Goal: Task Accomplishment & Management: Use online tool/utility

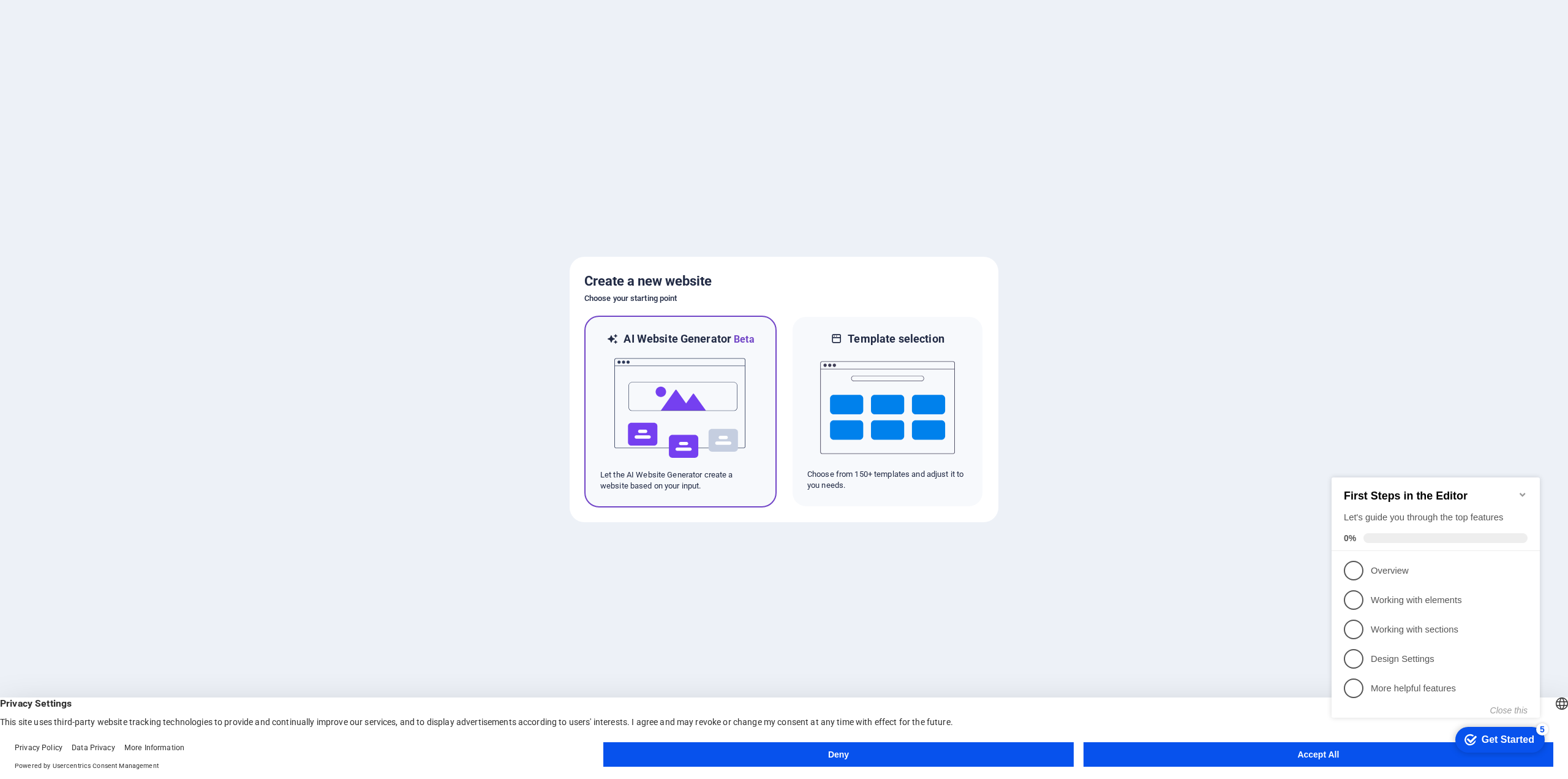
click at [698, 412] on img at bounding box center [680, 408] width 135 height 122
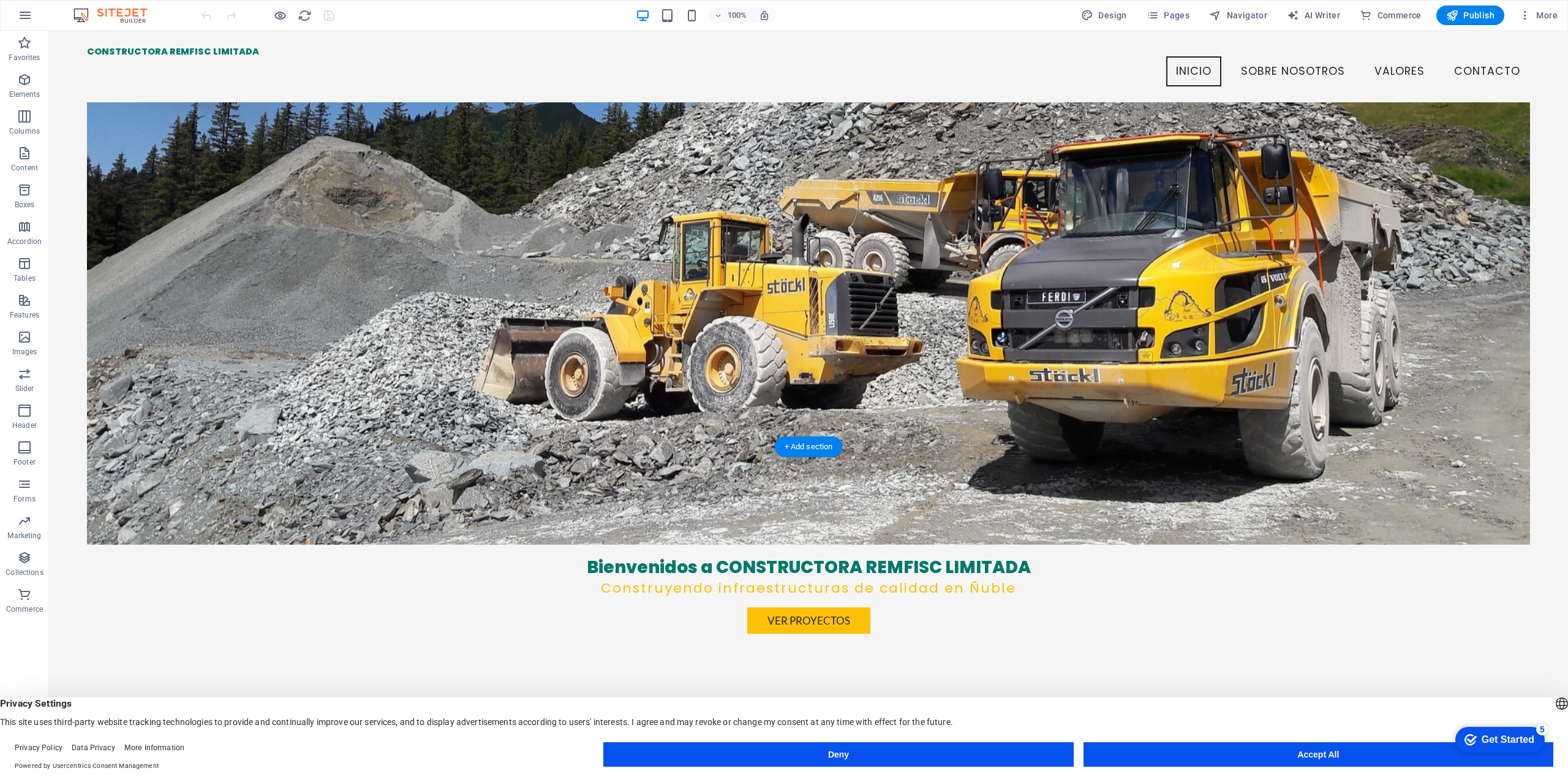
scroll to position [118, 0]
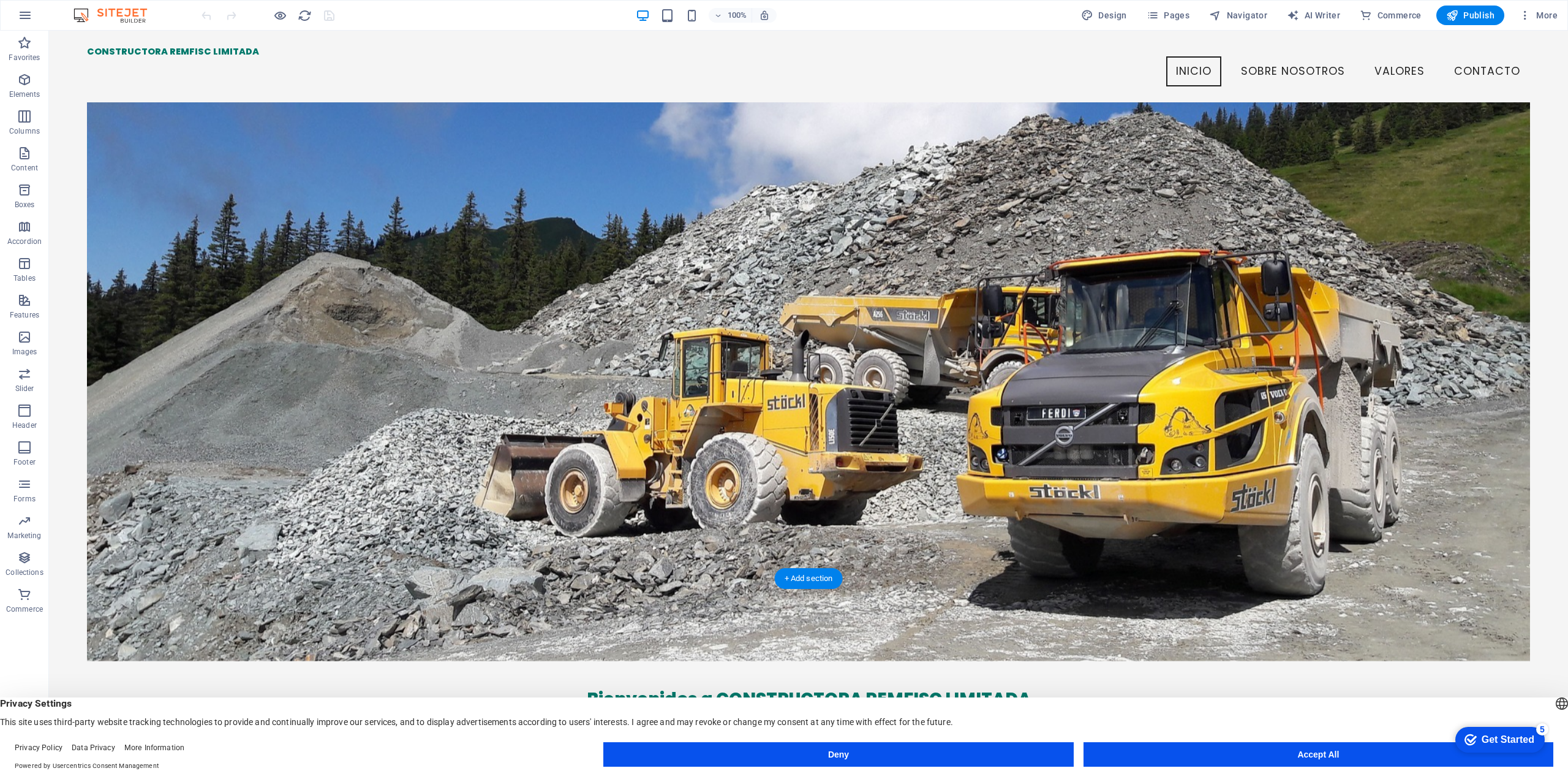
click at [991, 330] on figure at bounding box center [808, 329] width 1443 height 664
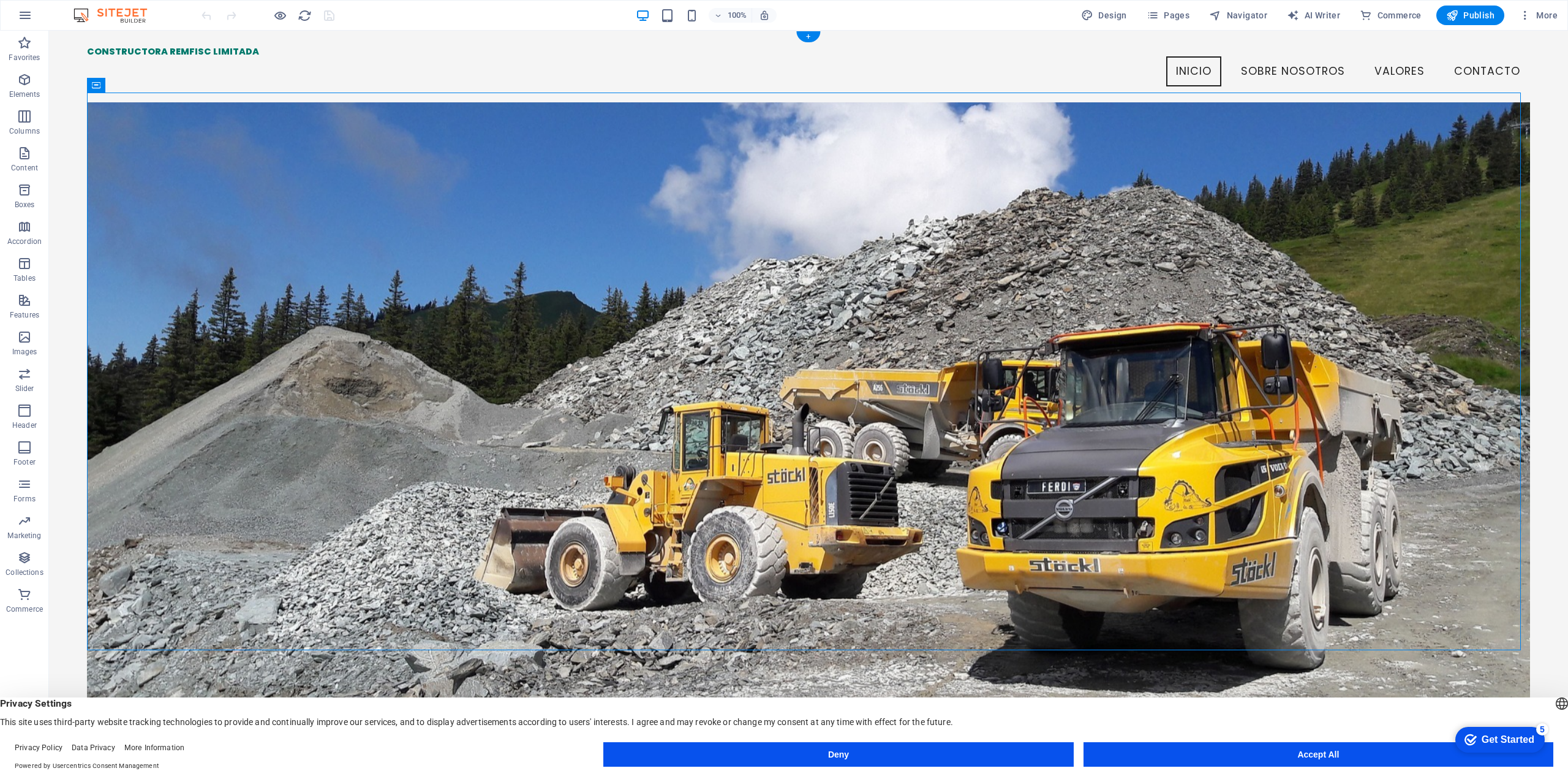
scroll to position [0, 0]
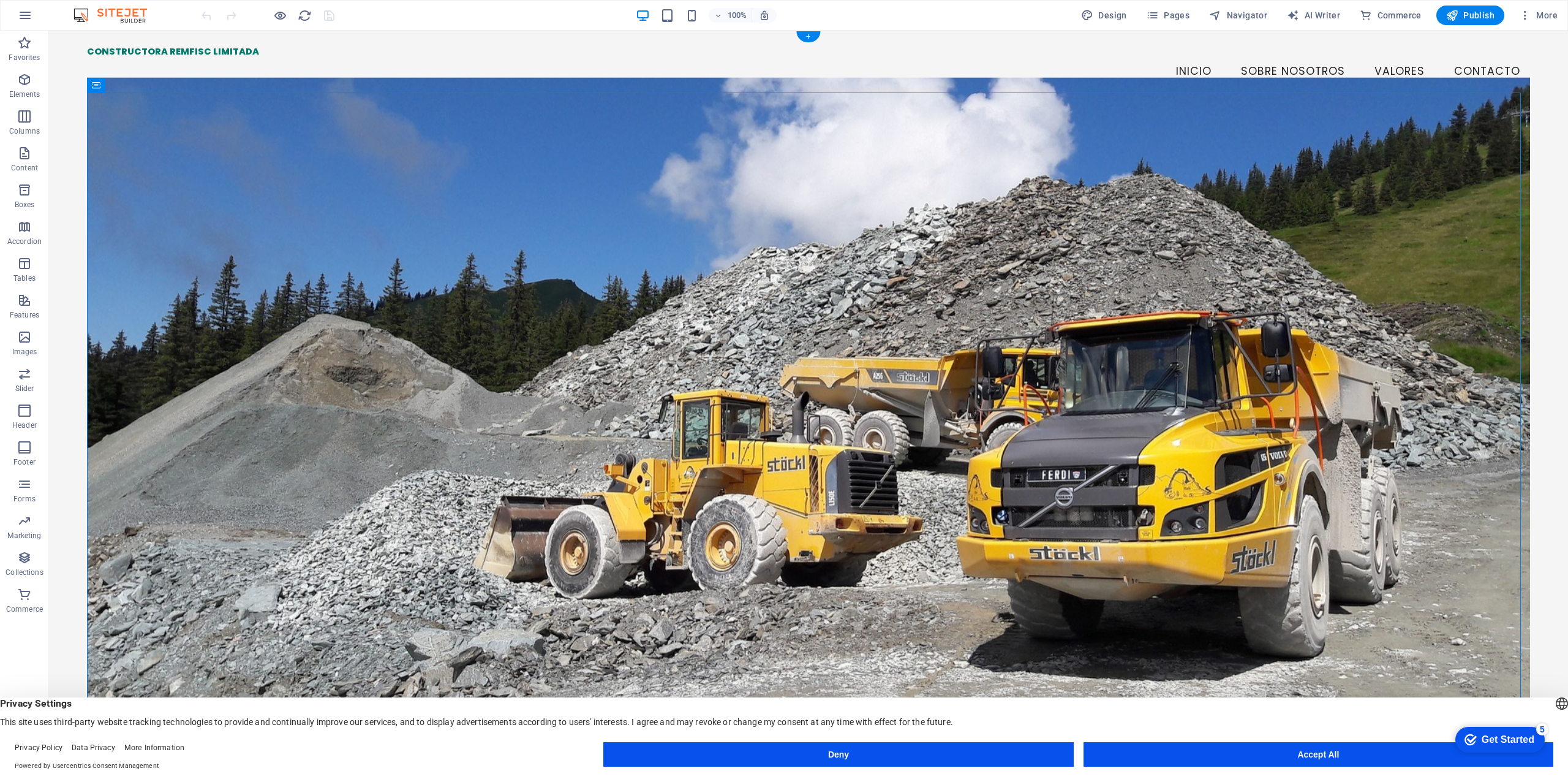
click at [1374, 283] on figure at bounding box center [808, 391] width 1443 height 626
click at [867, 172] on figure at bounding box center [808, 391] width 1443 height 626
click at [145, 119] on figure at bounding box center [808, 391] width 1443 height 626
click at [94, 85] on icon at bounding box center [96, 85] width 9 height 15
click at [162, 88] on icon at bounding box center [165, 85] width 9 height 13
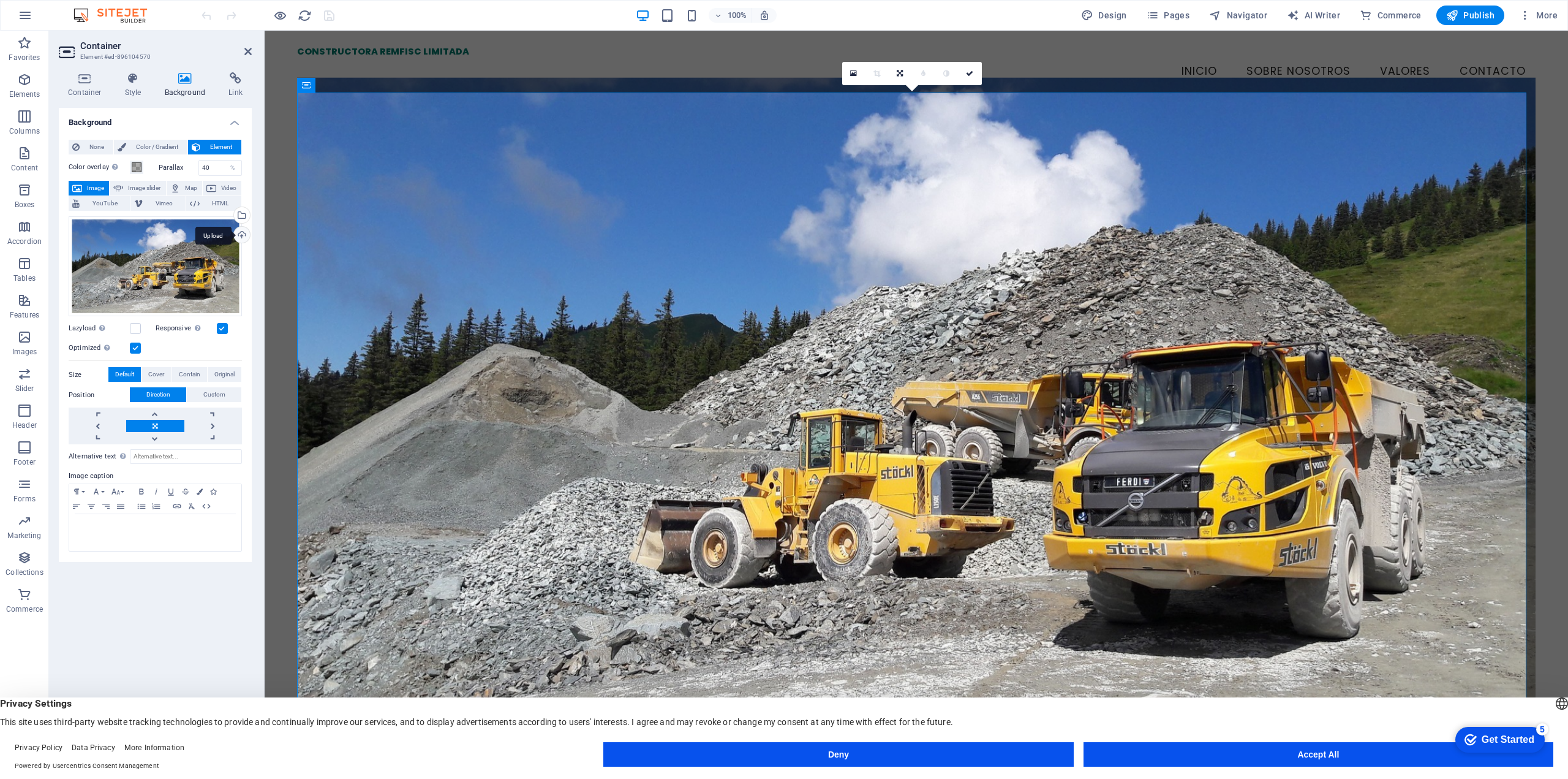
click at [241, 233] on div "Upload" at bounding box center [241, 236] width 18 height 18
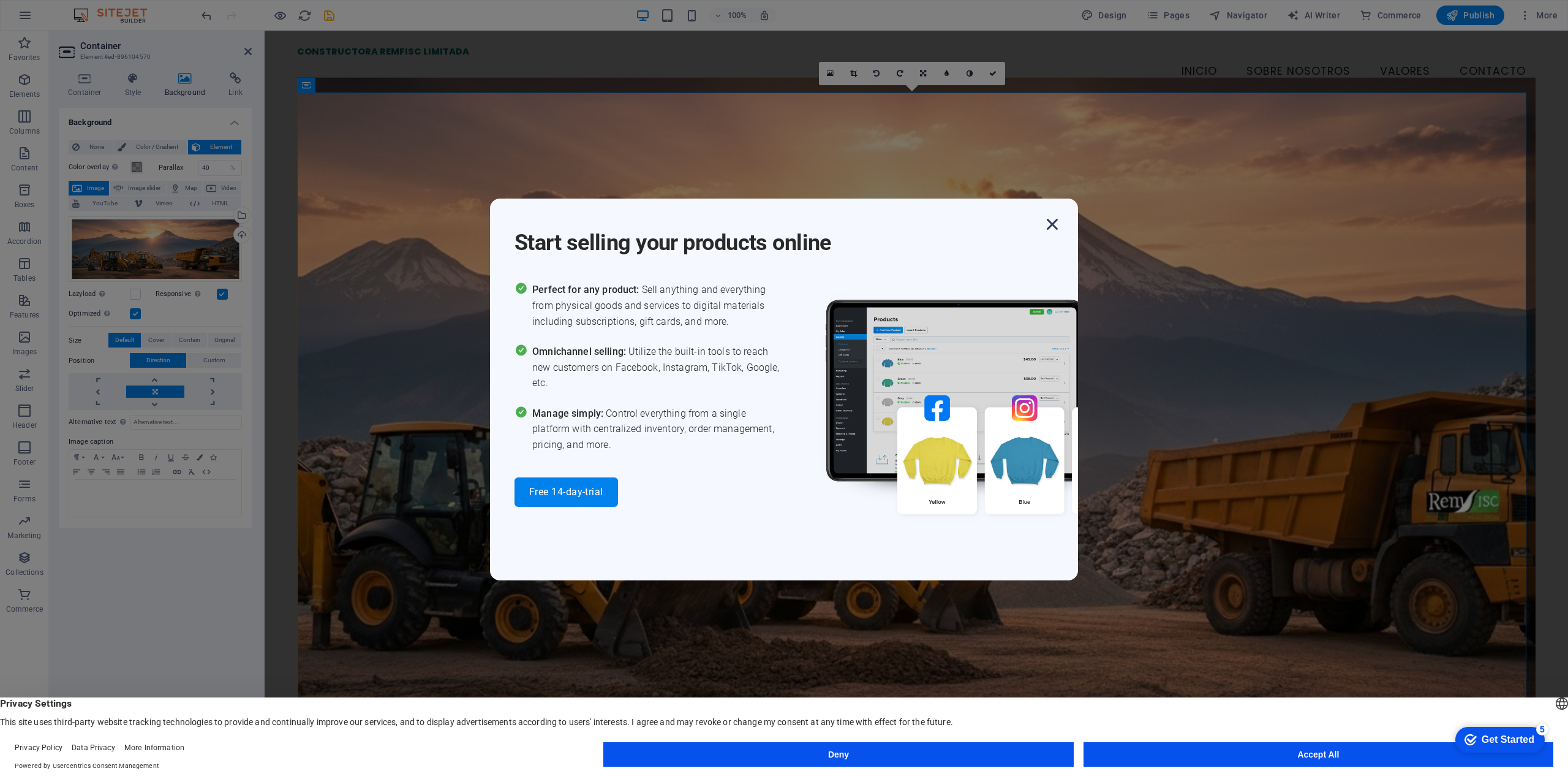
click at [1055, 227] on icon "button" at bounding box center [1053, 224] width 22 height 22
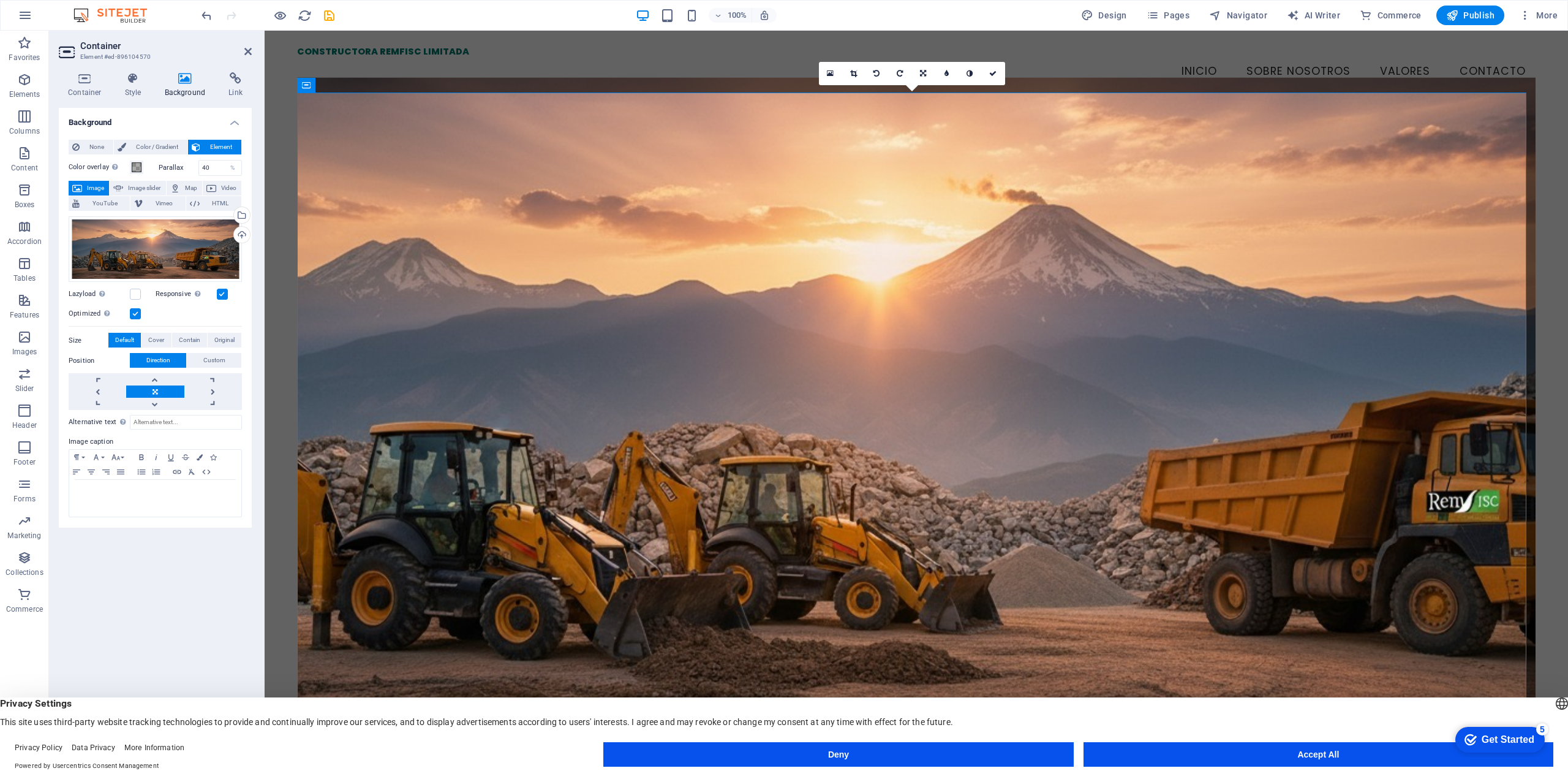
click at [996, 496] on figure at bounding box center [917, 409] width 1239 height 664
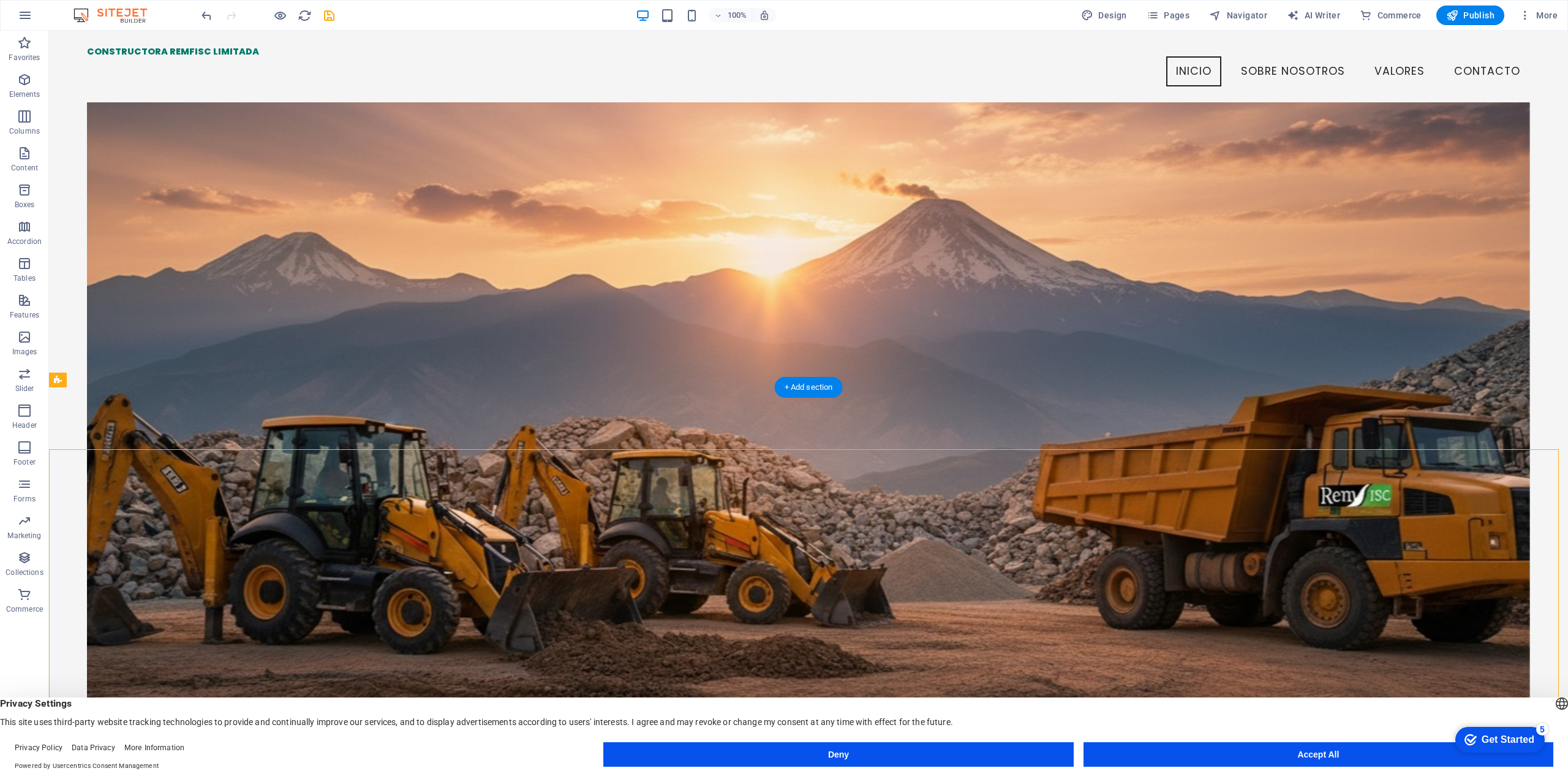
scroll to position [62, 0]
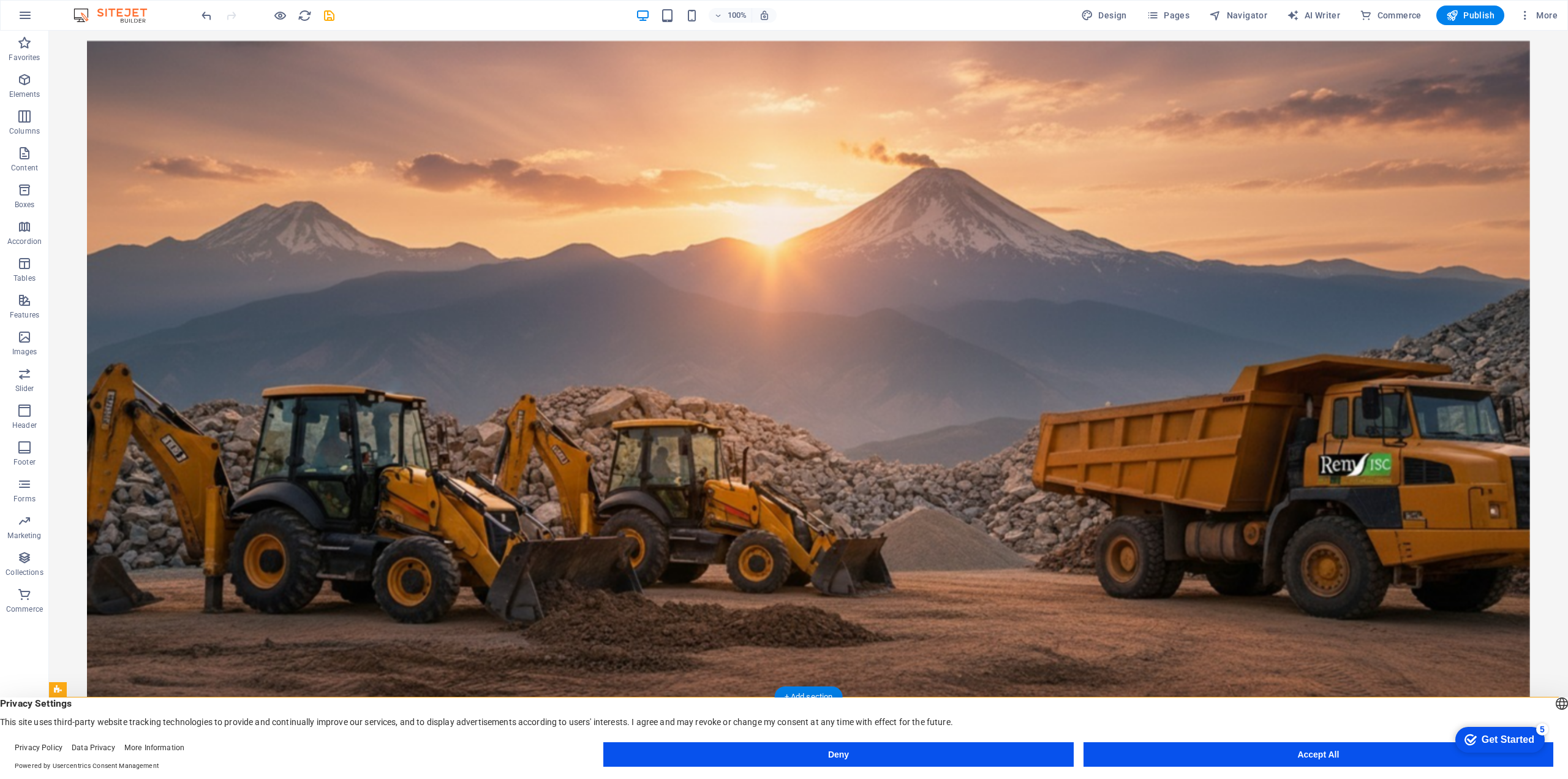
click at [416, 149] on figure at bounding box center [808, 372] width 1443 height 664
click at [460, 209] on figure at bounding box center [808, 372] width 1443 height 664
click at [460, 208] on figure at bounding box center [808, 372] width 1443 height 664
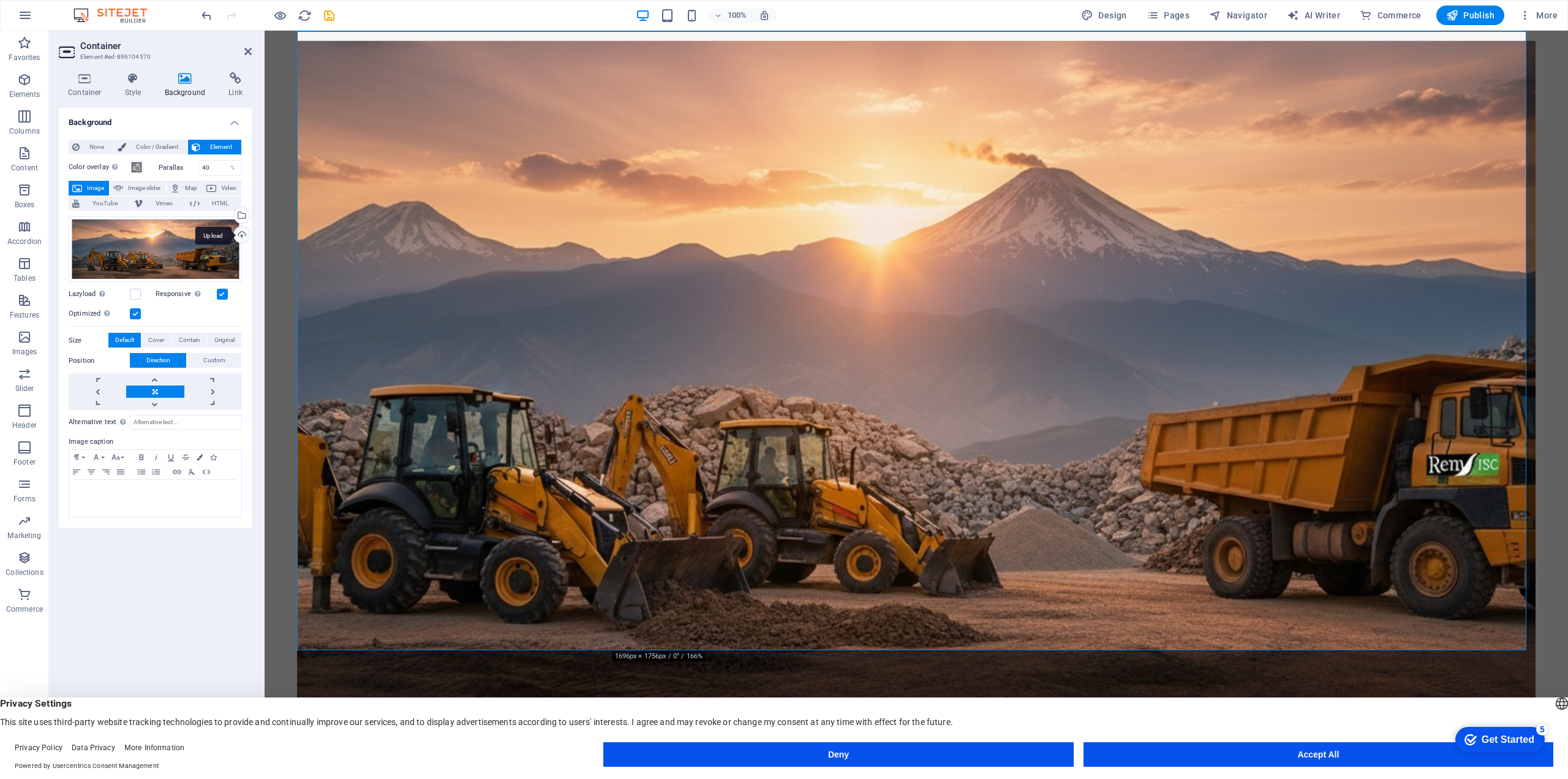
click at [241, 237] on div "Upload" at bounding box center [241, 236] width 18 height 18
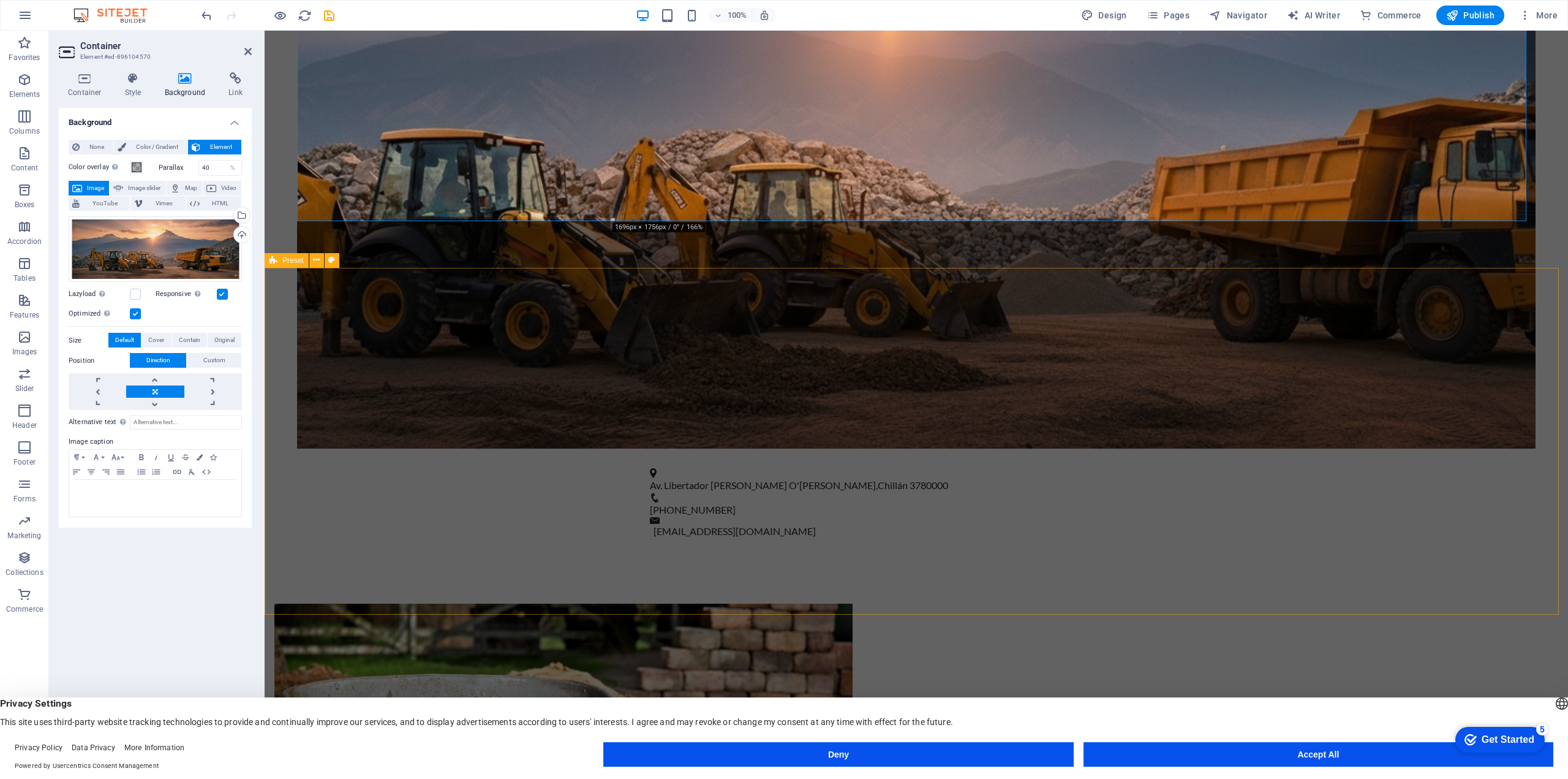
scroll to position [490, 0]
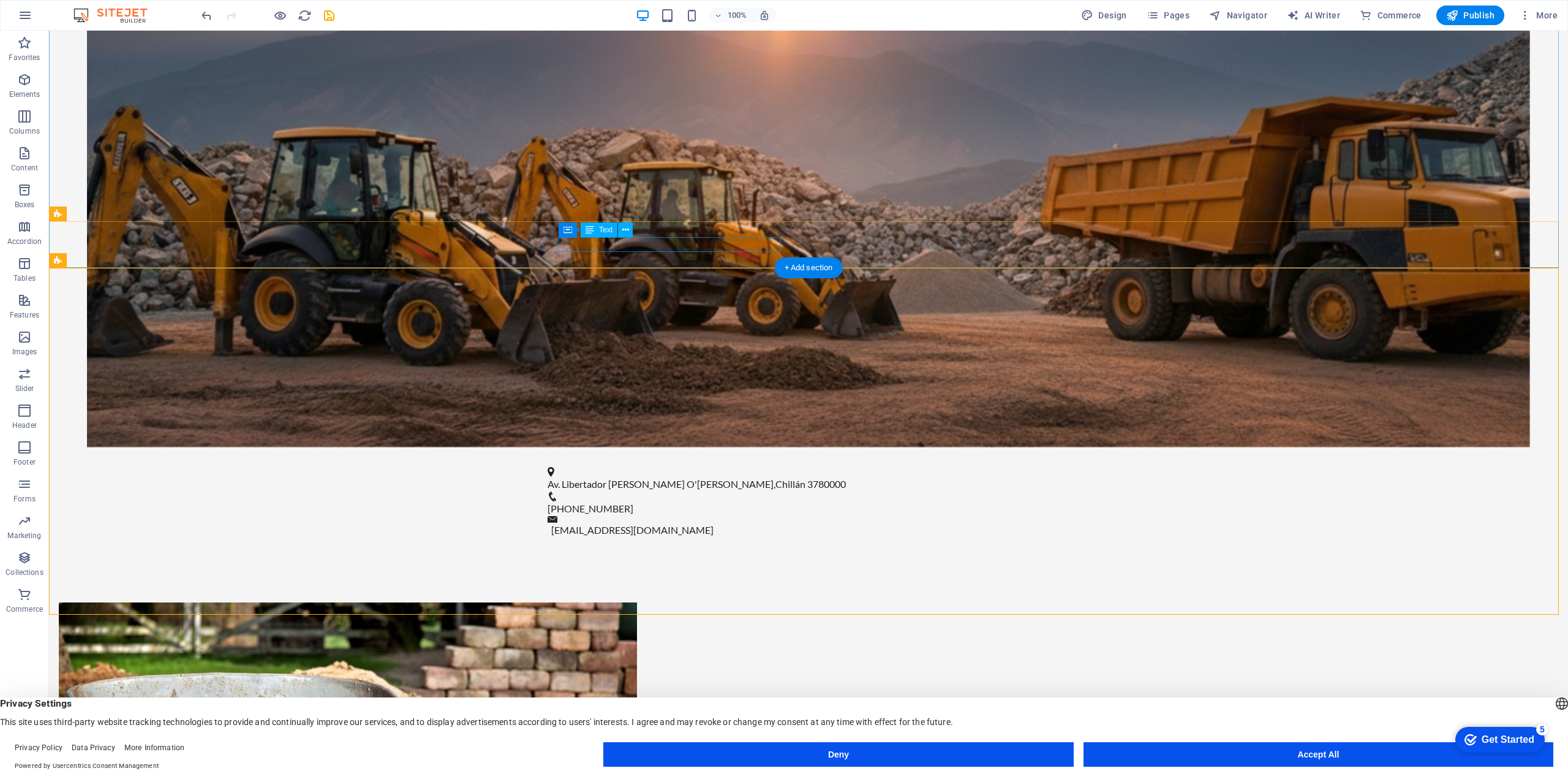
click at [642, 478] on span "Av. Libertador [PERSON_NAME] O'[PERSON_NAME]" at bounding box center [660, 484] width 226 height 12
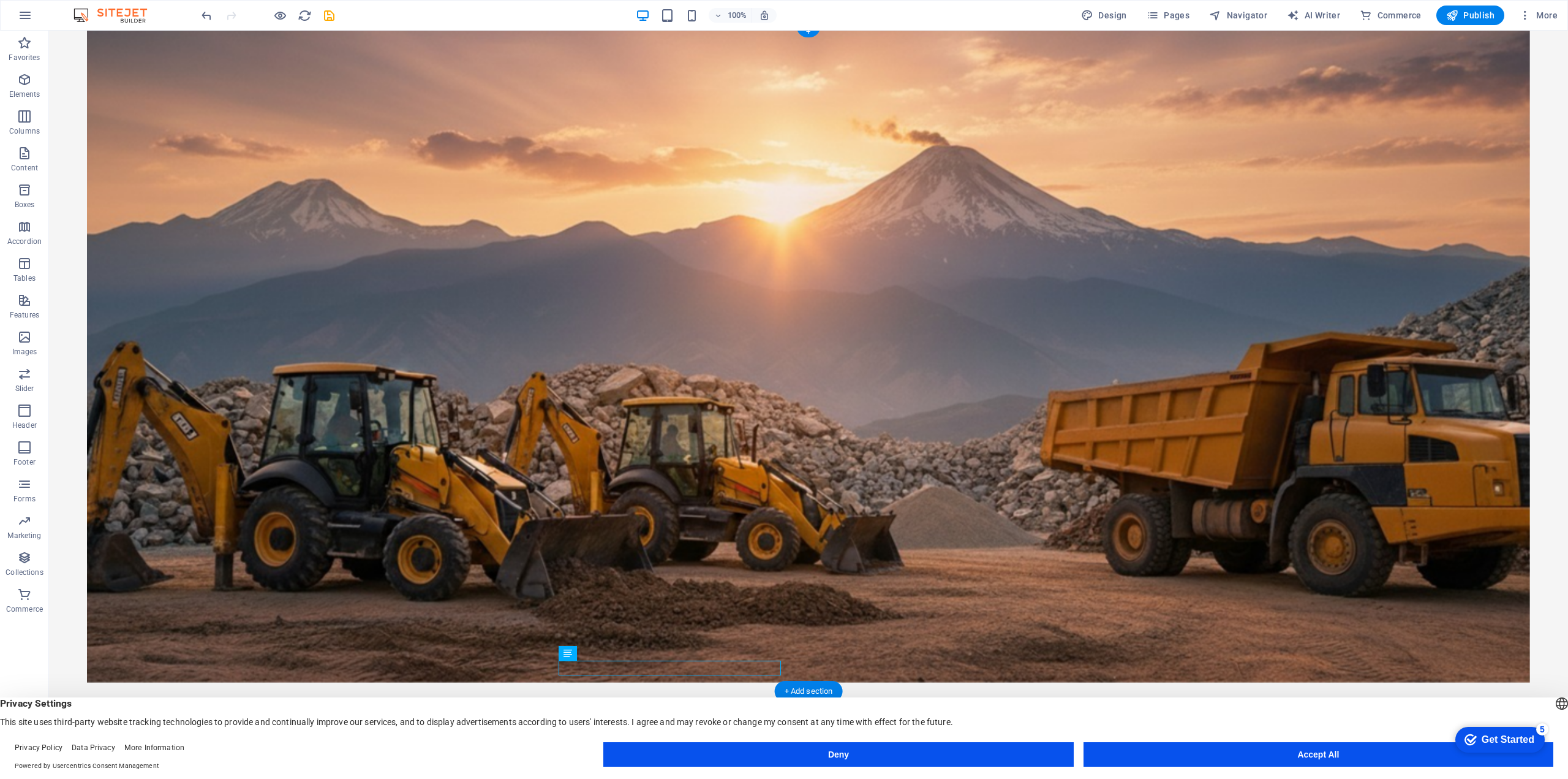
scroll to position [0, 0]
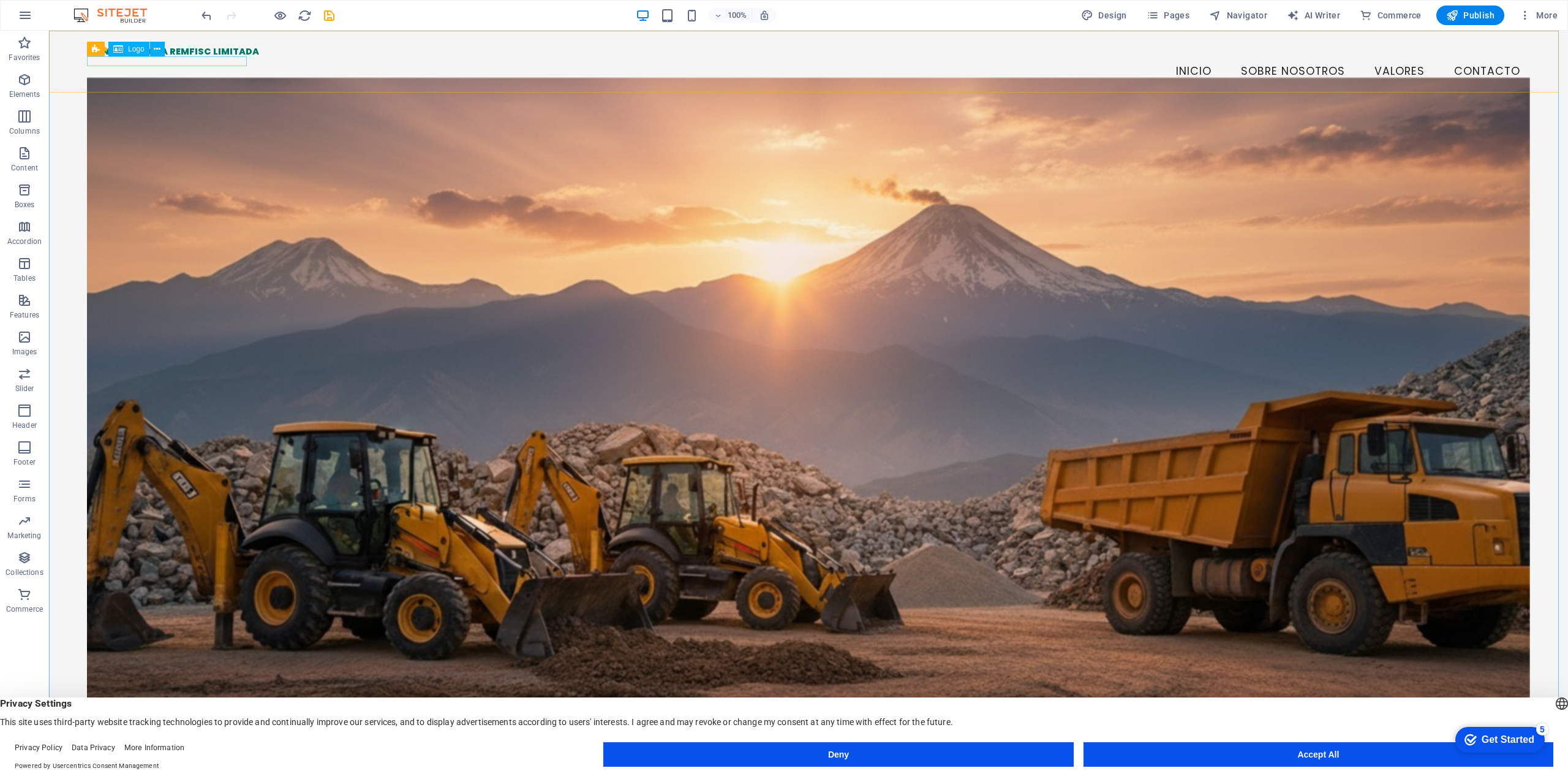
click at [124, 50] on div "Logo" at bounding box center [129, 49] width 41 height 15
click at [1252, 393] on figure at bounding box center [808, 409] width 1443 height 664
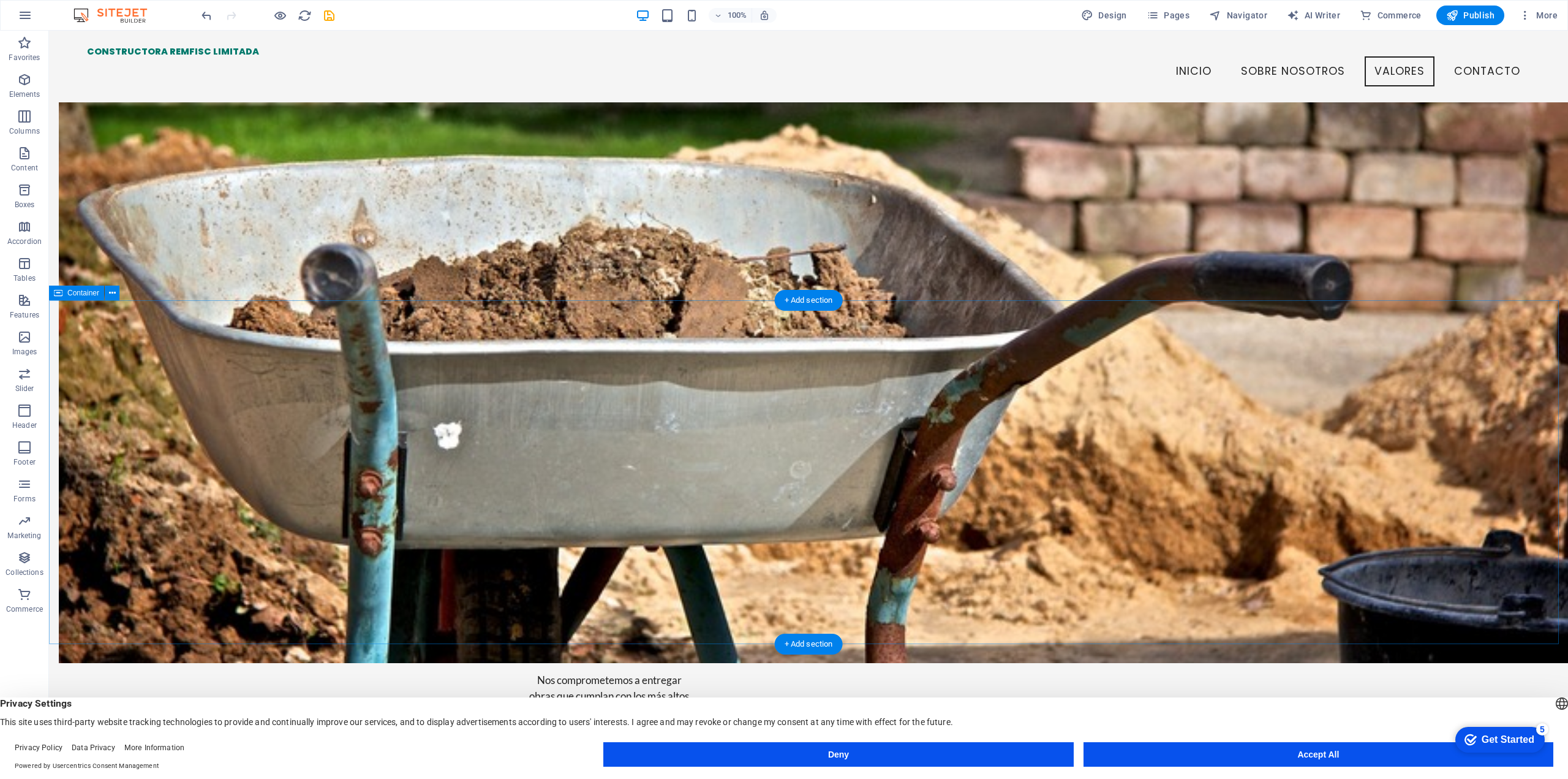
scroll to position [1270, 0]
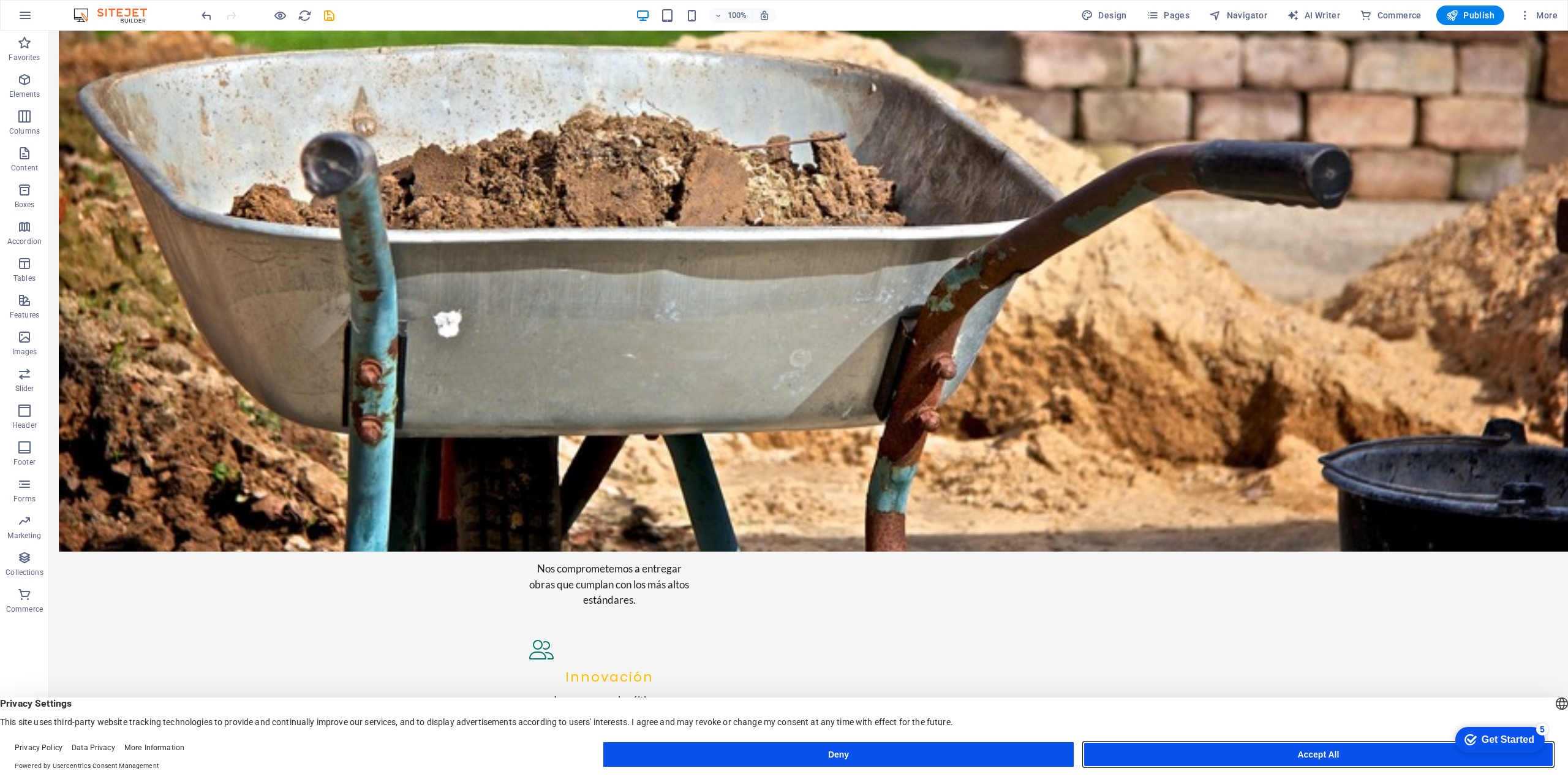
click at [1243, 766] on button "Accept All" at bounding box center [1318, 754] width 470 height 25
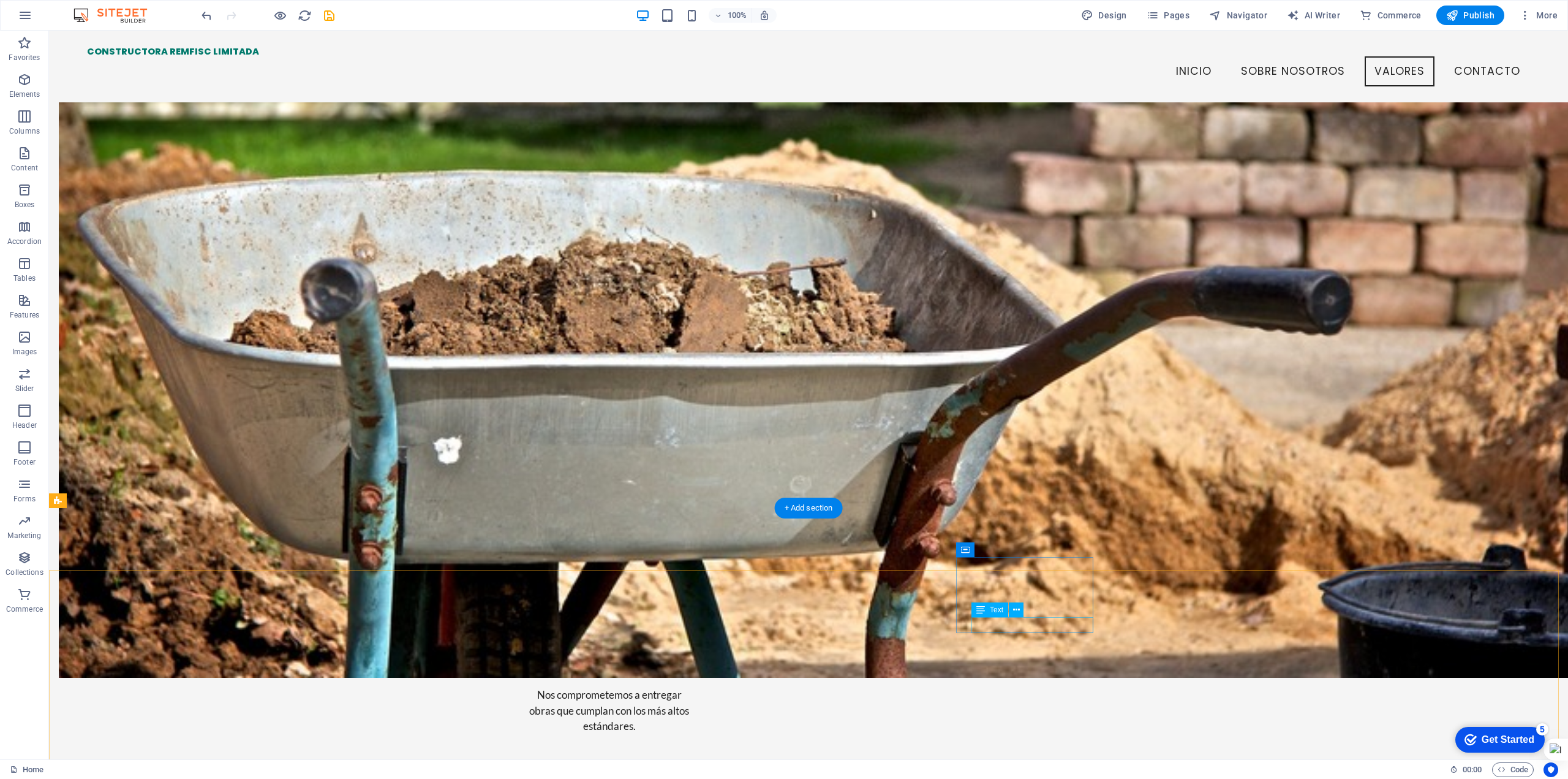
scroll to position [960, 0]
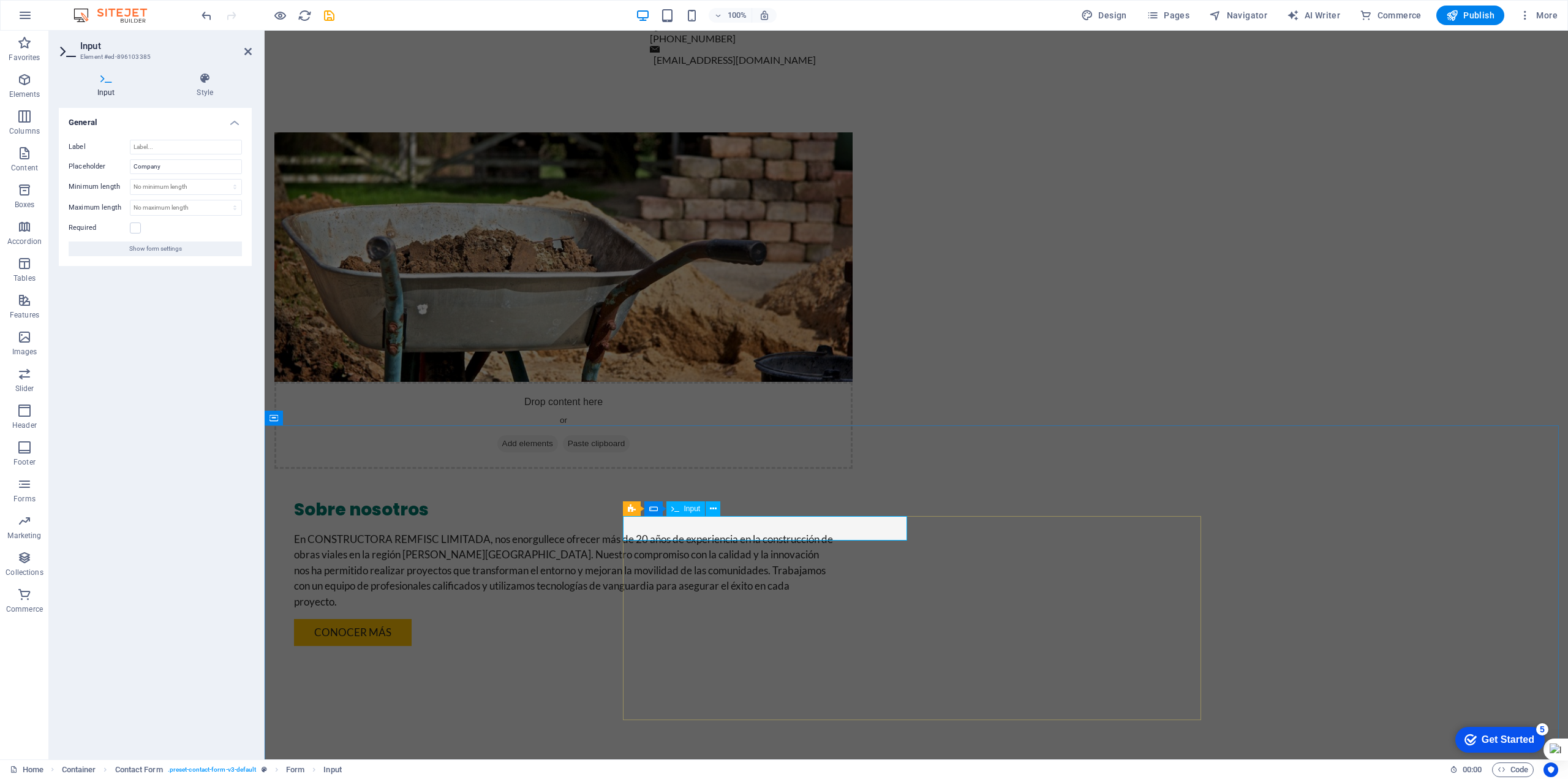
drag, startPoint x: 663, startPoint y: 530, endPoint x: 640, endPoint y: 531, distance: 23.0
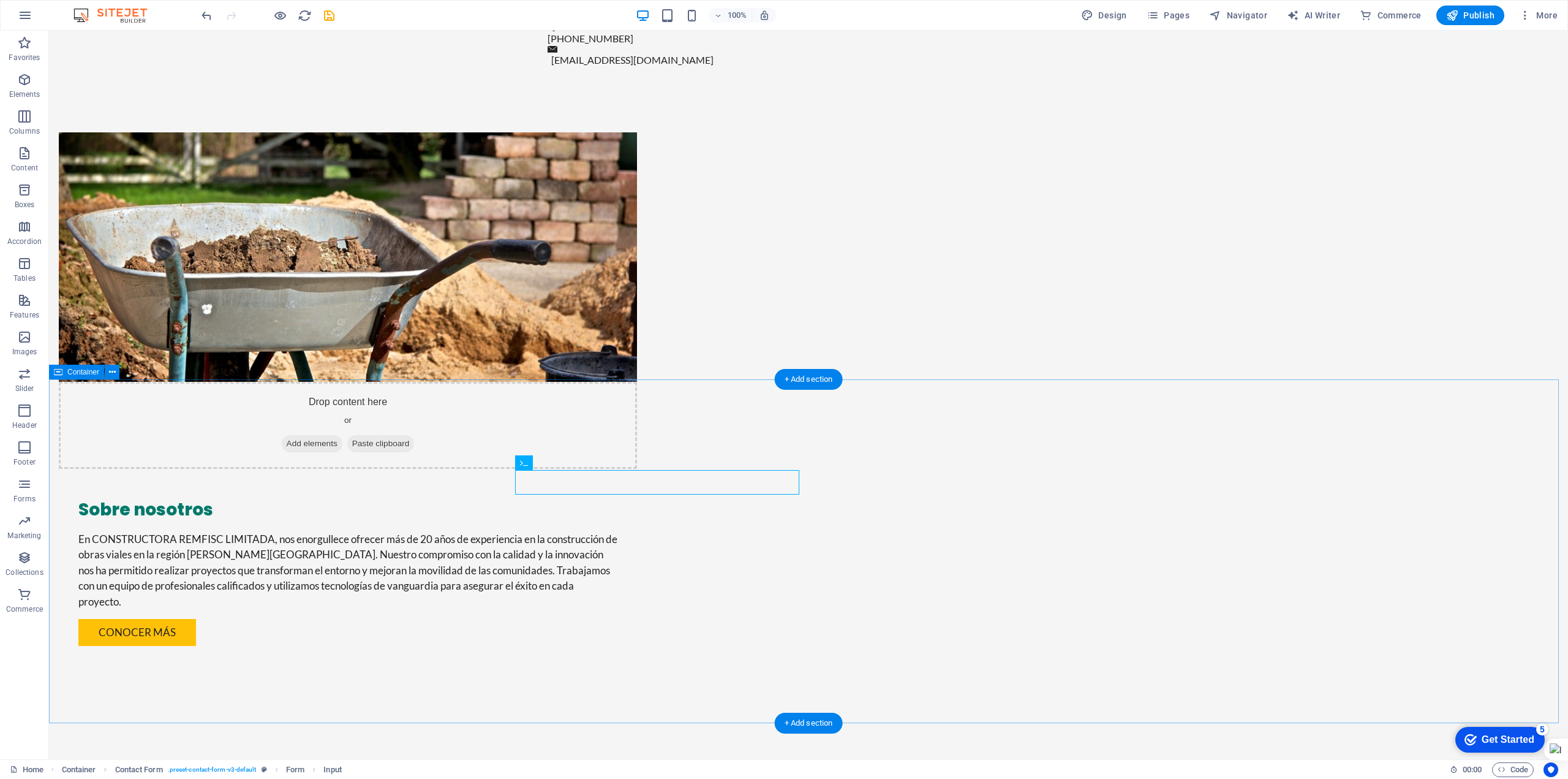
scroll to position [1144, 0]
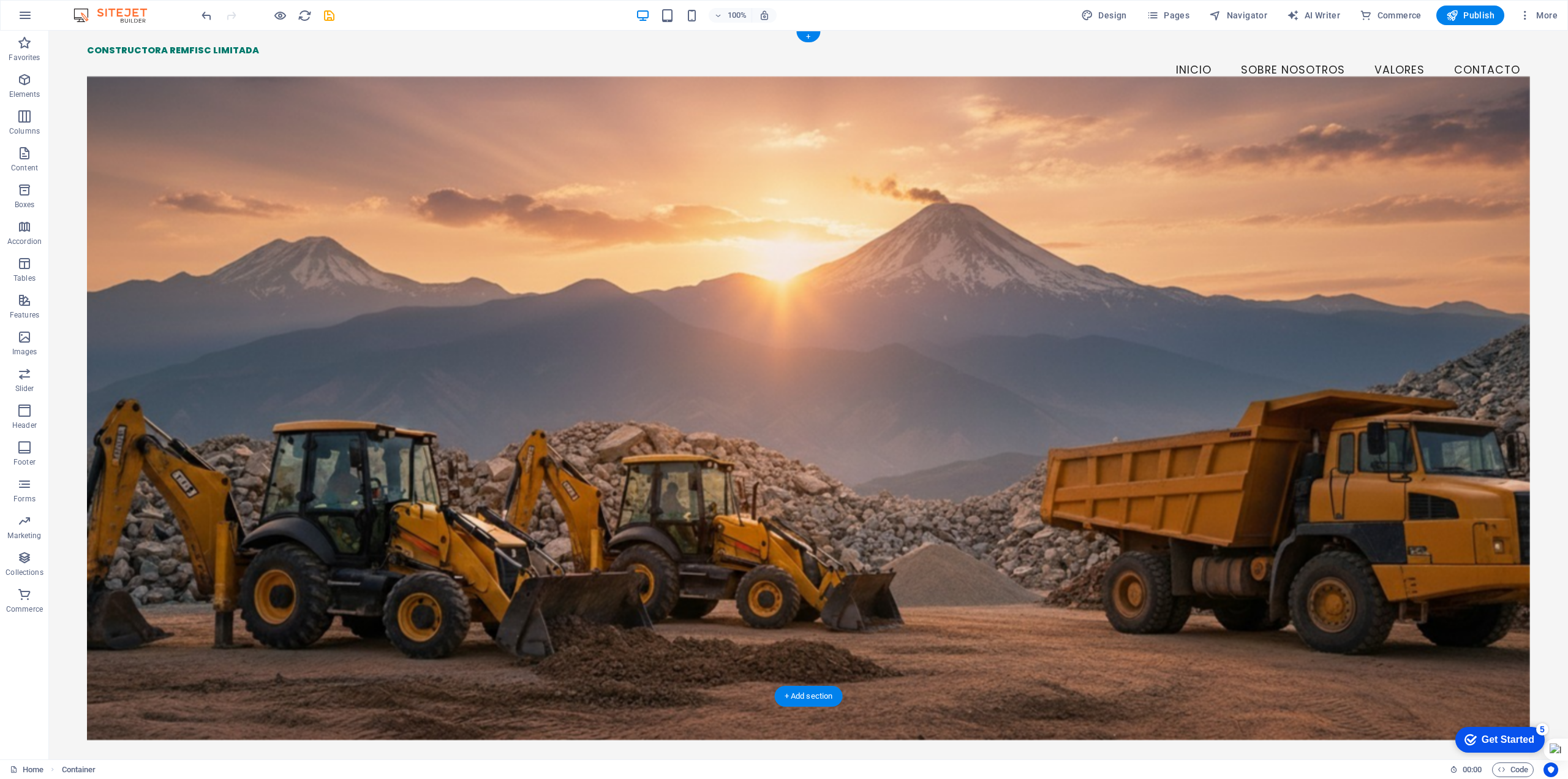
scroll to position [0, 0]
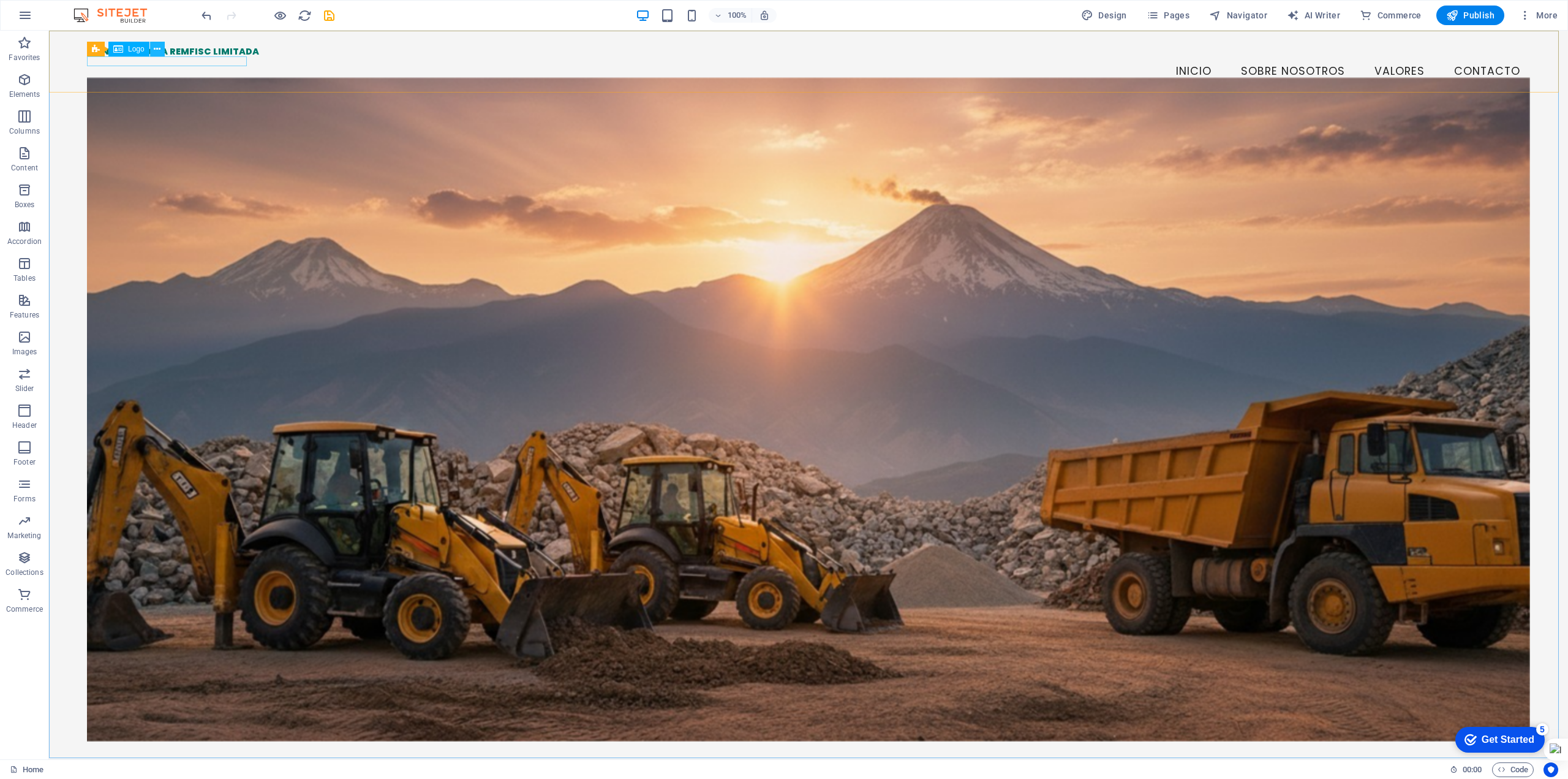
click at [159, 52] on icon at bounding box center [157, 49] width 7 height 13
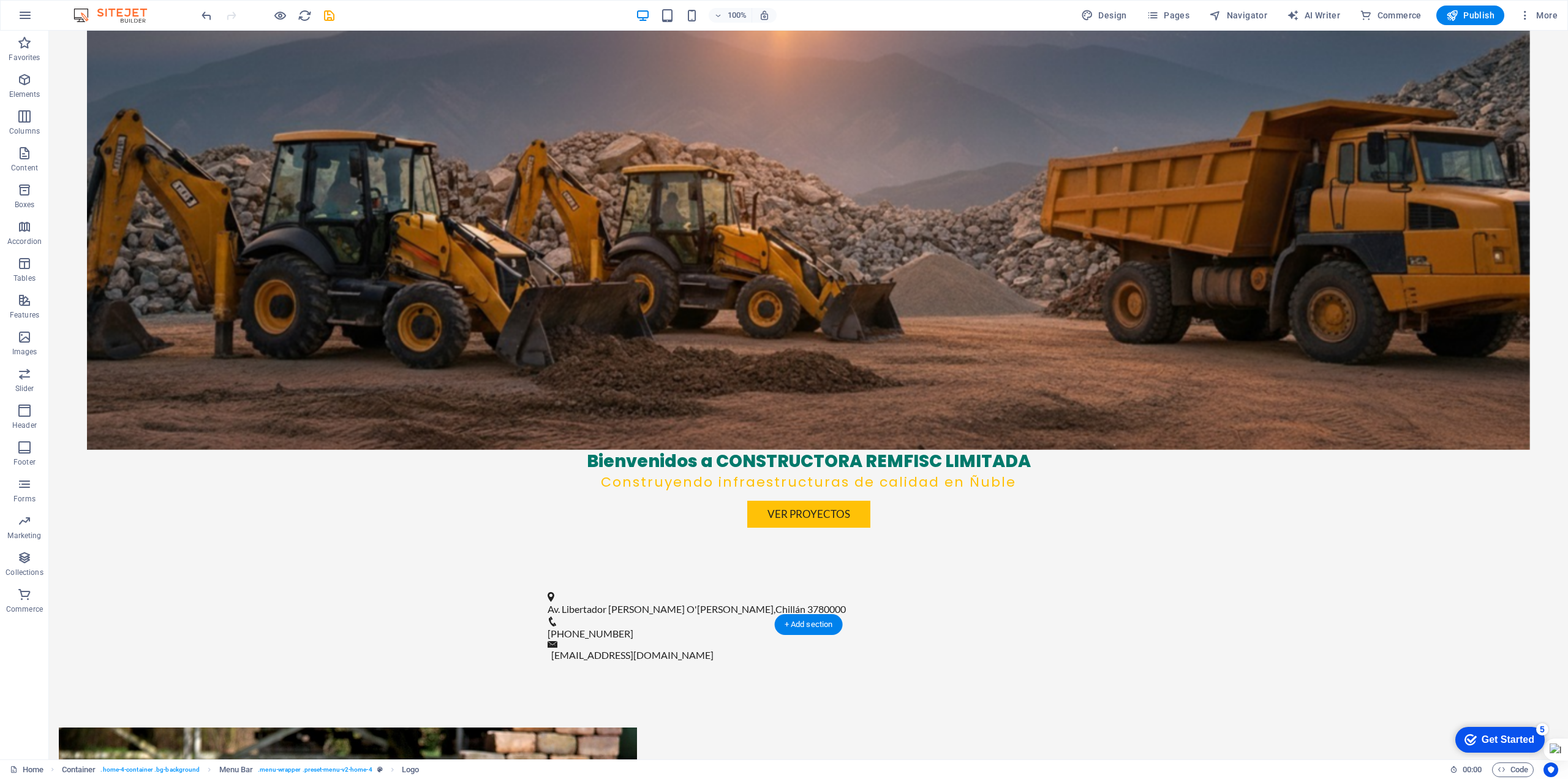
scroll to position [429, 0]
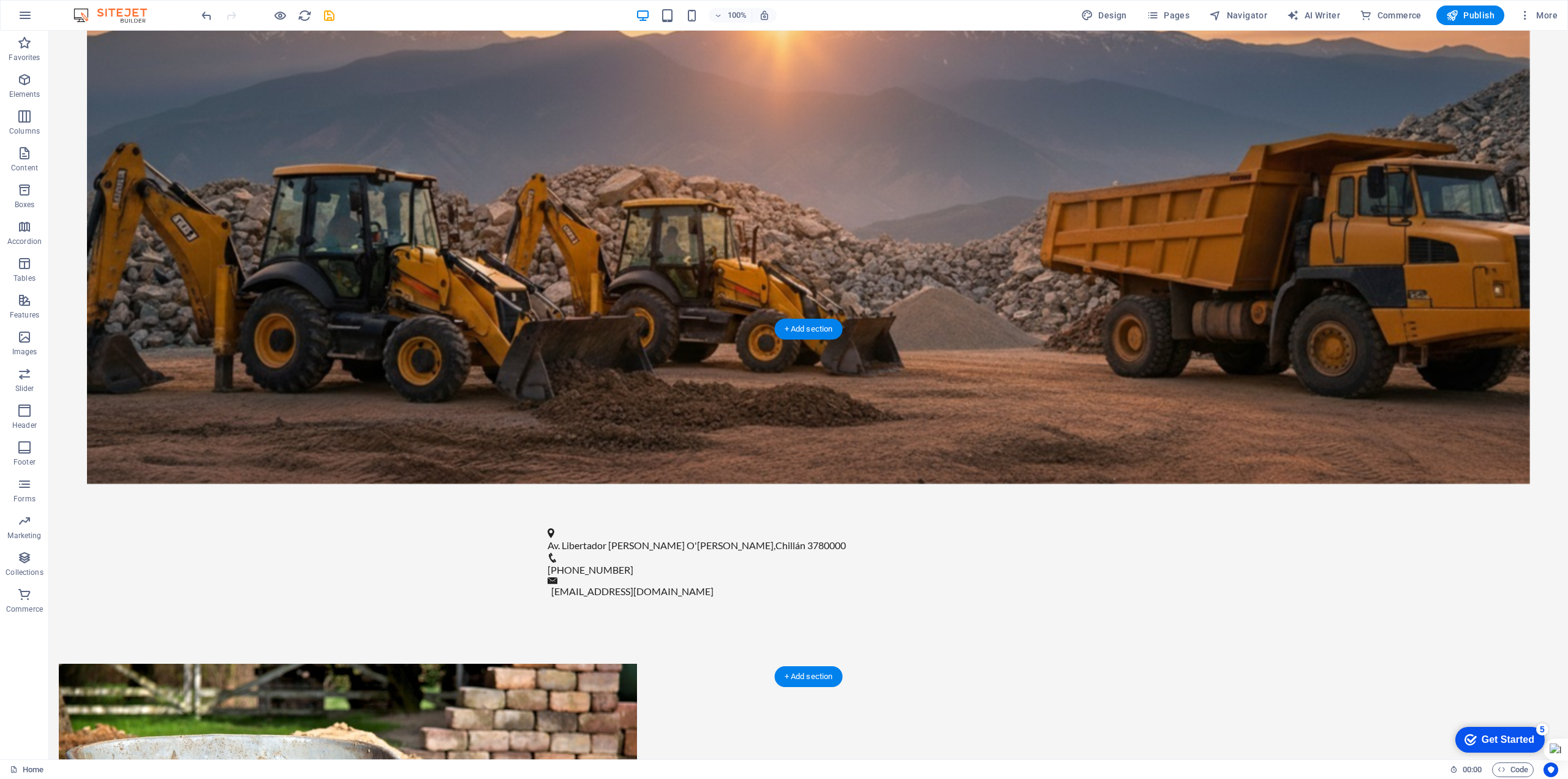
click at [637, 664] on figure at bounding box center [348, 789] width 578 height 250
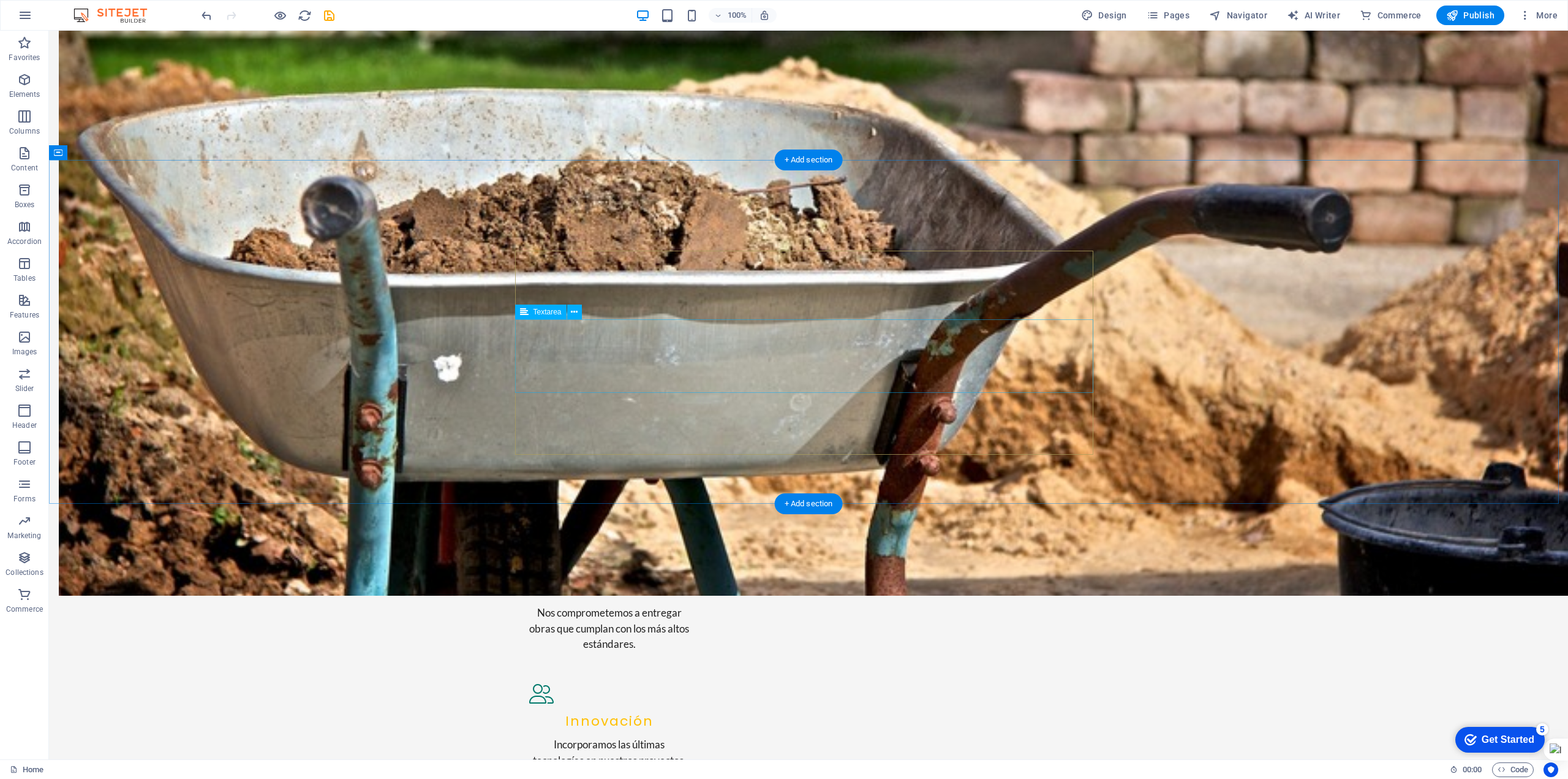
scroll to position [1270, 0]
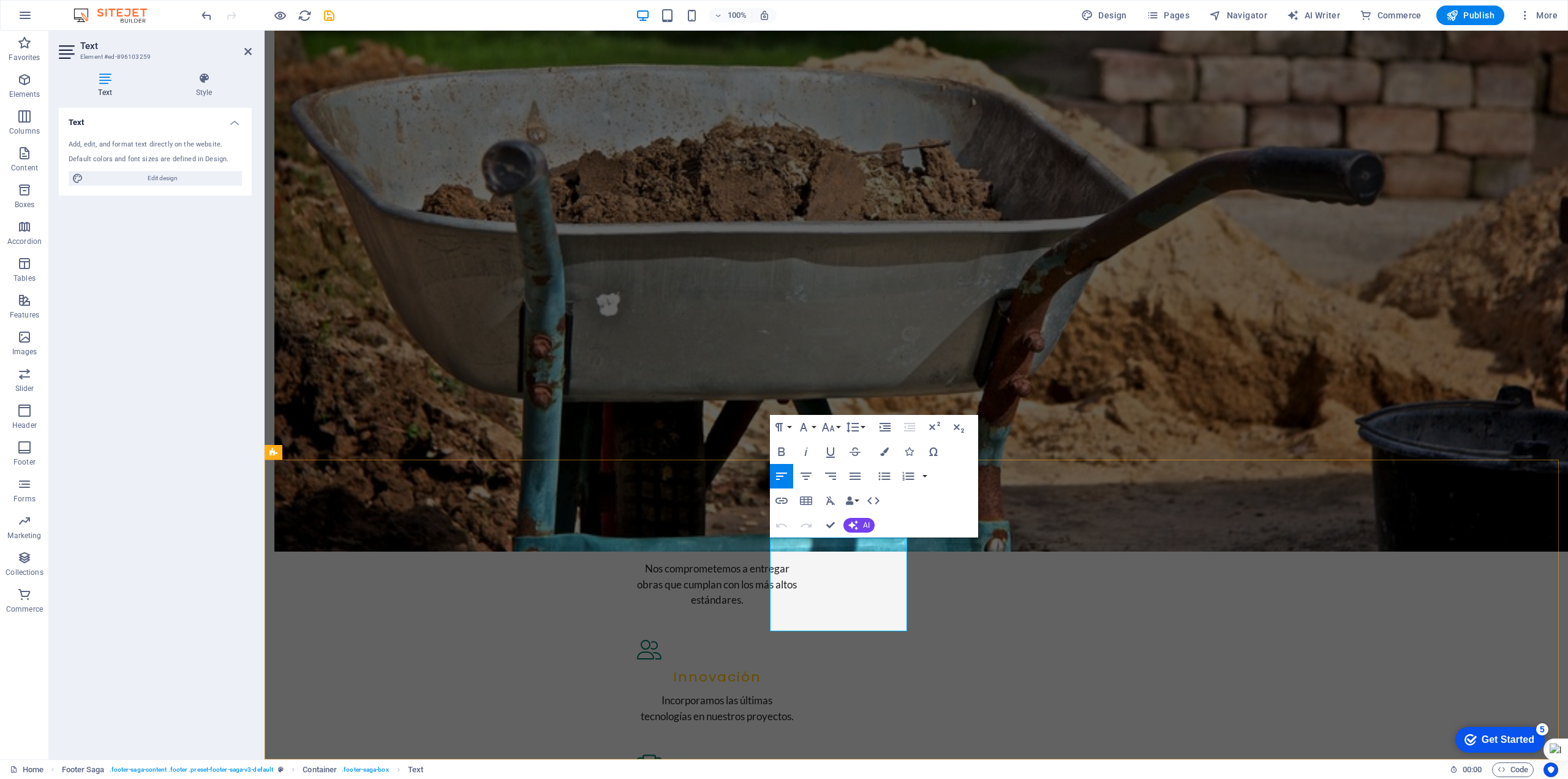
drag, startPoint x: 813, startPoint y: 555, endPoint x: 806, endPoint y: 555, distance: 7.0
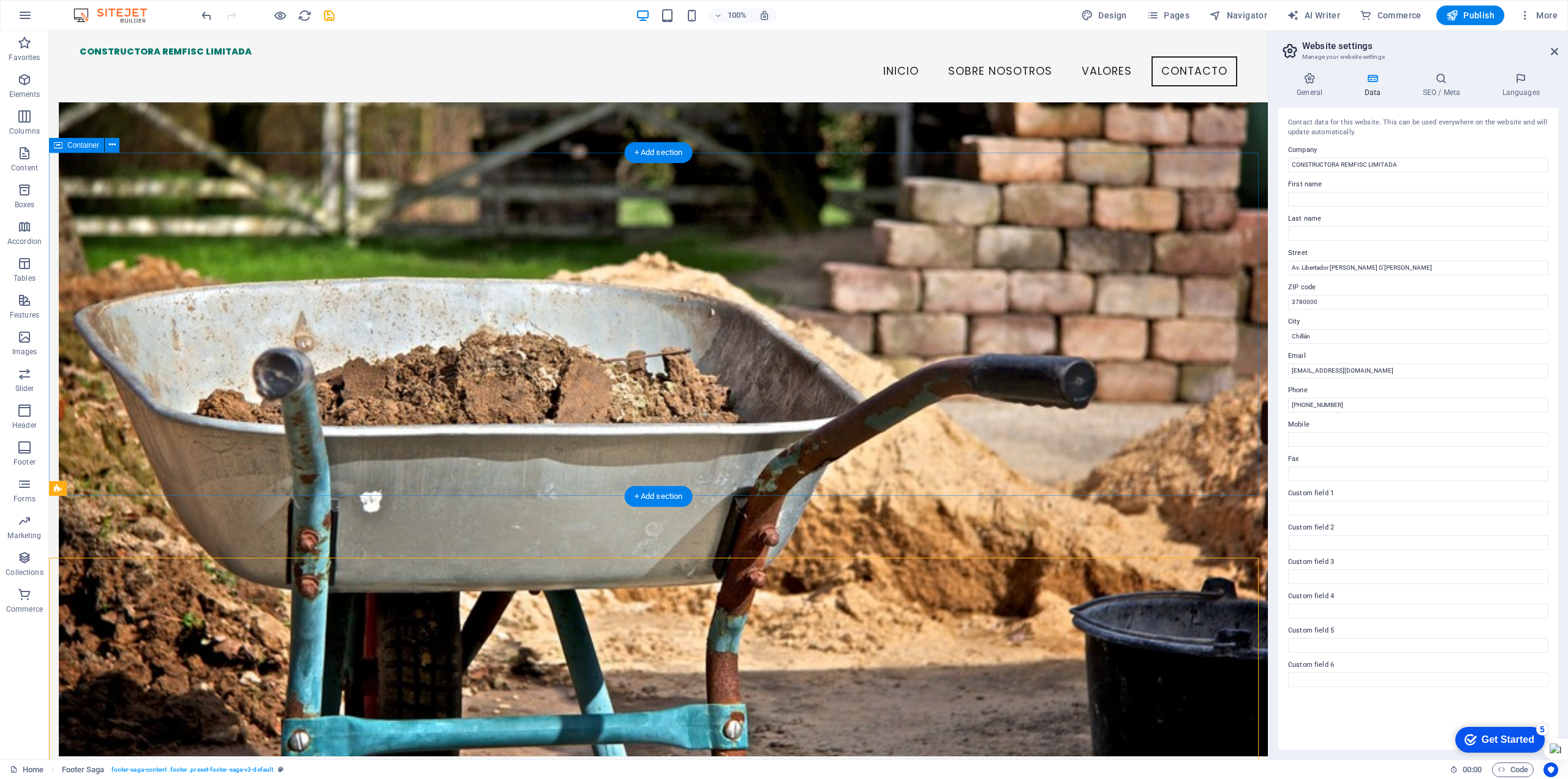
scroll to position [1019, 0]
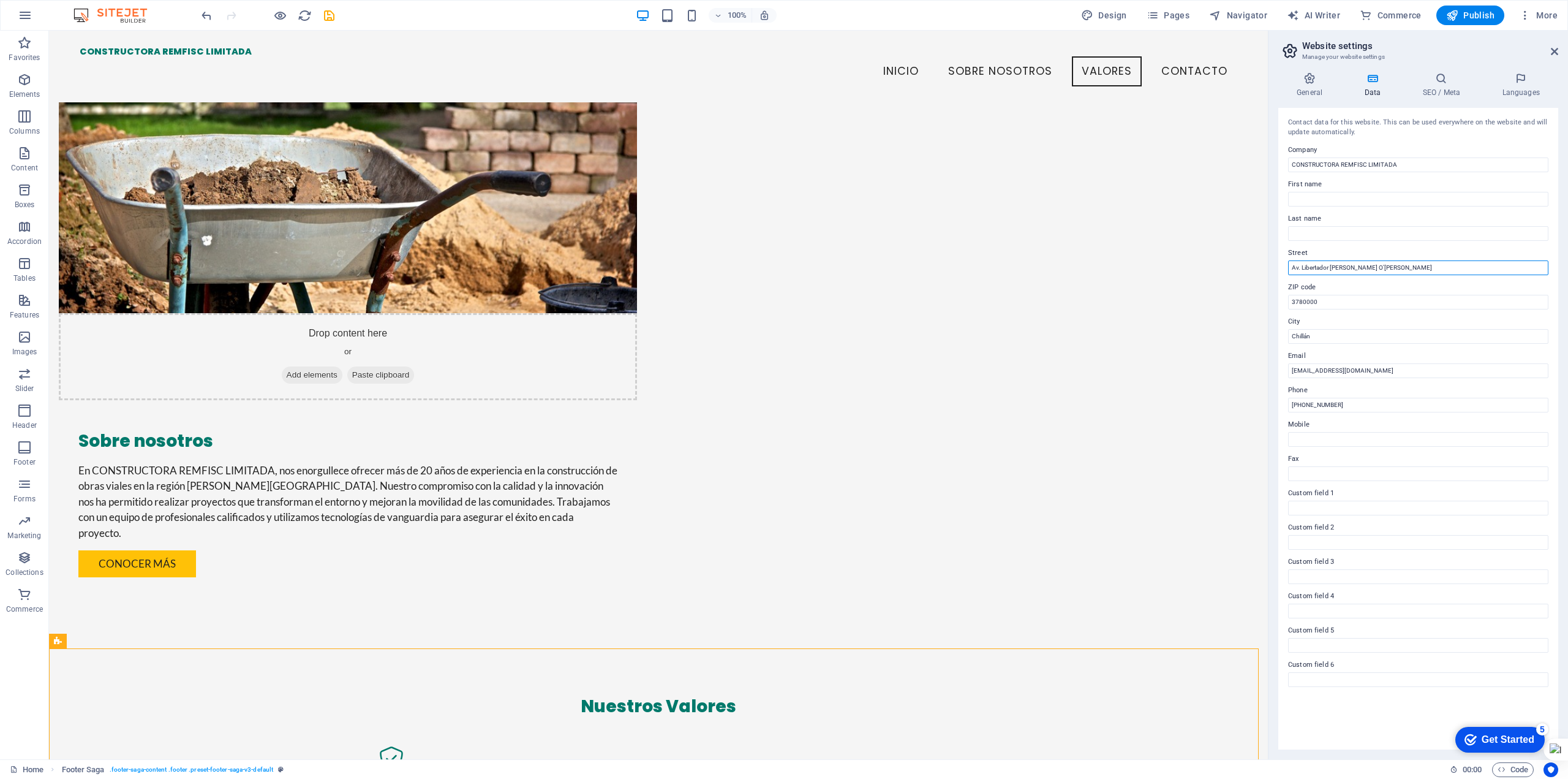
click at [1362, 263] on input "Av. Libertador [PERSON_NAME] O'[PERSON_NAME]" at bounding box center [1418, 268] width 260 height 15
drag, startPoint x: 1439, startPoint y: 298, endPoint x: 1260, endPoint y: 273, distance: 180.7
click at [1340, 266] on input "Sotomayor 300" at bounding box center [1418, 268] width 260 height 15
type input "Sotomayor 300"
click at [1313, 332] on input "Chillán" at bounding box center [1418, 336] width 260 height 15
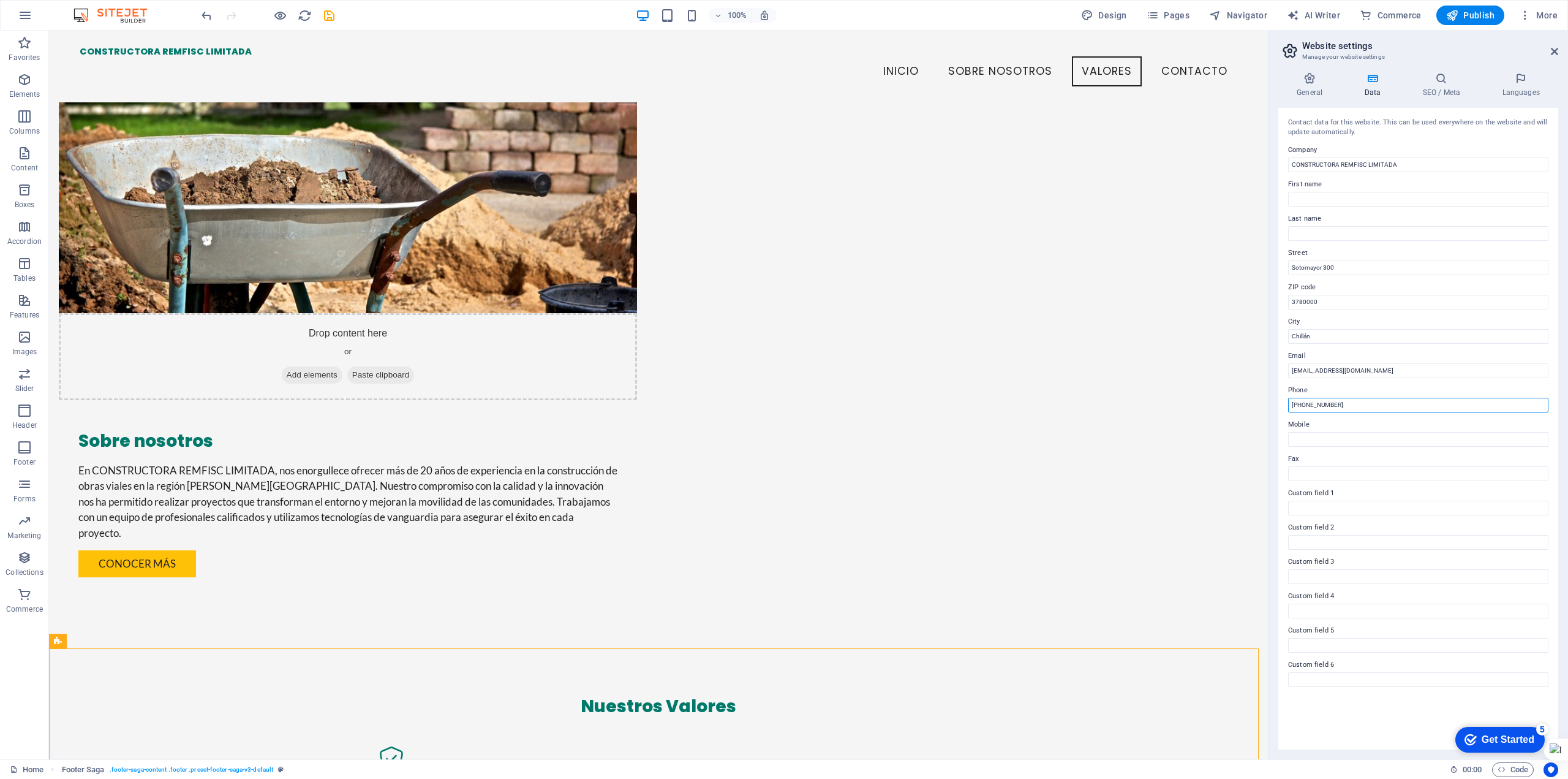
click at [1316, 401] on input "[PHONE_NUMBER]" at bounding box center [1418, 406] width 260 height 15
click at [1337, 304] on input "3780000" at bounding box center [1418, 302] width 260 height 15
drag, startPoint x: 1319, startPoint y: 302, endPoint x: 1290, endPoint y: 305, distance: 29.2
click at [1290, 305] on input "3780000" at bounding box center [1418, 302] width 260 height 15
drag, startPoint x: 1344, startPoint y: 267, endPoint x: 1278, endPoint y: 269, distance: 66.0
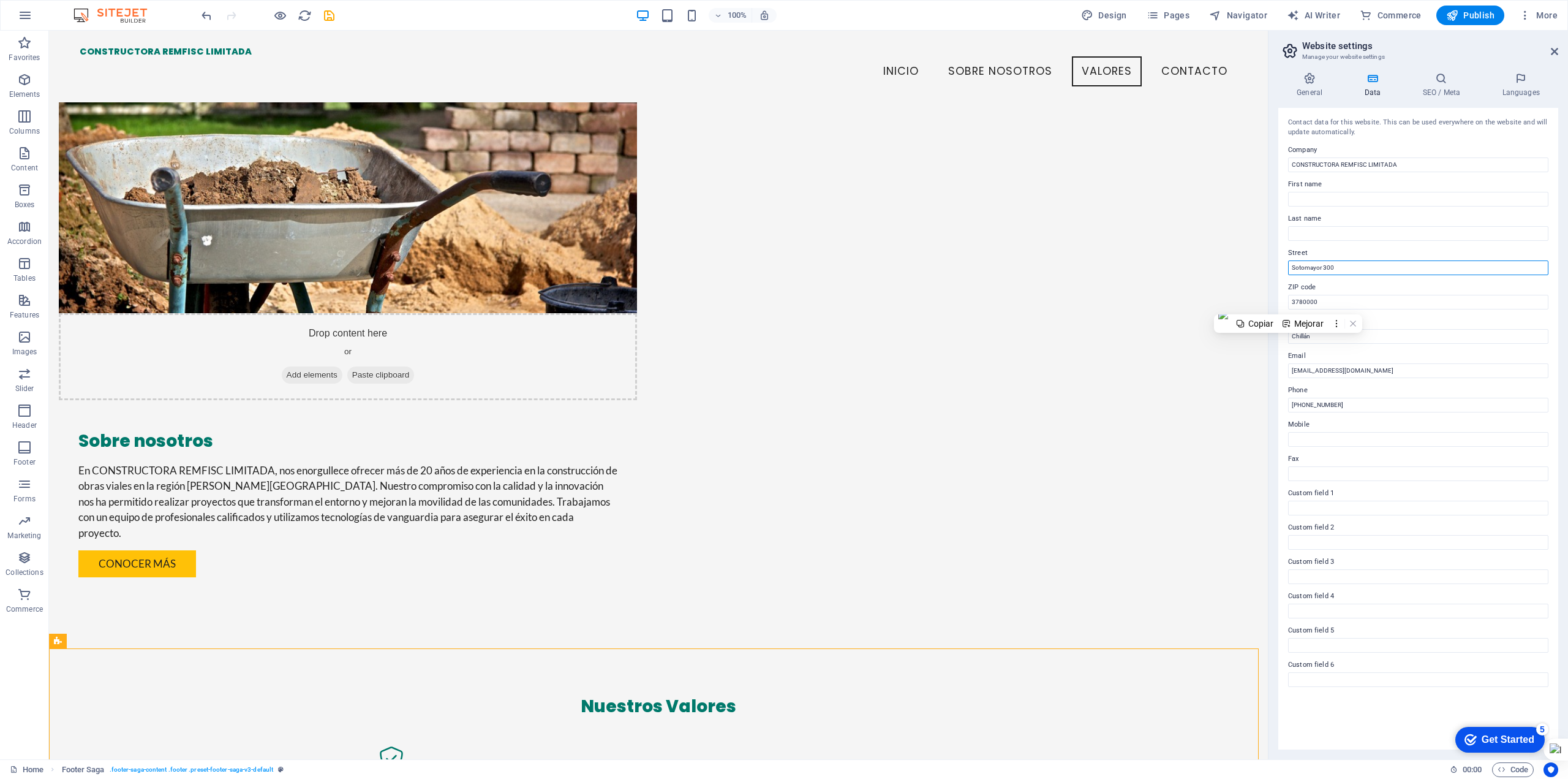
click at [1278, 269] on div "General Data SEO / Meta Languages Website name [DOMAIN_NAME] Logo Drag files he…" at bounding box center [1418, 410] width 299 height 697
click at [1315, 295] on div "Copiar Mejorar" at bounding box center [1275, 287] width 148 height 18
click at [1319, 298] on input "3780000" at bounding box center [1418, 302] width 260 height 15
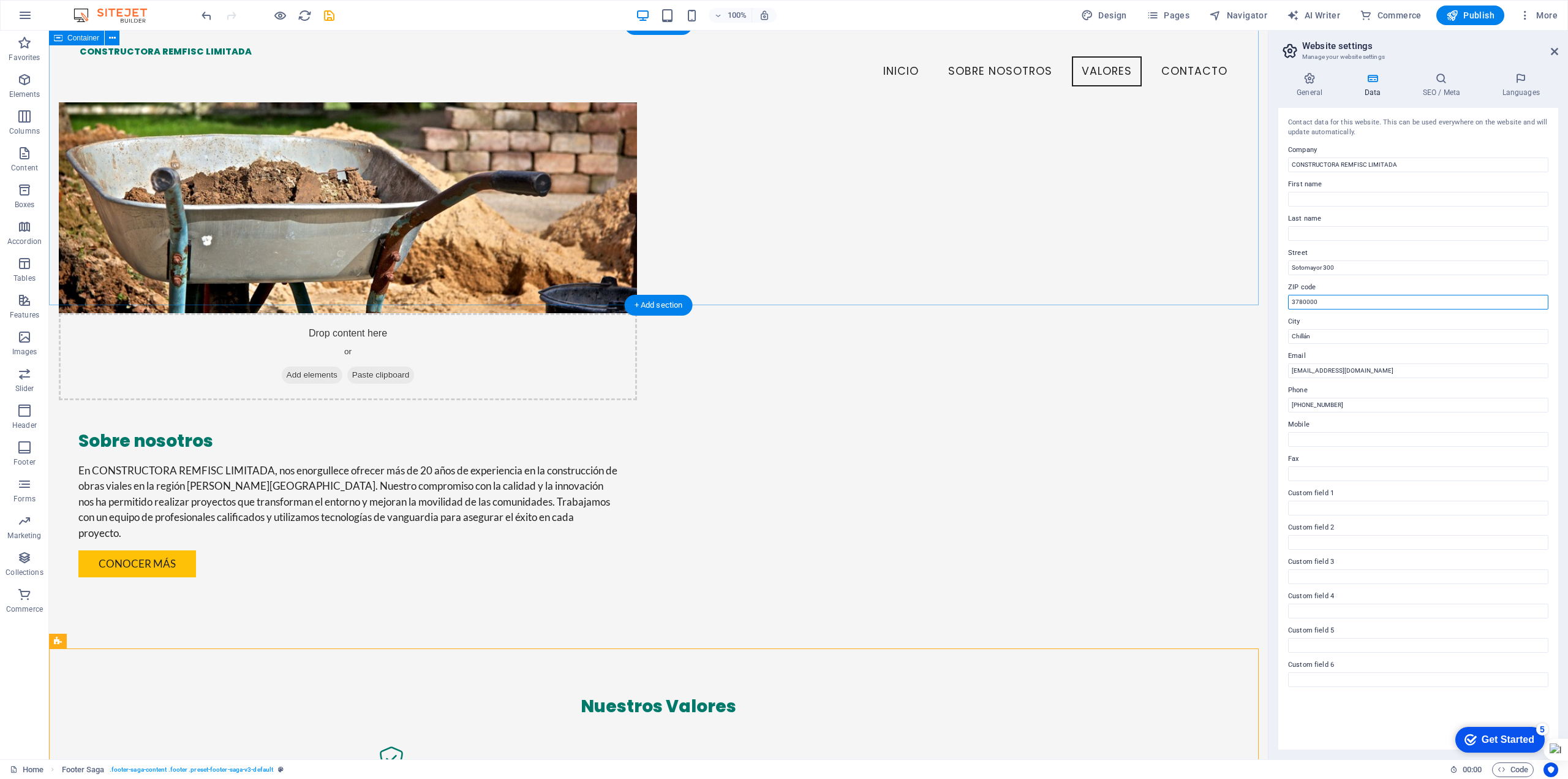
drag, startPoint x: 1333, startPoint y: 332, endPoint x: 1246, endPoint y: 303, distance: 91.7
click at [1327, 304] on input "3780000" at bounding box center [1418, 302] width 260 height 15
click at [1323, 304] on input "3780000" at bounding box center [1418, 302] width 260 height 15
type input "3"
type input "3800360"
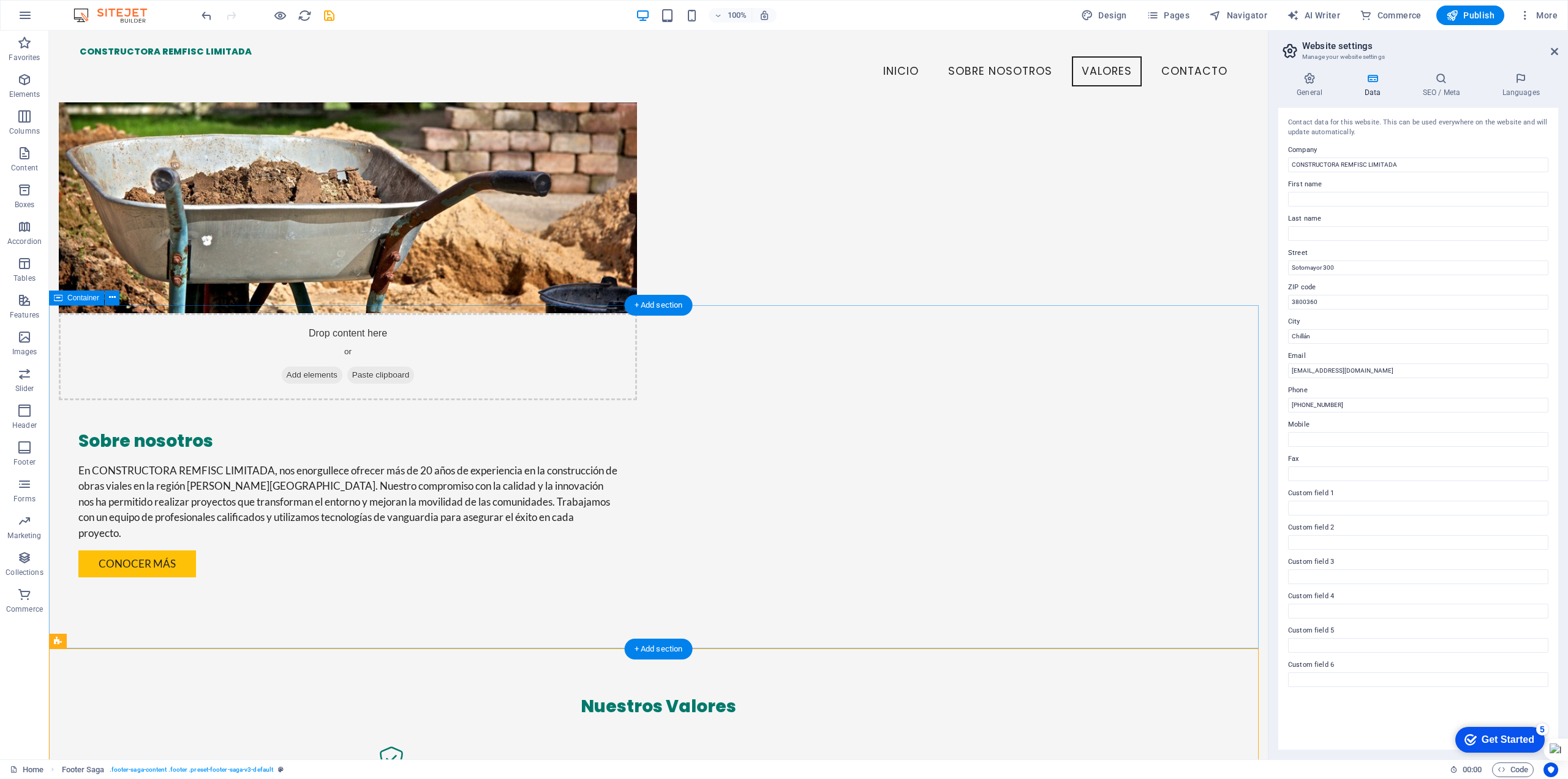
click at [1340, 410] on input "[PHONE_NUMBER]" at bounding box center [1418, 406] width 260 height 15
drag, startPoint x: 1311, startPoint y: 406, endPoint x: 1368, endPoint y: 404, distance: 57.0
click at [1368, 404] on input "[PHONE_NUMBER]" at bounding box center [1418, 406] width 260 height 15
drag, startPoint x: 1316, startPoint y: 404, endPoint x: 1324, endPoint y: 404, distance: 8.0
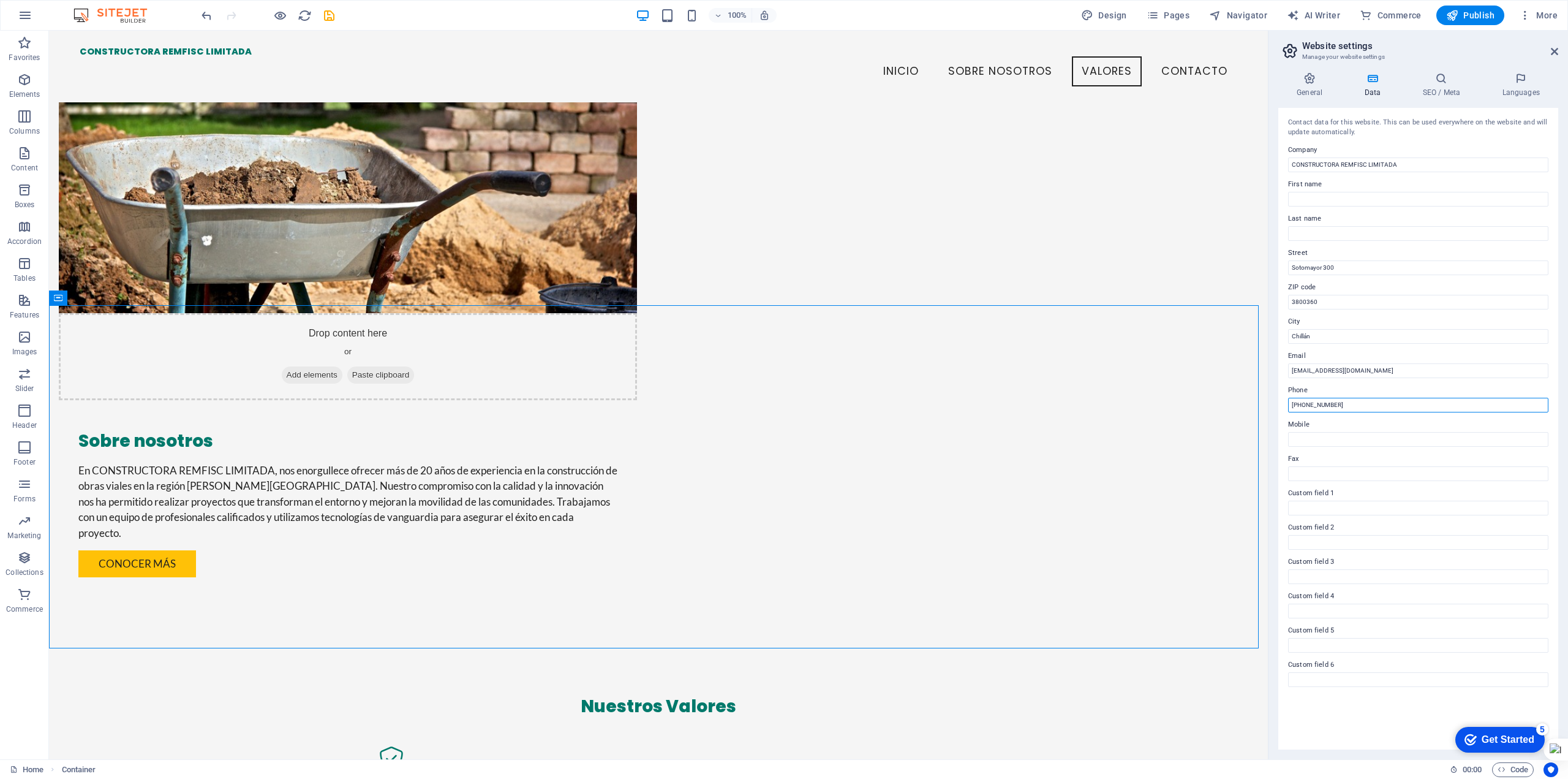
click at [1318, 404] on input "+56 4220279330" at bounding box center [1418, 406] width 260 height 15
type input "[PHONE_NUMBER]"
click at [1482, 739] on div "Get Started" at bounding box center [1508, 740] width 53 height 11
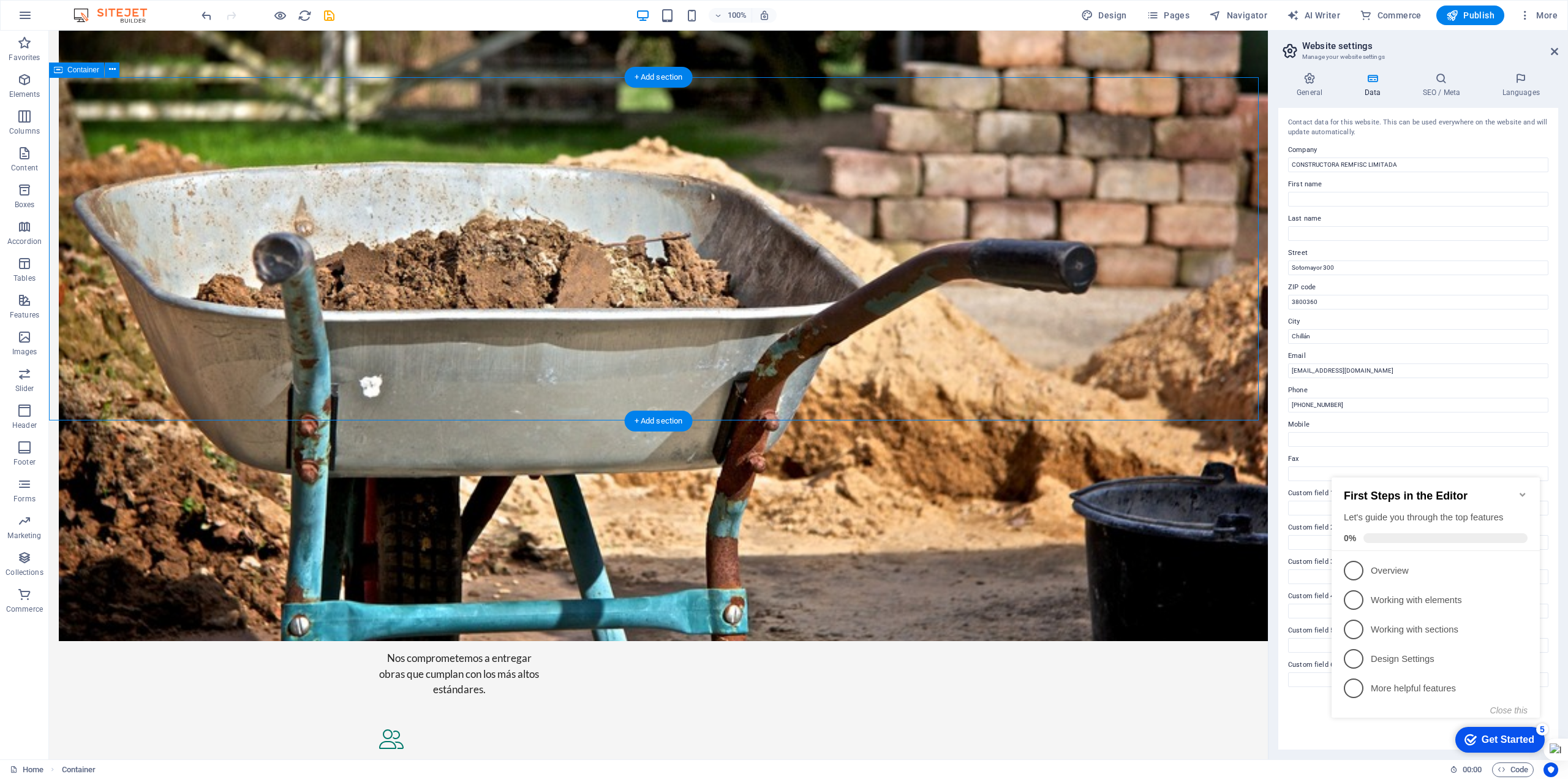
scroll to position [1265, 0]
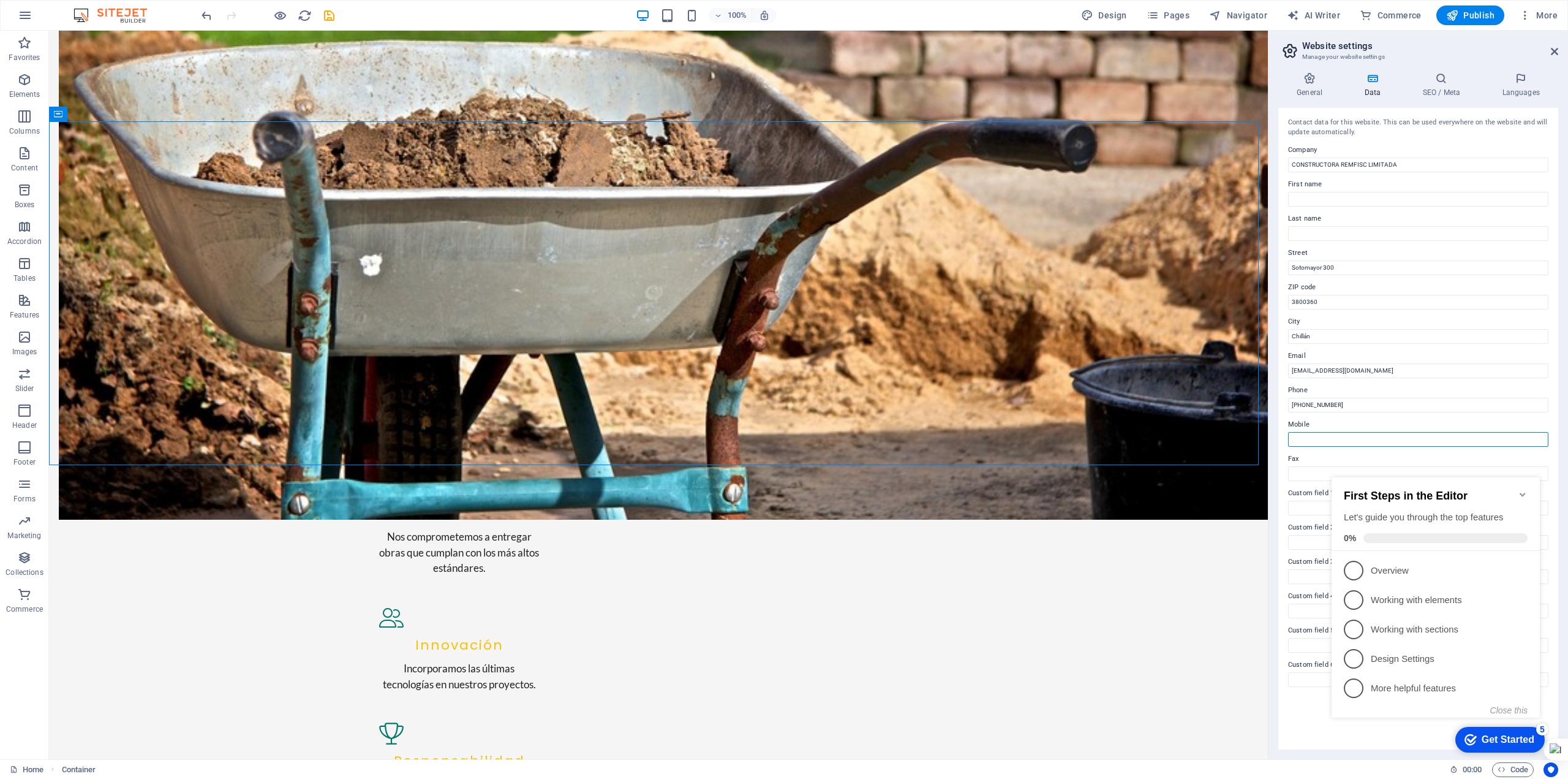
click at [1305, 434] on input "Mobile" at bounding box center [1418, 440] width 260 height 15
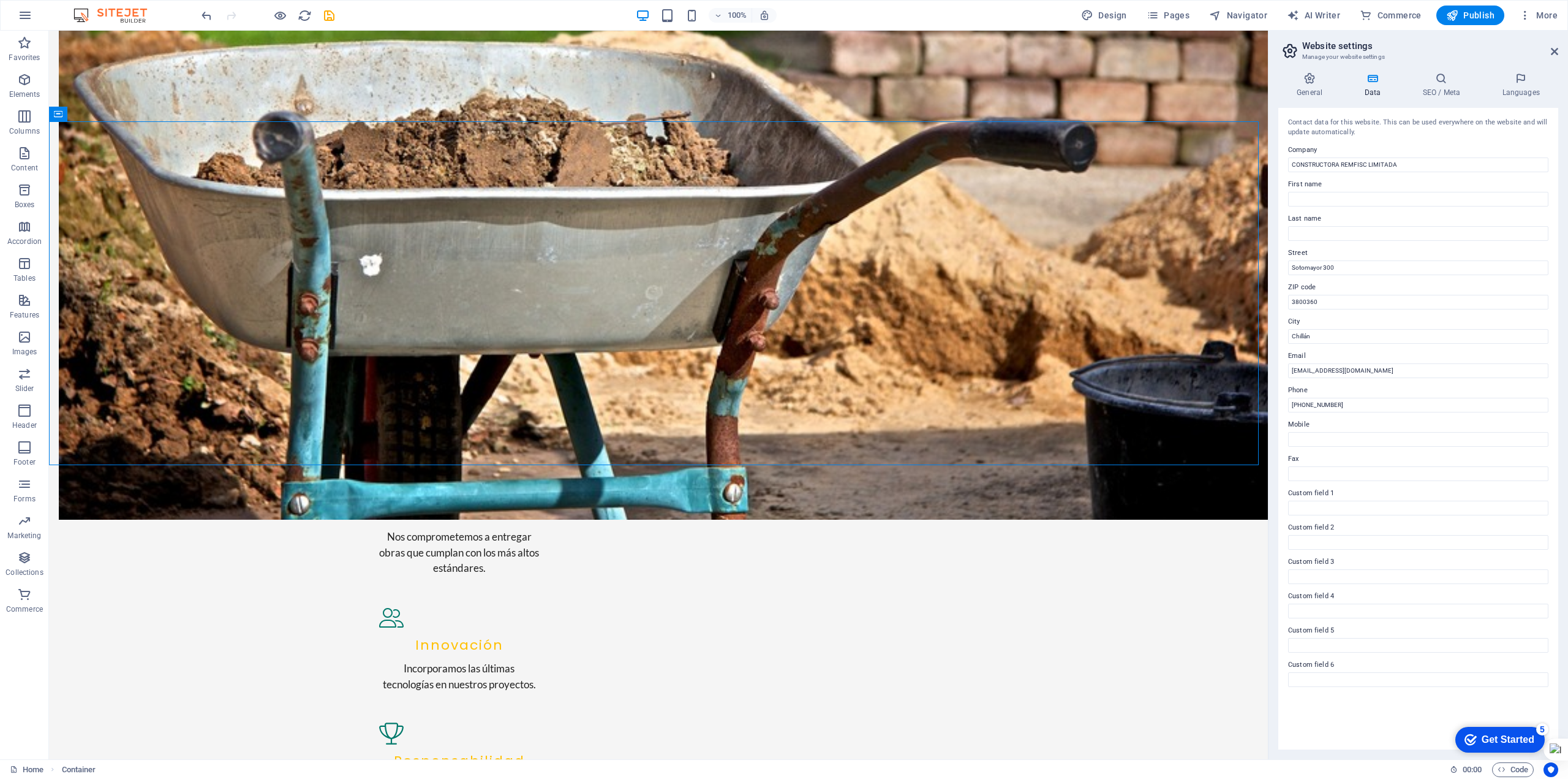
click at [1306, 422] on label "Mobile" at bounding box center [1418, 425] width 260 height 15
click at [1306, 432] on input "Mobile" at bounding box center [1418, 440] width 260 height 15
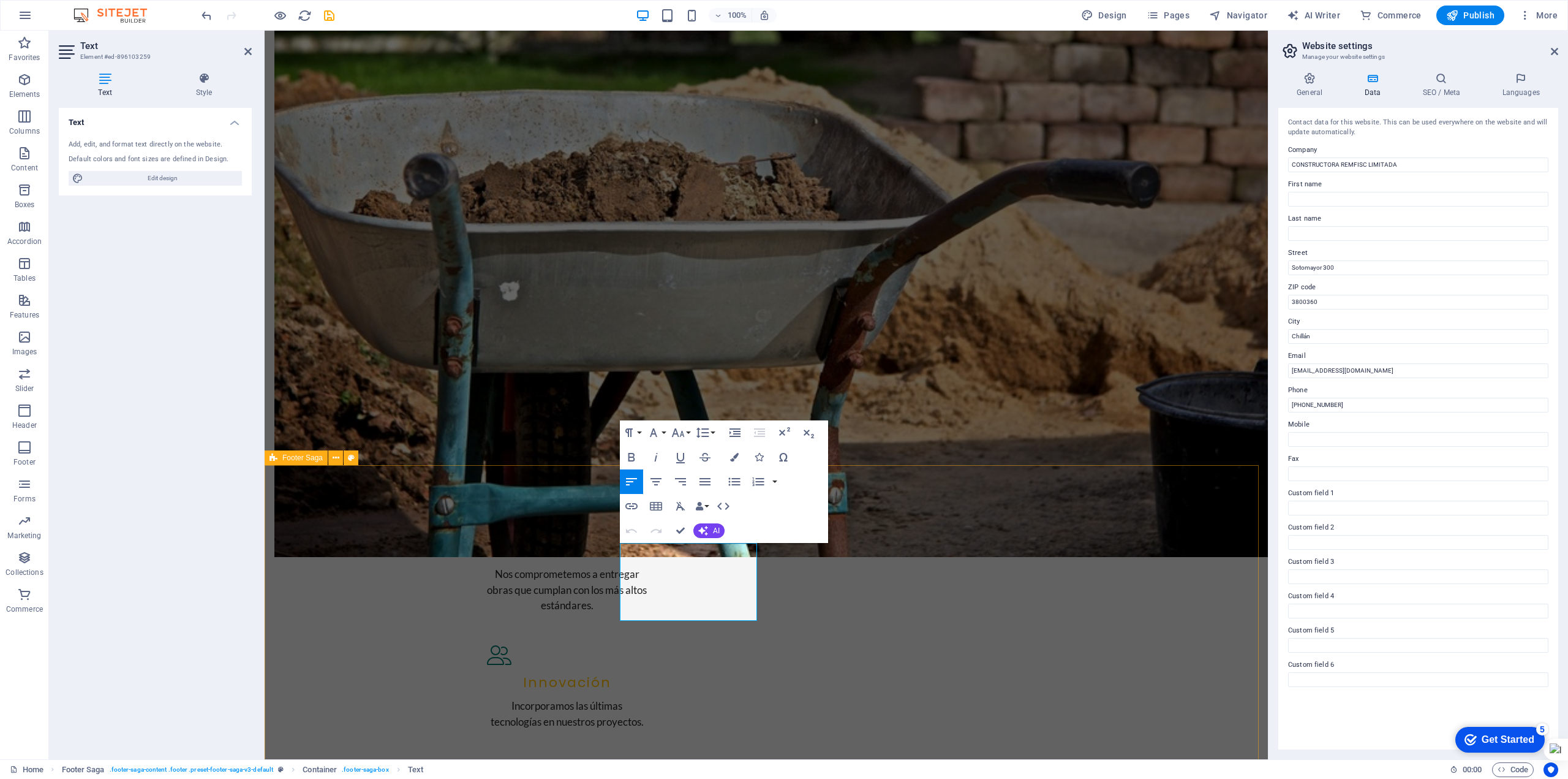
drag, startPoint x: 717, startPoint y: 696, endPoint x: 935, endPoint y: 695, distance: 218.0
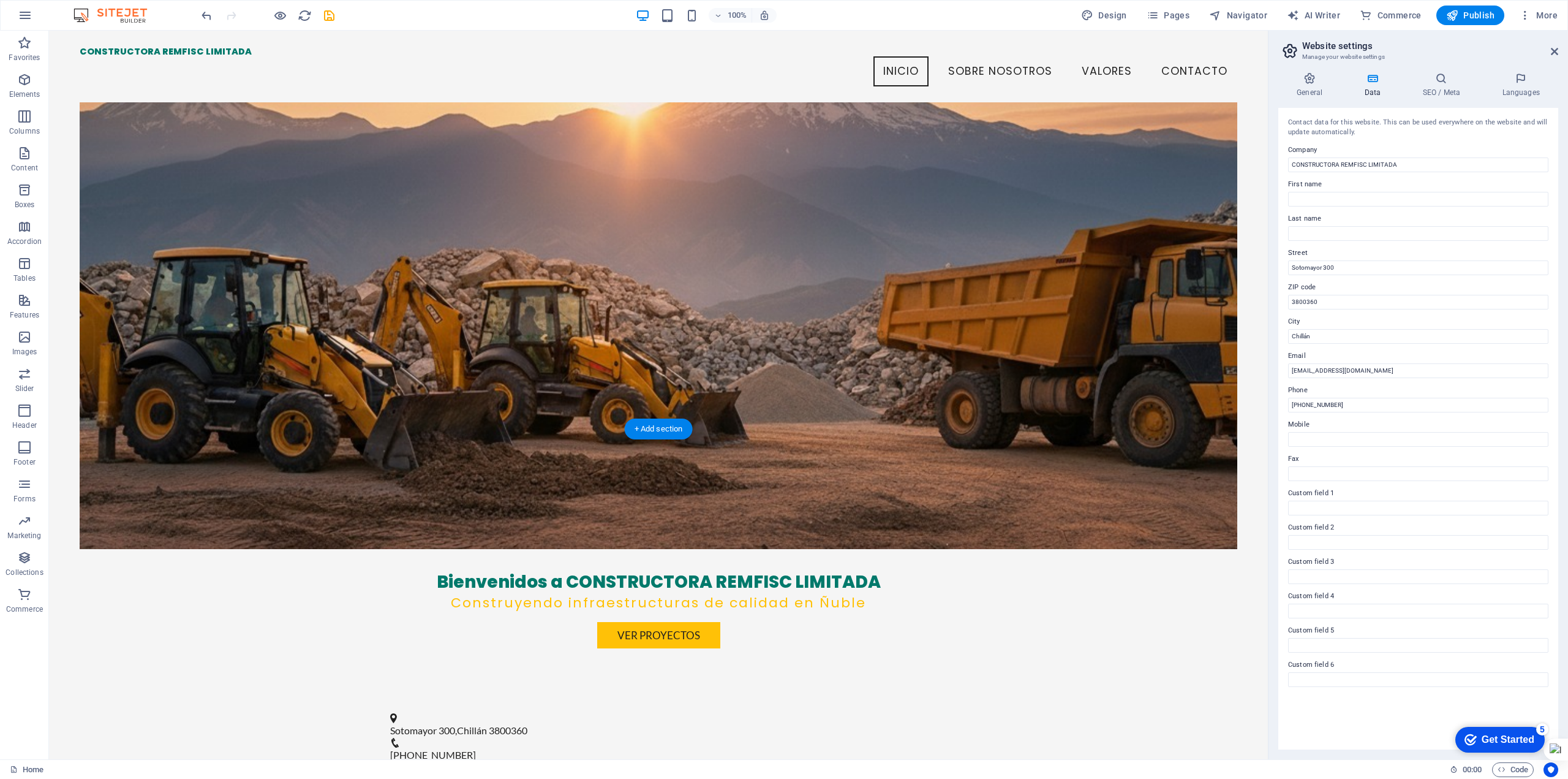
scroll to position [0, 0]
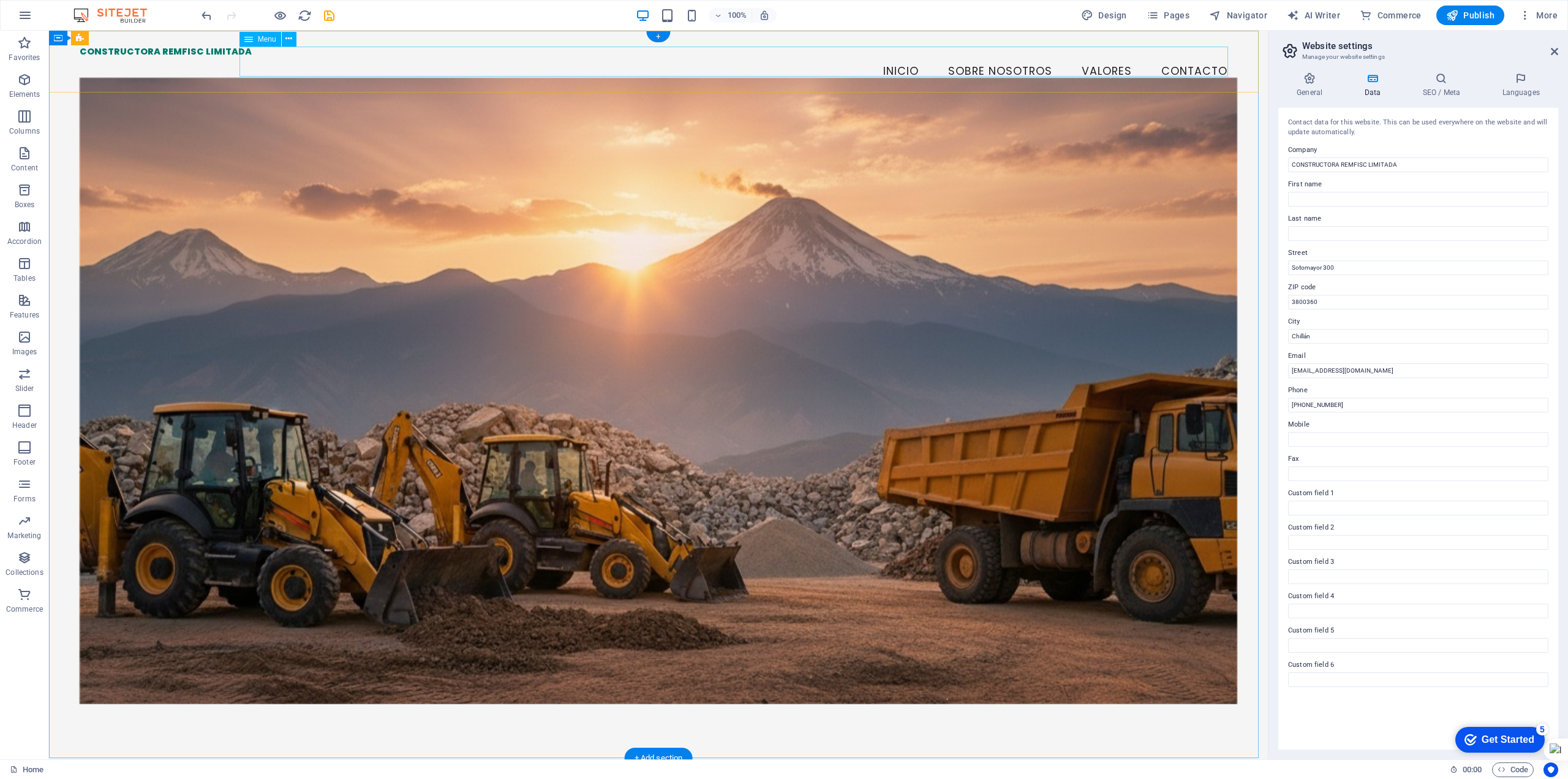
click at [1186, 65] on nav "Inicio Sobre Nosotros Valores Contacto" at bounding box center [659, 71] width 1159 height 31
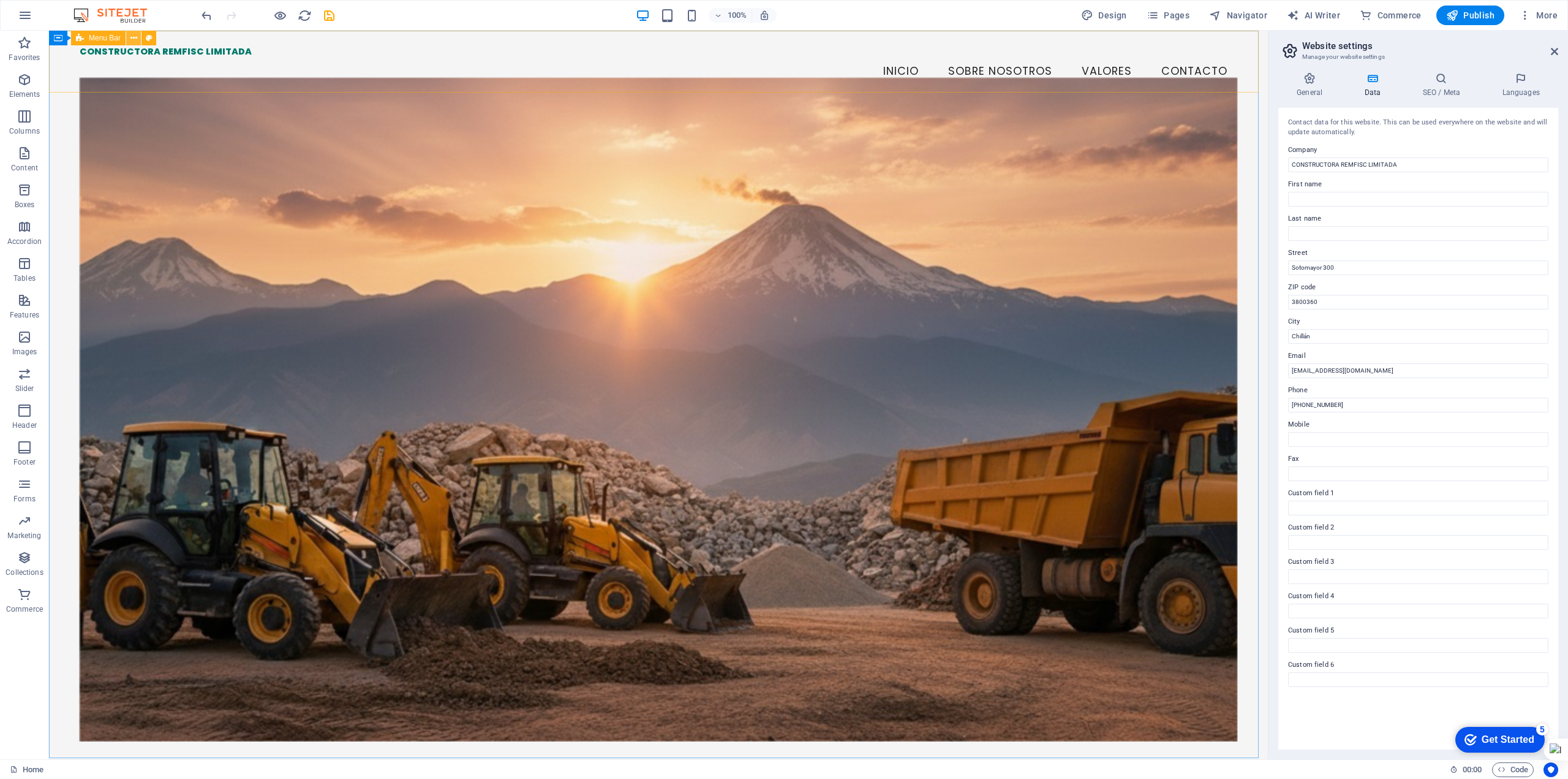
click at [134, 40] on icon at bounding box center [134, 38] width 7 height 13
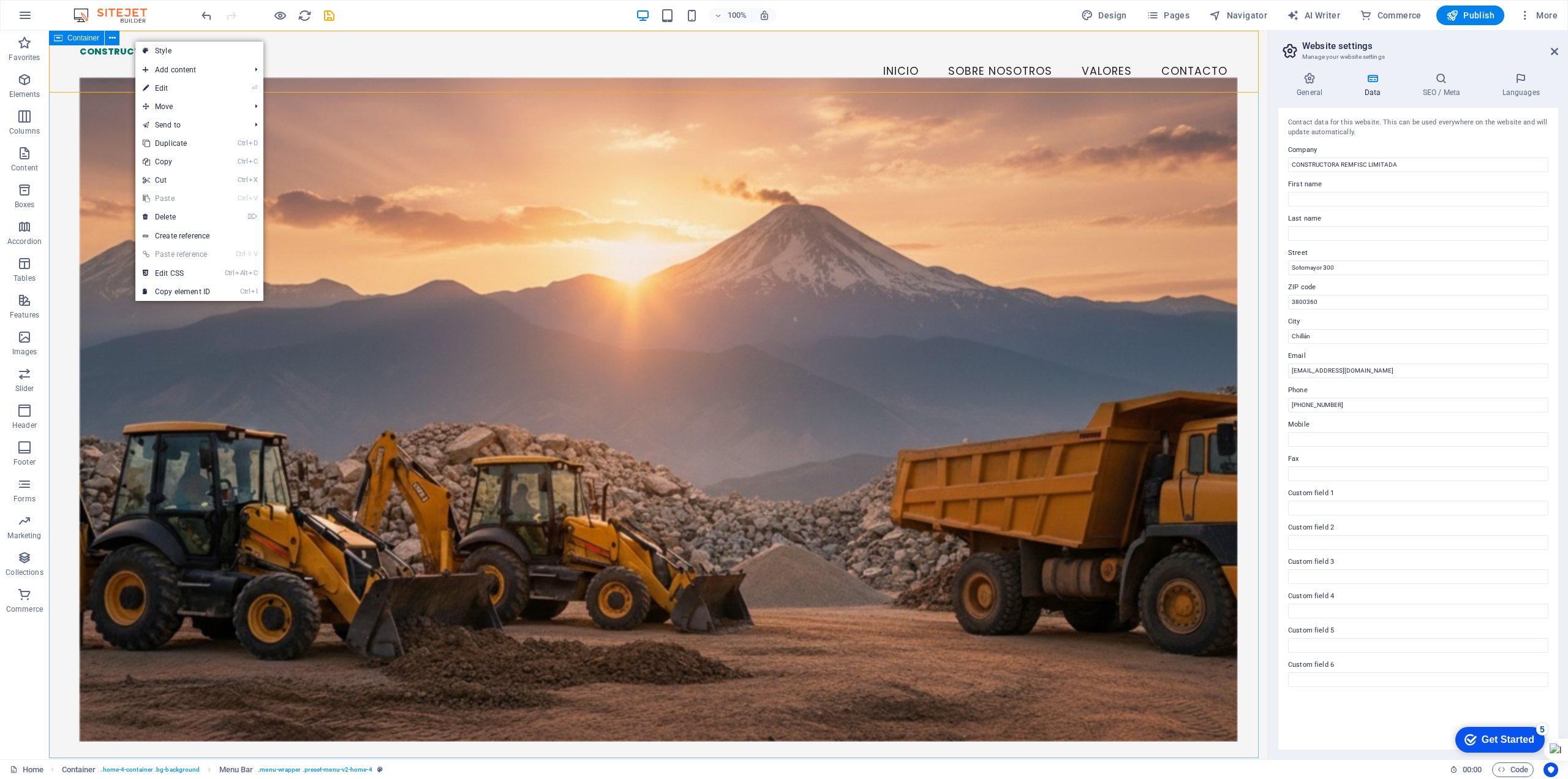
click at [61, 39] on icon at bounding box center [58, 38] width 9 height 15
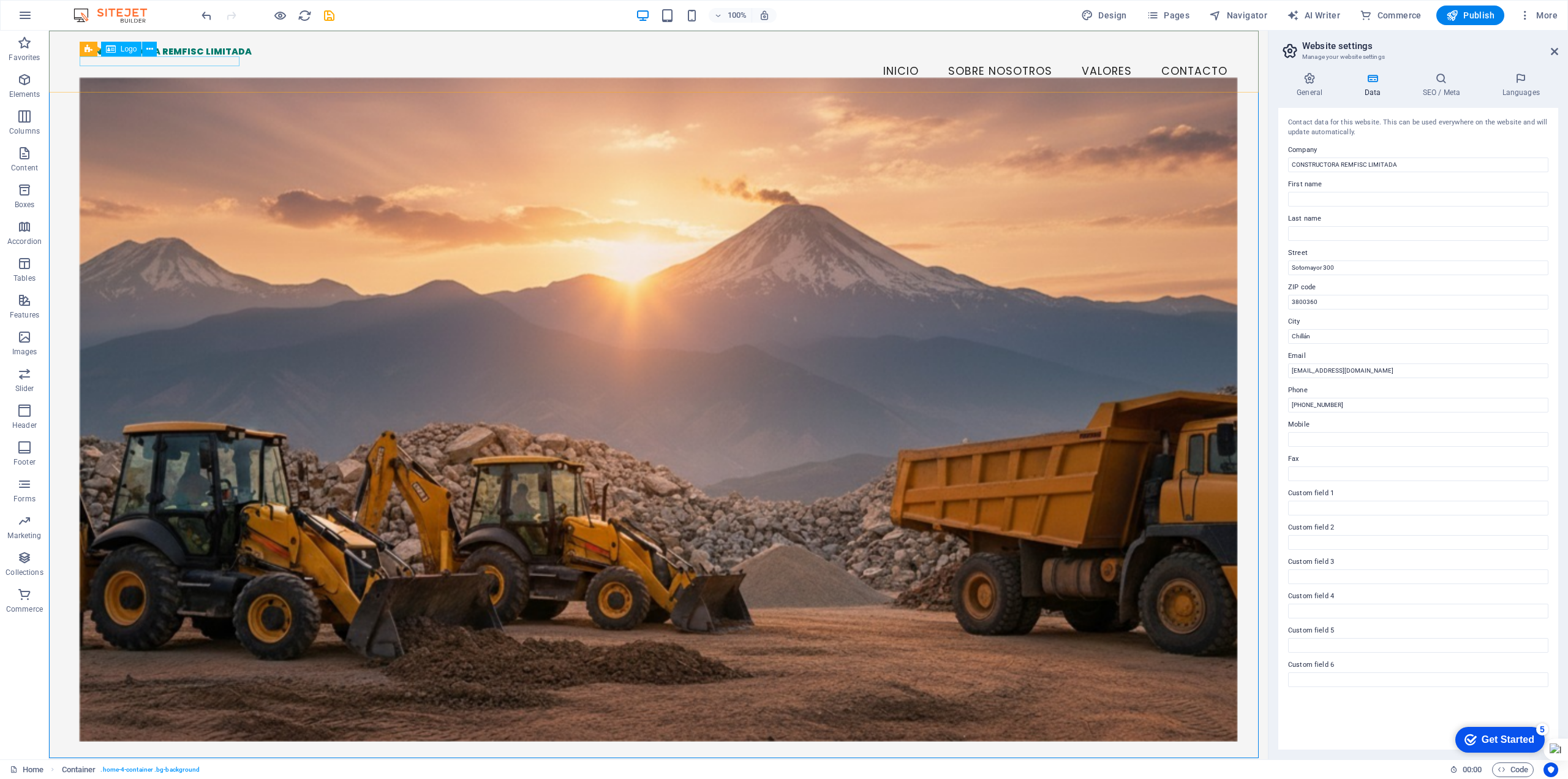
click at [133, 55] on div "Logo" at bounding box center [122, 49] width 41 height 15
click at [129, 47] on span "Logo" at bounding box center [129, 49] width 16 height 8
click at [149, 50] on icon at bounding box center [150, 49] width 7 height 13
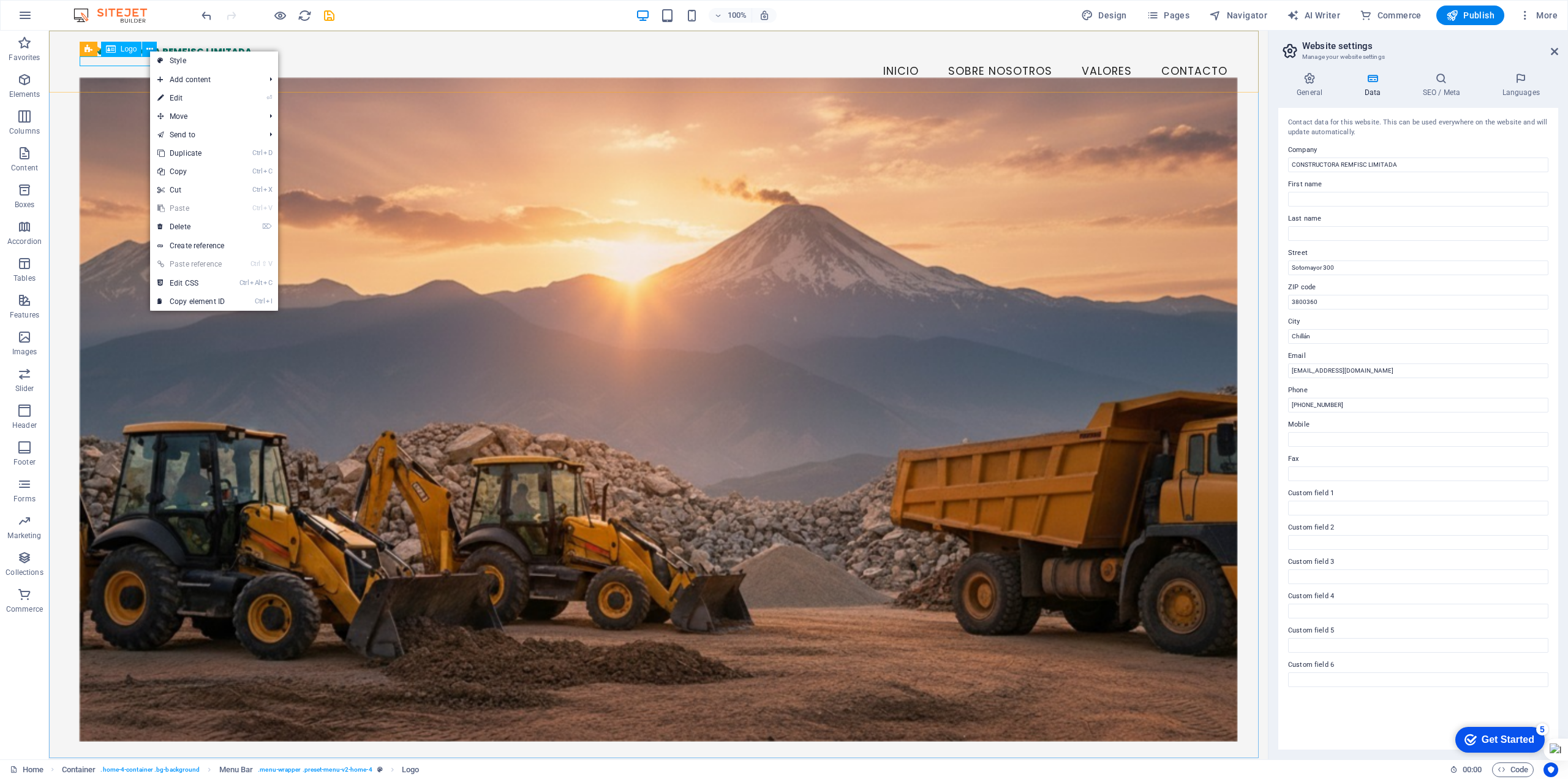
click at [123, 51] on span "Logo" at bounding box center [129, 49] width 16 height 8
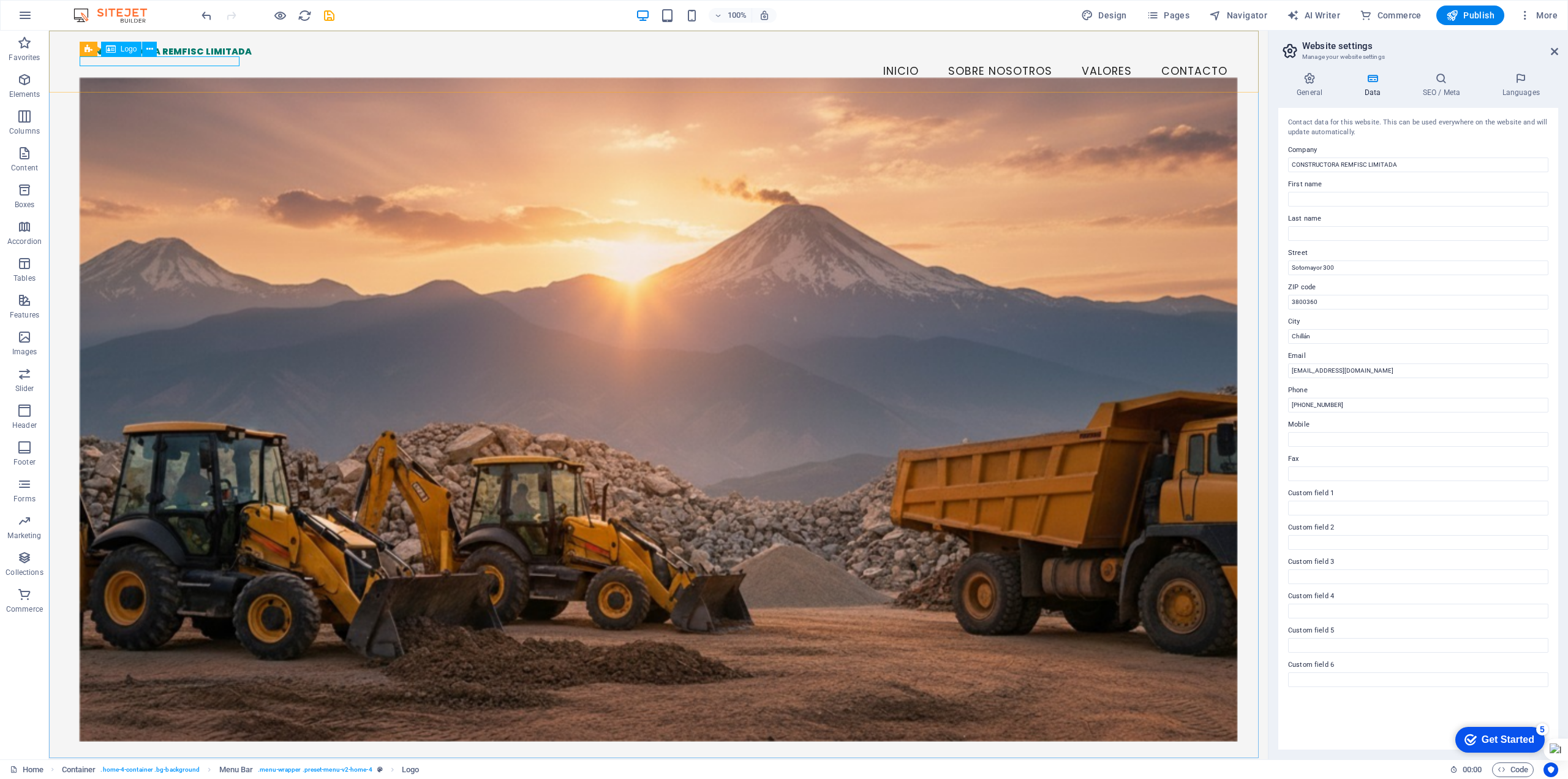
click at [123, 51] on span "Logo" at bounding box center [129, 49] width 16 height 8
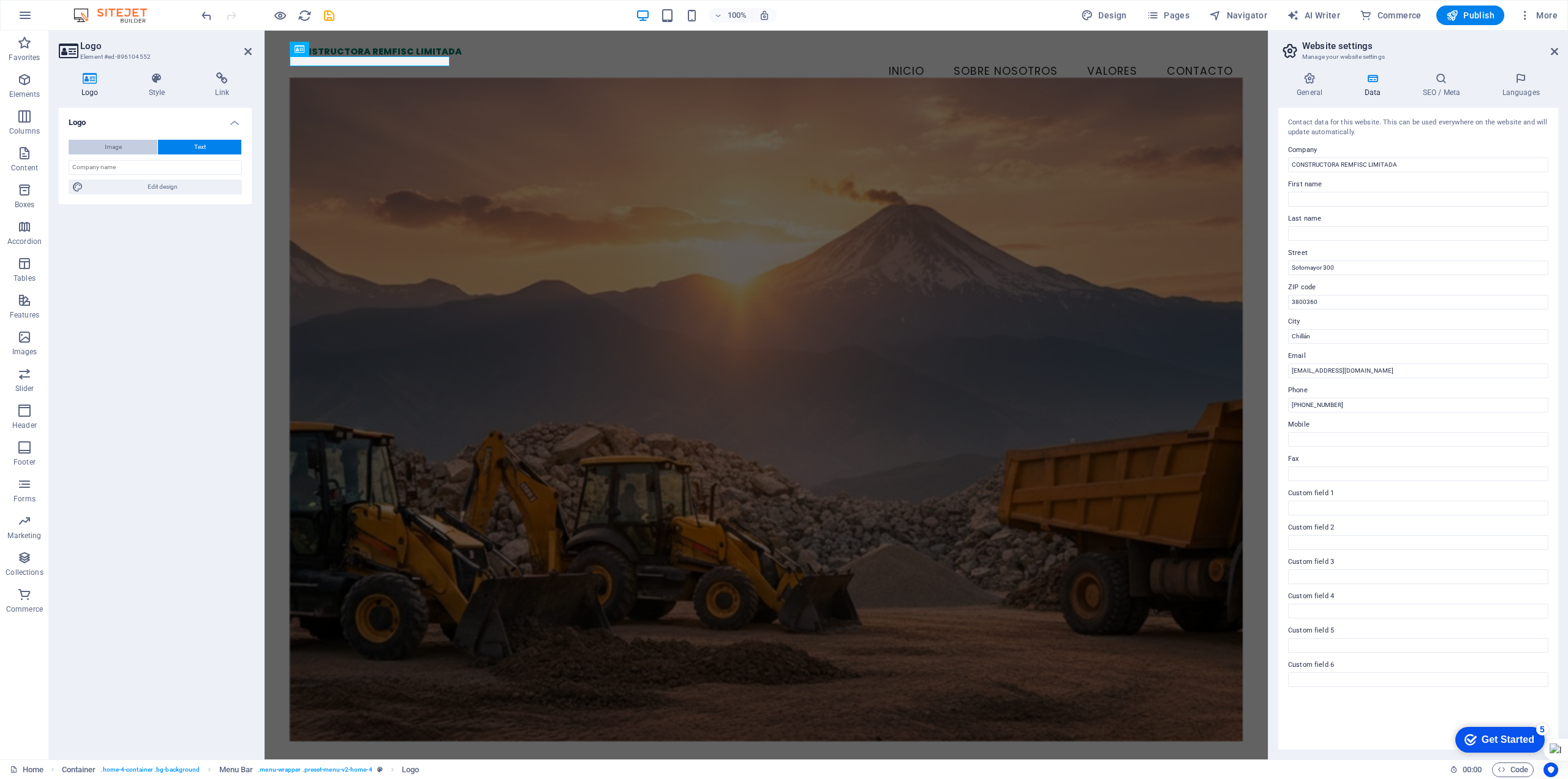
click at [117, 148] on span "Image" at bounding box center [113, 147] width 17 height 15
select select "DISABLED_OPTION_VALUE"
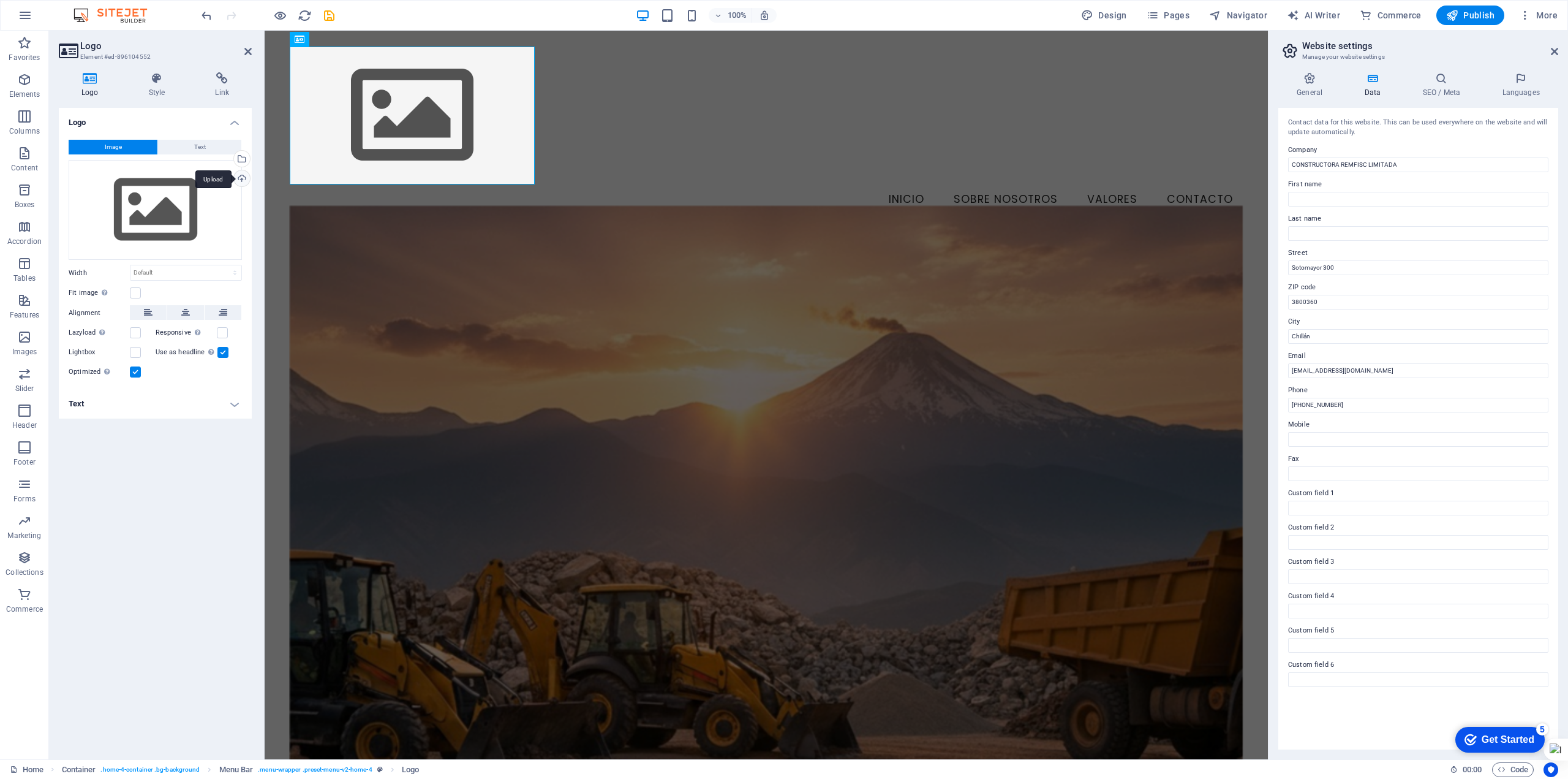
click at [244, 181] on div "Upload" at bounding box center [241, 179] width 18 height 18
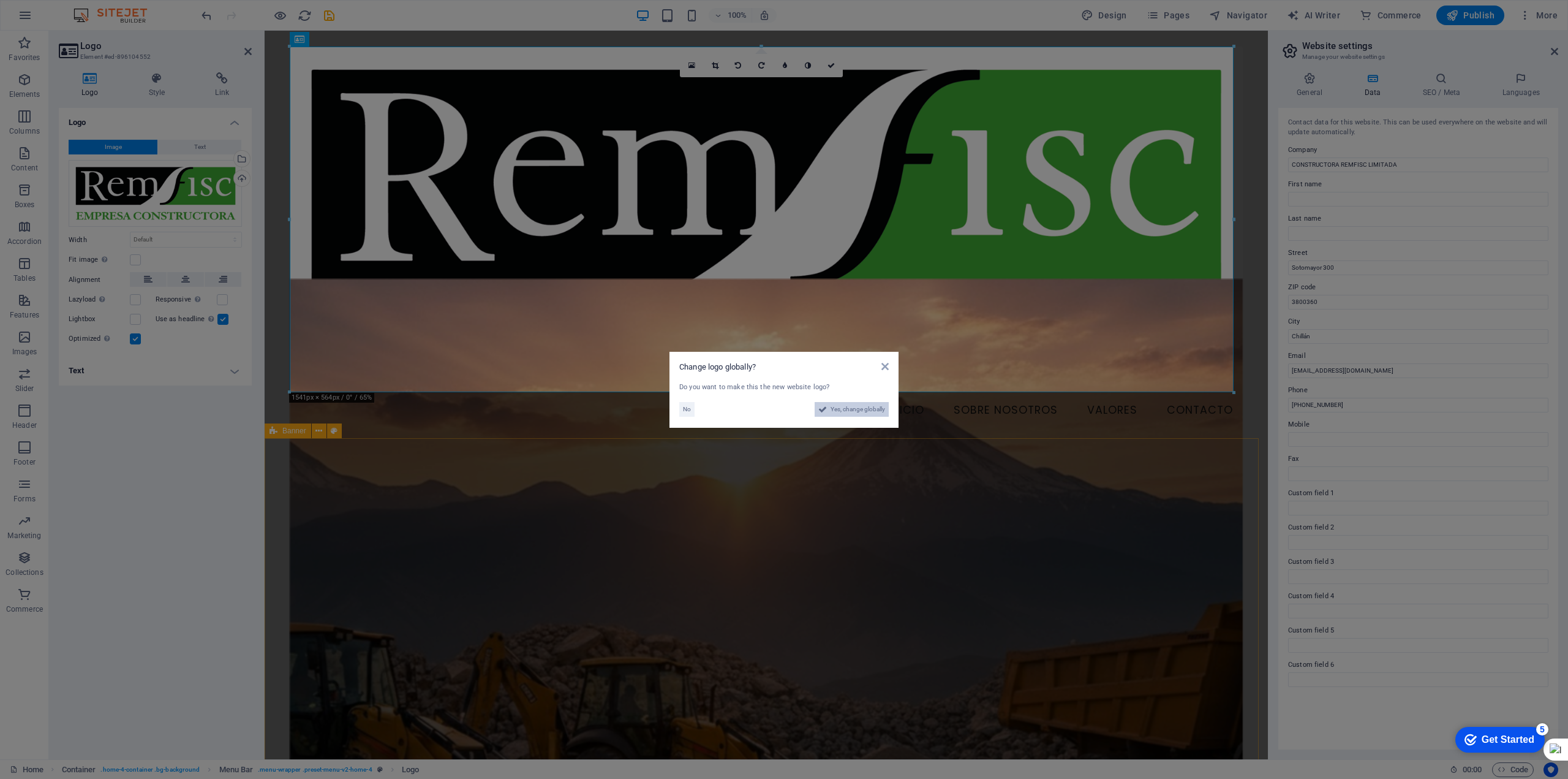
click at [854, 410] on span "Yes, change globally" at bounding box center [858, 410] width 55 height 15
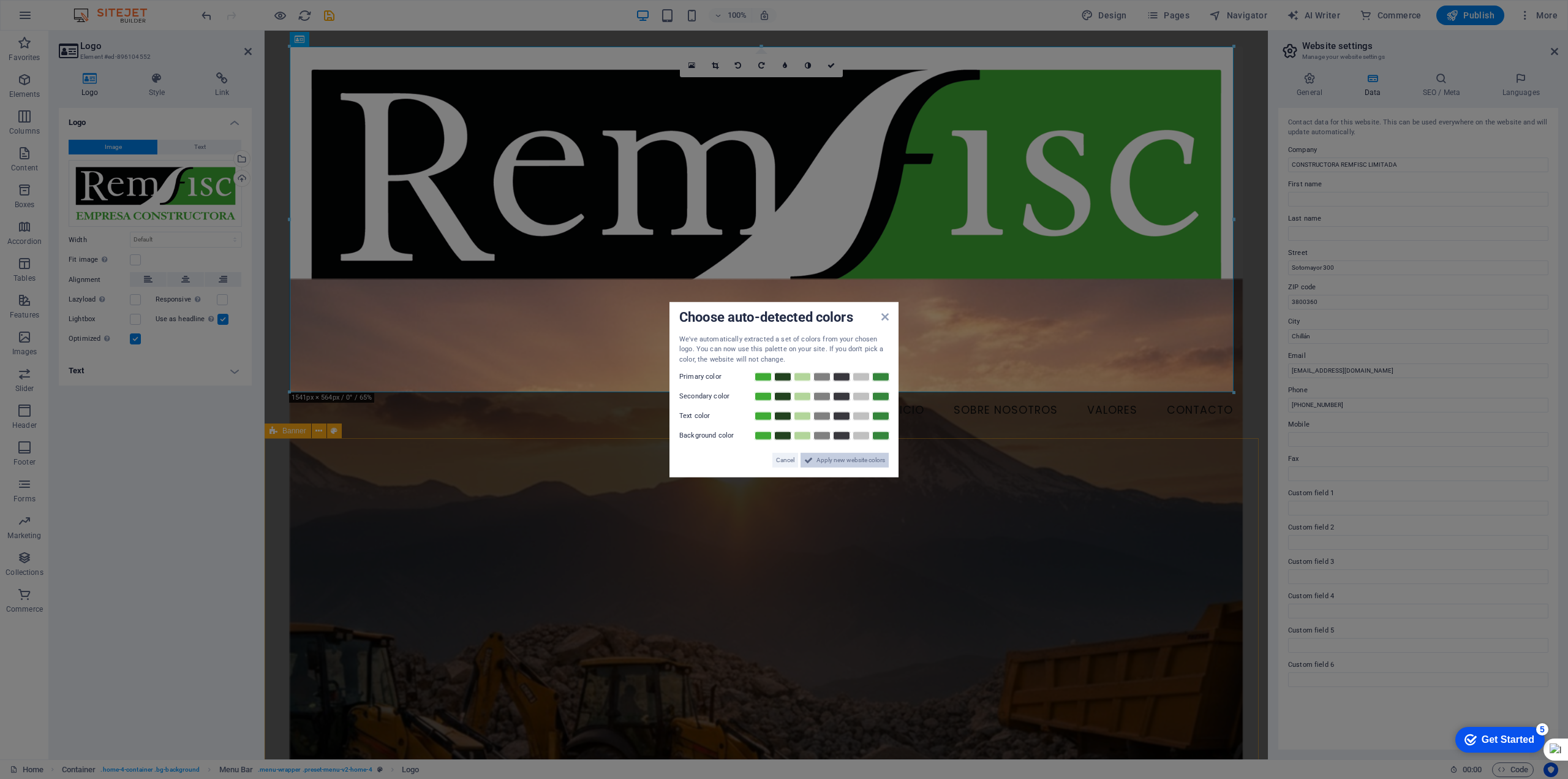
click at [835, 460] on span "Apply new website colors" at bounding box center [851, 460] width 68 height 15
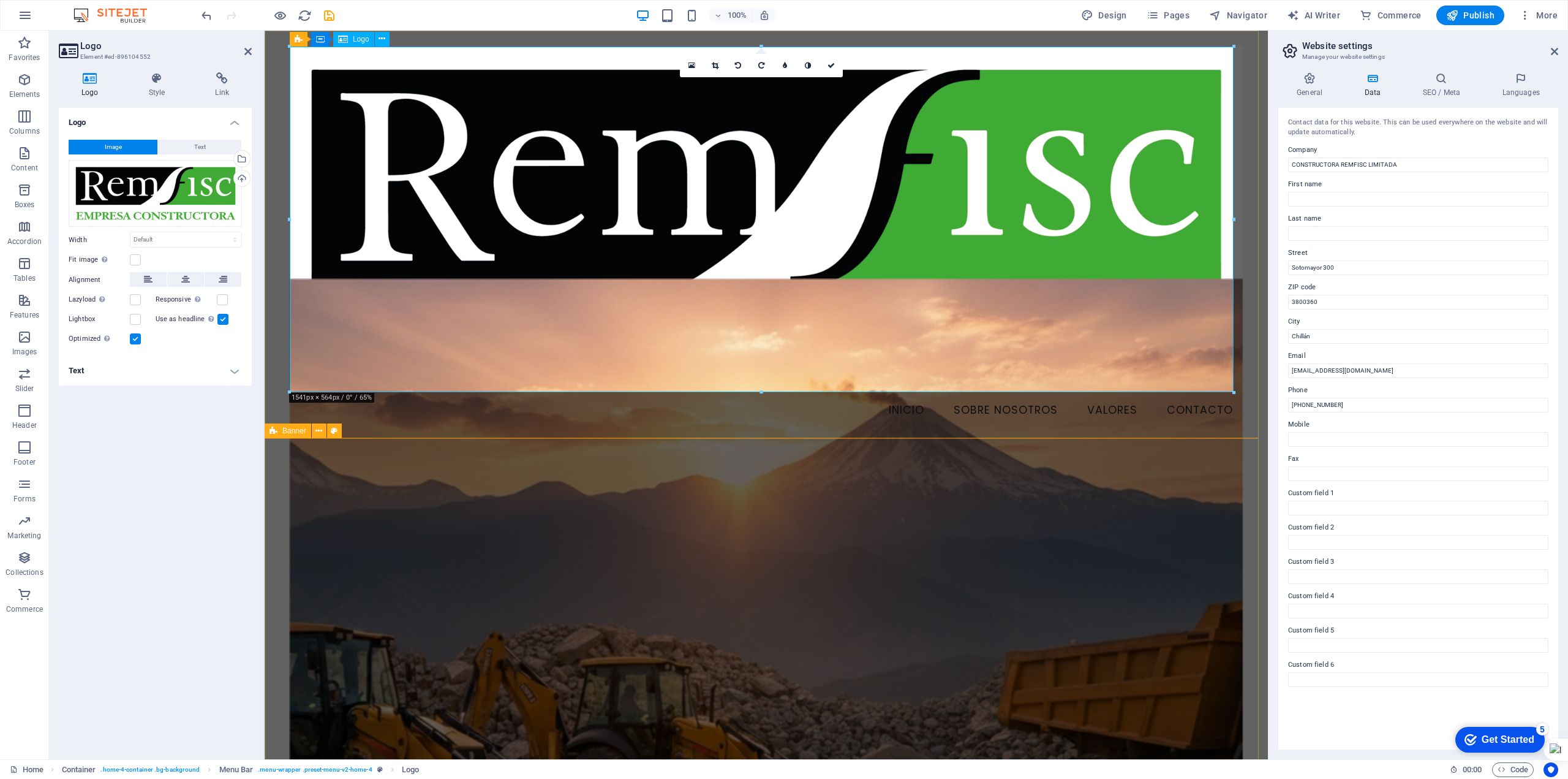
drag, startPoint x: 1496, startPoint y: 421, endPoint x: 673, endPoint y: 213, distance: 848.9
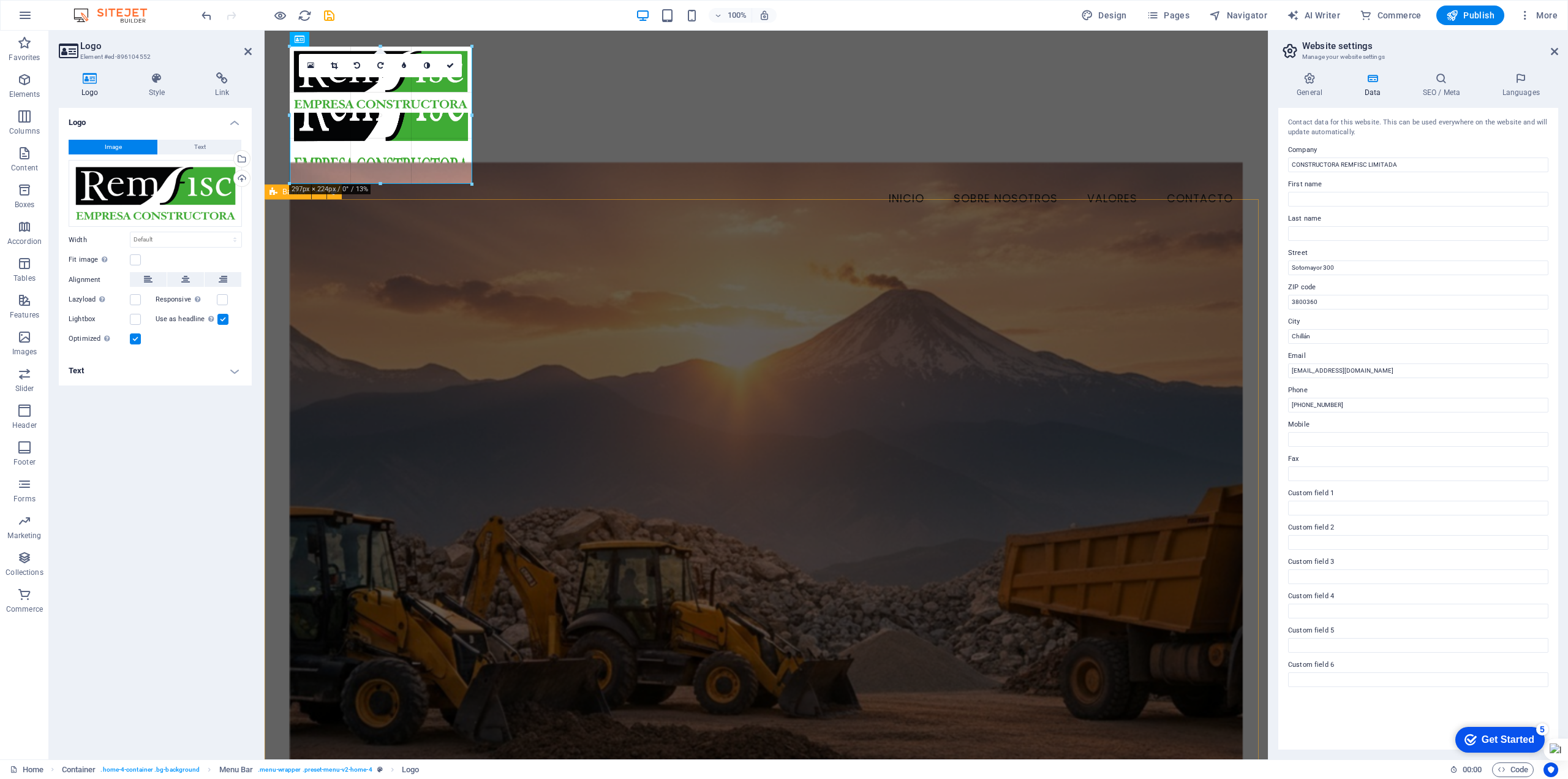
type input "298"
select select "px"
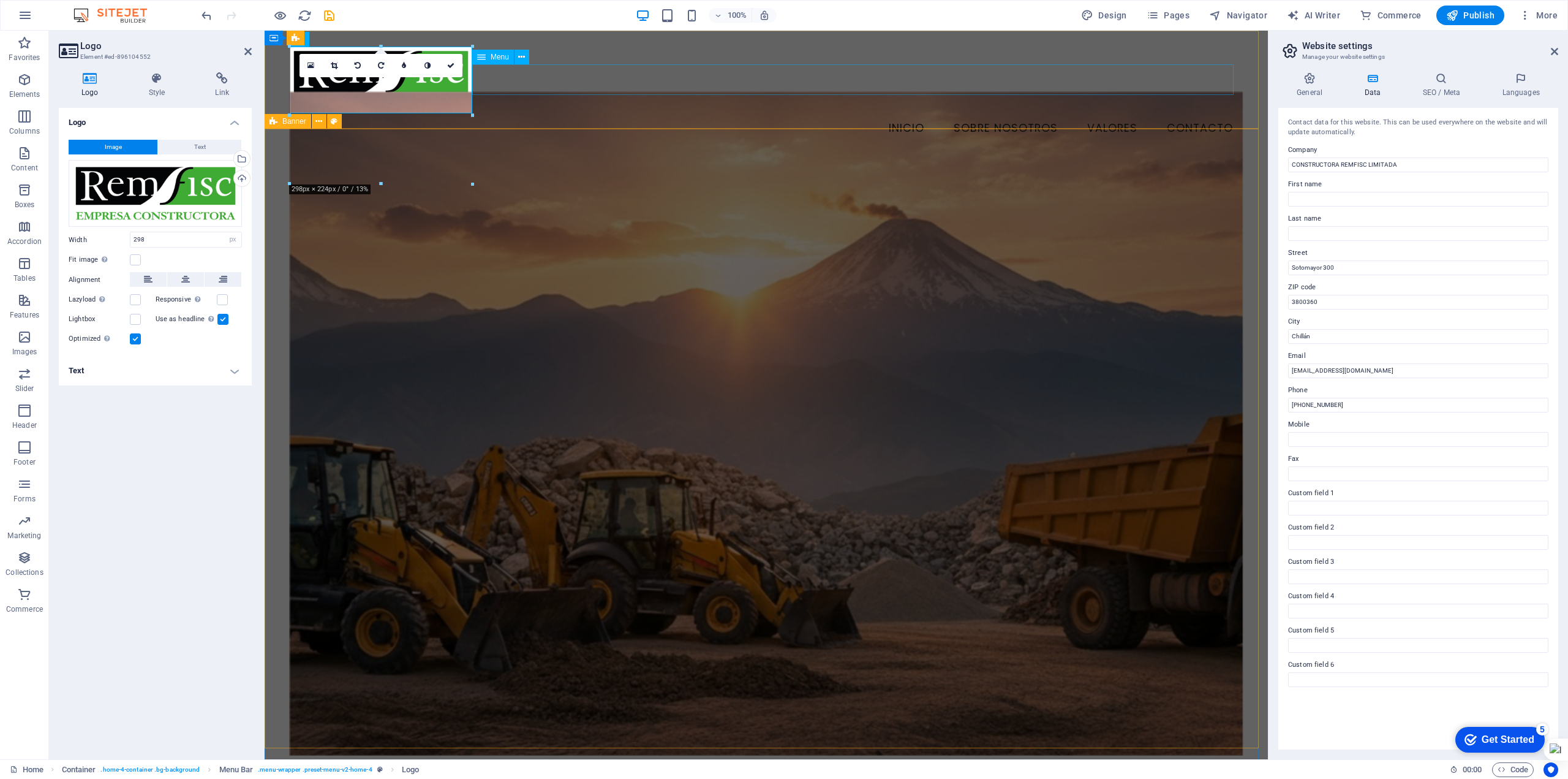
click at [614, 114] on nav "Inicio Sobre Nosotros Valores Contacto" at bounding box center [766, 129] width 953 height 31
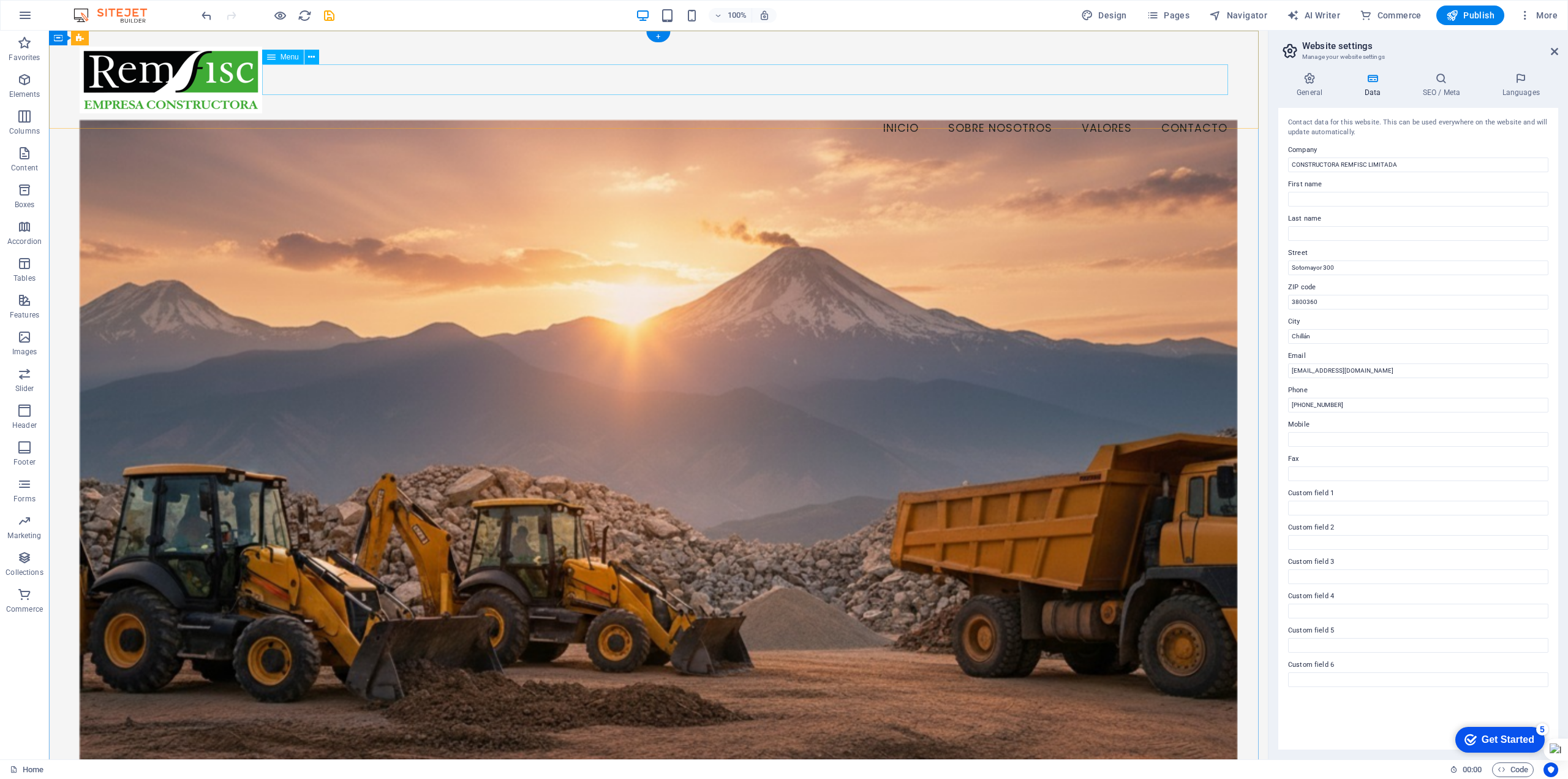
click at [892, 114] on nav "Inicio Sobre Nosotros Valores Contacto" at bounding box center [659, 129] width 1159 height 31
click at [1558, 52] on aside "Website settings Manage your website settings General Data SEO / Meta Languages…" at bounding box center [1418, 395] width 300 height 729
click at [1554, 52] on icon at bounding box center [1554, 51] width 8 height 10
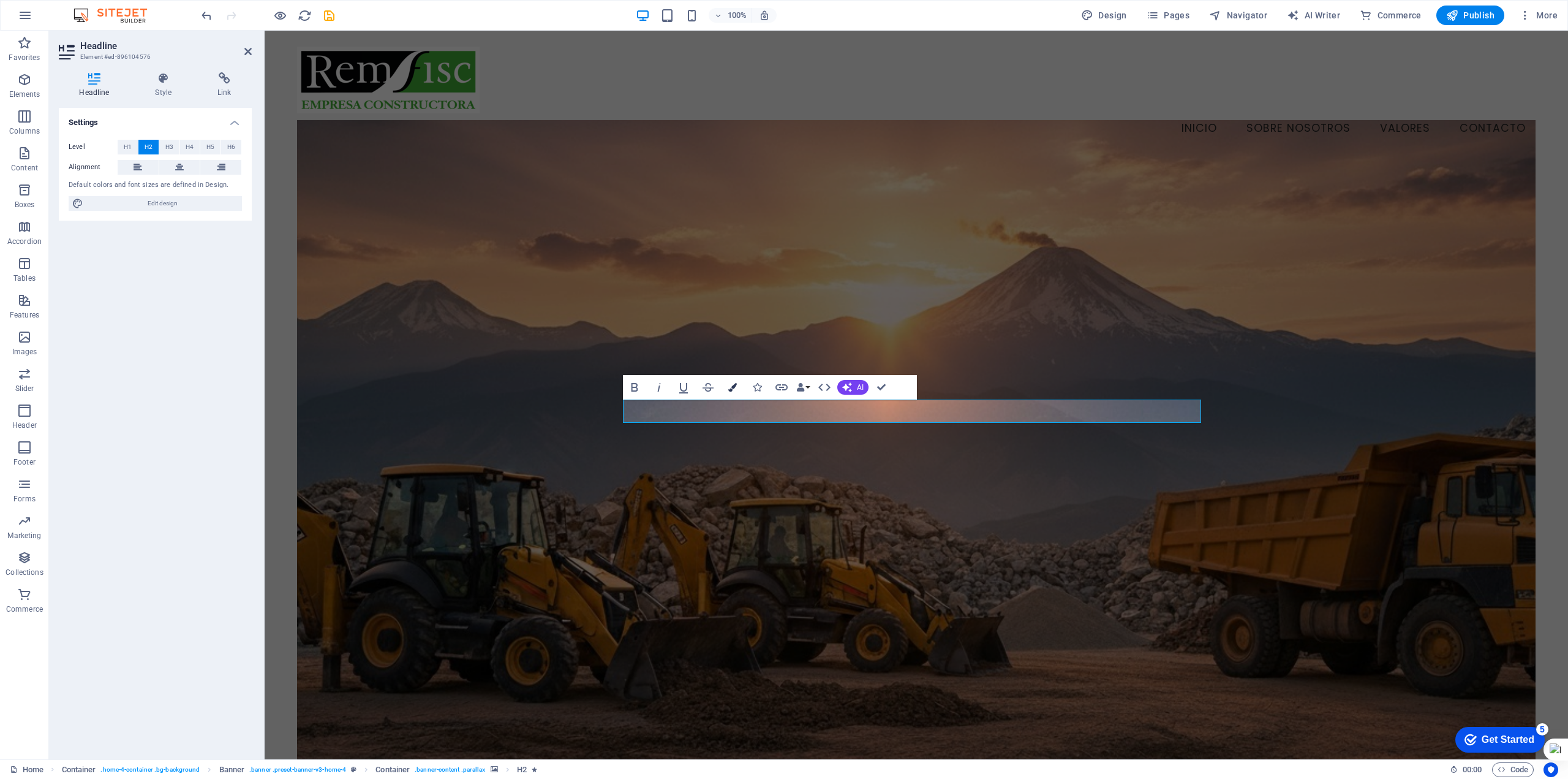
click at [730, 386] on icon "button" at bounding box center [733, 387] width 9 height 9
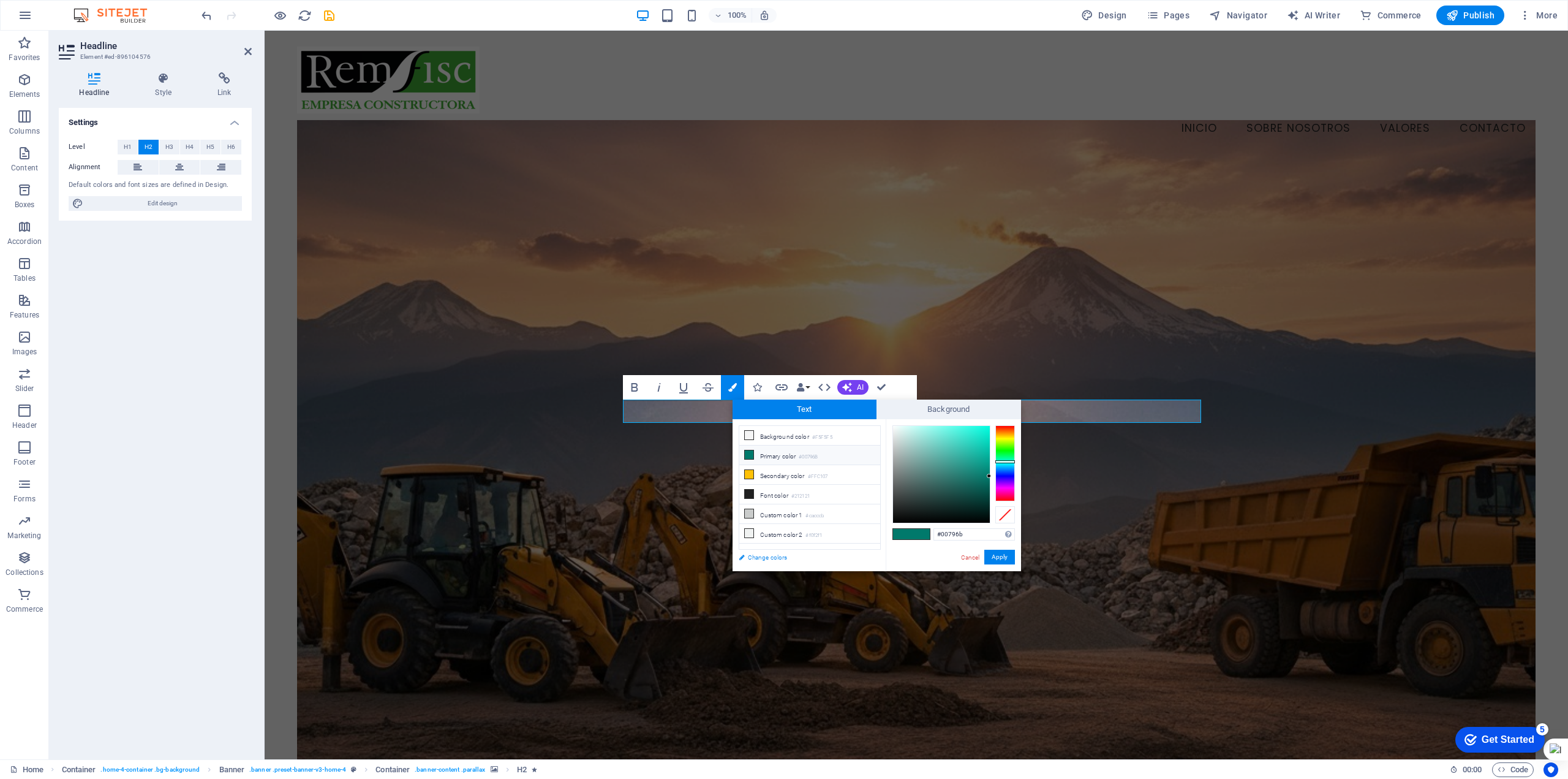
drag, startPoint x: 777, startPoint y: 337, endPoint x: 754, endPoint y: 558, distance: 222.2
click at [754, 558] on link "Change colors" at bounding box center [804, 557] width 142 height 15
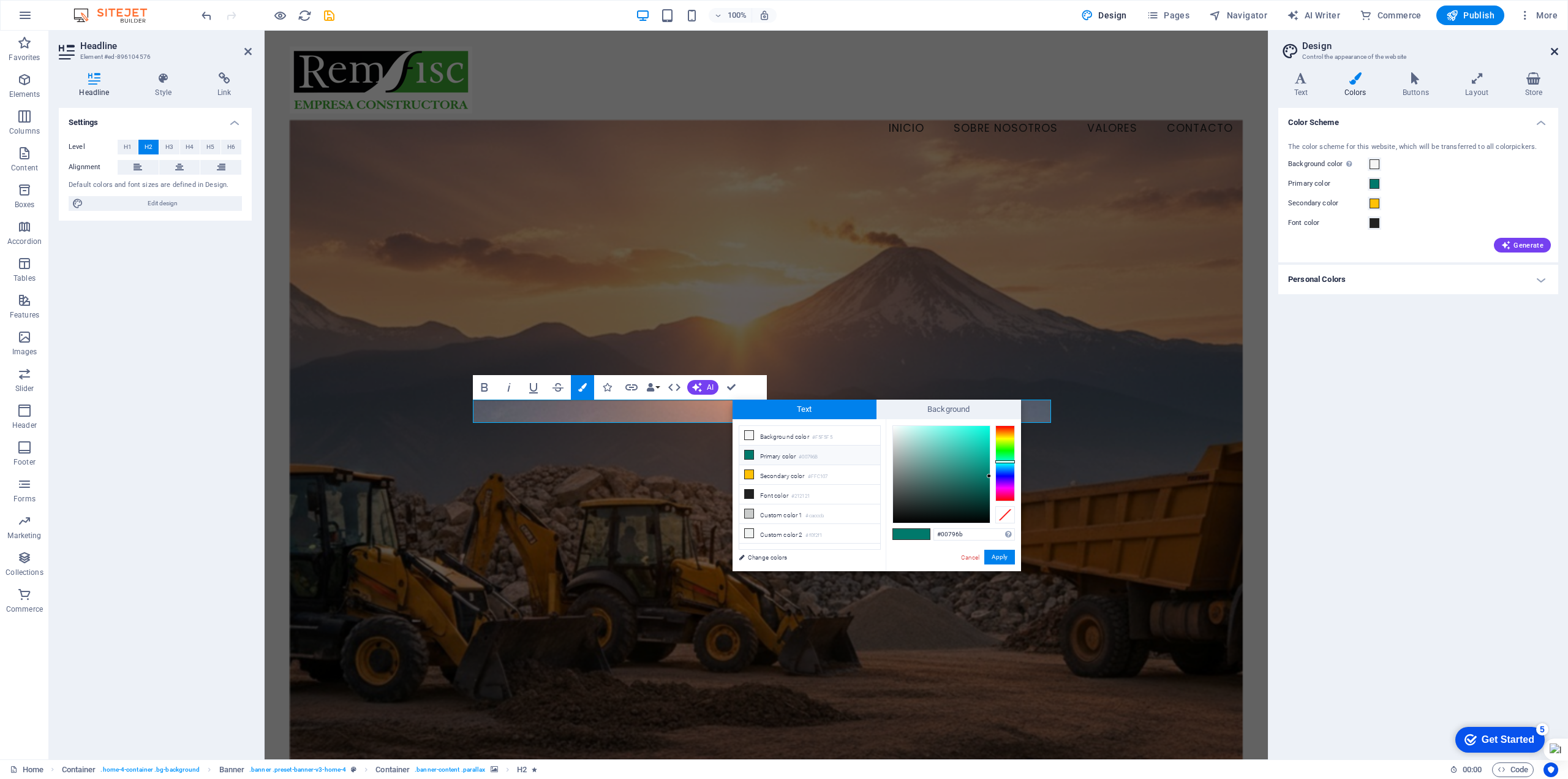
drag, startPoint x: 1555, startPoint y: 49, endPoint x: 1275, endPoint y: 29, distance: 280.7
click at [1555, 49] on icon at bounding box center [1554, 51] width 8 height 10
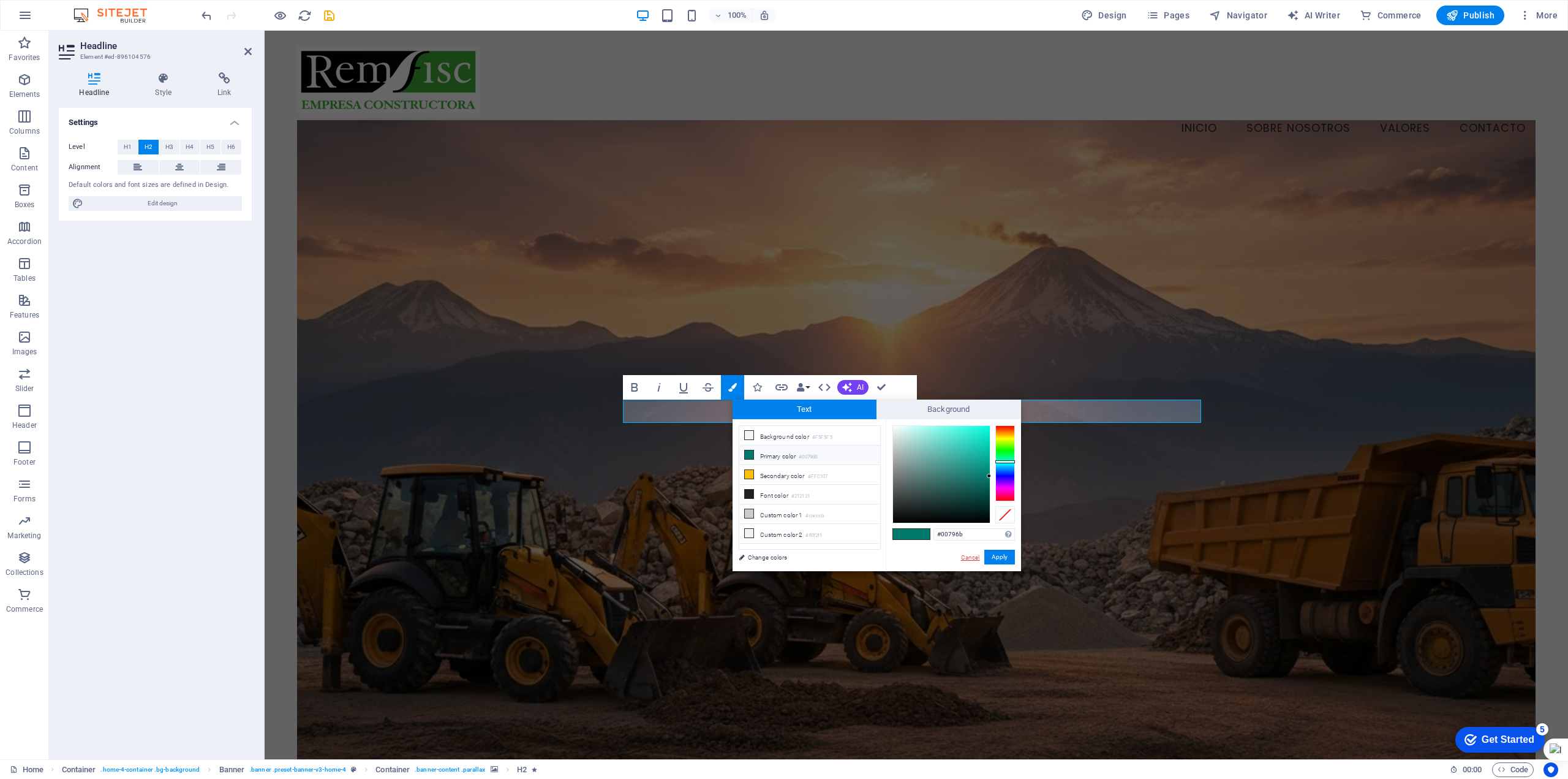
click at [971, 561] on link "Cancel" at bounding box center [970, 557] width 21 height 9
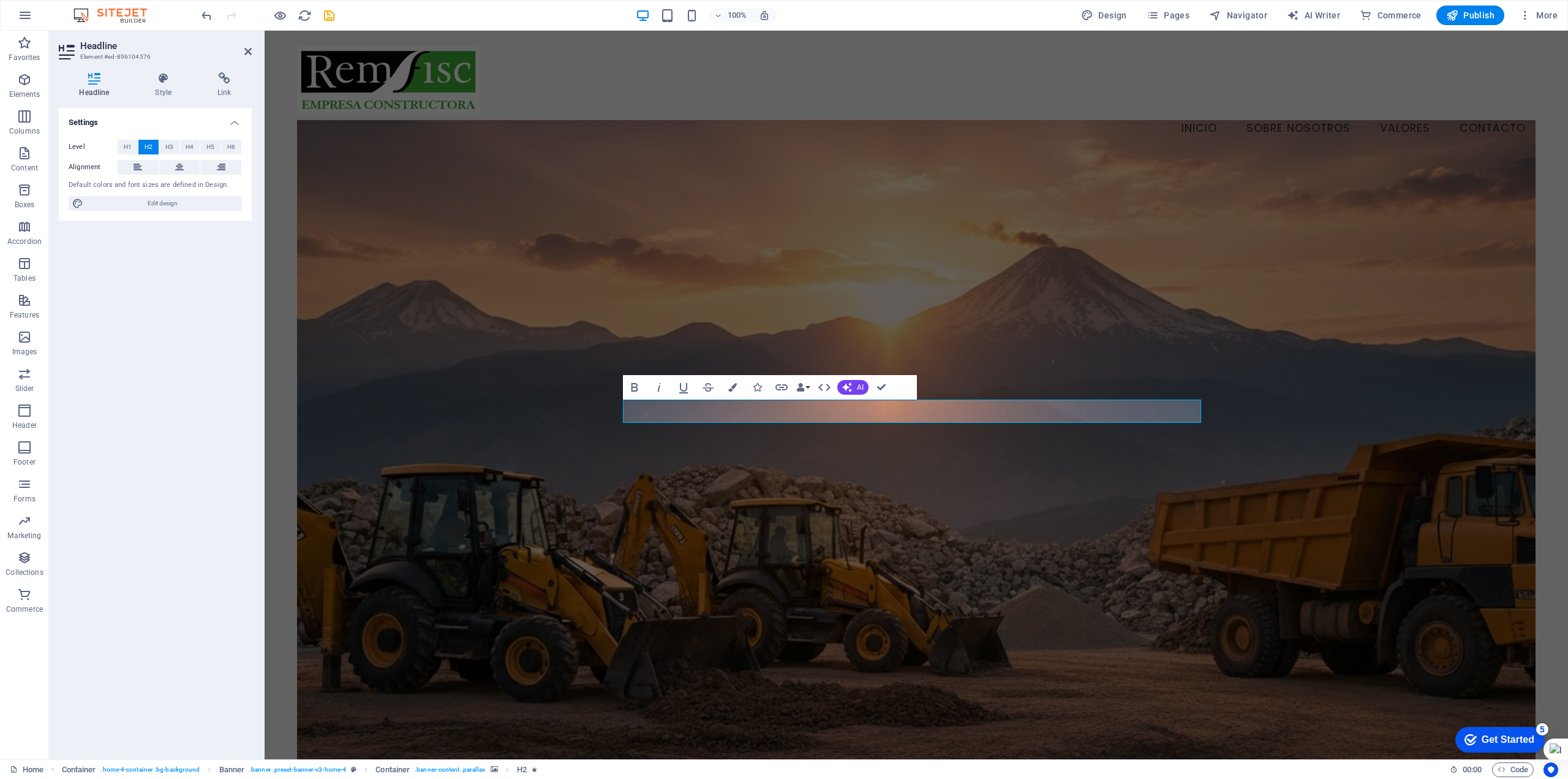
click at [876, 314] on figure at bounding box center [917, 452] width 1239 height 664
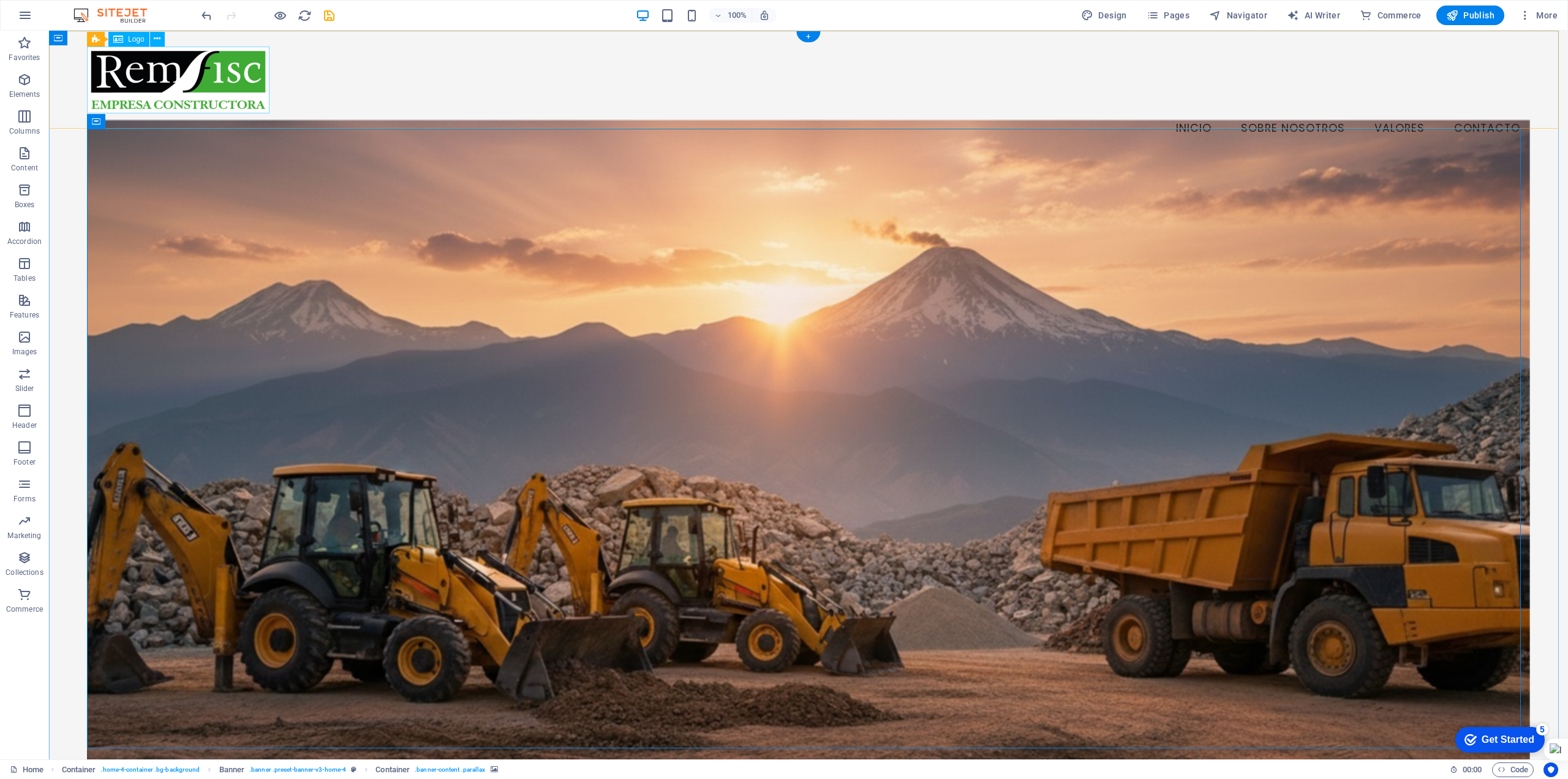
click at [219, 75] on div at bounding box center [808, 80] width 1443 height 67
select select "px"
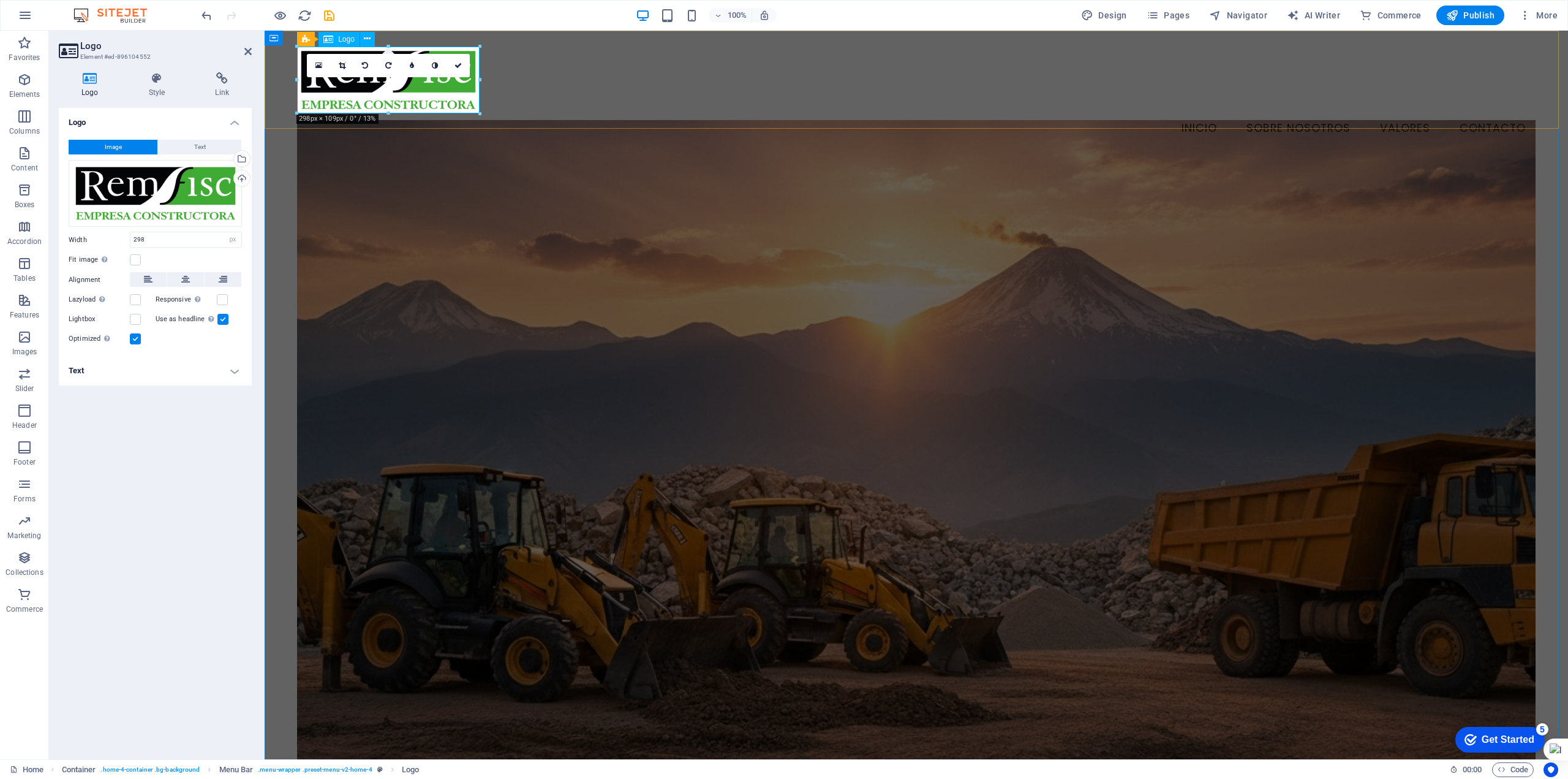
click at [431, 94] on div at bounding box center [917, 80] width 1239 height 67
click at [364, 36] on icon at bounding box center [365, 38] width 7 height 13
select select "vw"
select select "rem"
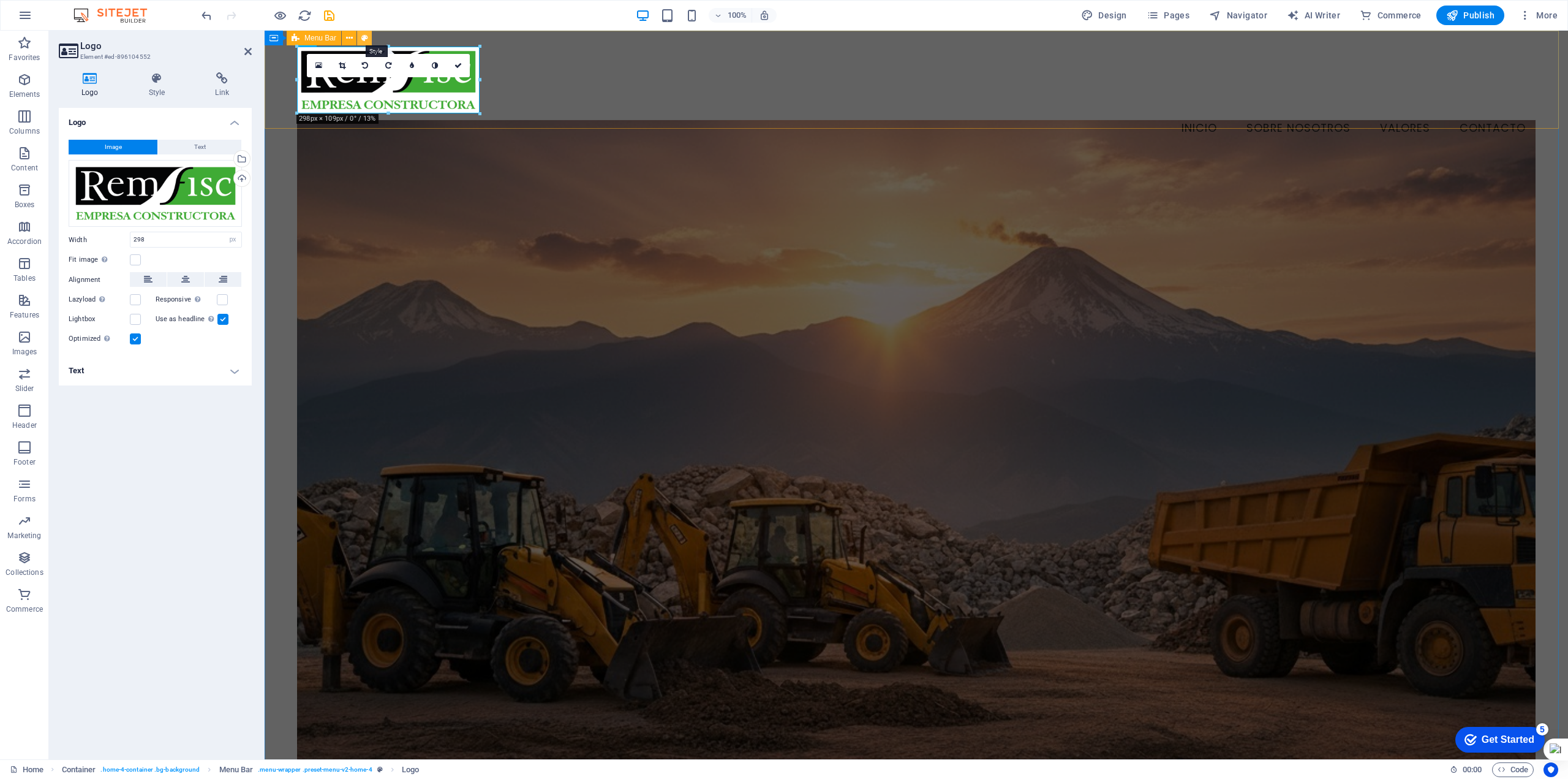
select select "rem"
select select "vw"
select select "preset-menu-v2-home-4"
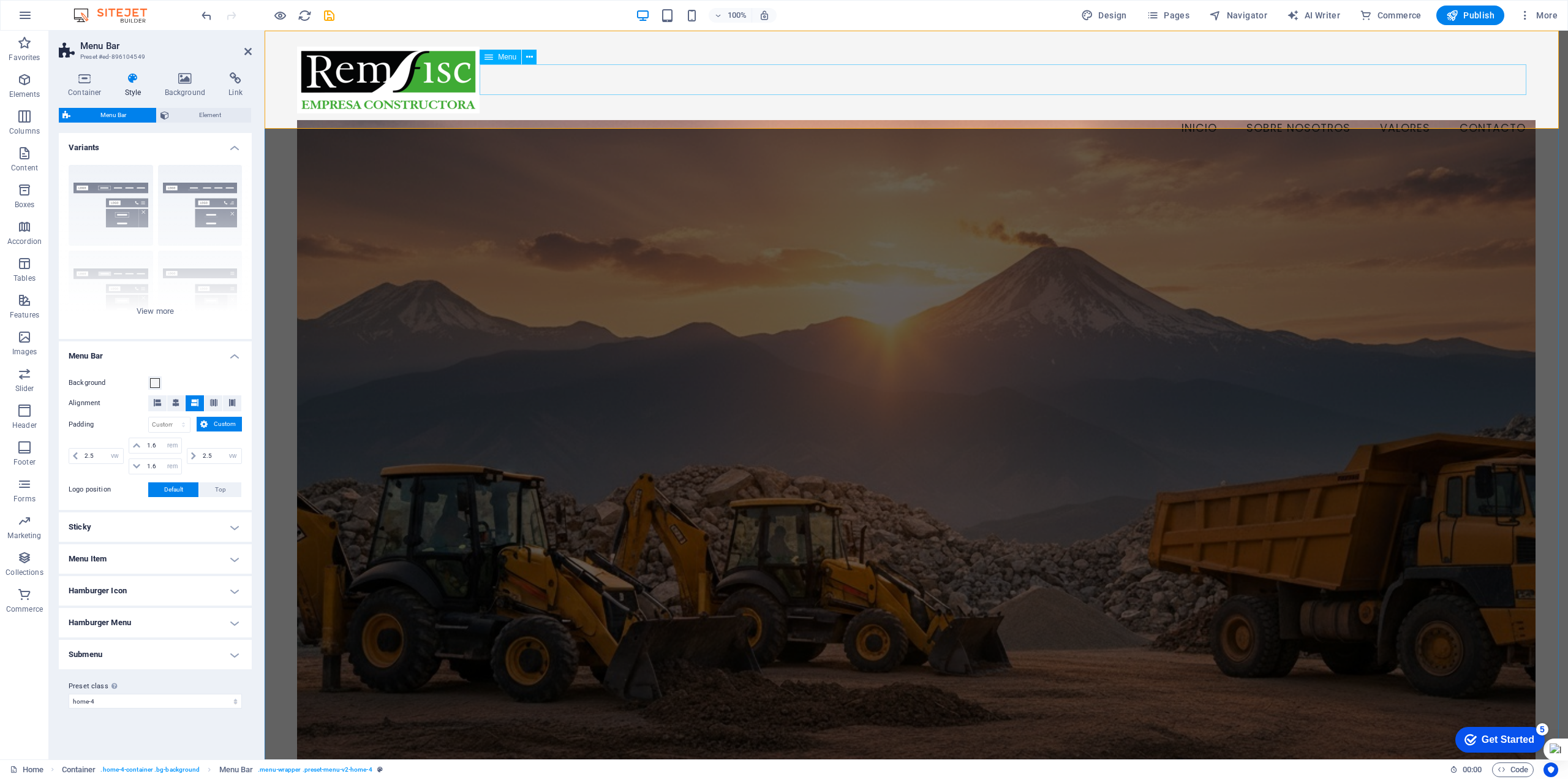
click at [717, 114] on nav "Inicio Sobre Nosotros Valores Contacto" at bounding box center [917, 129] width 1239 height 31
click at [891, 114] on div "Menu Inicio Sobre Nosotros Valores Contacto" at bounding box center [916, 95] width 1303 height 129
click at [247, 52] on icon at bounding box center [248, 51] width 8 height 10
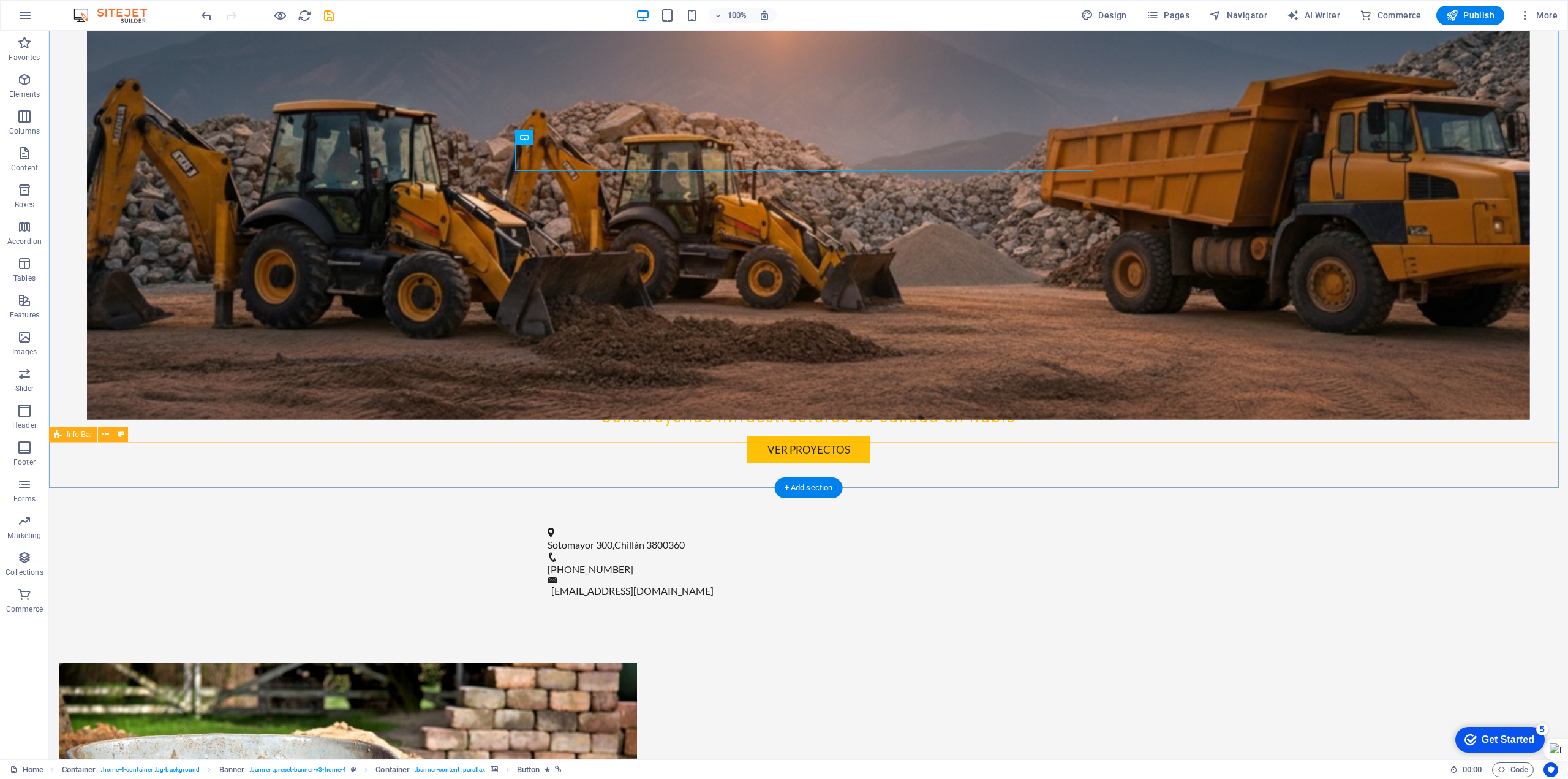
scroll to position [613, 0]
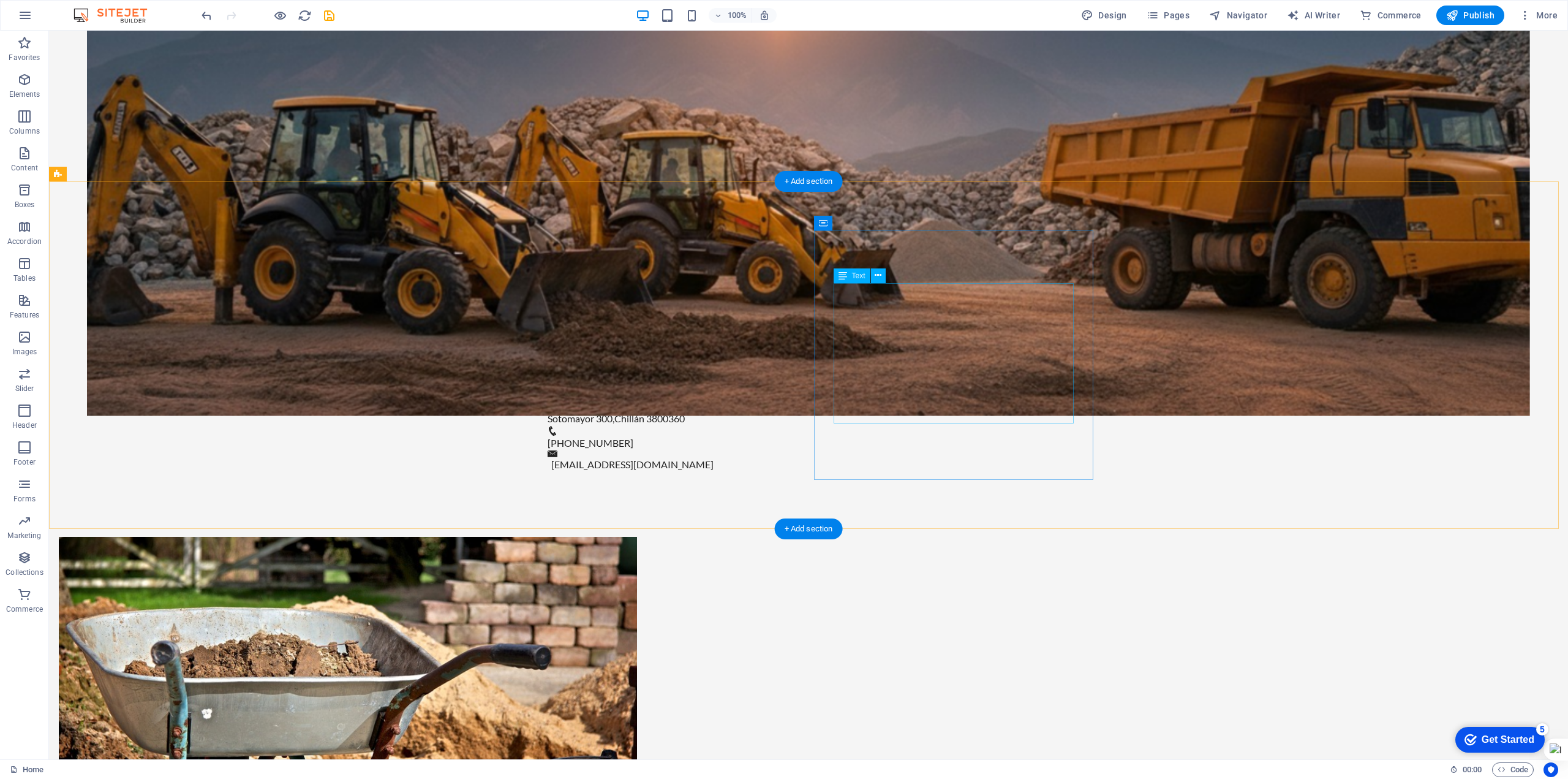
click at [846, 276] on icon at bounding box center [843, 276] width 9 height 15
click at [839, 274] on icon at bounding box center [843, 276] width 9 height 15
click at [843, 274] on icon at bounding box center [843, 276] width 9 height 15
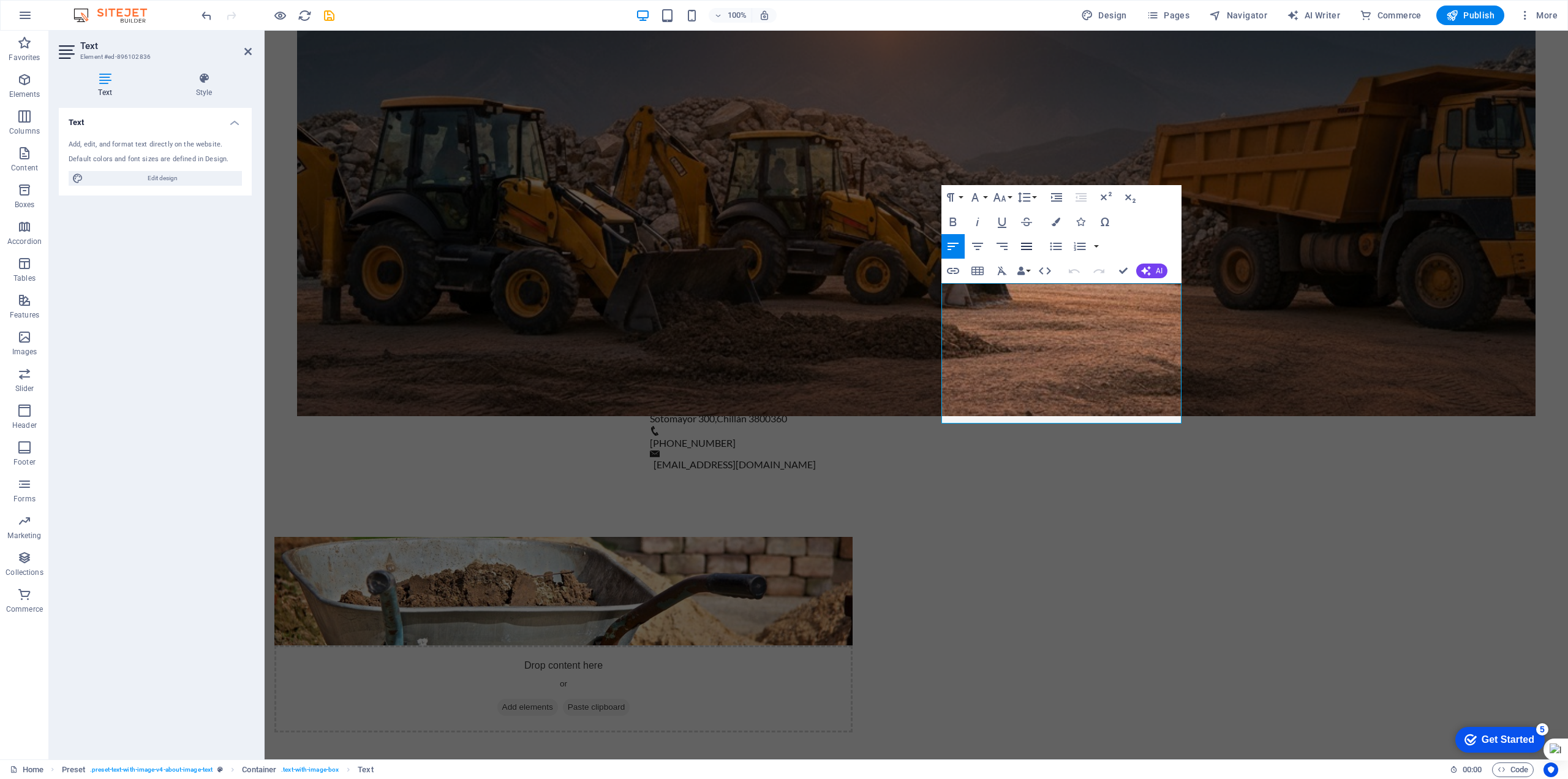
click at [1022, 245] on icon "button" at bounding box center [1027, 247] width 15 height 15
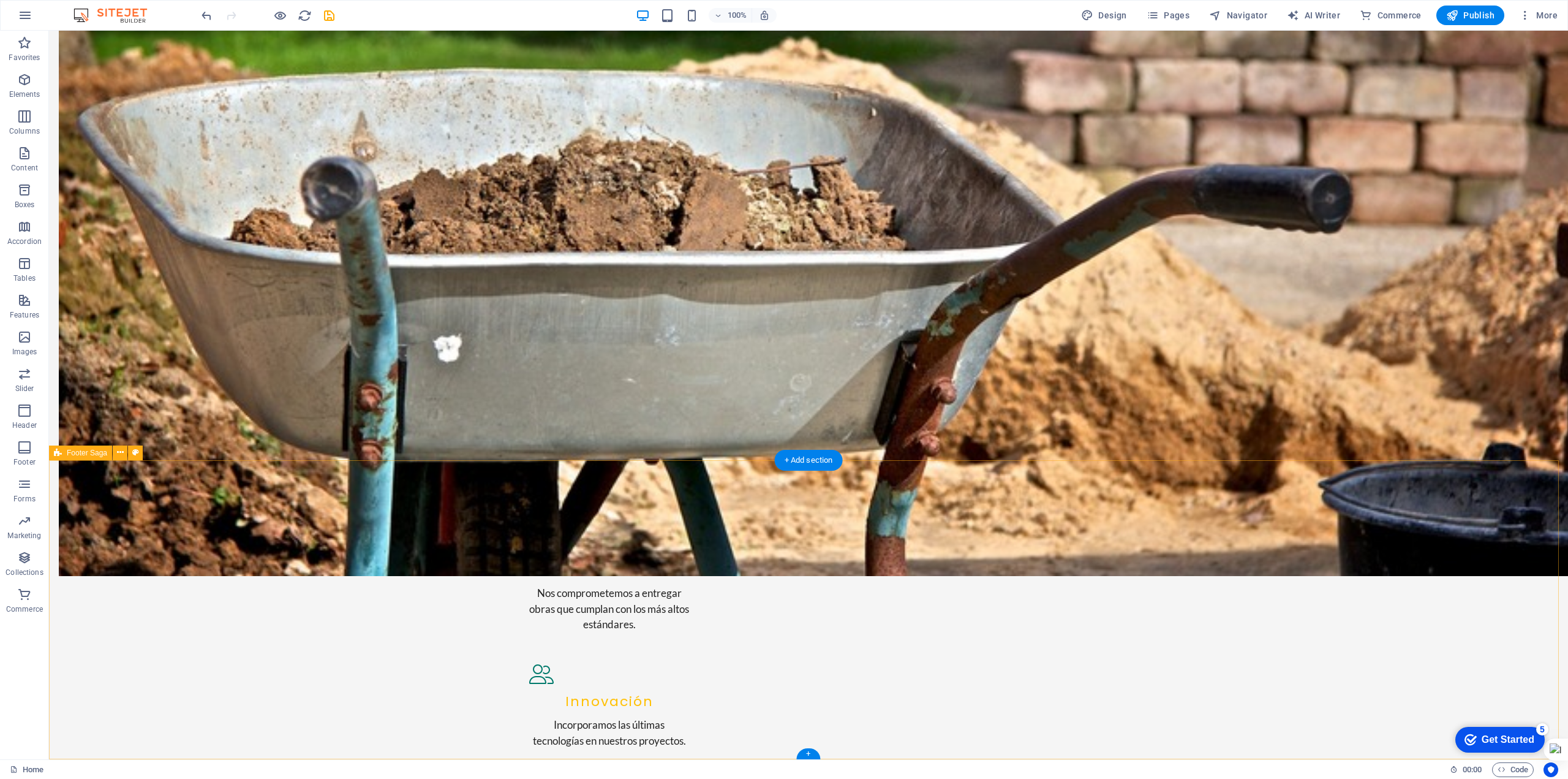
scroll to position [1306, 0]
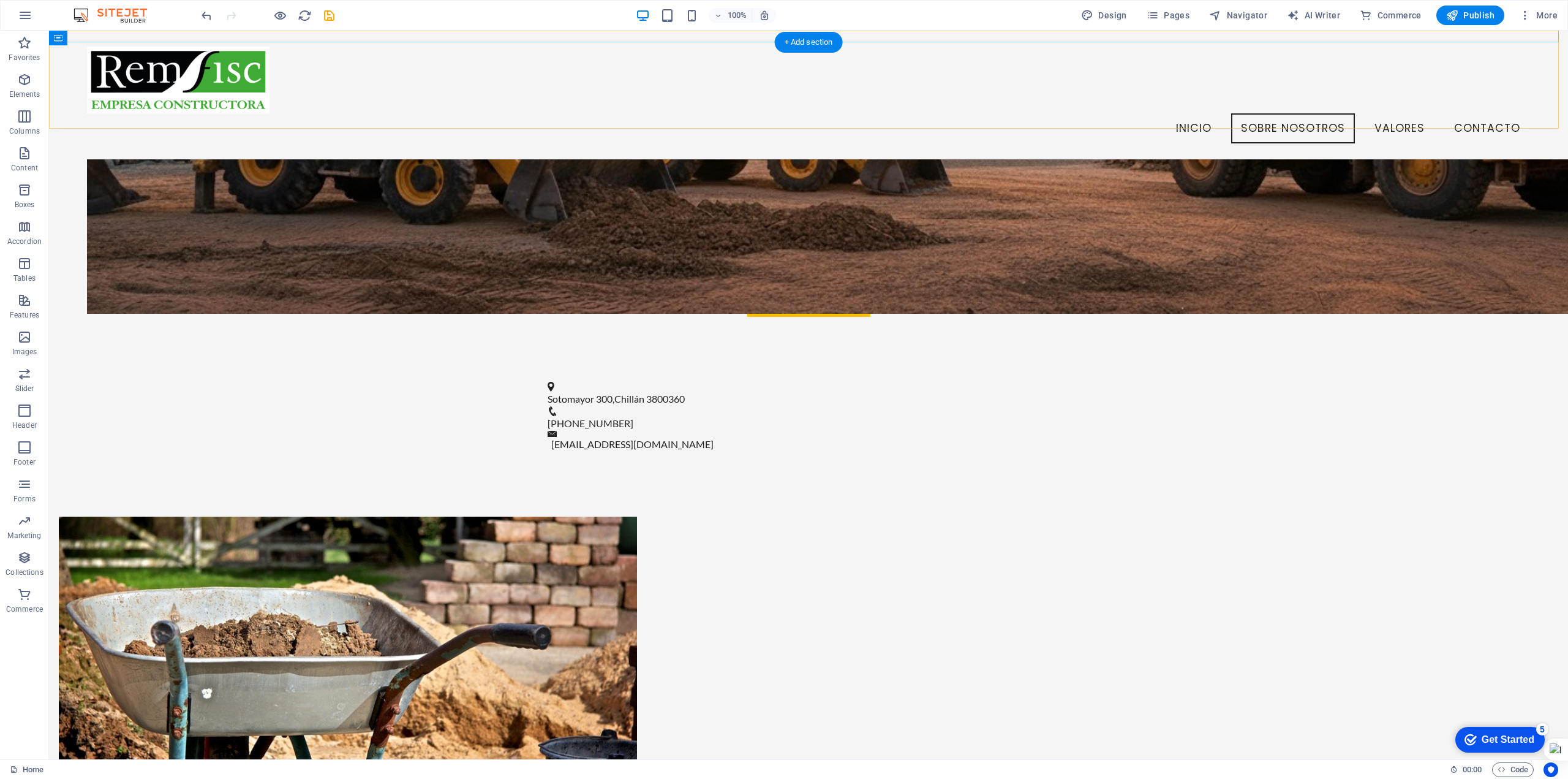
scroll to position [287, 0]
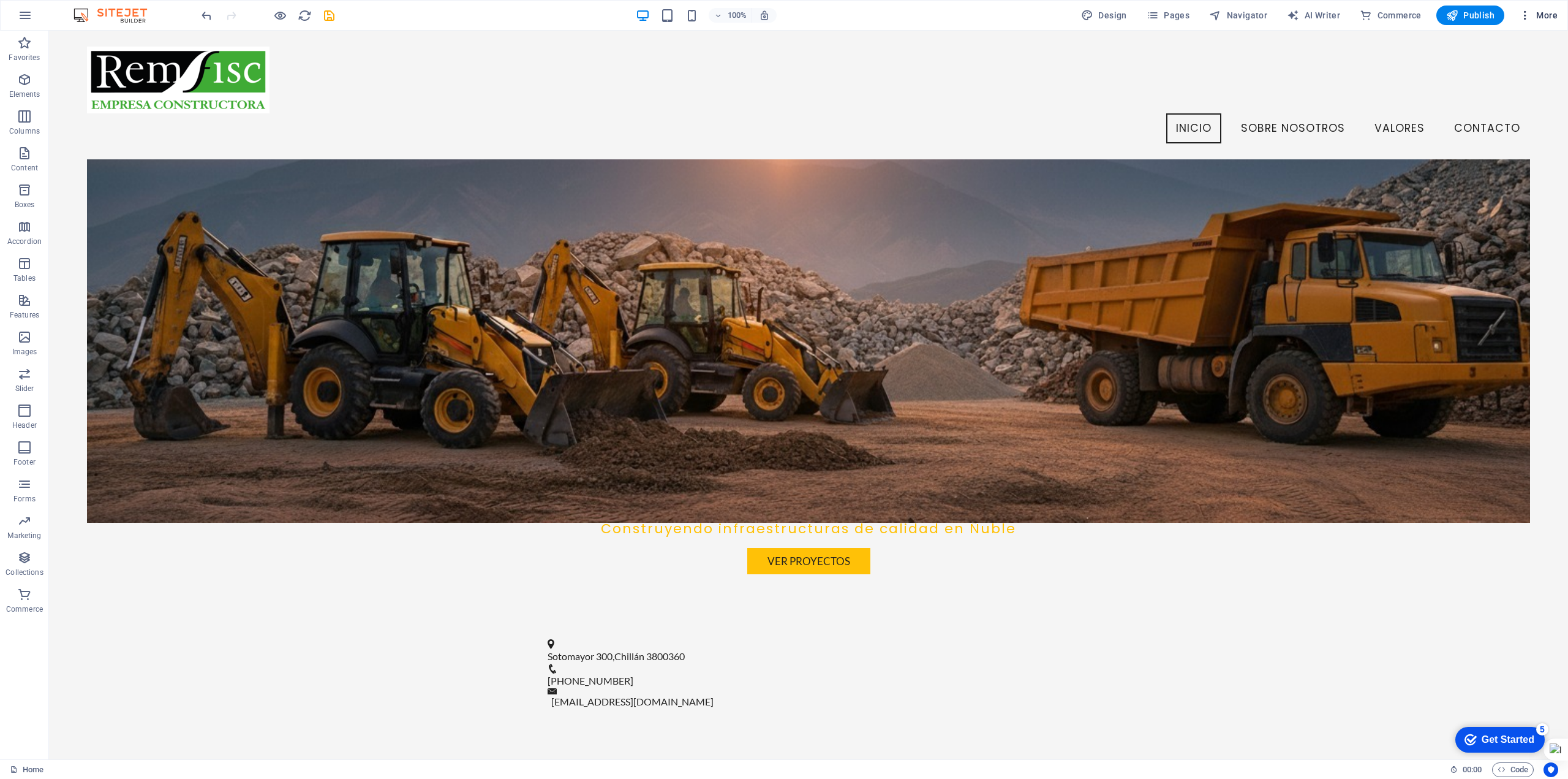
click at [1540, 13] on span "More" at bounding box center [1539, 15] width 38 height 12
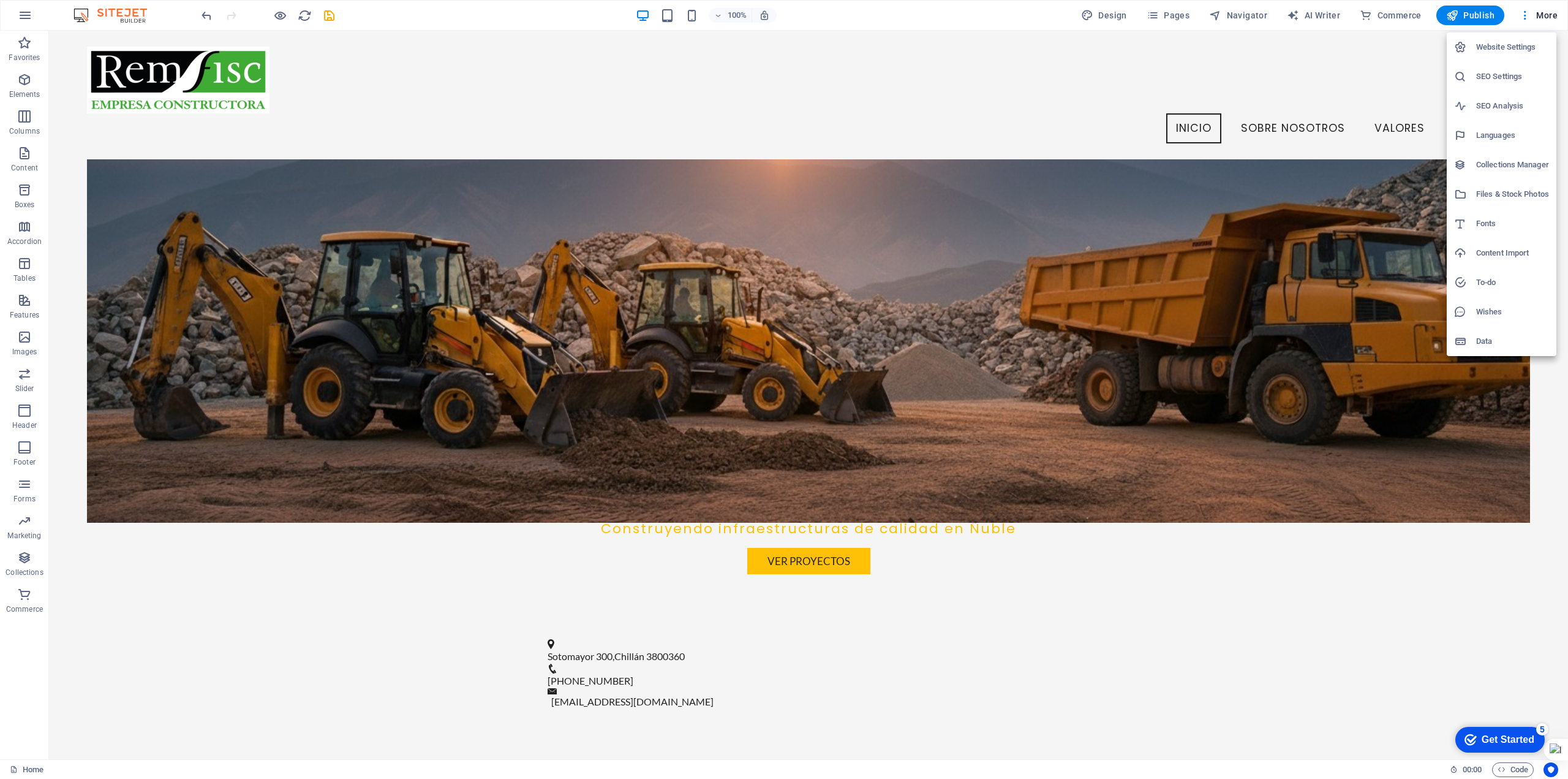
click at [1314, 12] on div at bounding box center [784, 389] width 1568 height 779
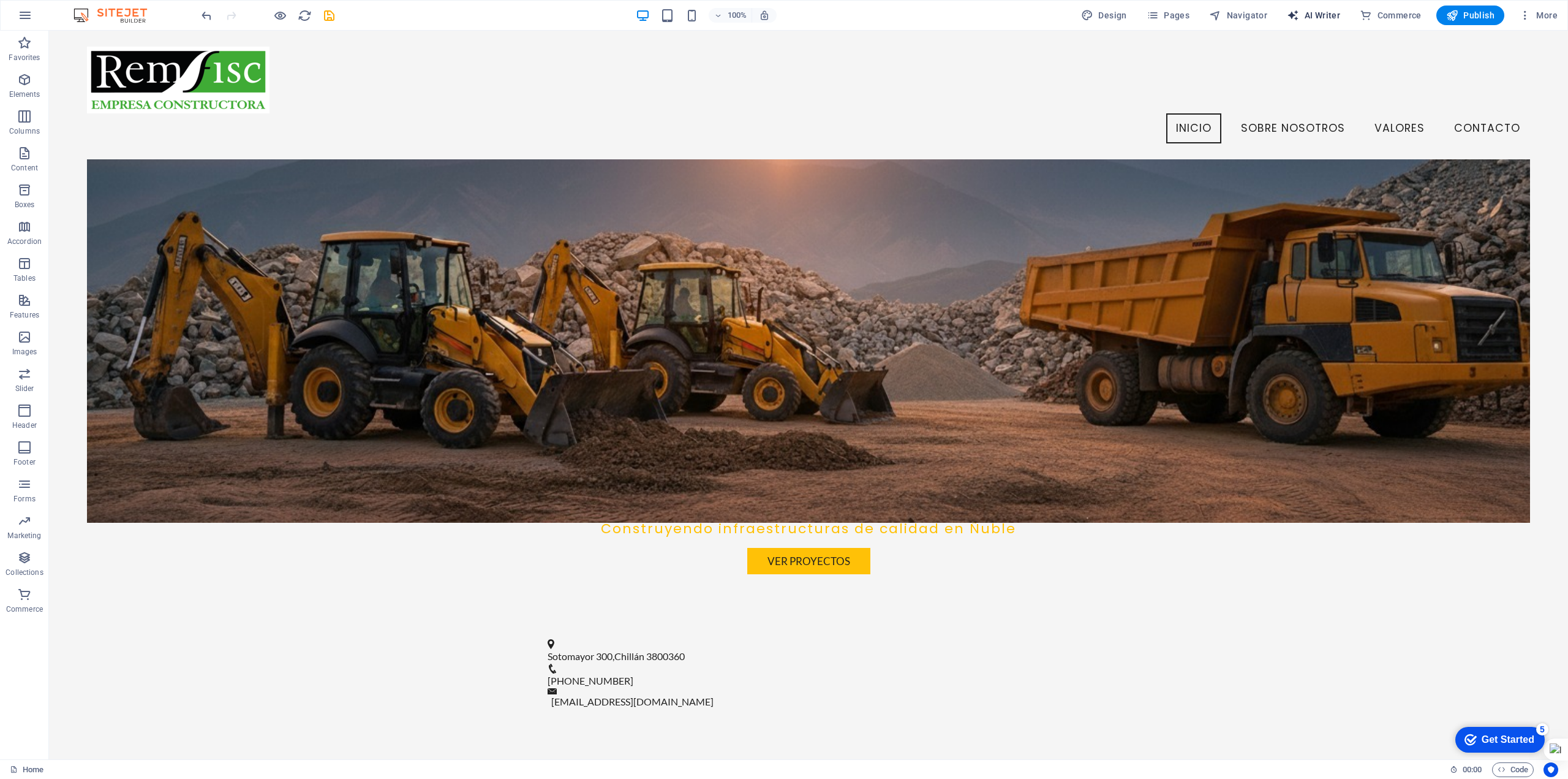
click at [1296, 17] on icon "button" at bounding box center [1293, 15] width 12 height 12
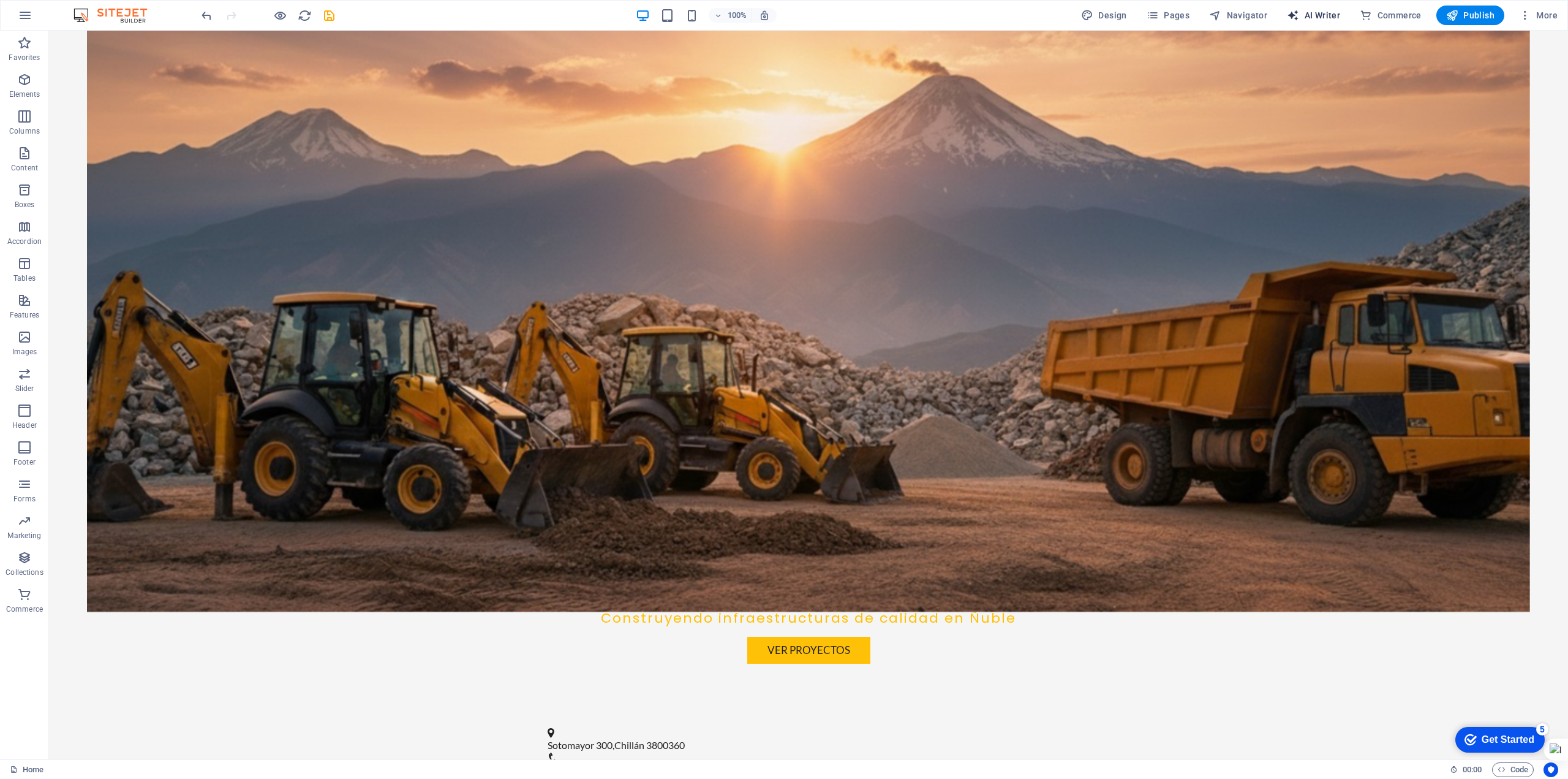
select select "English"
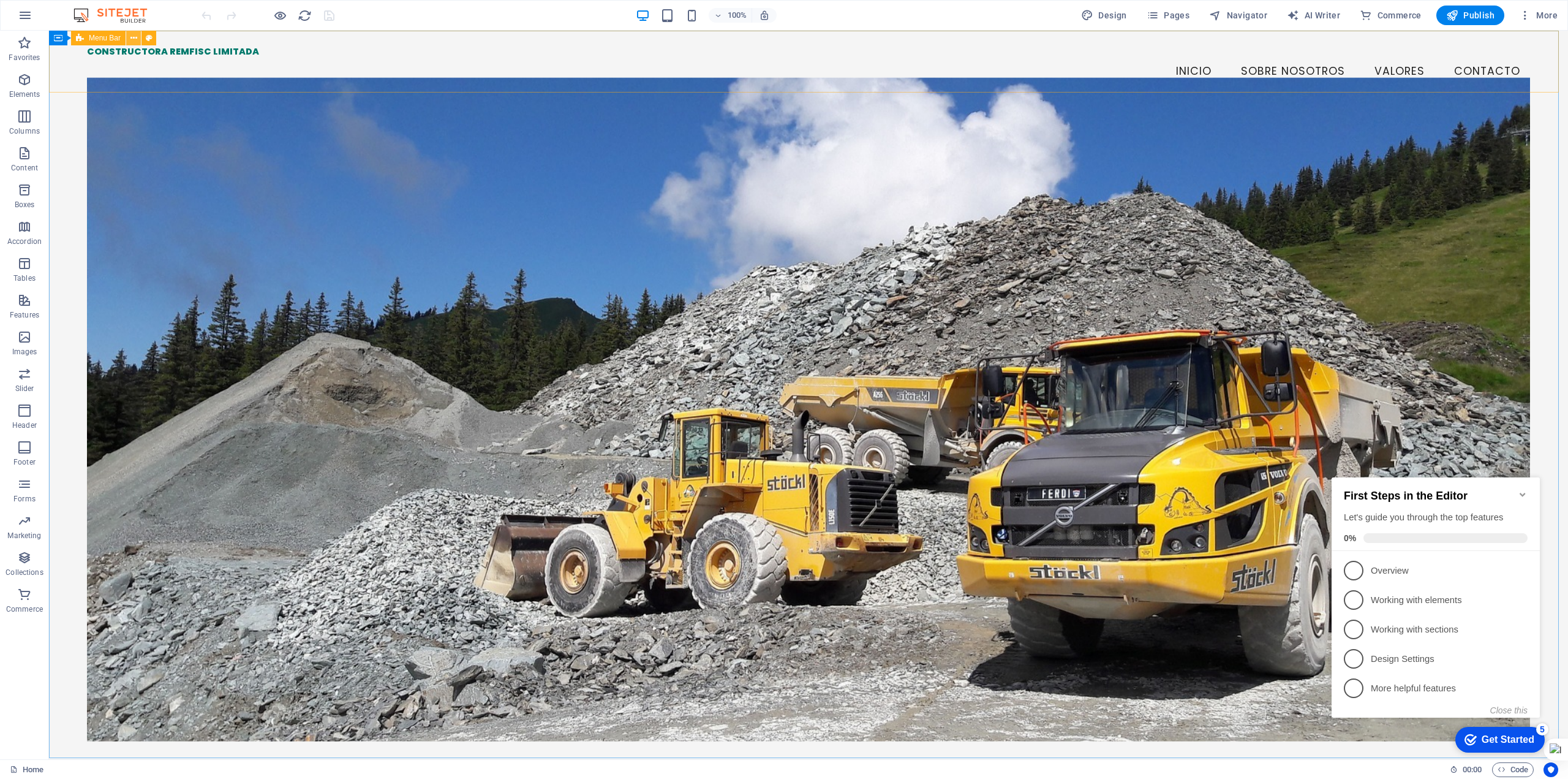
click at [137, 40] on icon at bounding box center [134, 38] width 7 height 13
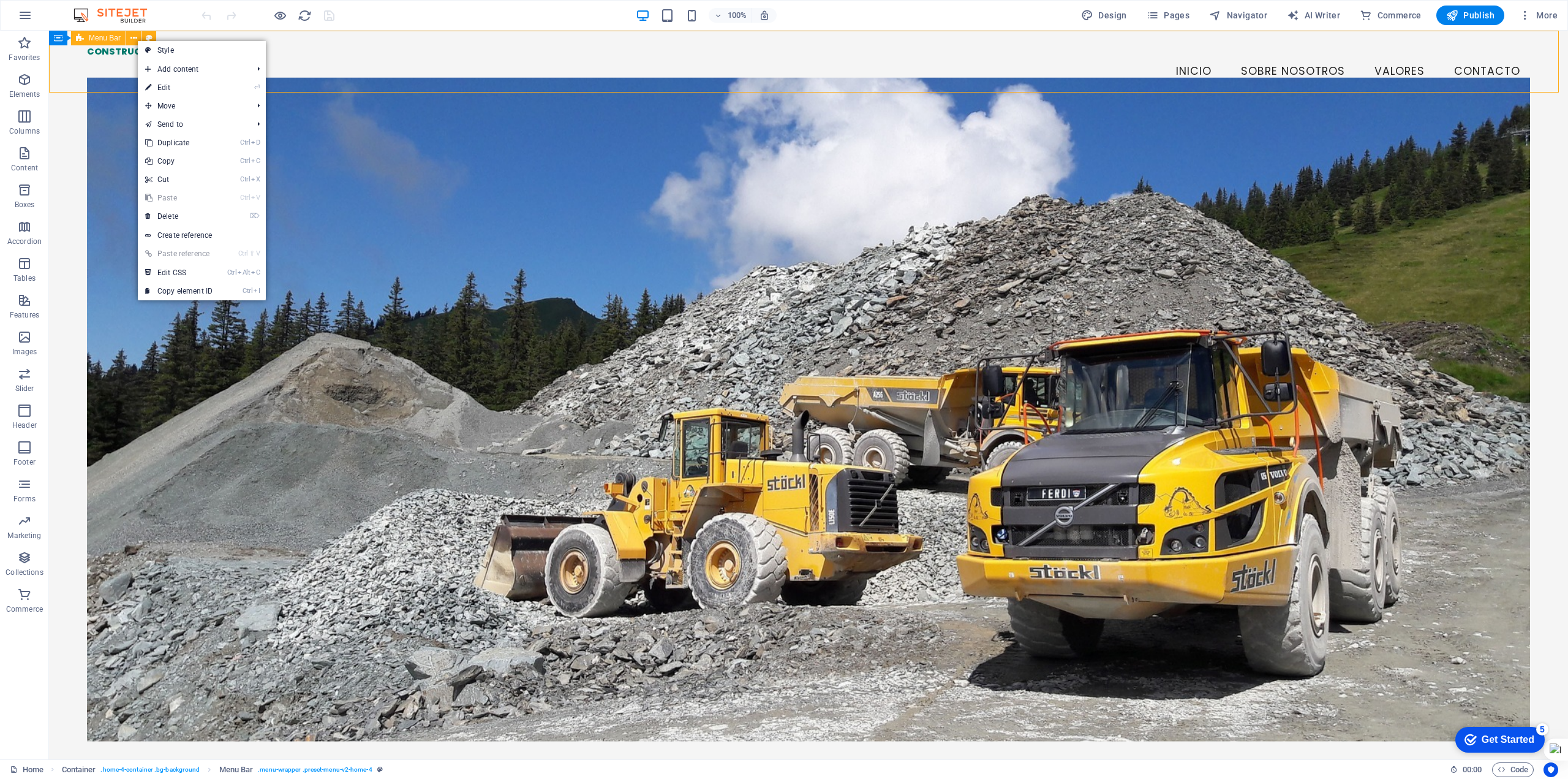
click at [100, 39] on span "Menu Bar" at bounding box center [105, 38] width 32 height 8
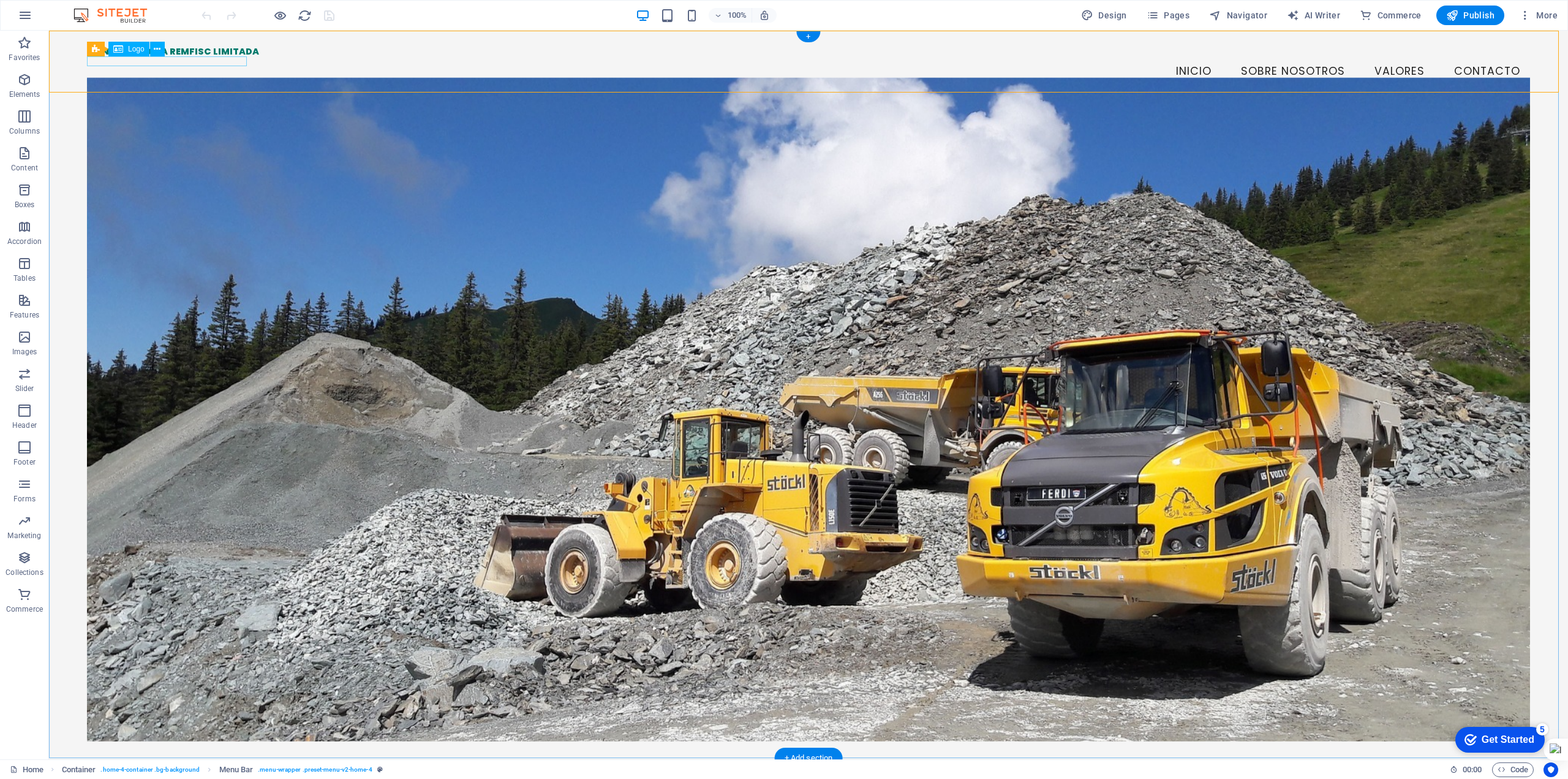
click at [111, 56] on div "CONSTRUCTORA REMFISC LIMITADA" at bounding box center [808, 51] width 1443 height 10
click at [124, 47] on div "Logo" at bounding box center [129, 49] width 41 height 15
click at [159, 50] on icon at bounding box center [157, 49] width 7 height 13
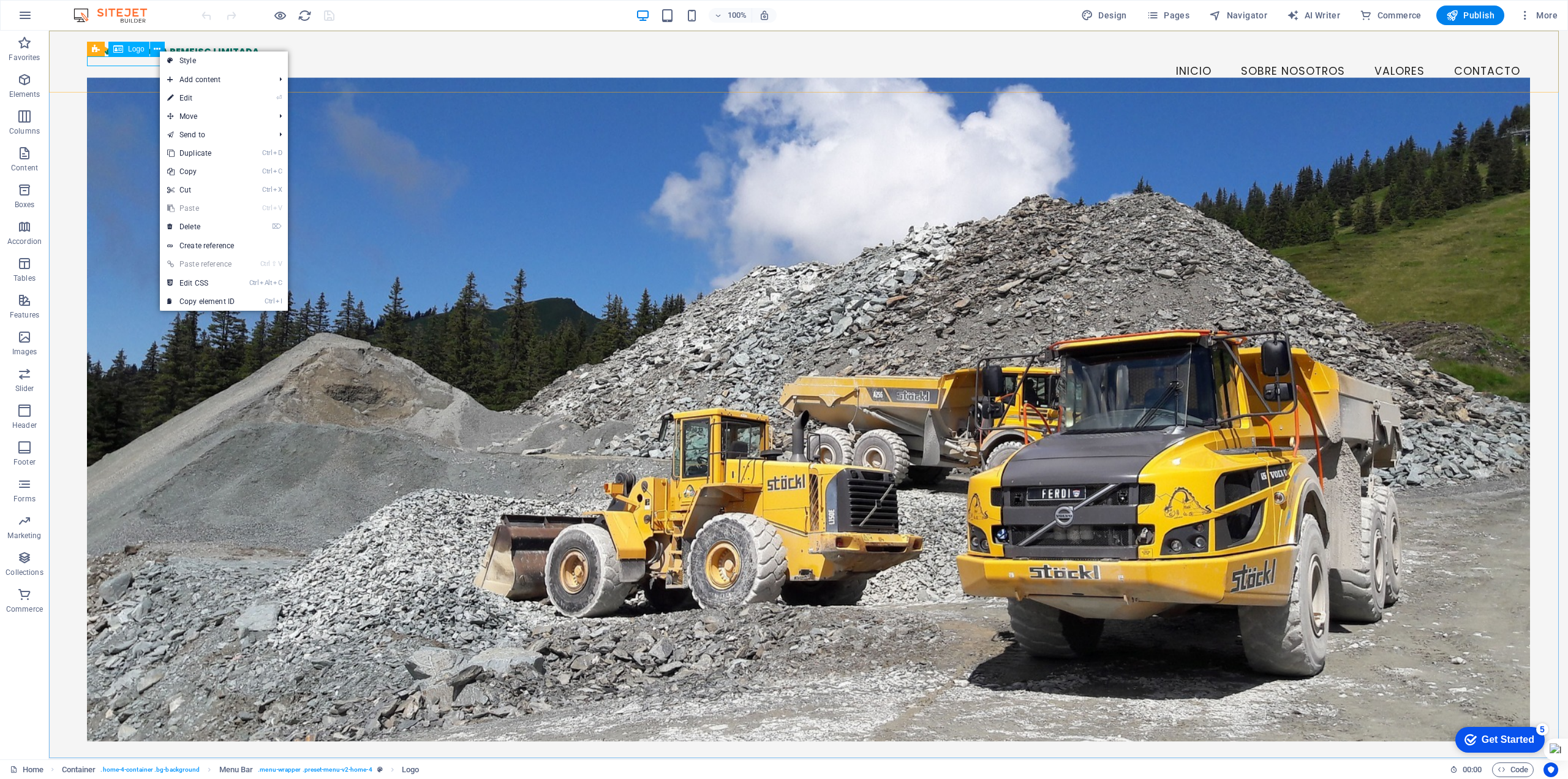
click at [130, 48] on span "Logo" at bounding box center [136, 49] width 16 height 8
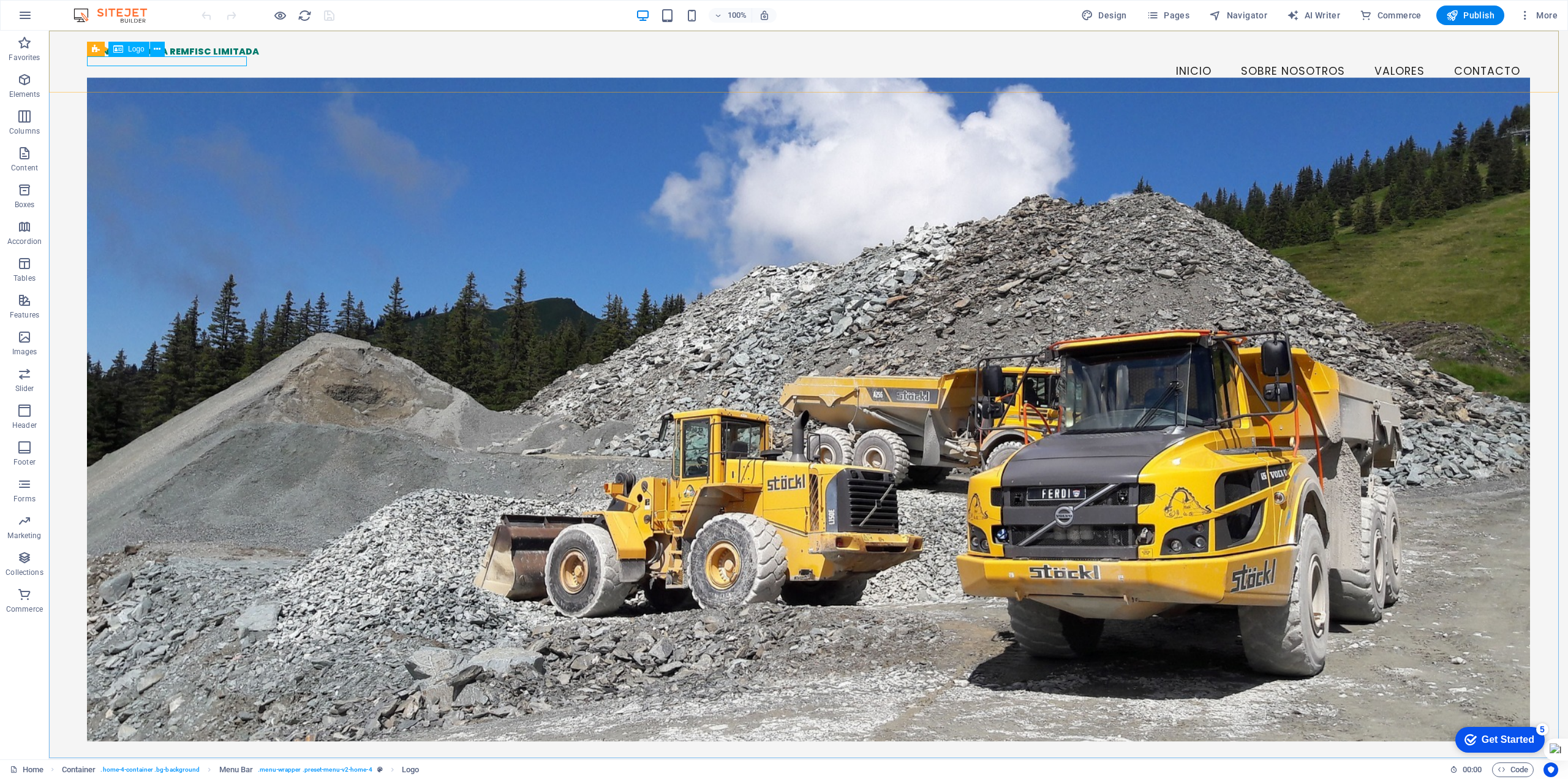
click at [130, 48] on span "Logo" at bounding box center [136, 49] width 16 height 8
select select "px"
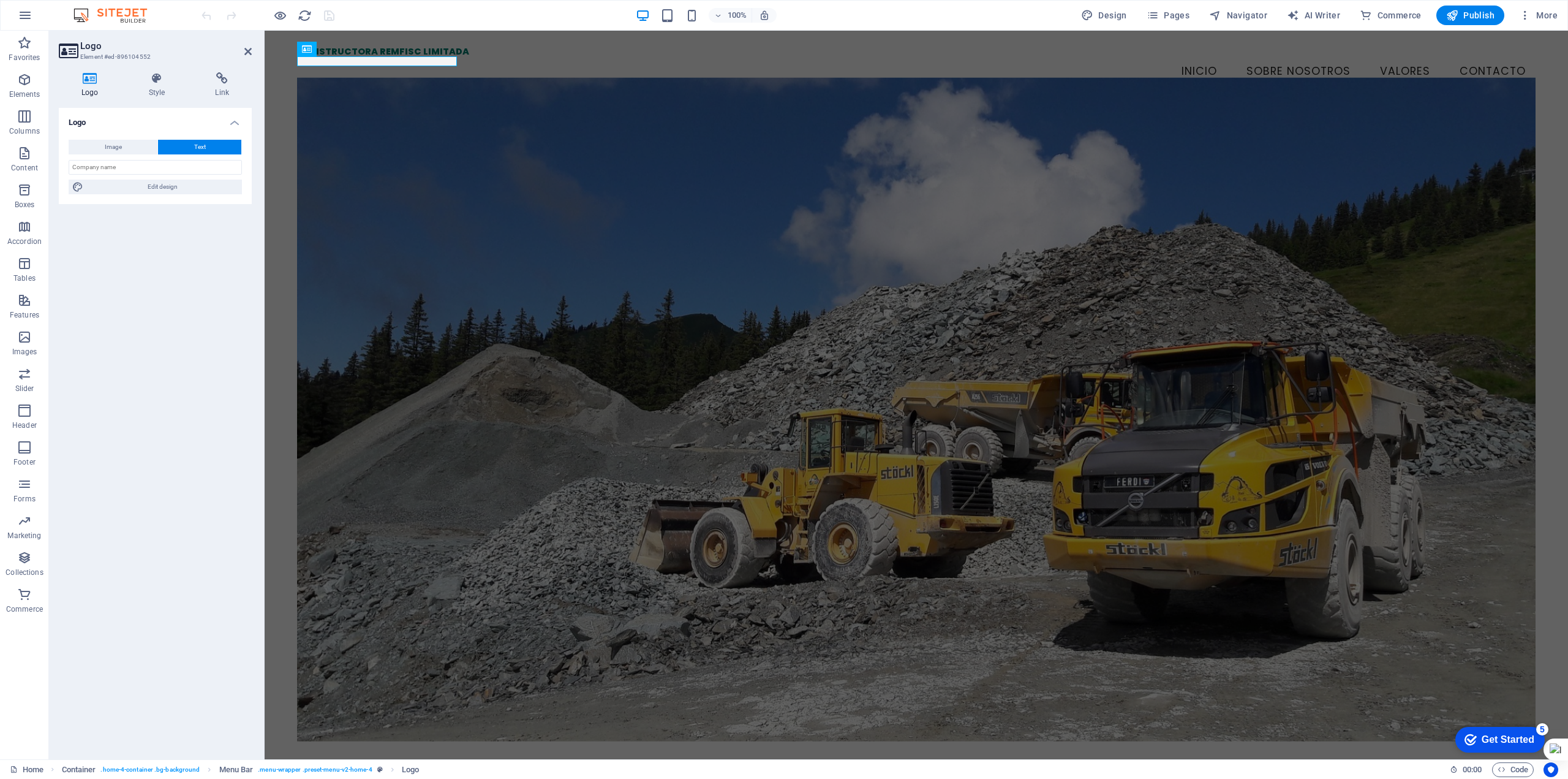
click at [92, 83] on icon at bounding box center [90, 79] width 62 height 12
click at [133, 145] on button "Image" at bounding box center [113, 147] width 89 height 15
select select "DISABLED_OPTION_VALUE"
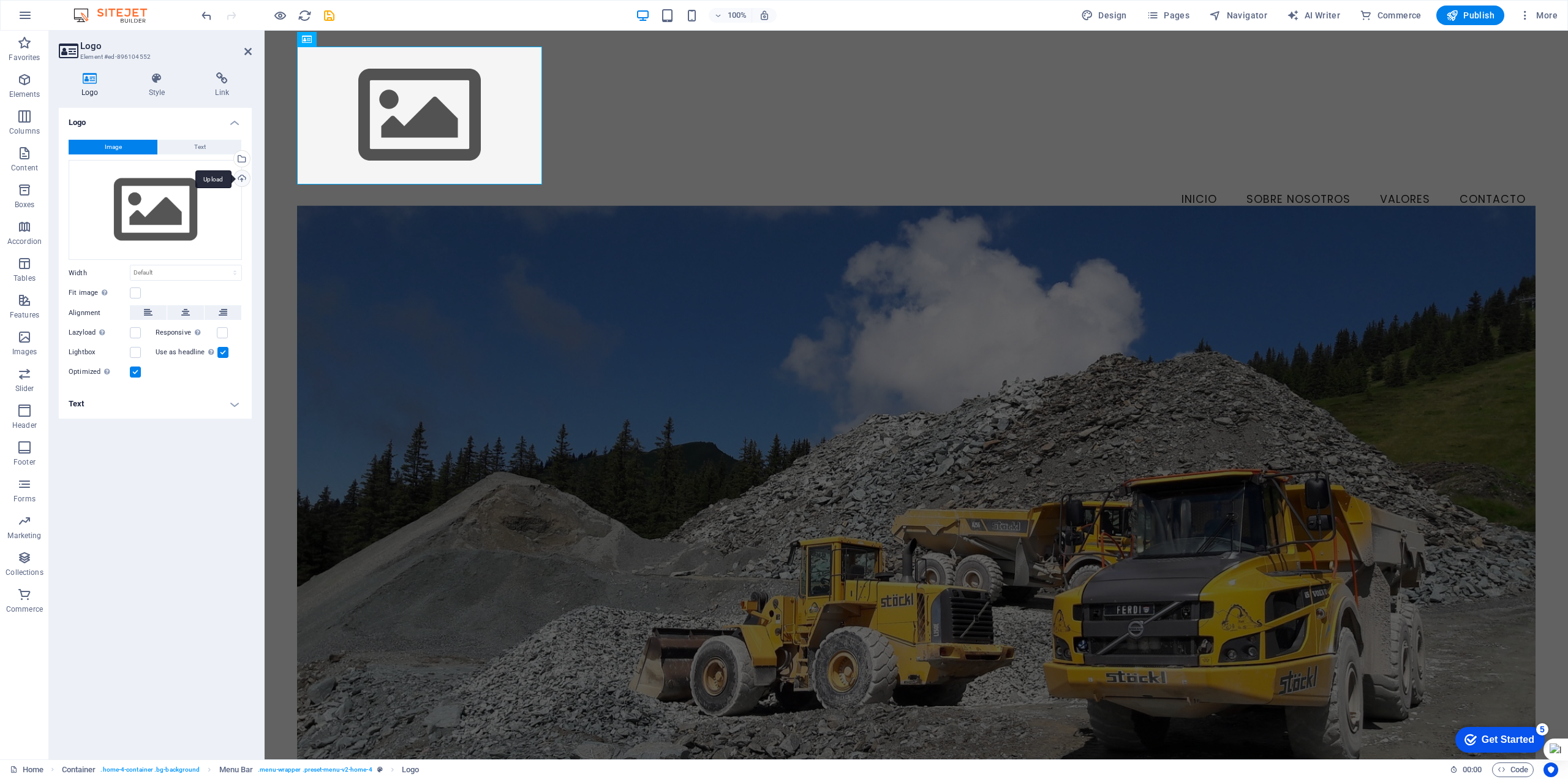
click at [245, 177] on div "Upload" at bounding box center [241, 179] width 18 height 18
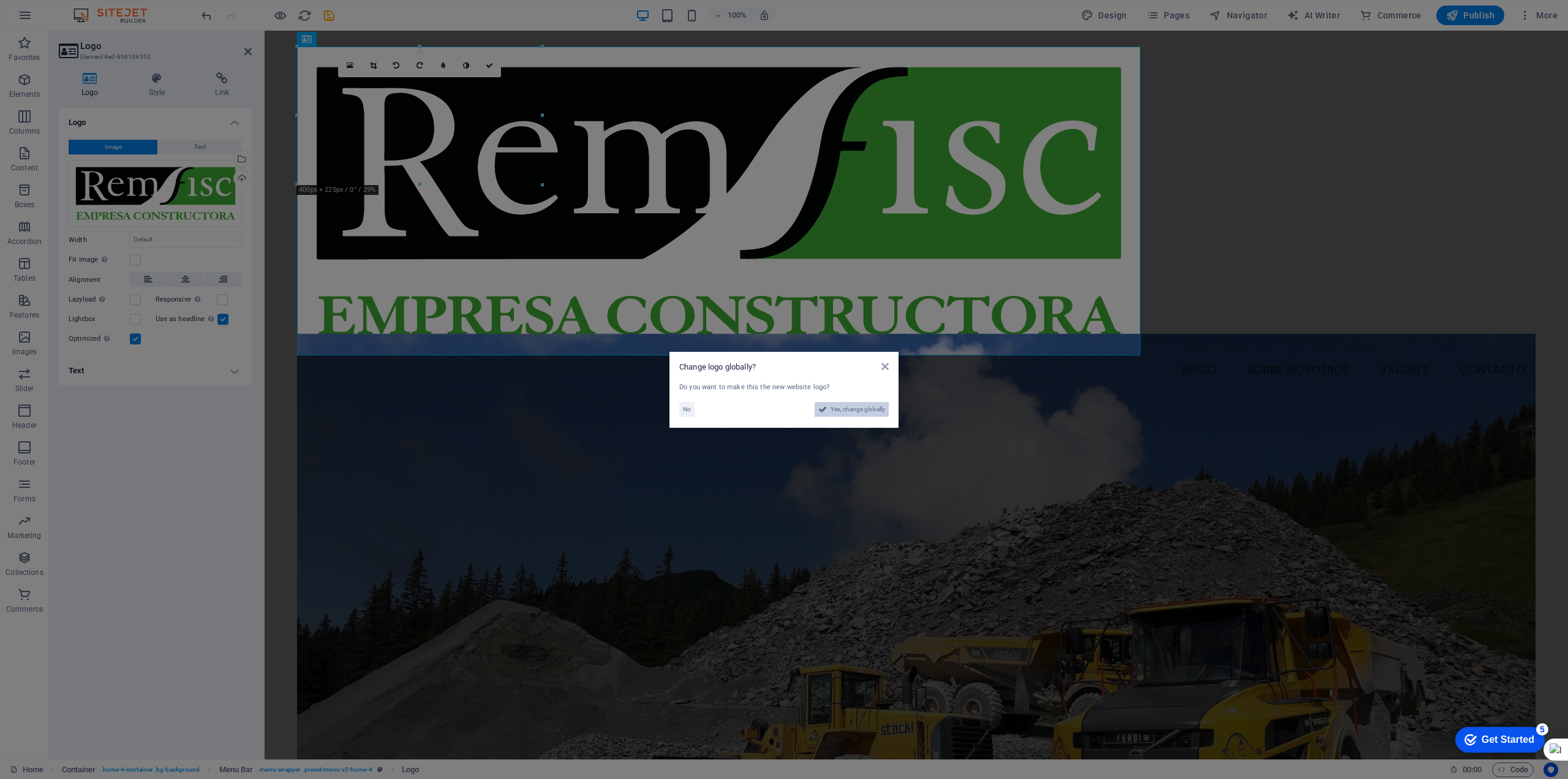
click at [854, 411] on span "Yes, change globally" at bounding box center [858, 410] width 55 height 15
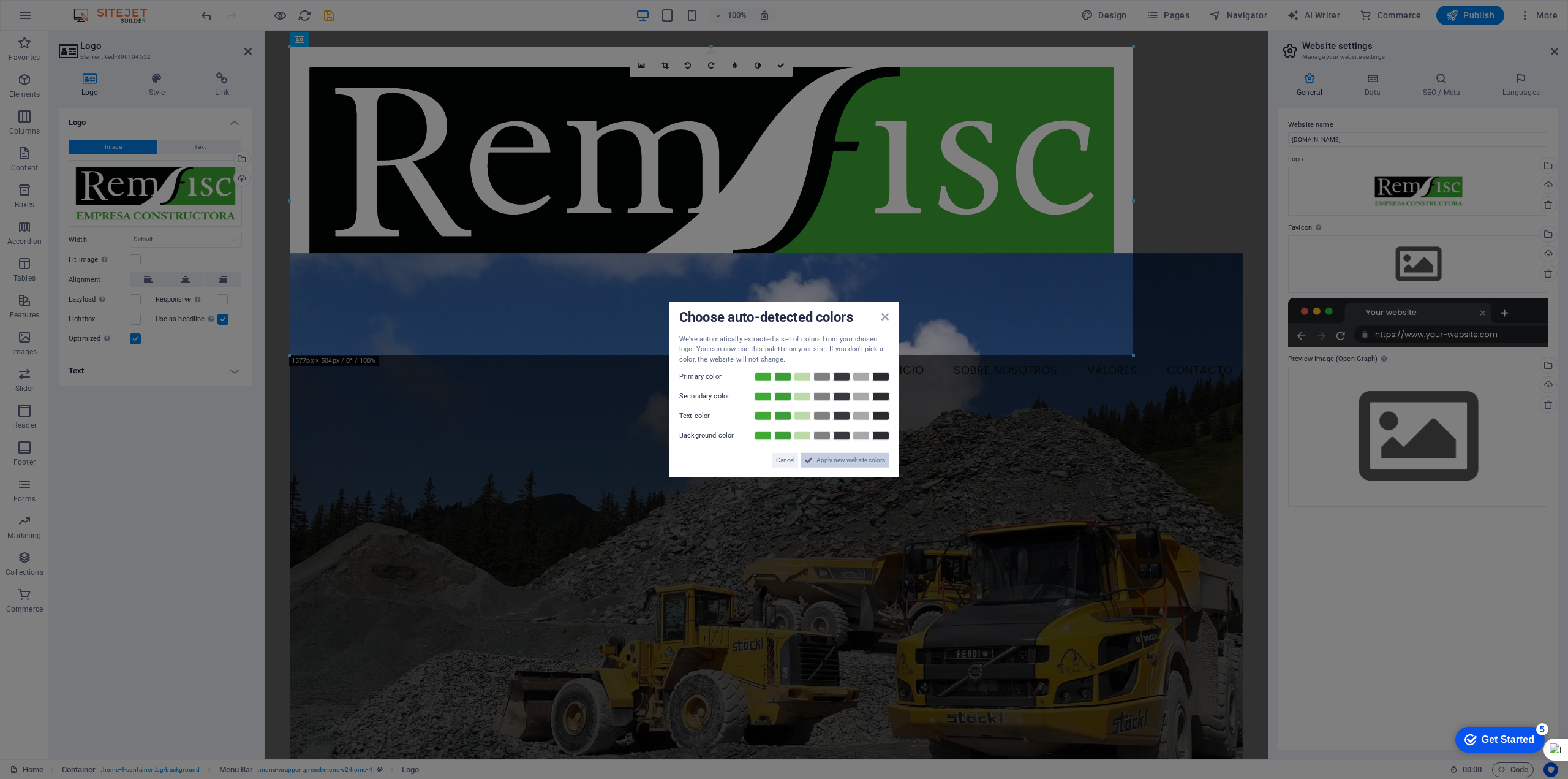
click at [838, 459] on span "Apply new website colors" at bounding box center [851, 460] width 68 height 15
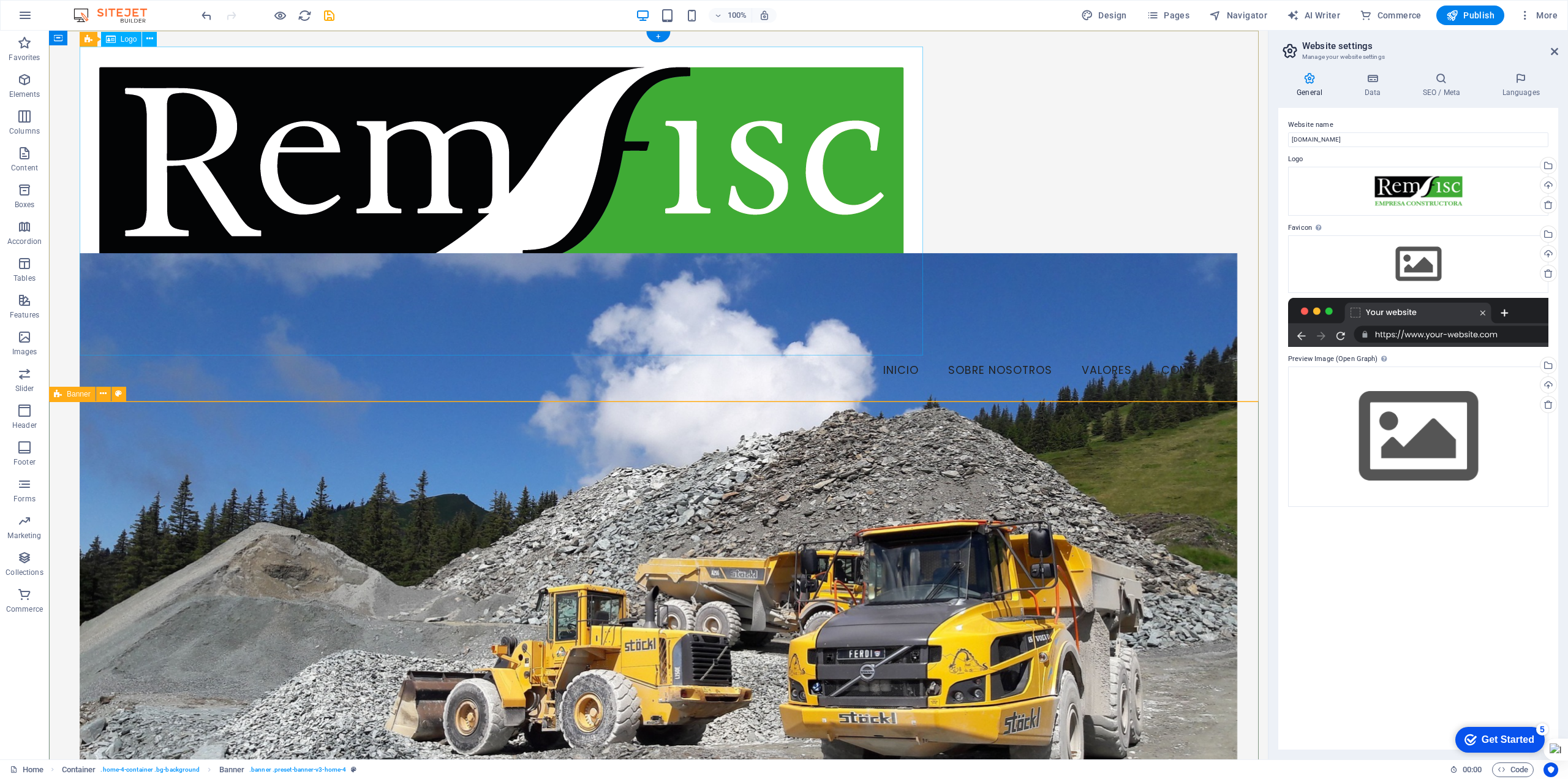
click at [780, 179] on div at bounding box center [659, 201] width 1159 height 309
click at [887, 324] on div at bounding box center [659, 201] width 1159 height 309
click at [913, 339] on div at bounding box center [659, 201] width 1159 height 309
click at [733, 249] on div at bounding box center [659, 201] width 1159 height 309
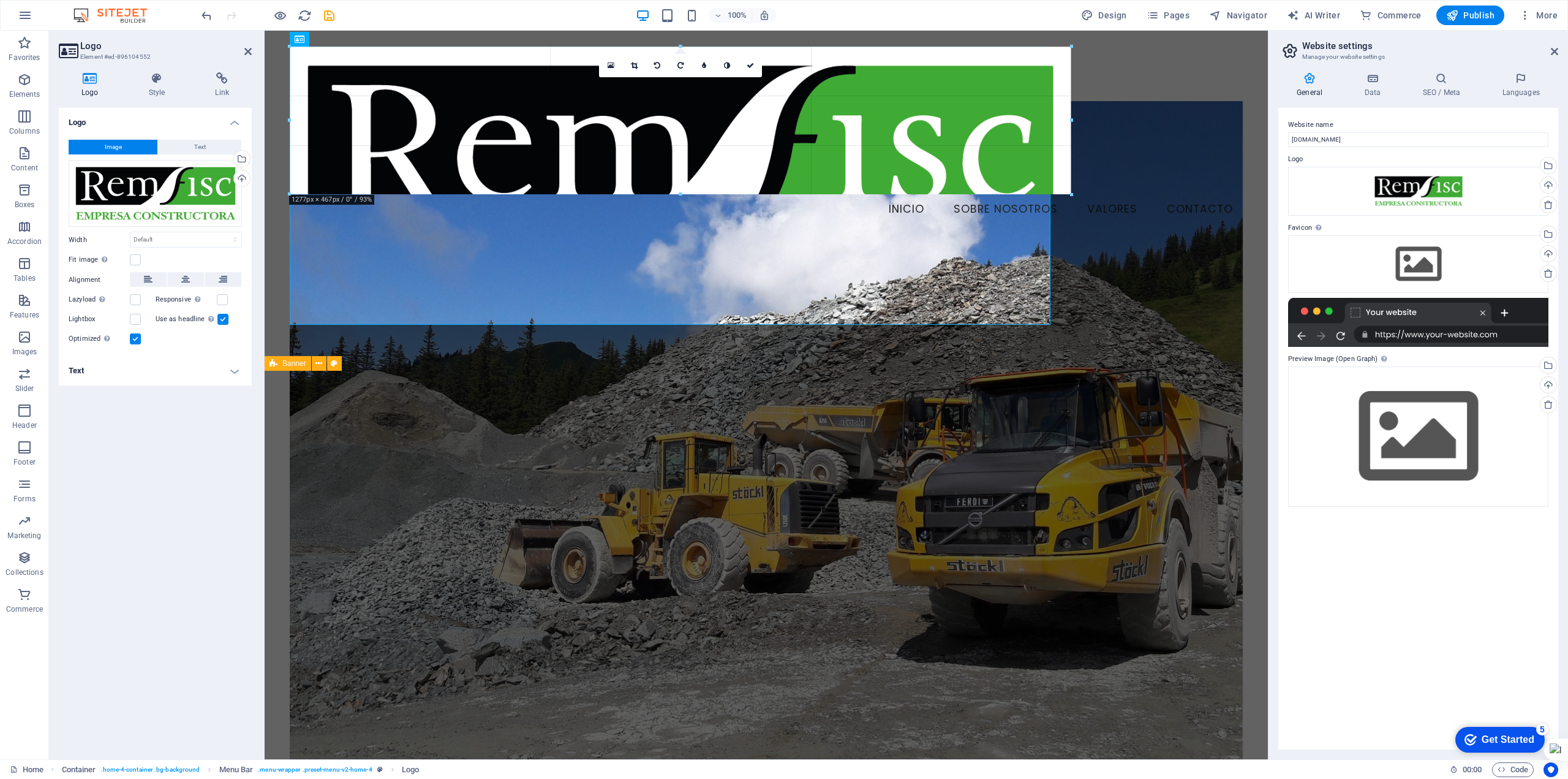
drag, startPoint x: 1132, startPoint y: 355, endPoint x: 692, endPoint y: 183, distance: 472.4
type input "660"
select select "px"
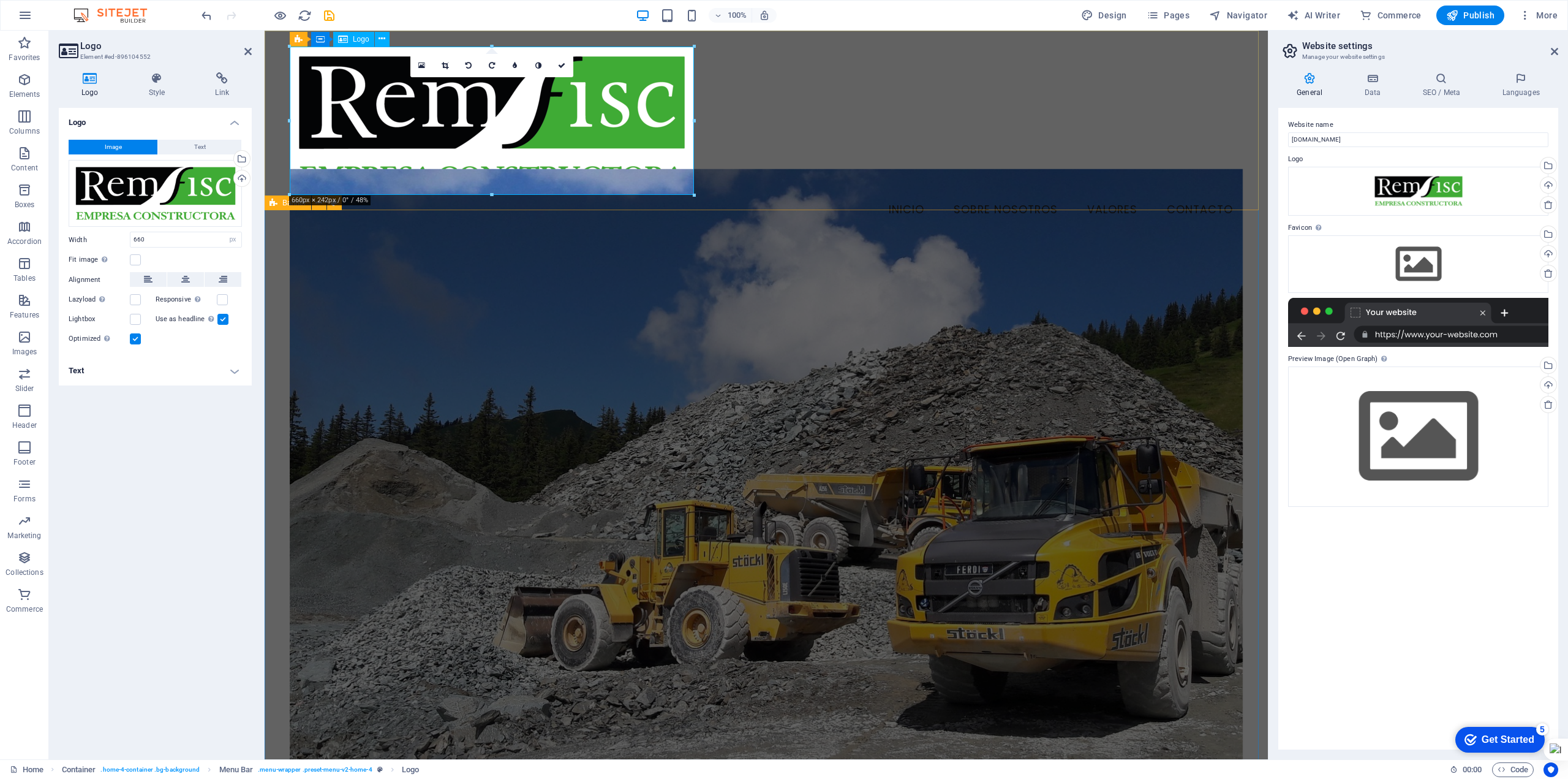
drag, startPoint x: 959, startPoint y: 225, endPoint x: 547, endPoint y: 109, distance: 428.0
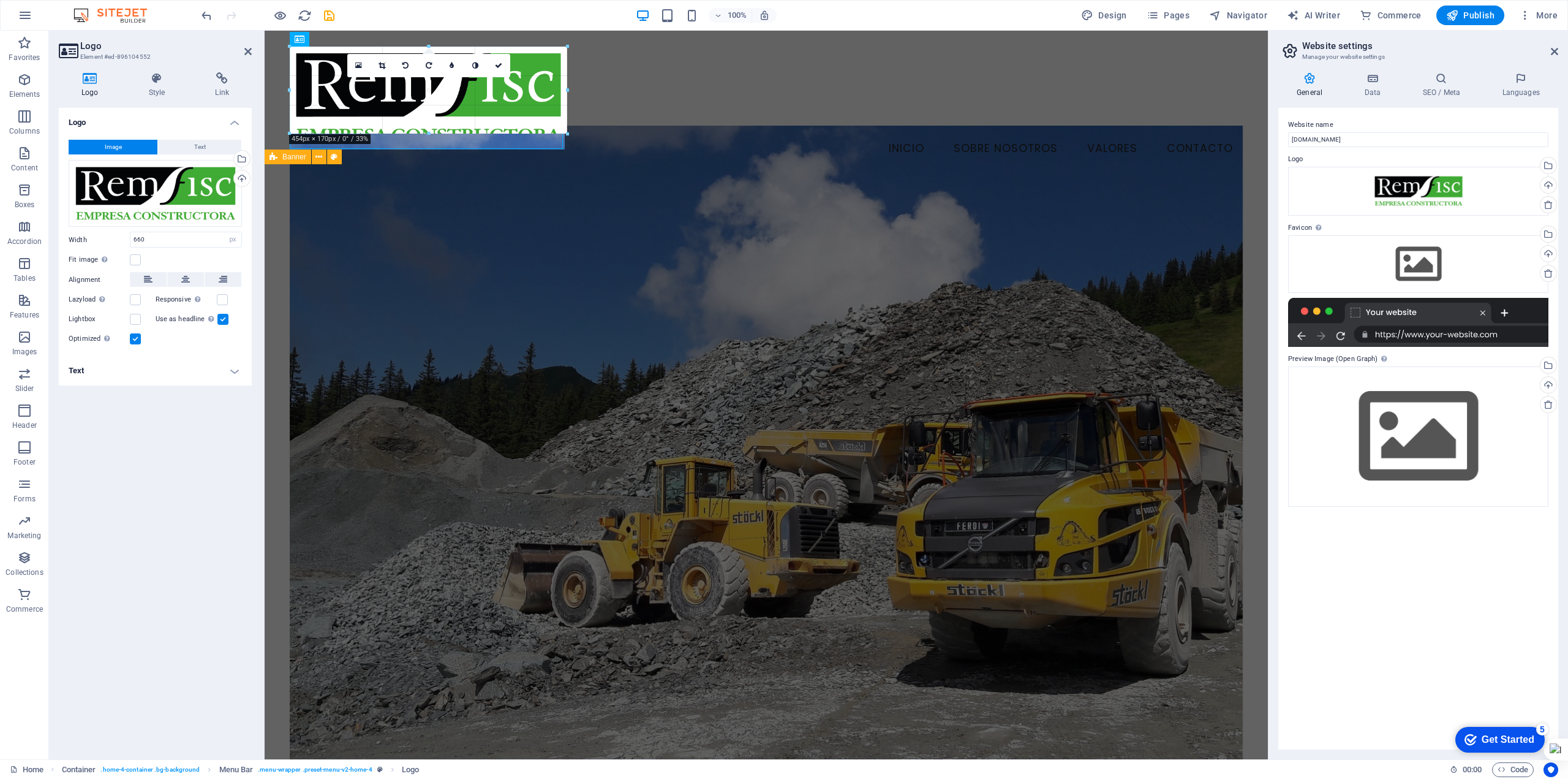
drag, startPoint x: 690, startPoint y: 195, endPoint x: 523, endPoint y: 114, distance: 185.6
type input "392"
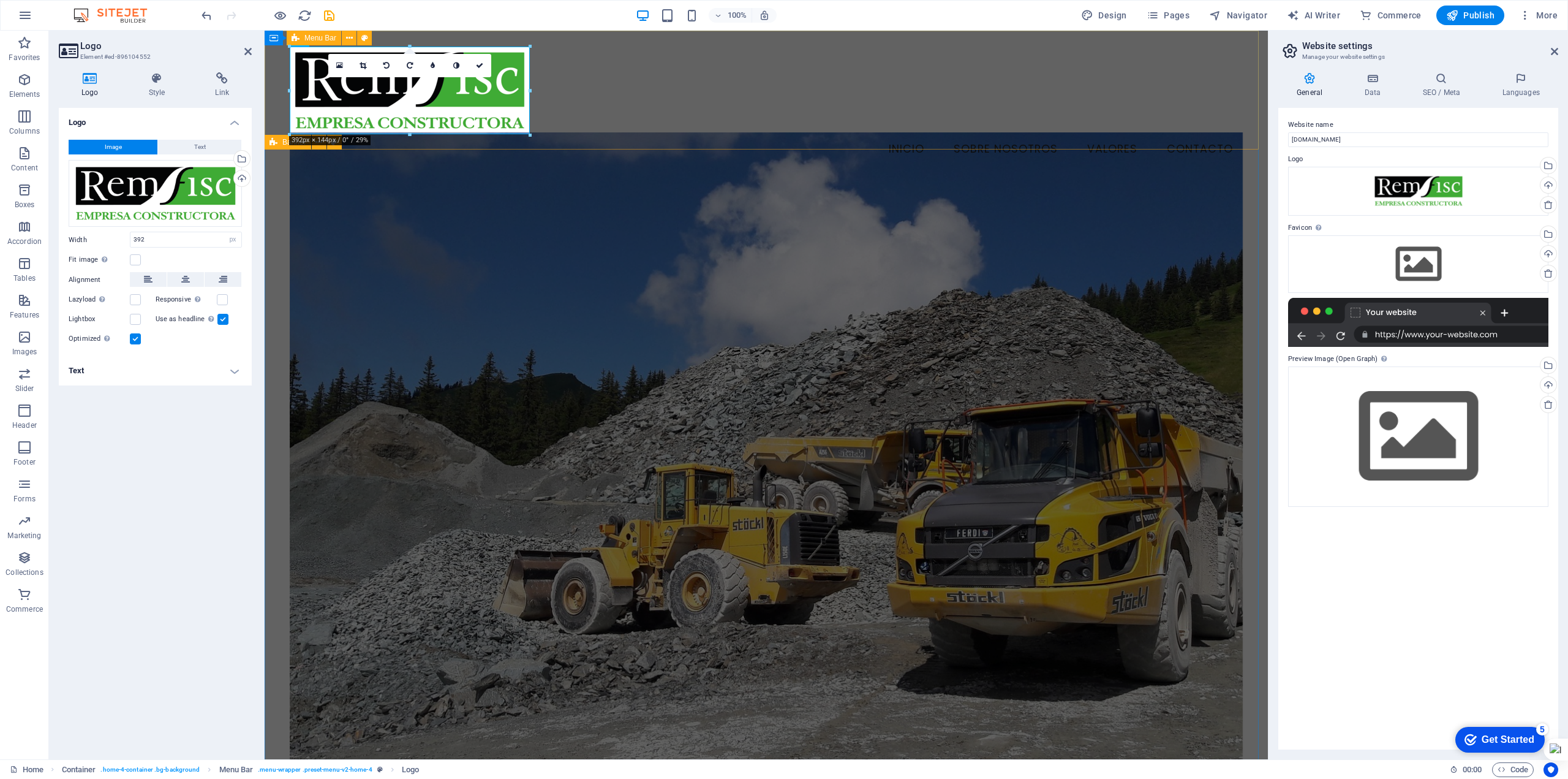
click at [645, 127] on div "Menu Inicio Sobre Nosotros Valores Contacto" at bounding box center [766, 105] width 1003 height 150
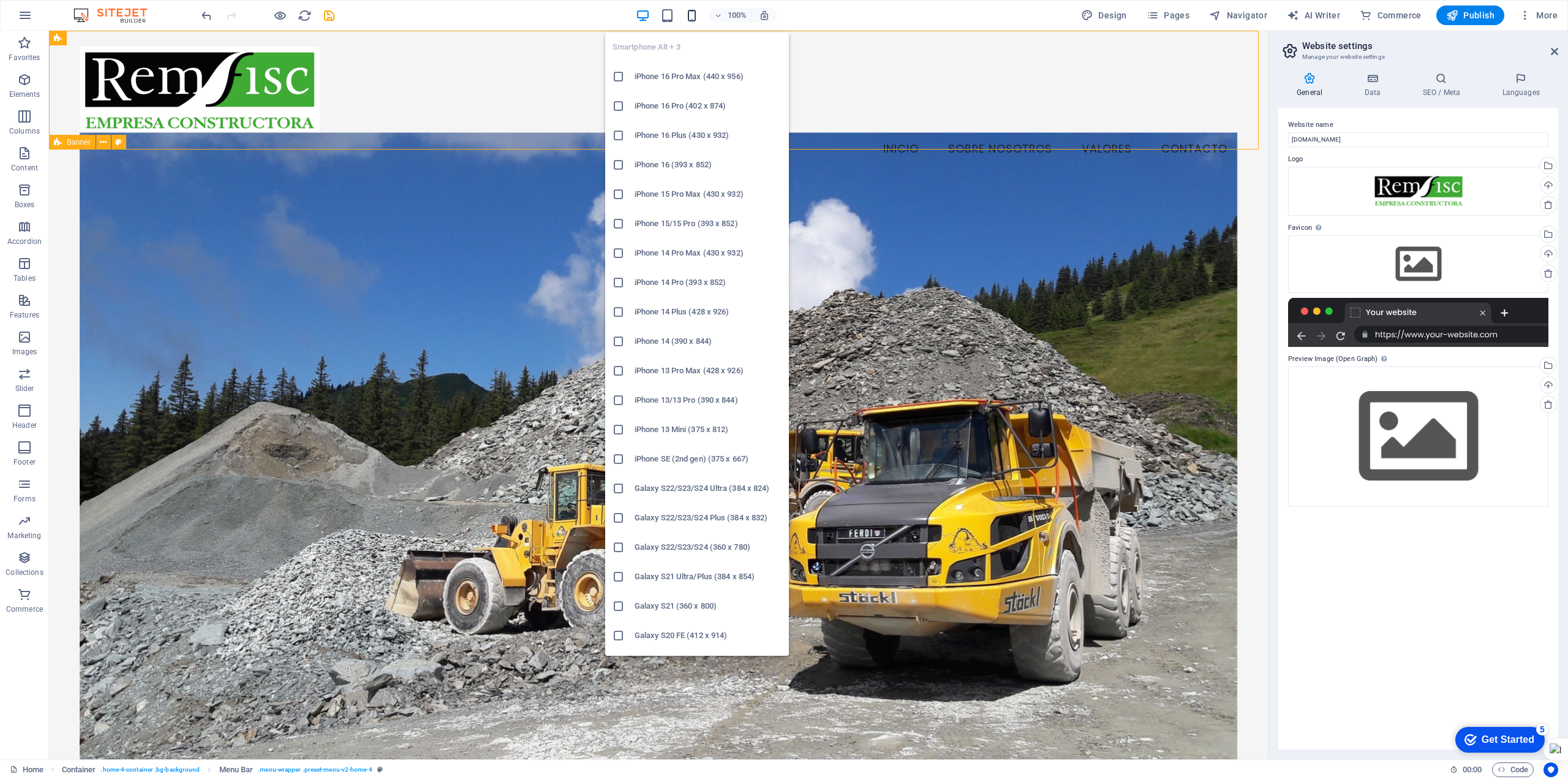
click at [691, 15] on icon "button" at bounding box center [692, 16] width 14 height 14
click at [681, 74] on h6 "iPhone 16 Pro Max (440 x 956)" at bounding box center [707, 77] width 147 height 15
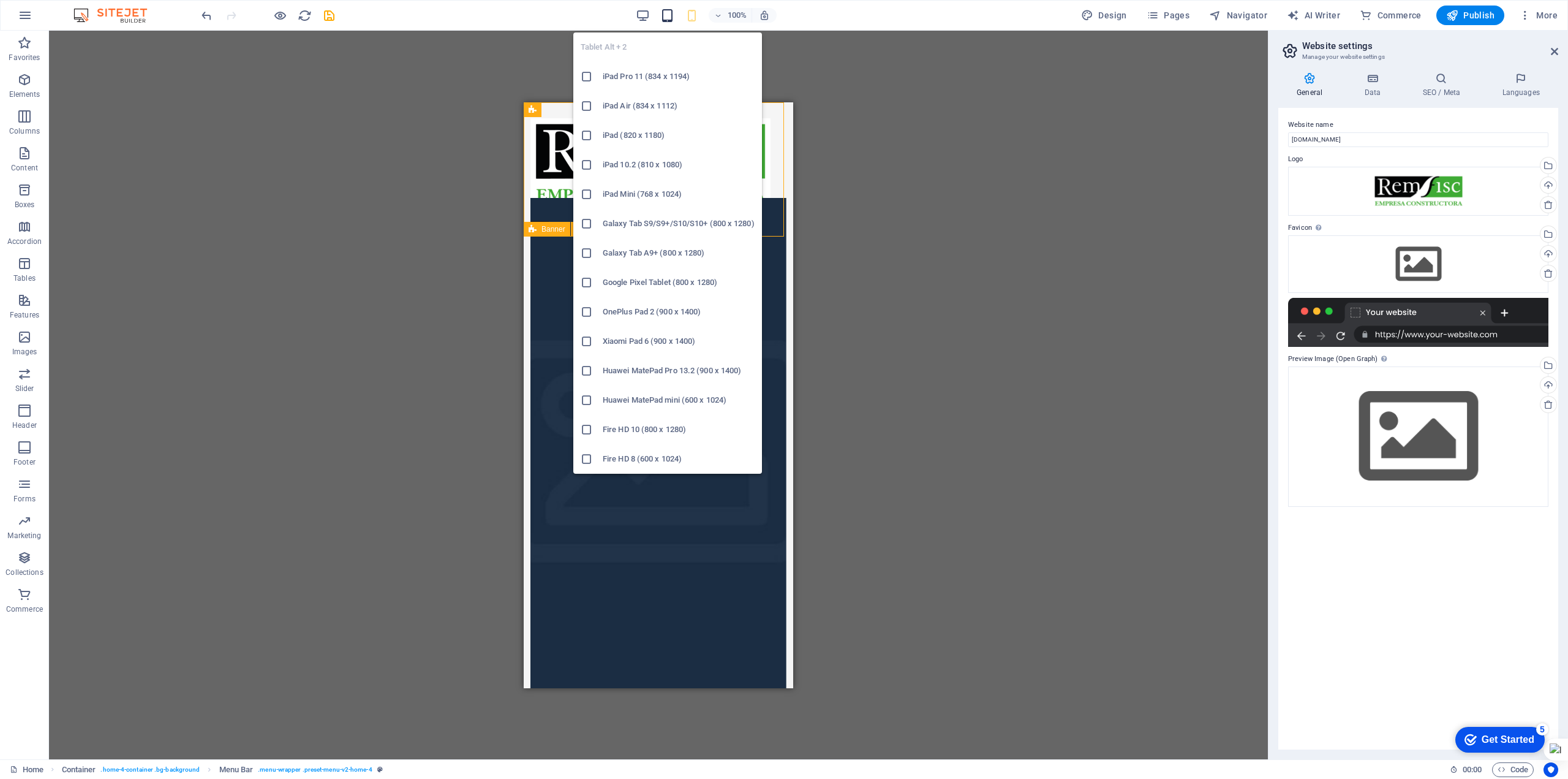
click at [670, 15] on icon "button" at bounding box center [667, 16] width 14 height 14
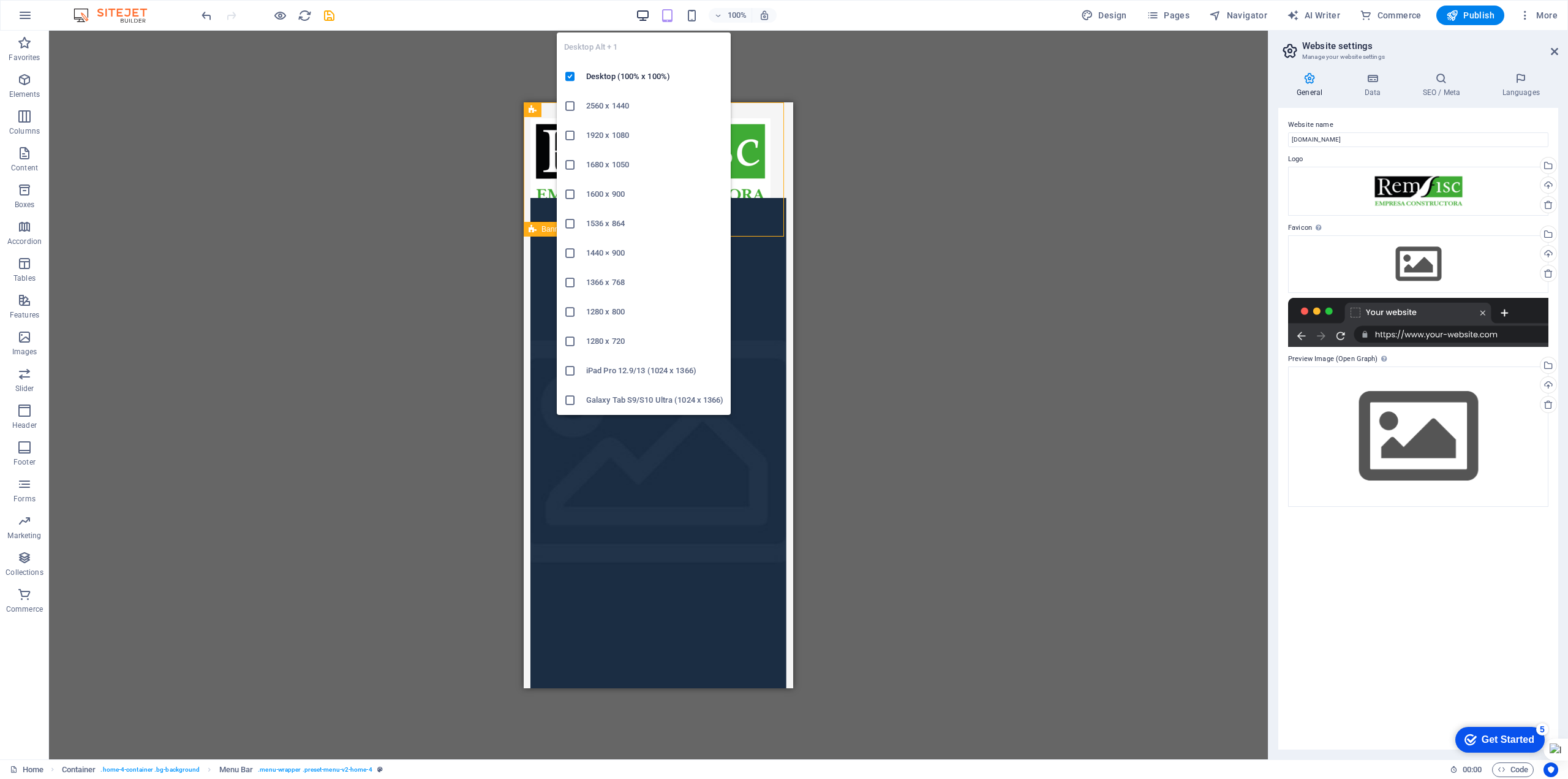
click at [639, 13] on icon "button" at bounding box center [643, 16] width 14 height 14
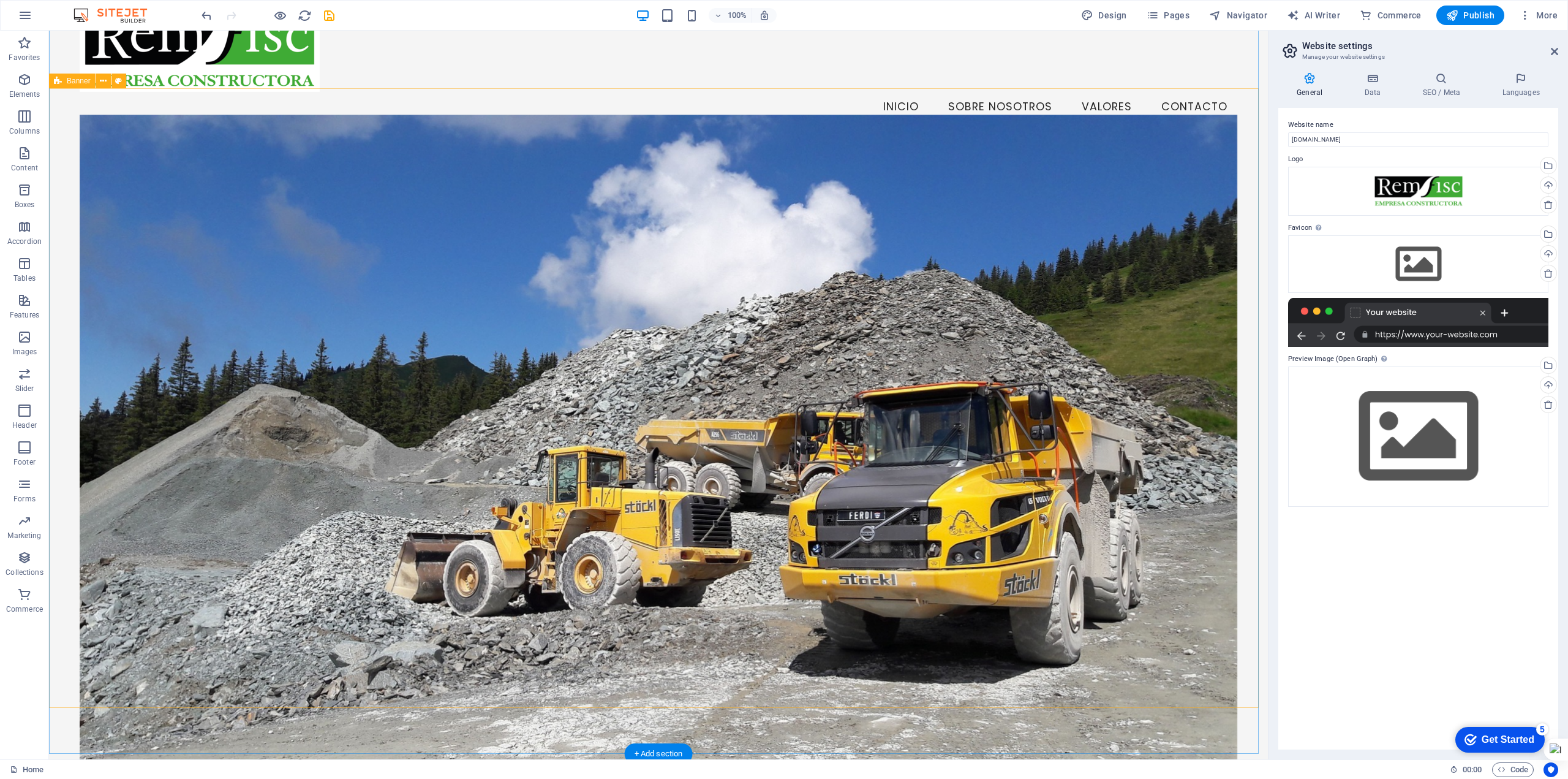
scroll to position [62, 0]
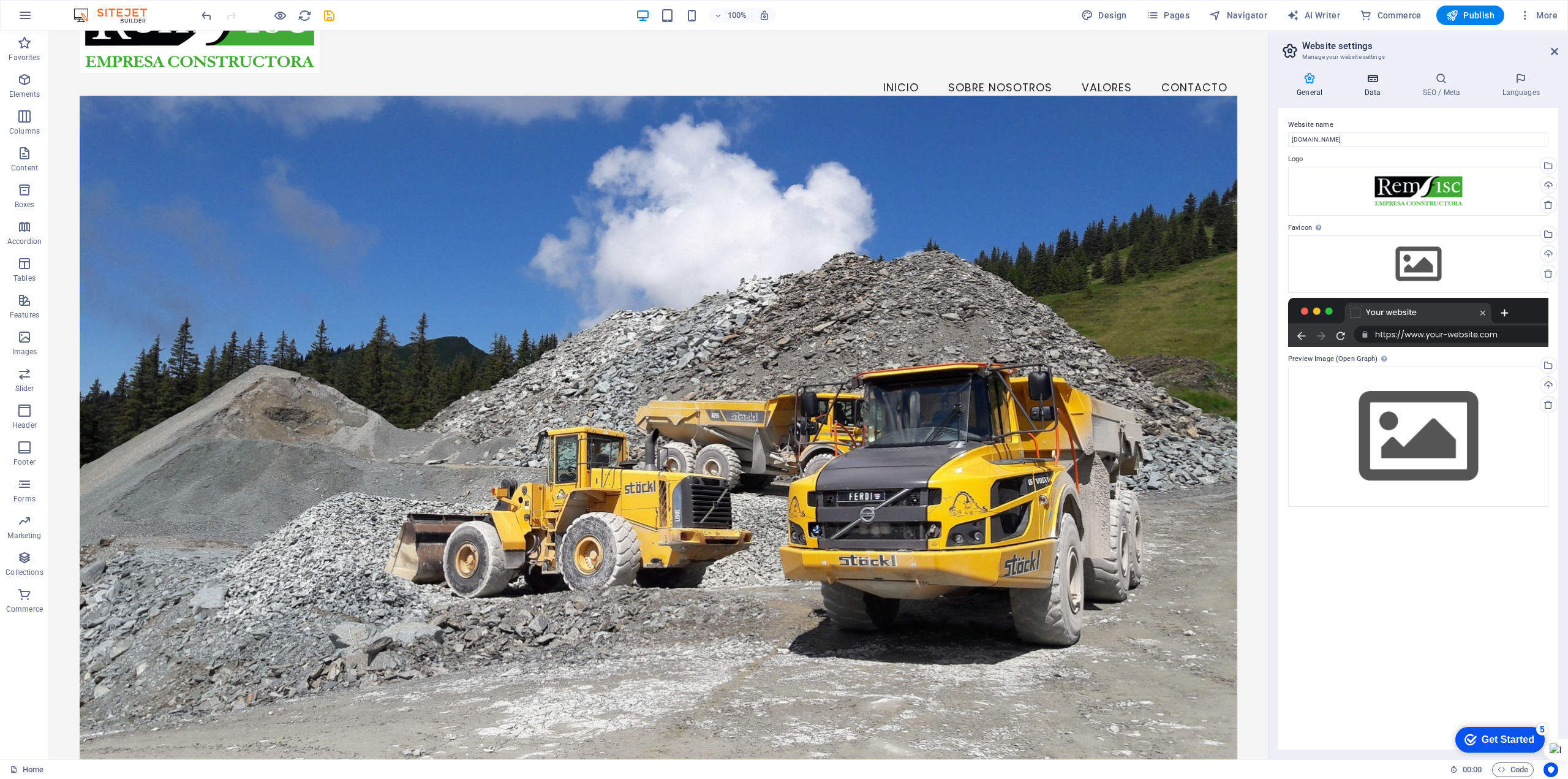
click at [1375, 74] on icon at bounding box center [1373, 79] width 53 height 12
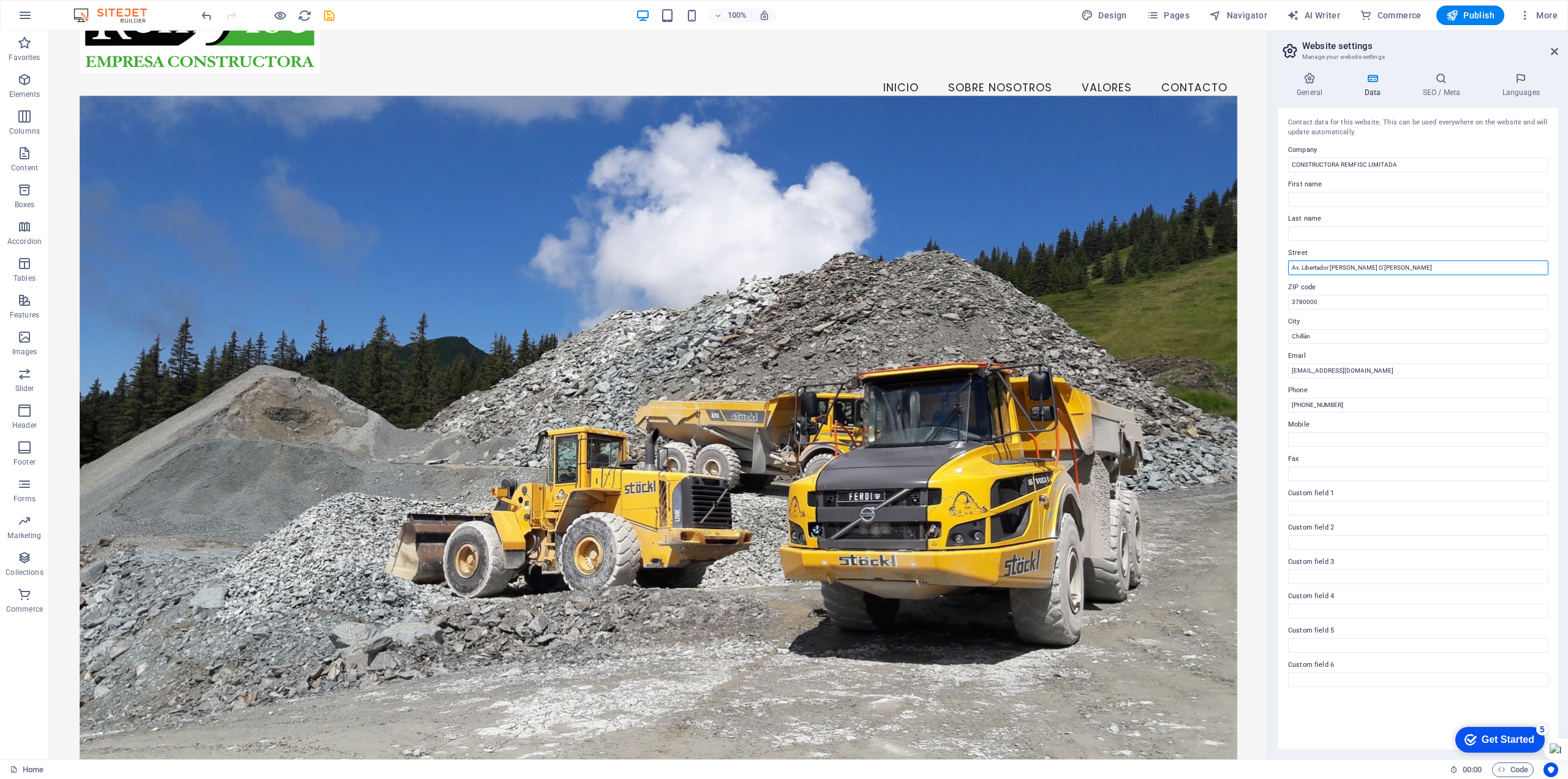
click at [1349, 267] on input "Av. Libertador [PERSON_NAME] O'[PERSON_NAME]" at bounding box center [1418, 268] width 260 height 15
drag, startPoint x: 1436, startPoint y: 298, endPoint x: 1247, endPoint y: 269, distance: 191.2
click at [1325, 262] on input "Av. Libertador [PERSON_NAME] O'[PERSON_NAME]" at bounding box center [1418, 268] width 260 height 15
drag, startPoint x: 1394, startPoint y: 269, endPoint x: 1281, endPoint y: 279, distance: 113.4
click at [1283, 279] on div "Contact data for this website. This can be used everywhere on the website and w…" at bounding box center [1418, 429] width 280 height 642
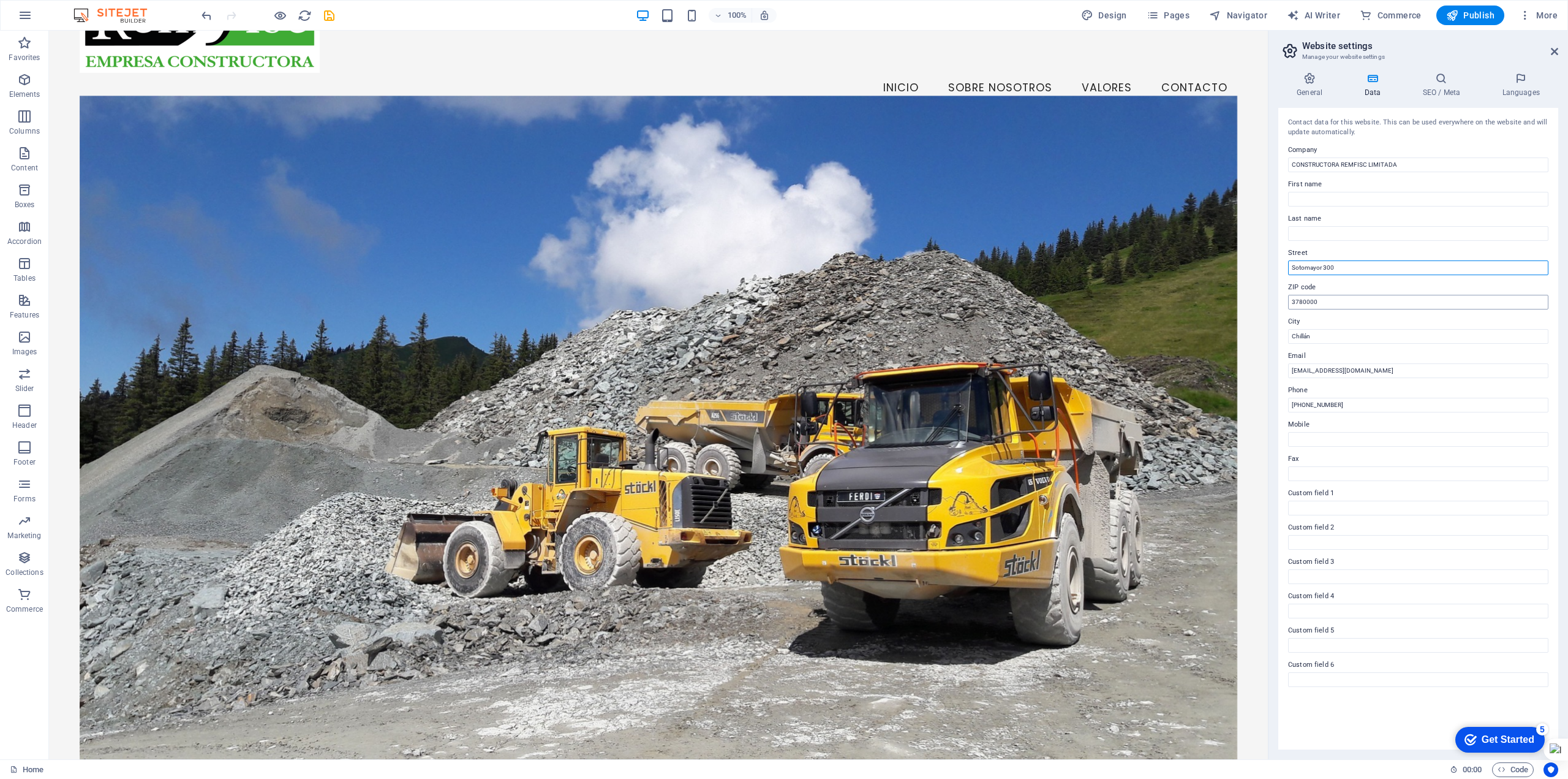
type input "Sotomayor 300"
drag, startPoint x: 1304, startPoint y: 298, endPoint x: 1312, endPoint y: 303, distance: 9.4
click at [1305, 300] on input "3780000" at bounding box center [1418, 302] width 260 height 15
drag, startPoint x: 1323, startPoint y: 302, endPoint x: 1272, endPoint y: 302, distance: 51.0
click at [1272, 302] on div "General Data SEO / Meta Languages Website name [DOMAIN_NAME] Logo Drag files he…" at bounding box center [1418, 410] width 299 height 697
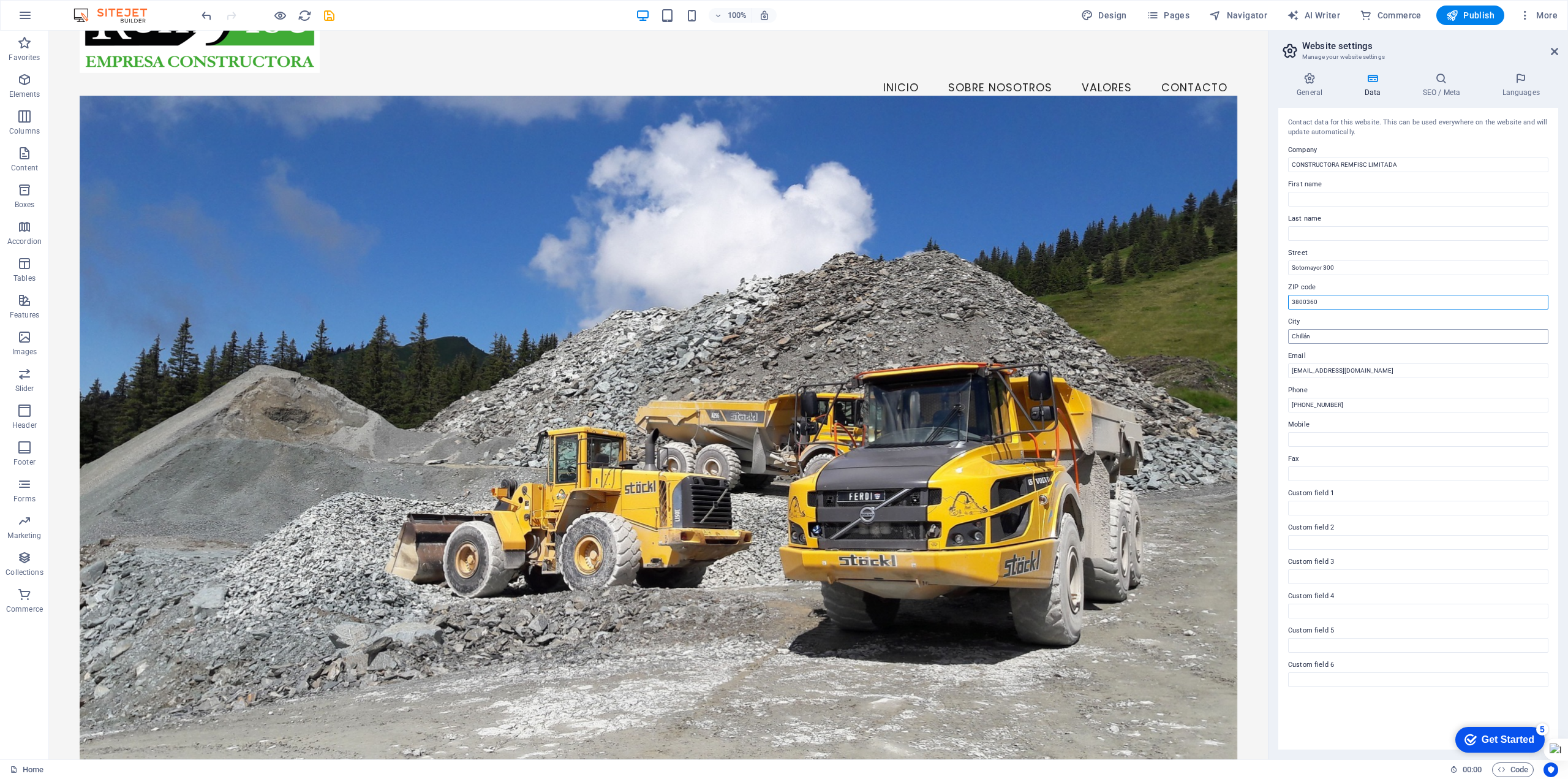
type input "3800360"
click at [1313, 336] on input "Chillán" at bounding box center [1418, 336] width 260 height 15
click at [1324, 404] on input "[PHONE_NUMBER]" at bounding box center [1418, 406] width 260 height 15
drag, startPoint x: 1310, startPoint y: 406, endPoint x: 1404, endPoint y: 416, distance: 94.5
click at [1404, 416] on div "Contact data for this website. This can be used everywhere on the website and w…" at bounding box center [1418, 429] width 280 height 642
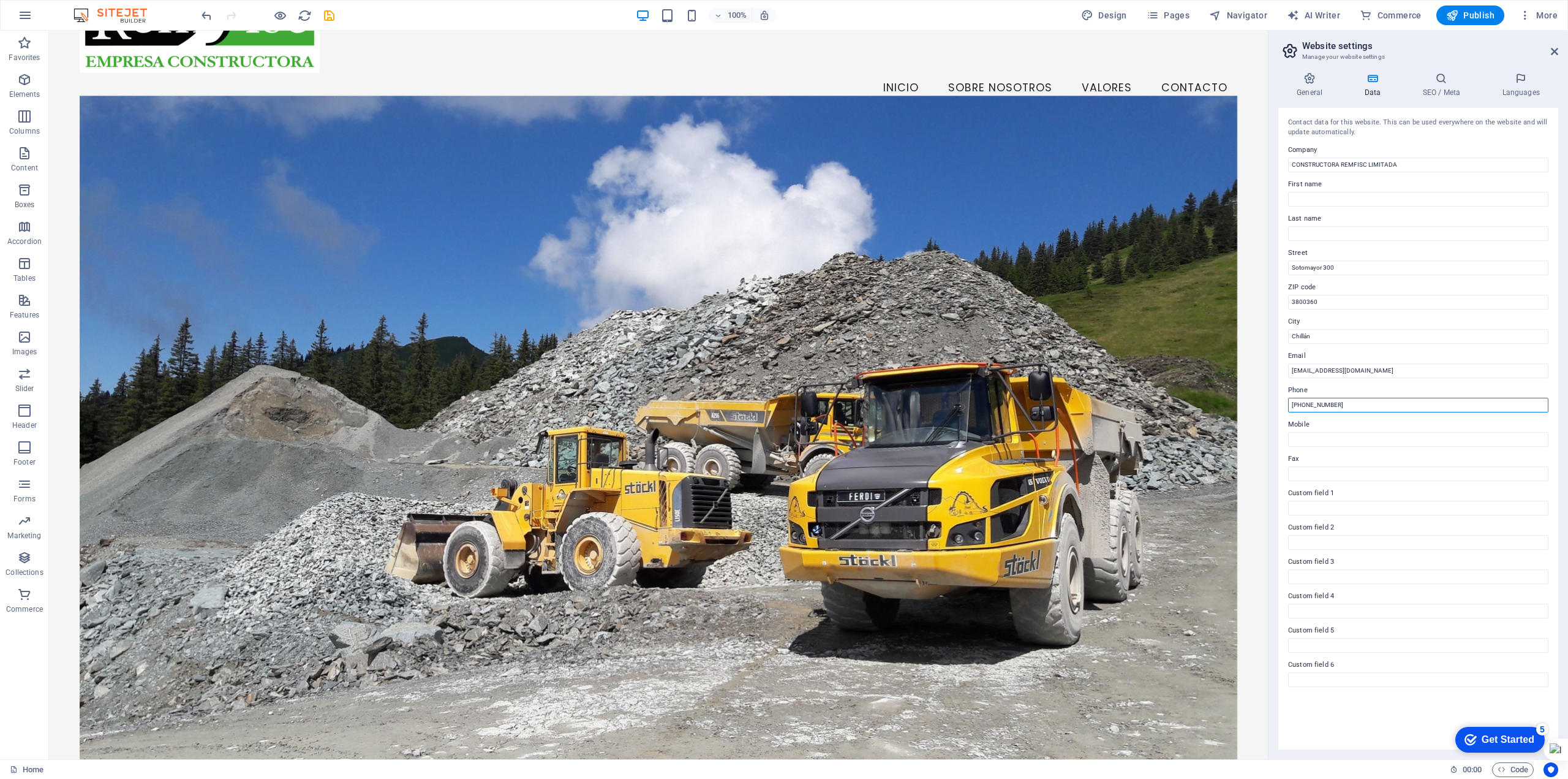
type input "[PHONE_NUMBER]"
click at [1443, 92] on h4 "SEO / Meta" at bounding box center [1444, 85] width 80 height 26
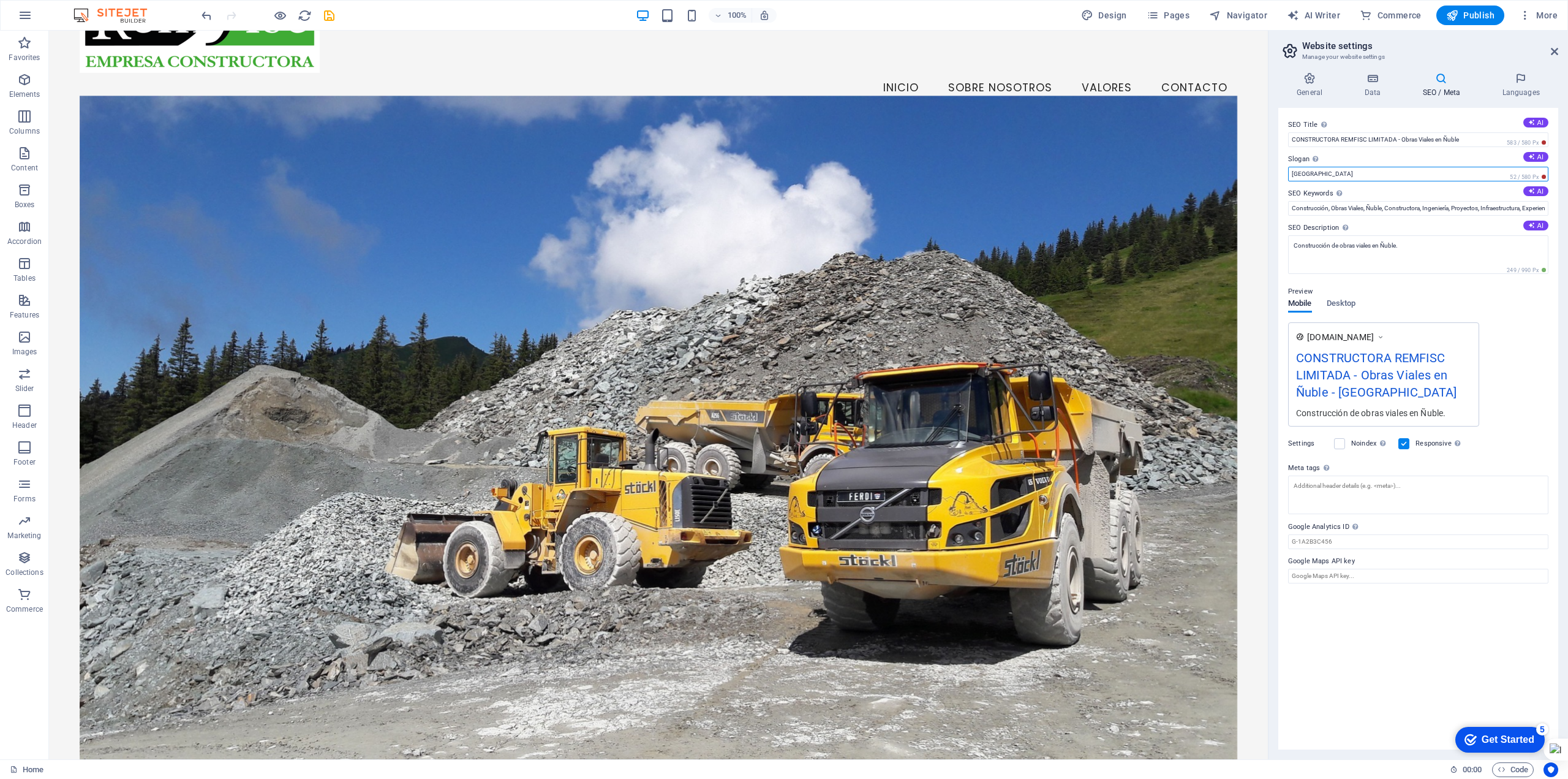
click at [1336, 175] on input "[GEOGRAPHIC_DATA]" at bounding box center [1418, 174] width 260 height 15
drag, startPoint x: 1314, startPoint y: 174, endPoint x: 1290, endPoint y: 175, distance: 24.0
click at [1290, 175] on input "[GEOGRAPHIC_DATA]" at bounding box center [1418, 174] width 260 height 15
type input "Construyendo desarrollo y progreso en Ñuble"
click at [1434, 257] on textarea "Construcción de obras viales en Ñuble." at bounding box center [1418, 254] width 260 height 38
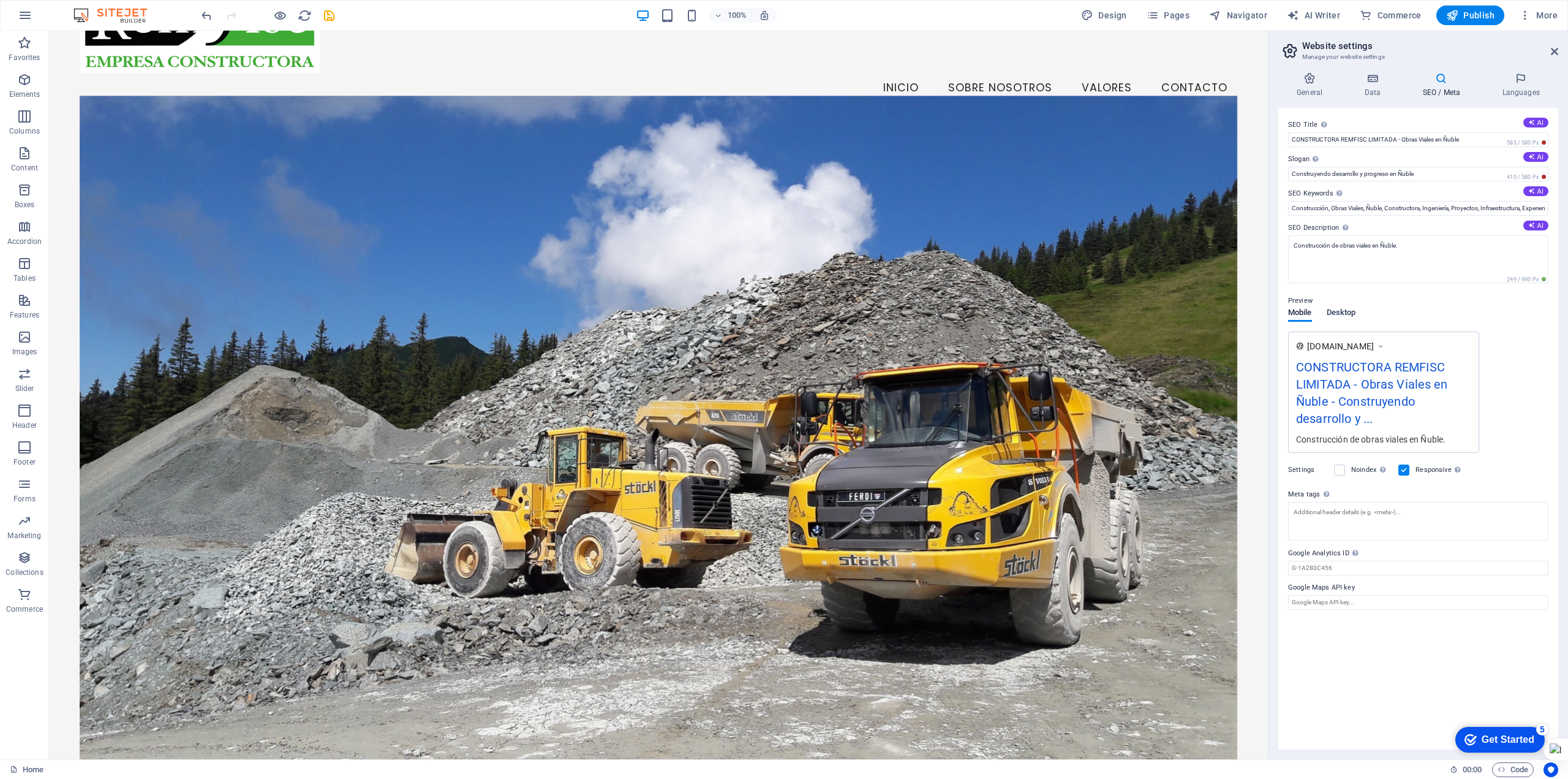
click at [1346, 312] on button "Desktop" at bounding box center [1341, 315] width 29 height 14
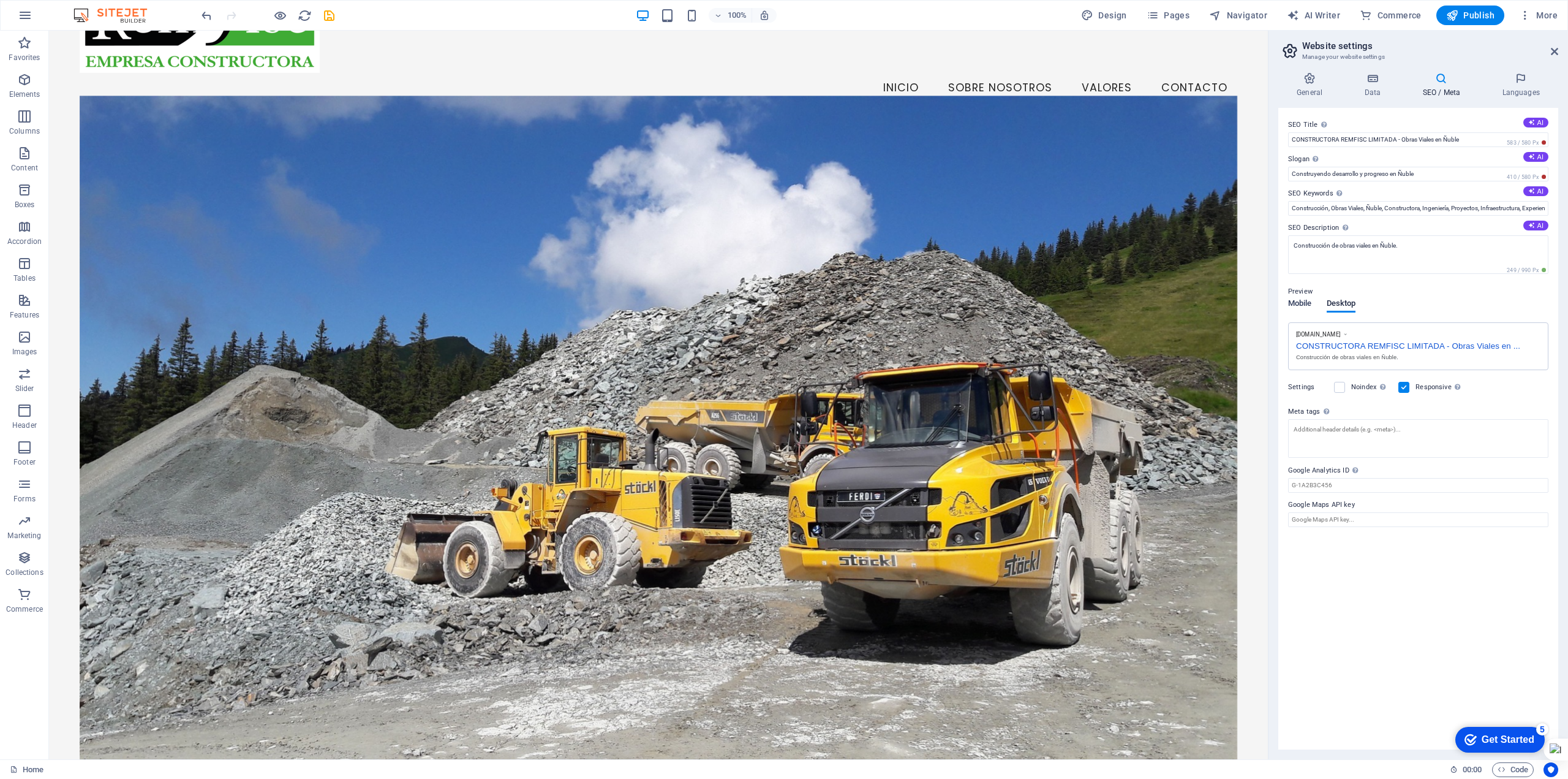
click at [1303, 304] on span "Mobile" at bounding box center [1300, 304] width 24 height 17
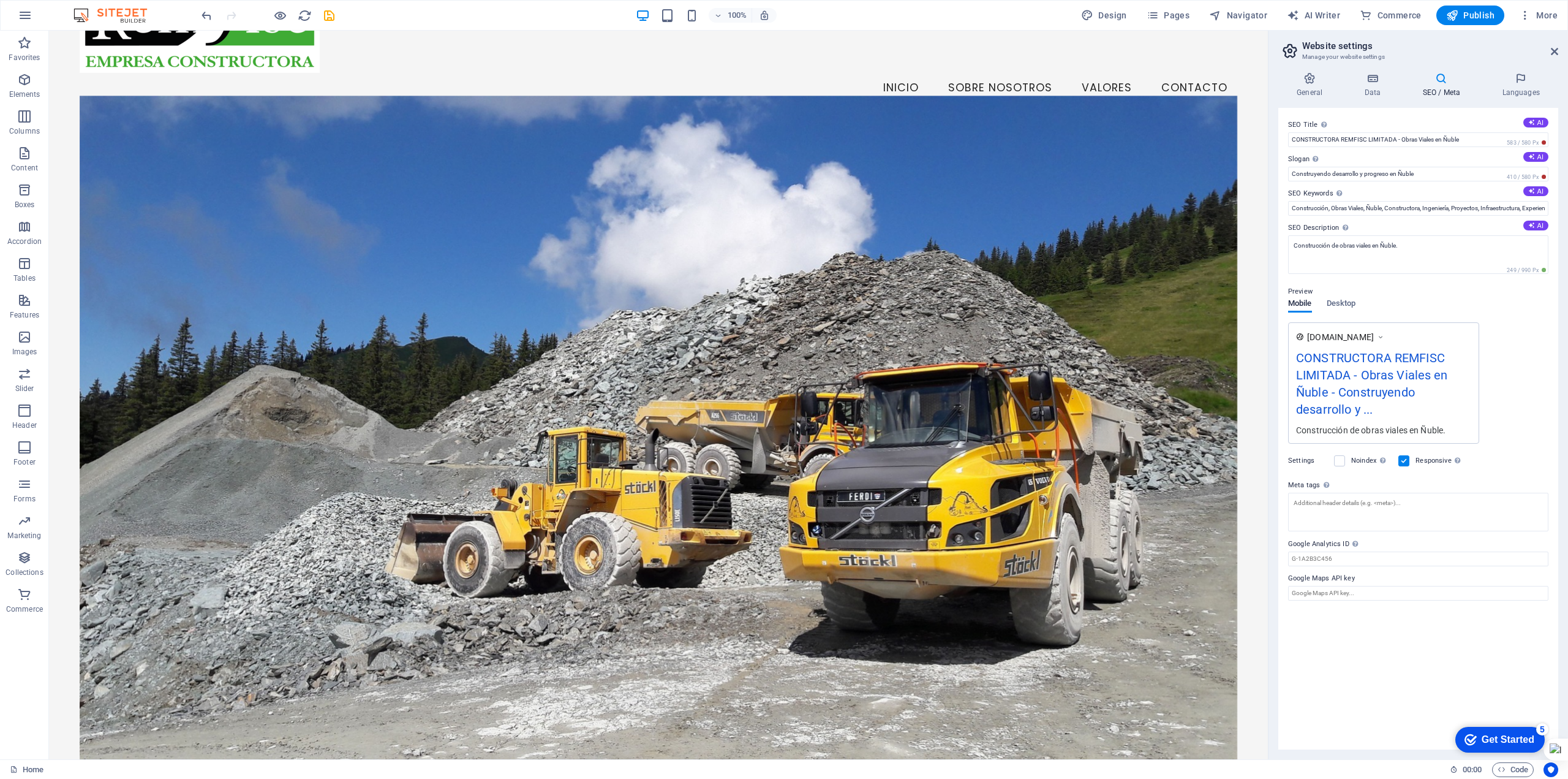
click at [1488, 735] on div "Get Started" at bounding box center [1508, 740] width 53 height 11
click at [1487, 736] on div "Get Started" at bounding box center [1508, 740] width 53 height 11
click at [1496, 740] on div "Get Started" at bounding box center [1508, 740] width 53 height 11
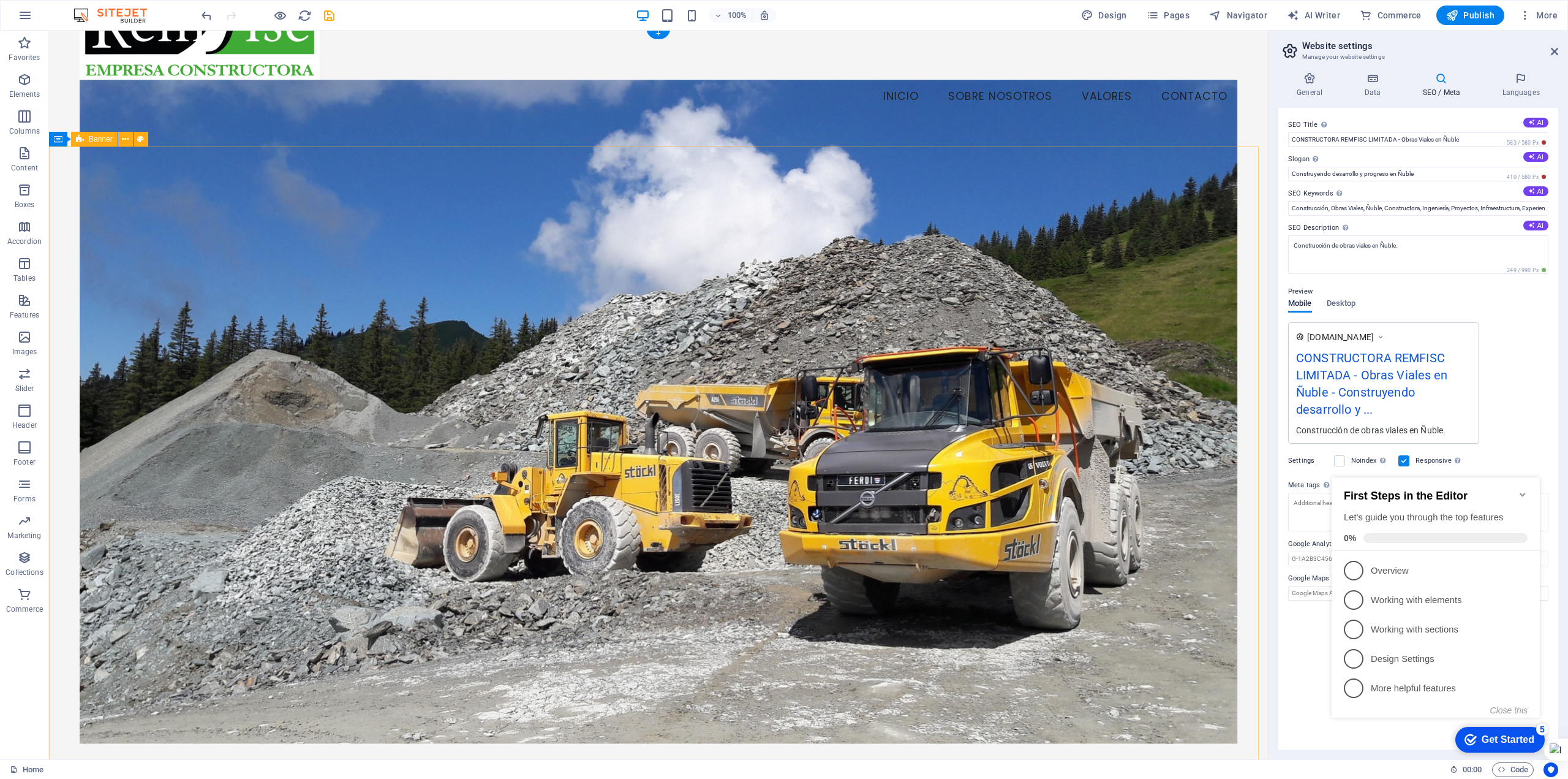
scroll to position [0, 0]
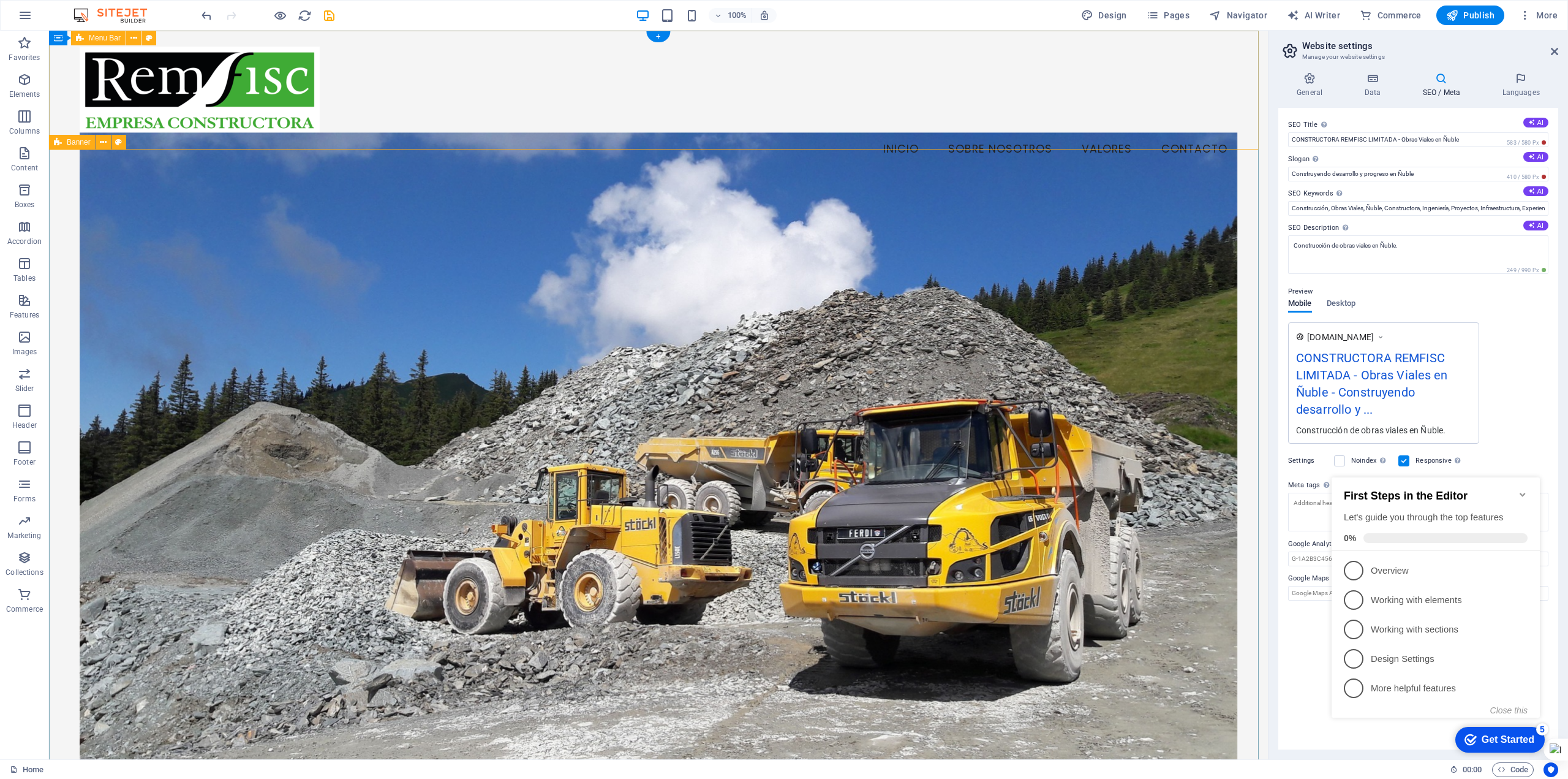
click at [687, 124] on div "Menu Inicio Sobre Nosotros Valores Contacto" at bounding box center [658, 105] width 1219 height 150
click at [1252, 255] on div "Bienvenidos a CONSTRUCTORA REMFISC LIMITADA Construyendo infraestructuras de ca…" at bounding box center [658, 600] width 1219 height 840
select select "vh"
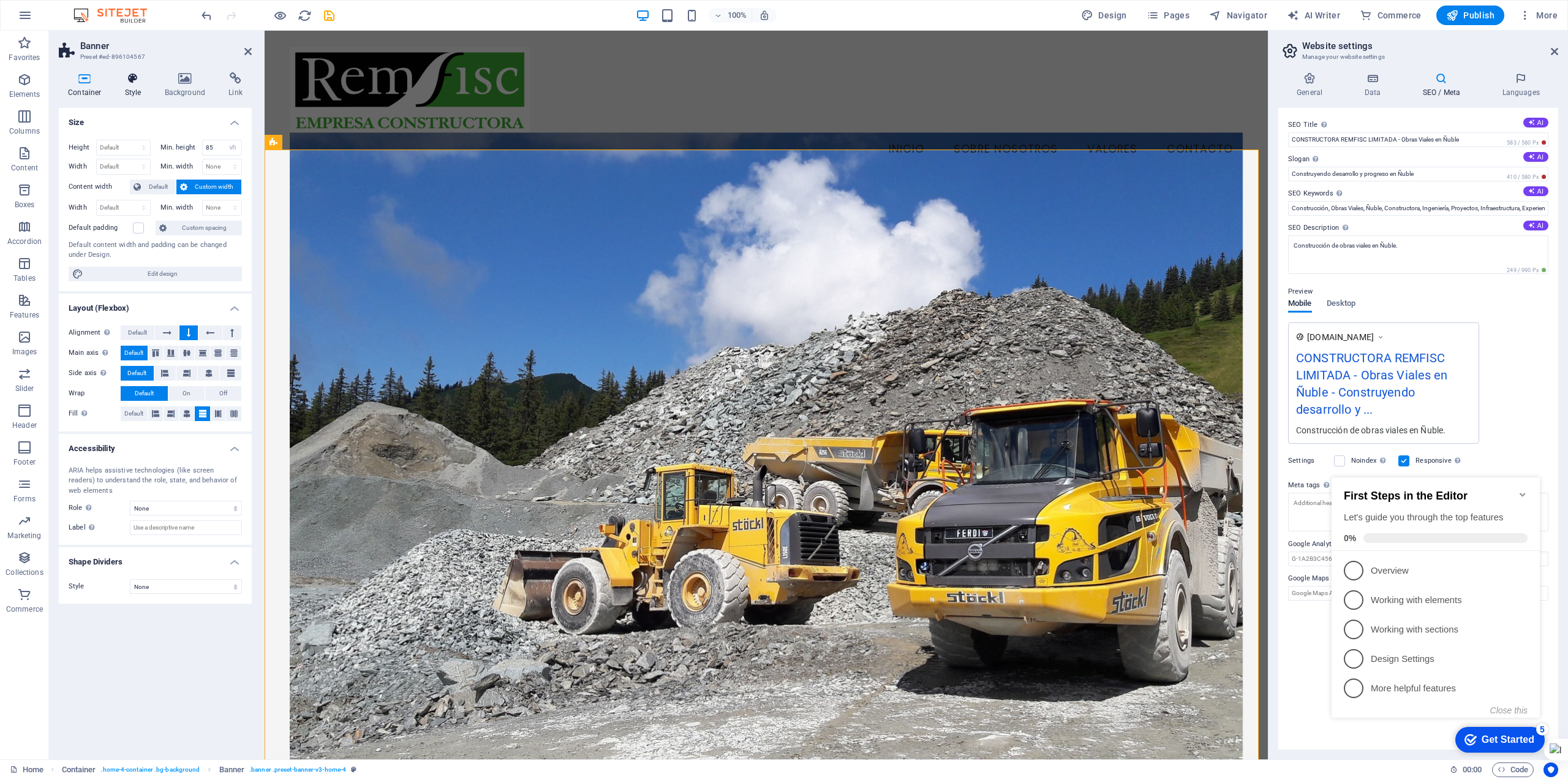
click at [133, 84] on icon at bounding box center [133, 79] width 35 height 12
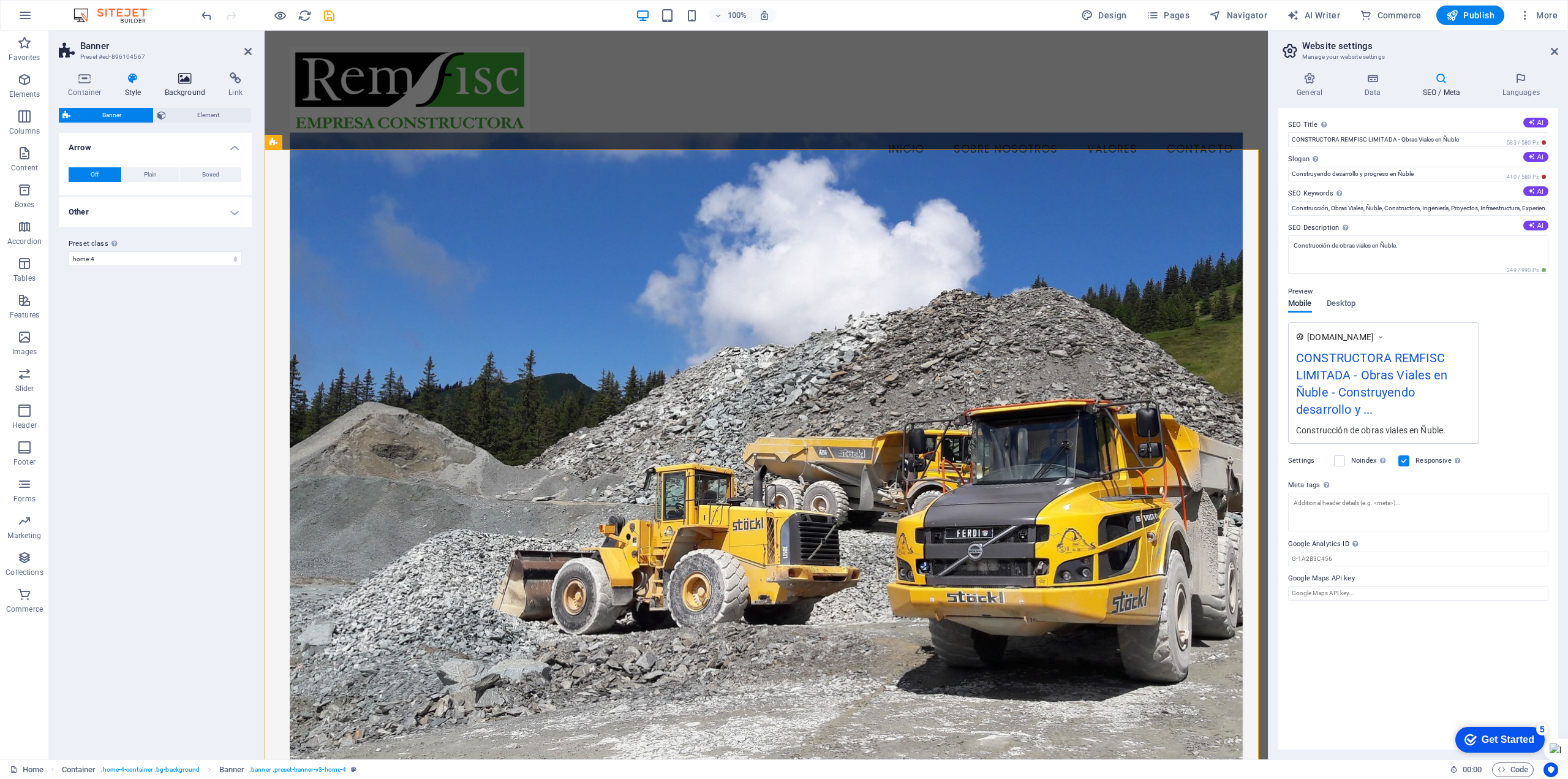
click at [186, 85] on h4 "Background" at bounding box center [188, 85] width 64 height 26
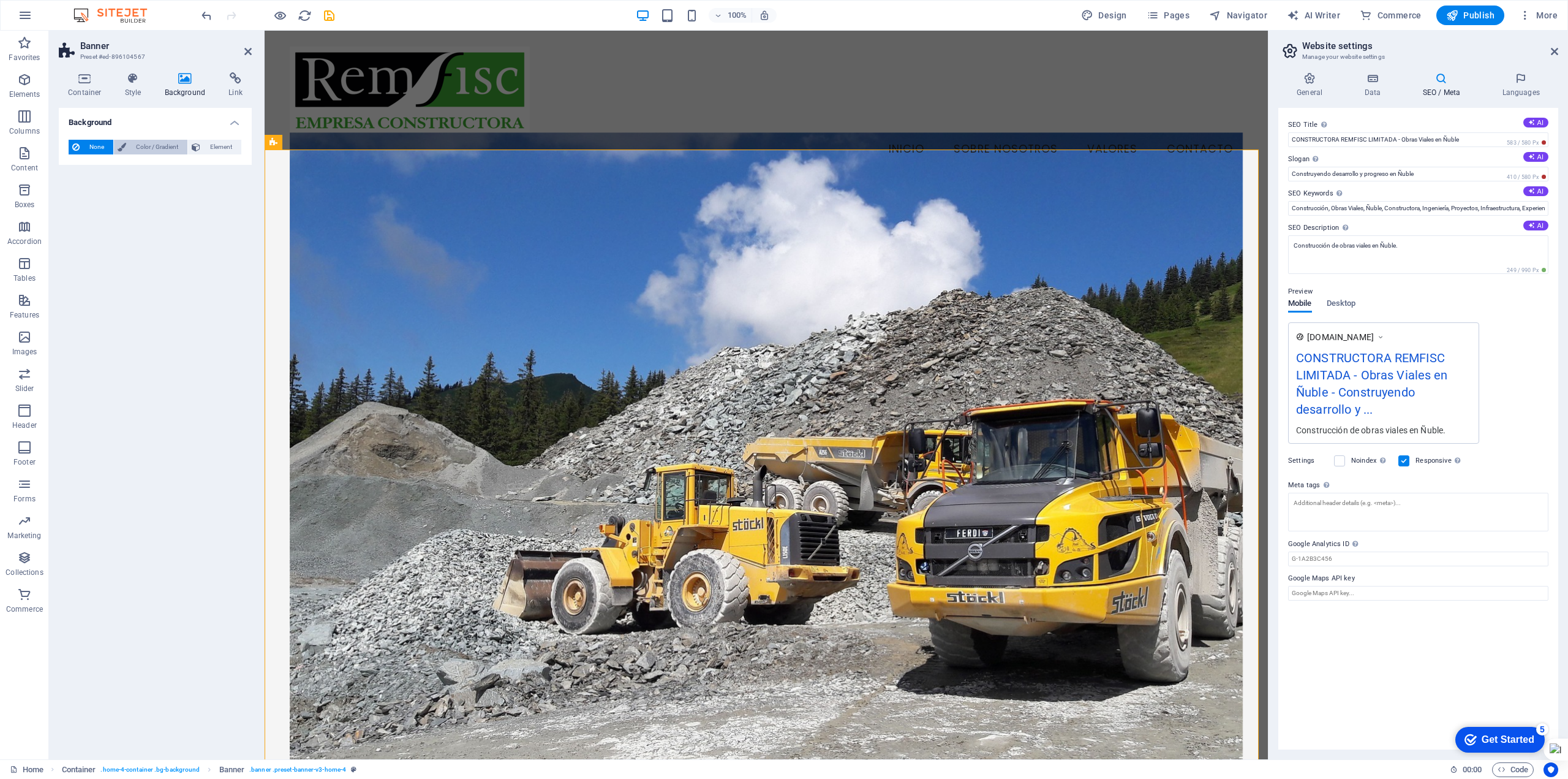
click at [161, 151] on span "Color / Gradient" at bounding box center [157, 147] width 54 height 15
click at [223, 150] on span "Element" at bounding box center [220, 147] width 33 height 15
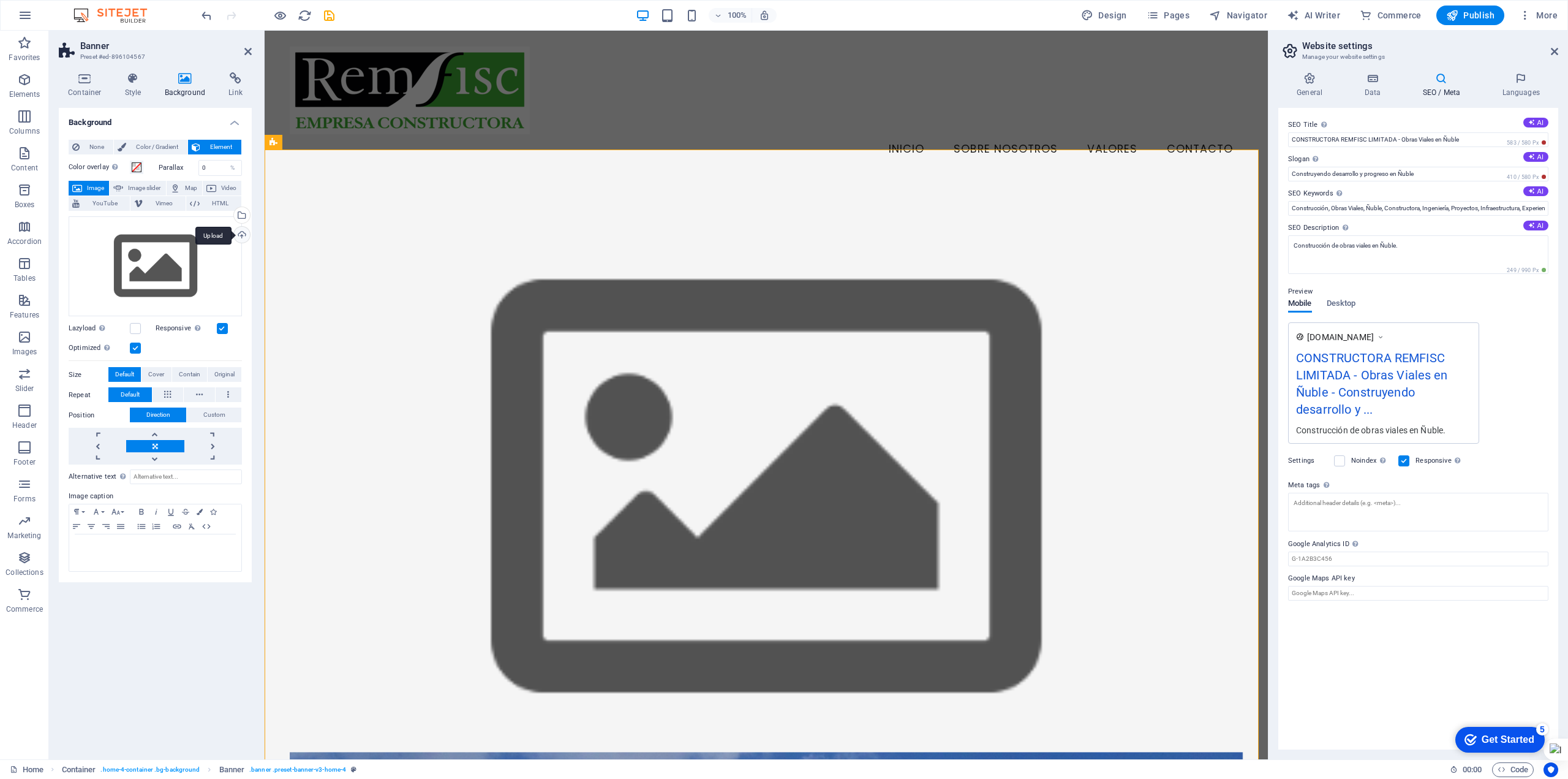
click at [242, 234] on div "Upload" at bounding box center [241, 236] width 18 height 18
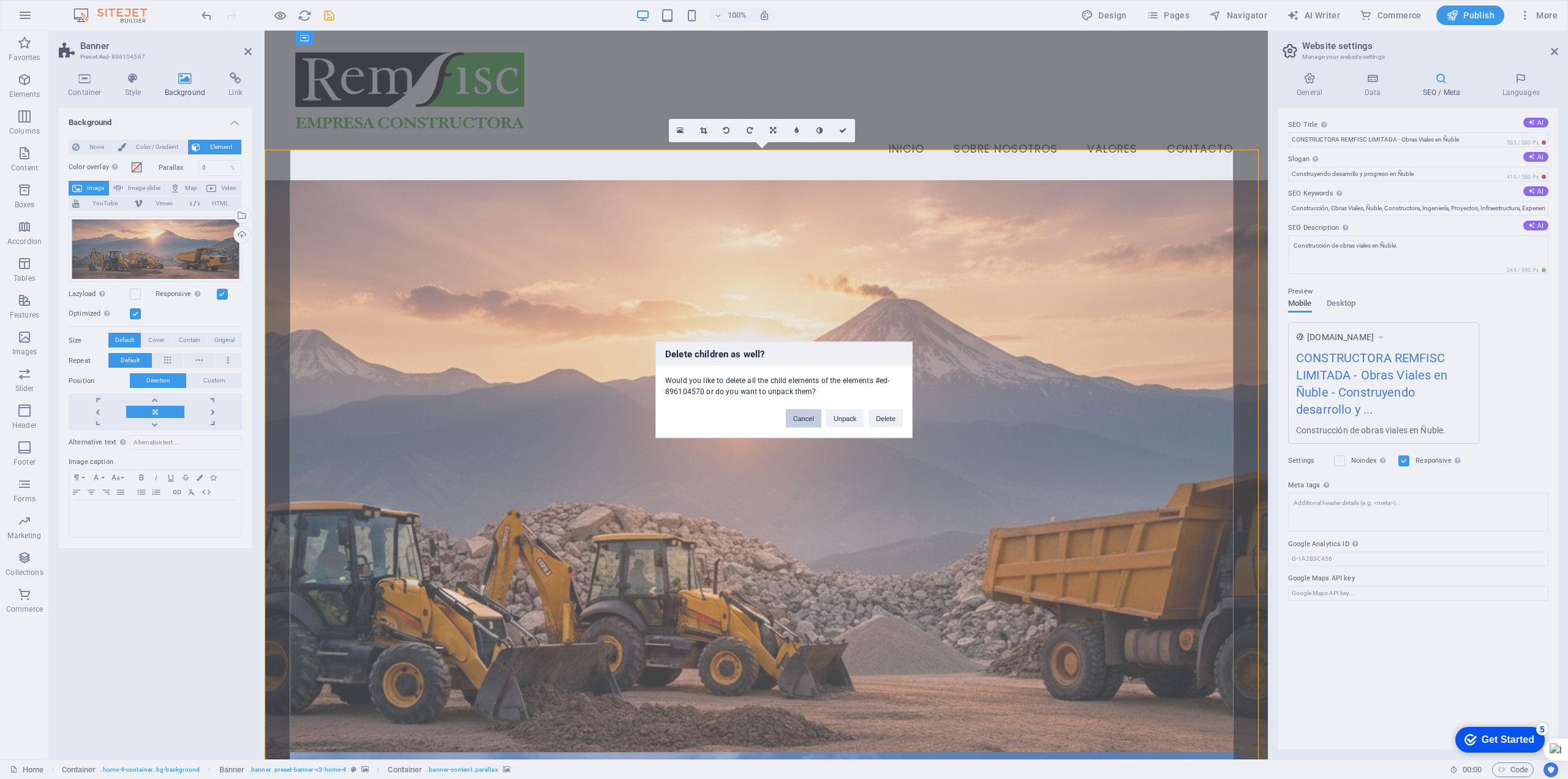
click at [797, 419] on button "Cancel" at bounding box center [804, 418] width 36 height 18
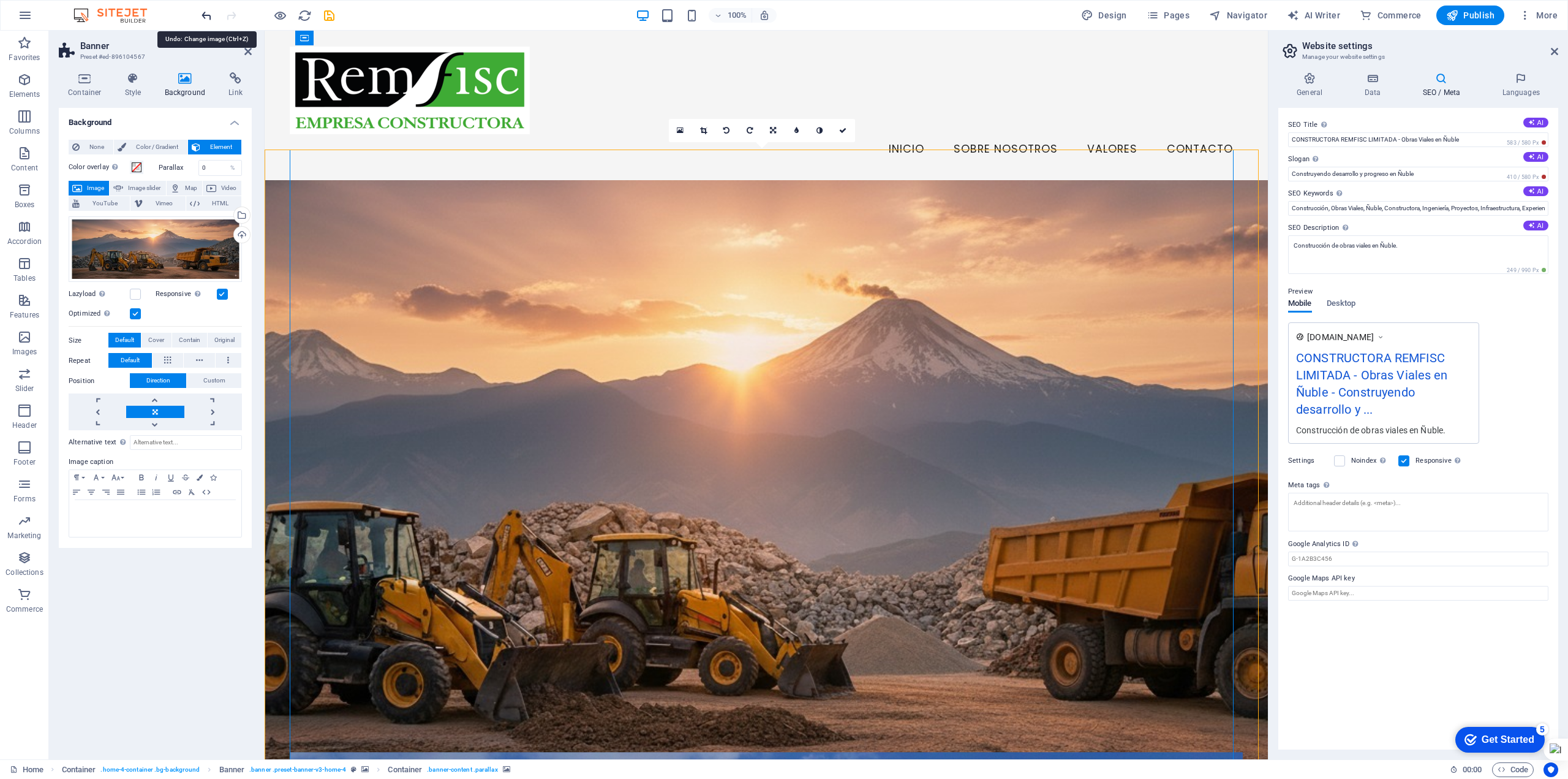
click at [204, 12] on icon "undo" at bounding box center [206, 16] width 14 height 14
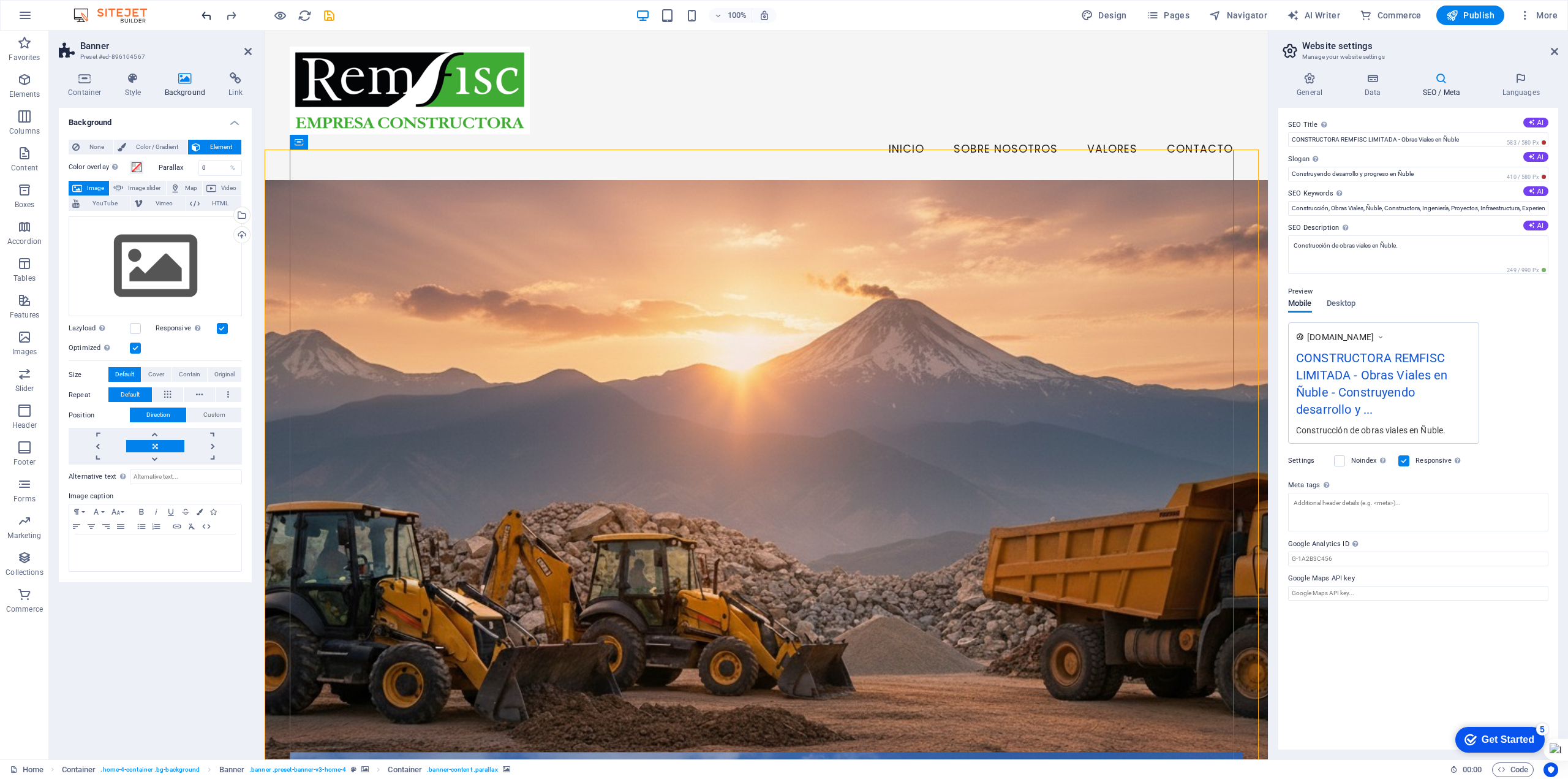
click at [203, 14] on icon "undo" at bounding box center [206, 16] width 14 height 14
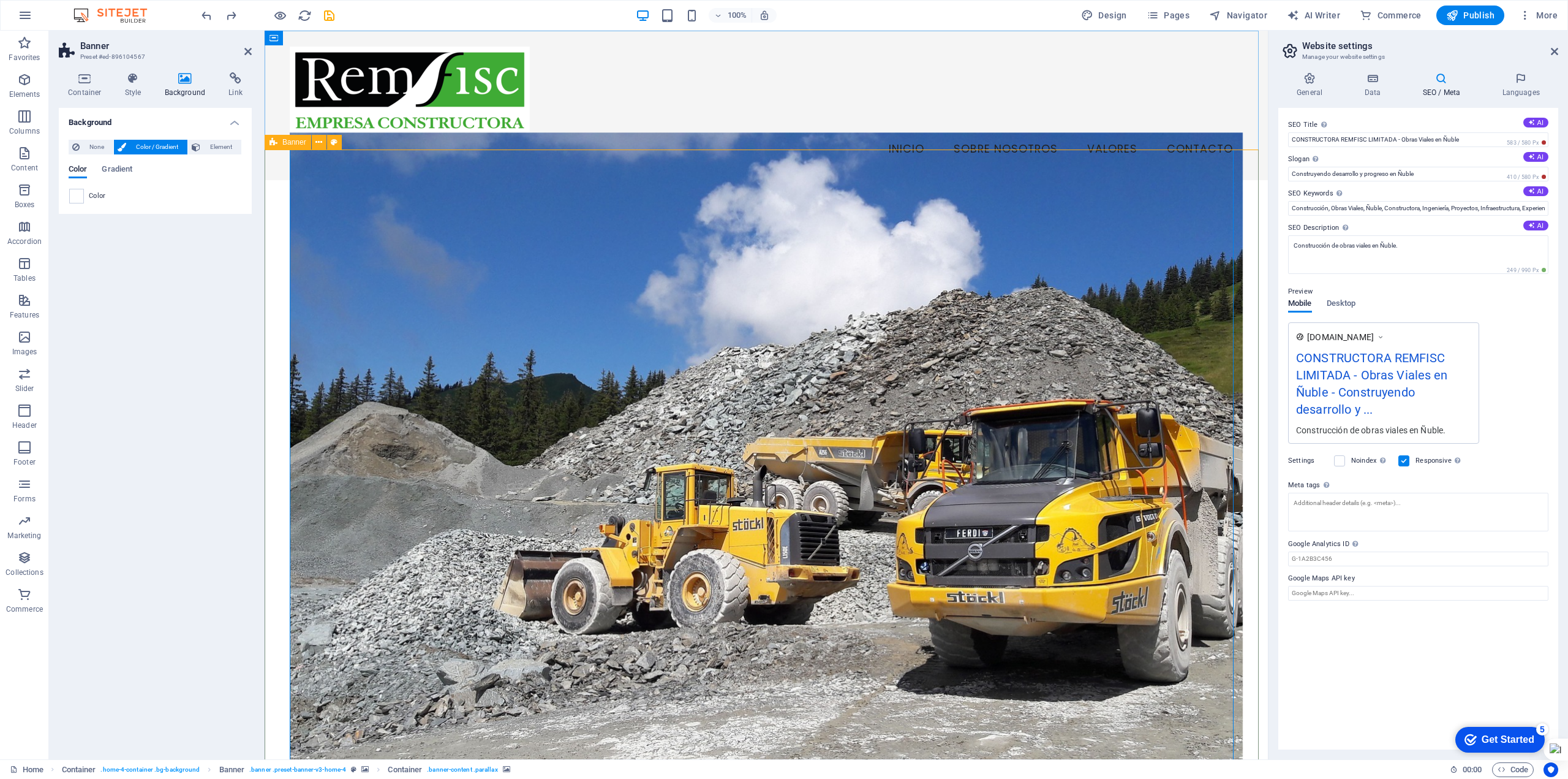
click at [389, 247] on figure at bounding box center [766, 464] width 953 height 664
click at [271, 245] on div "Bienvenidos a CONSTRUCTORA REMFISC LIMITADA Construyendo infraestructuras de ca…" at bounding box center [766, 600] width 1003 height 840
click at [266, 245] on div "Bienvenidos a CONSTRUCTORA REMFISC LIMITADA Construyendo infraestructuras de ca…" at bounding box center [766, 600] width 1003 height 840
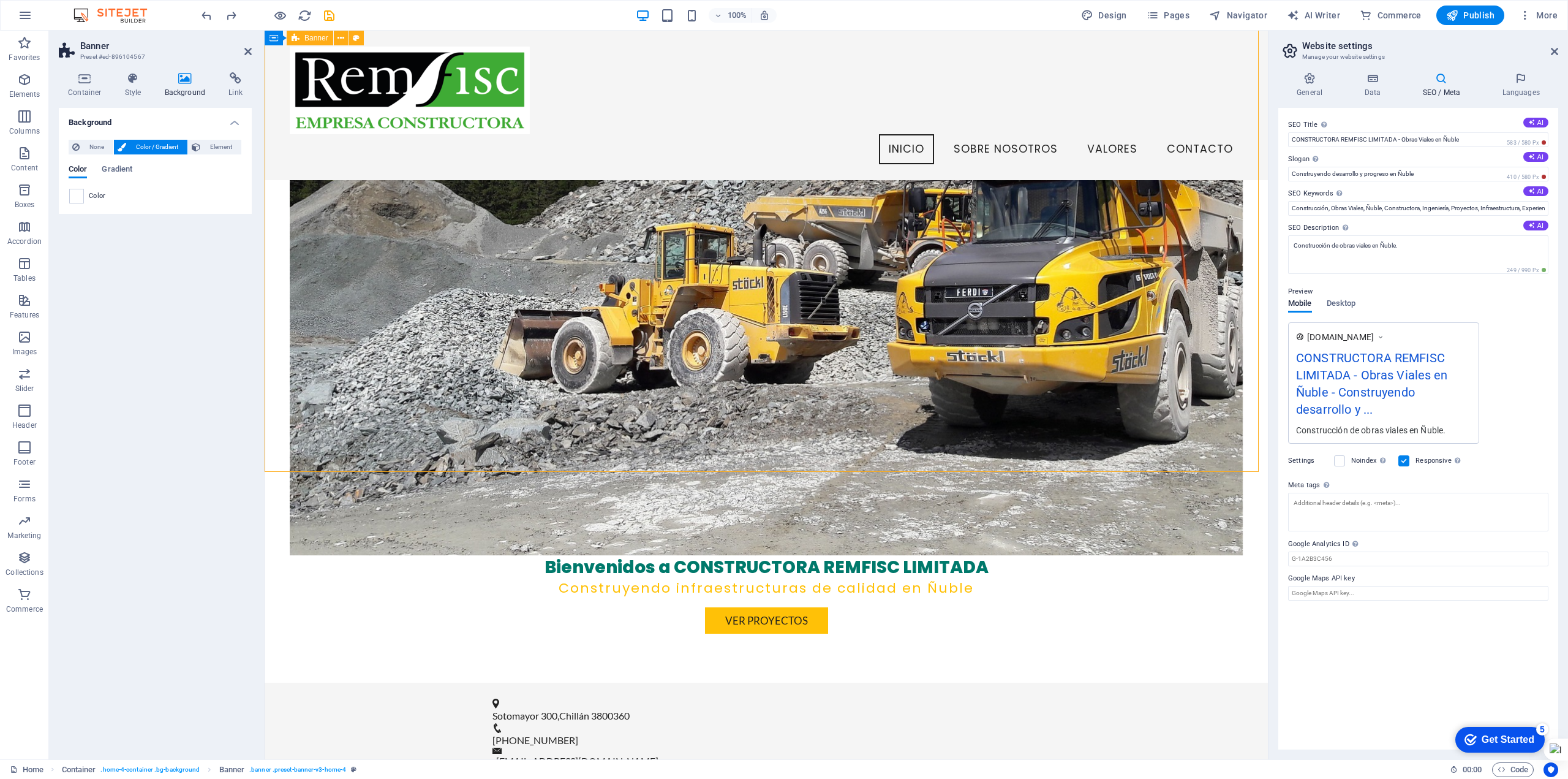
scroll to position [62, 0]
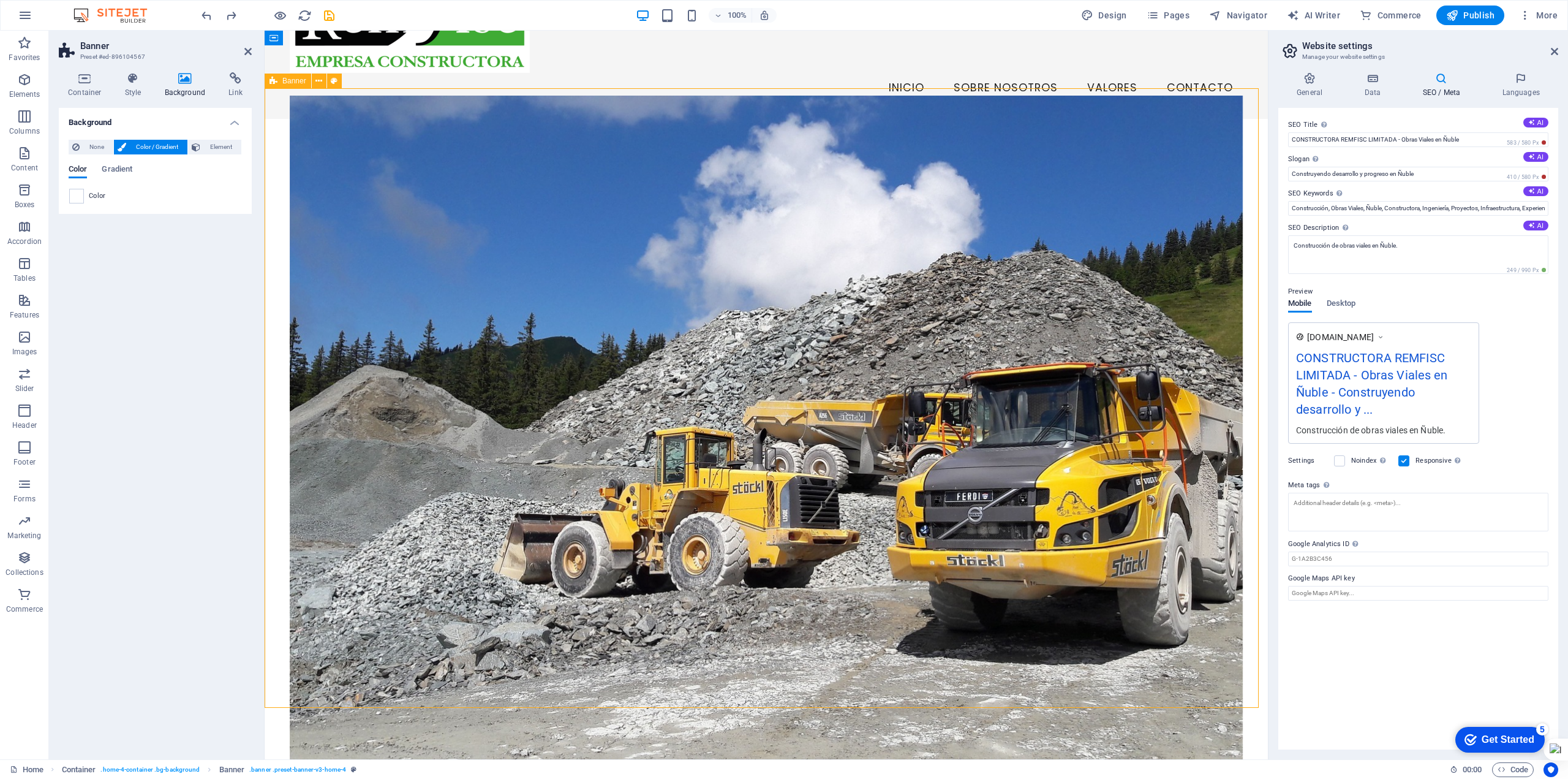
click at [349, 252] on figure at bounding box center [766, 427] width 953 height 664
click at [303, 243] on figure at bounding box center [766, 427] width 953 height 664
click at [290, 241] on figure at bounding box center [766, 427] width 953 height 664
click at [398, 256] on figure at bounding box center [766, 427] width 953 height 664
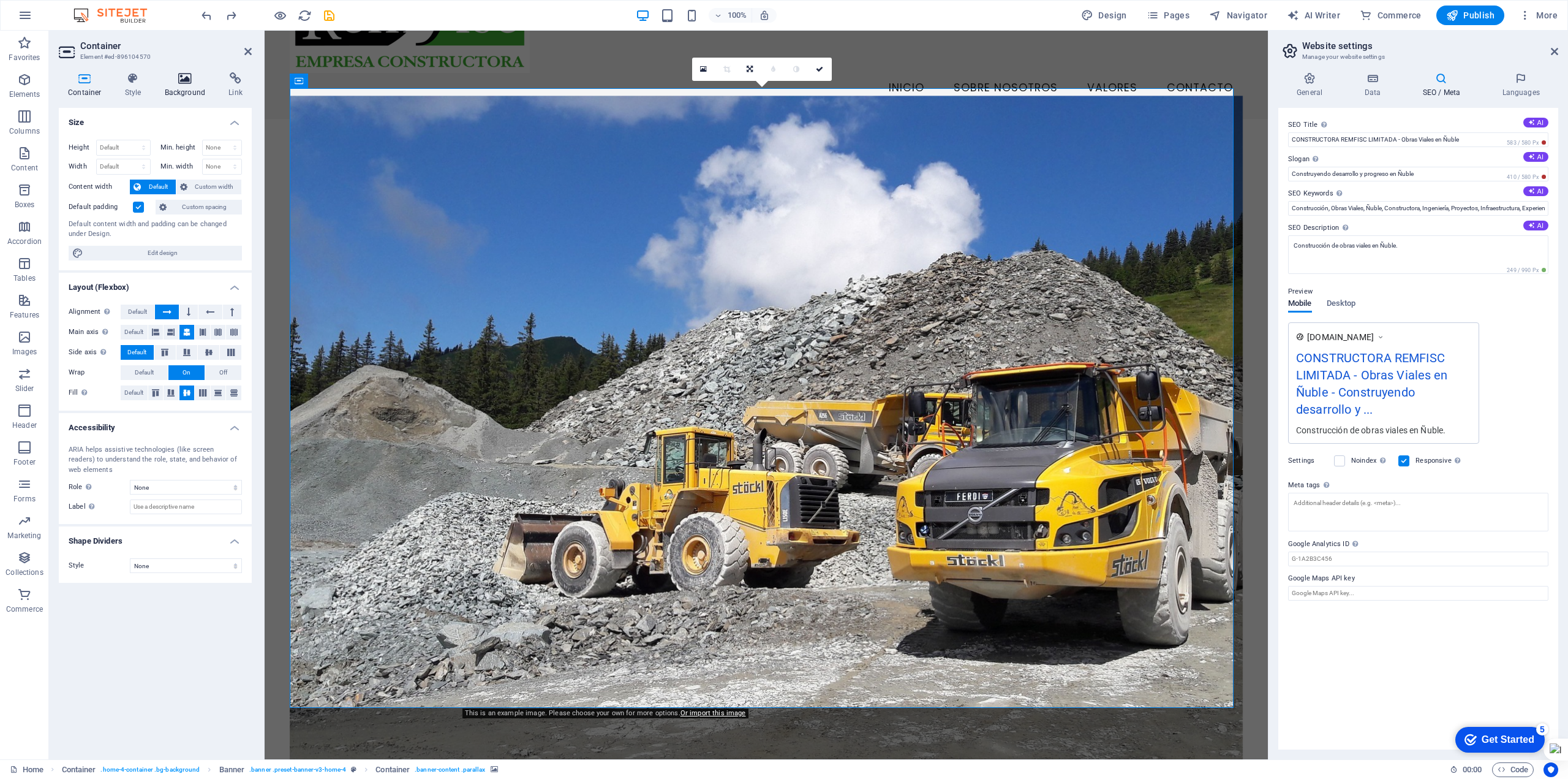
click at [186, 84] on icon at bounding box center [185, 79] width 59 height 12
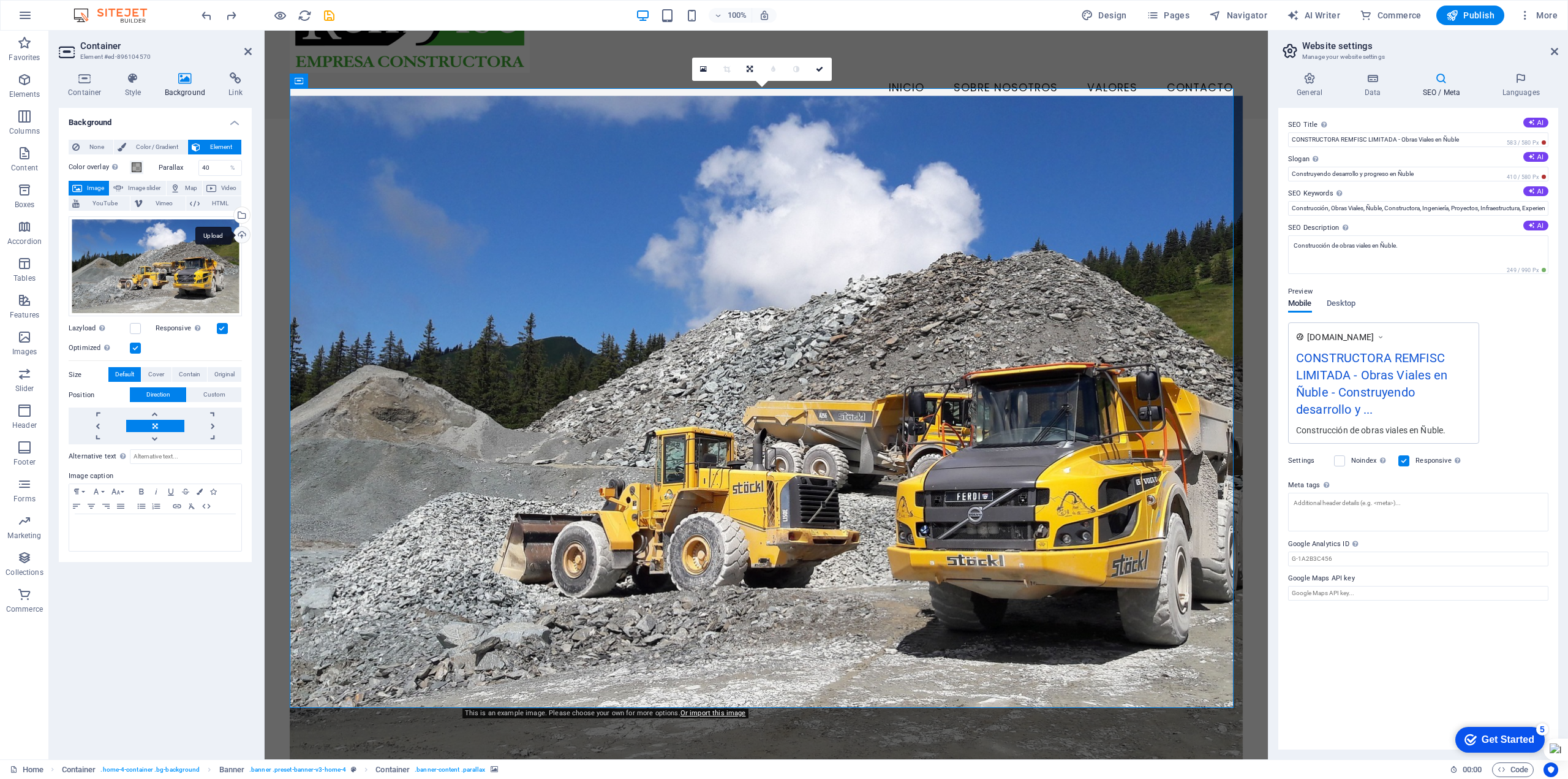
click at [241, 236] on div "Upload" at bounding box center [241, 236] width 18 height 18
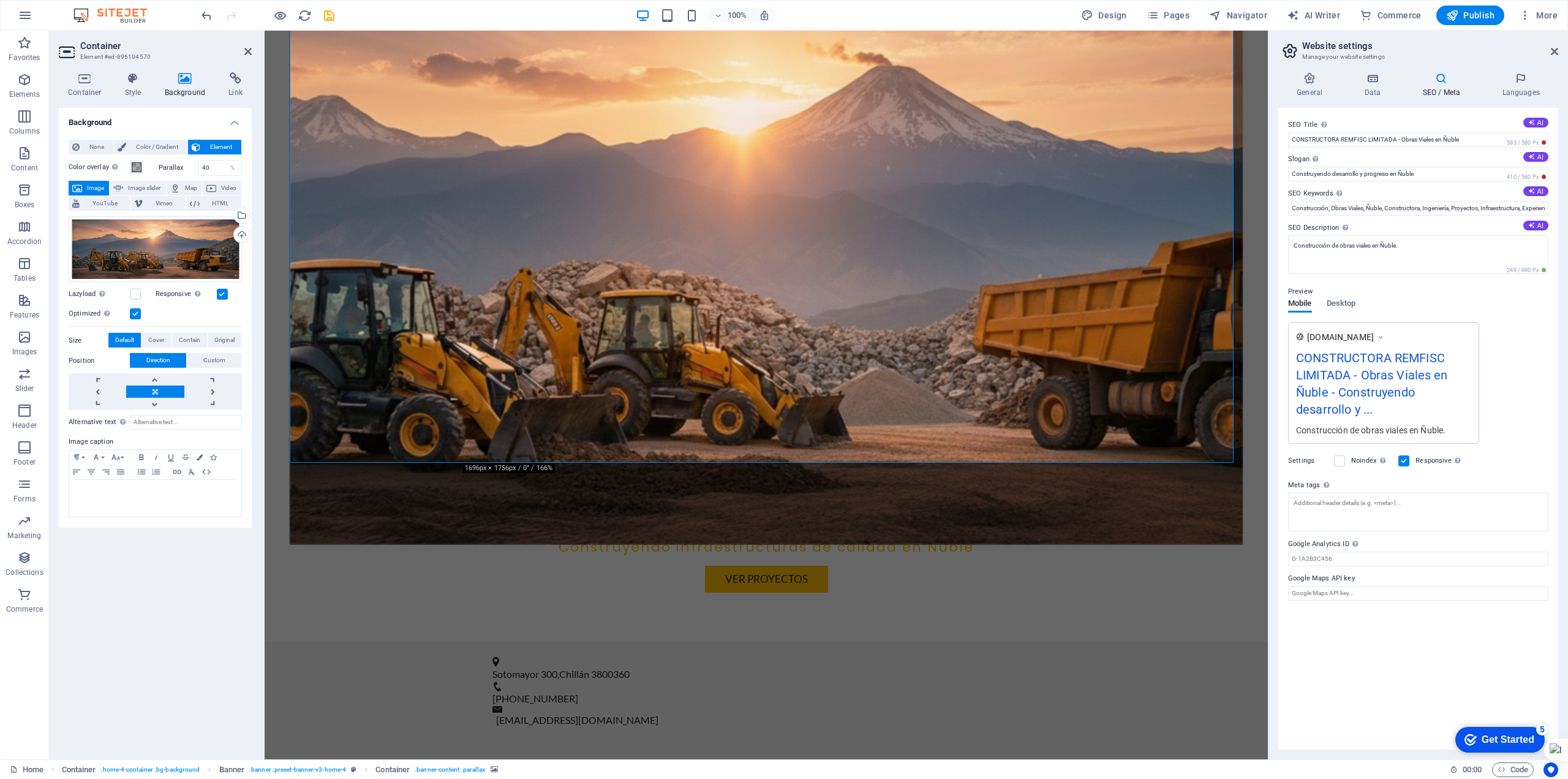
scroll to position [552, 0]
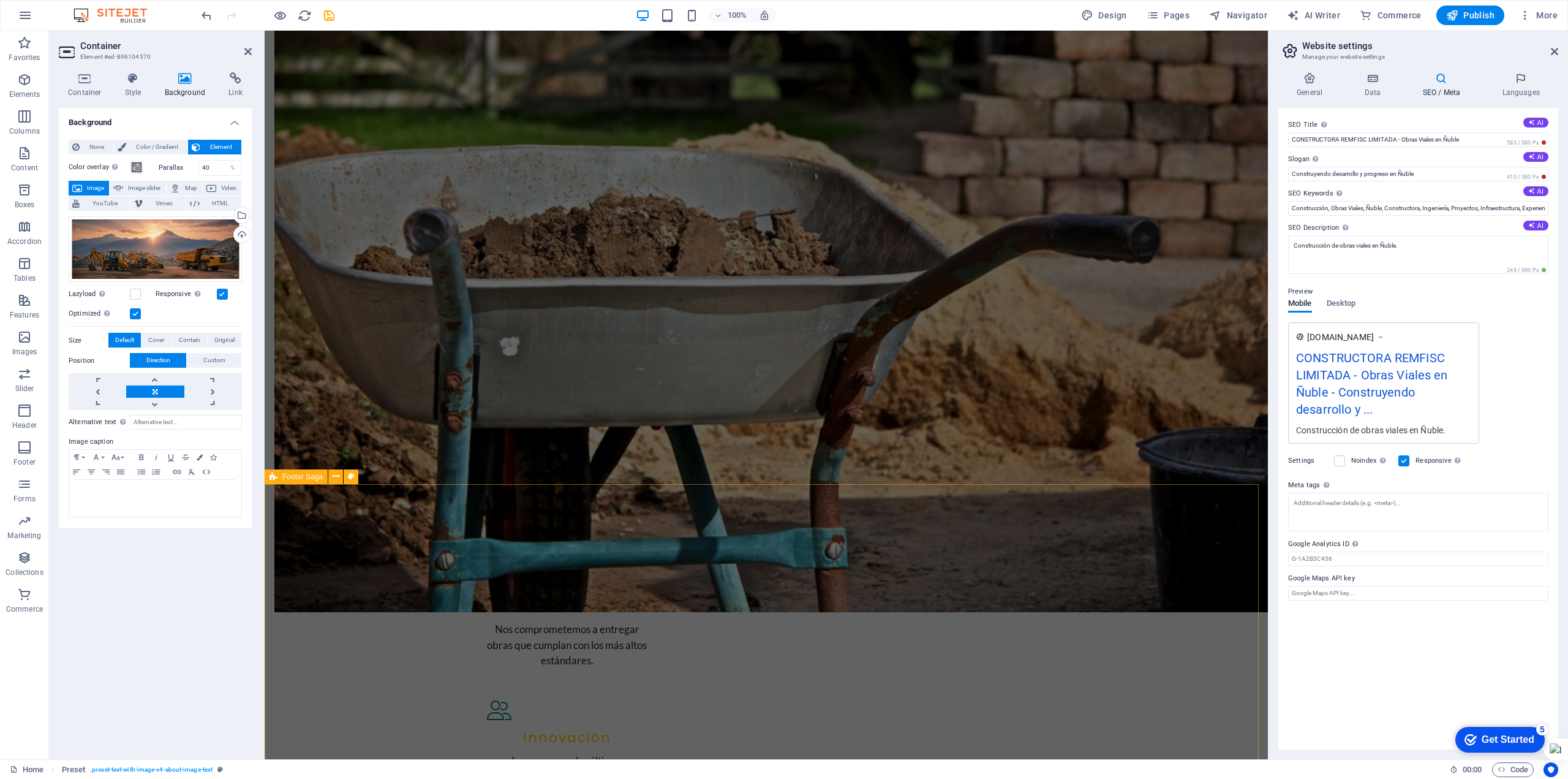
scroll to position [1327, 0]
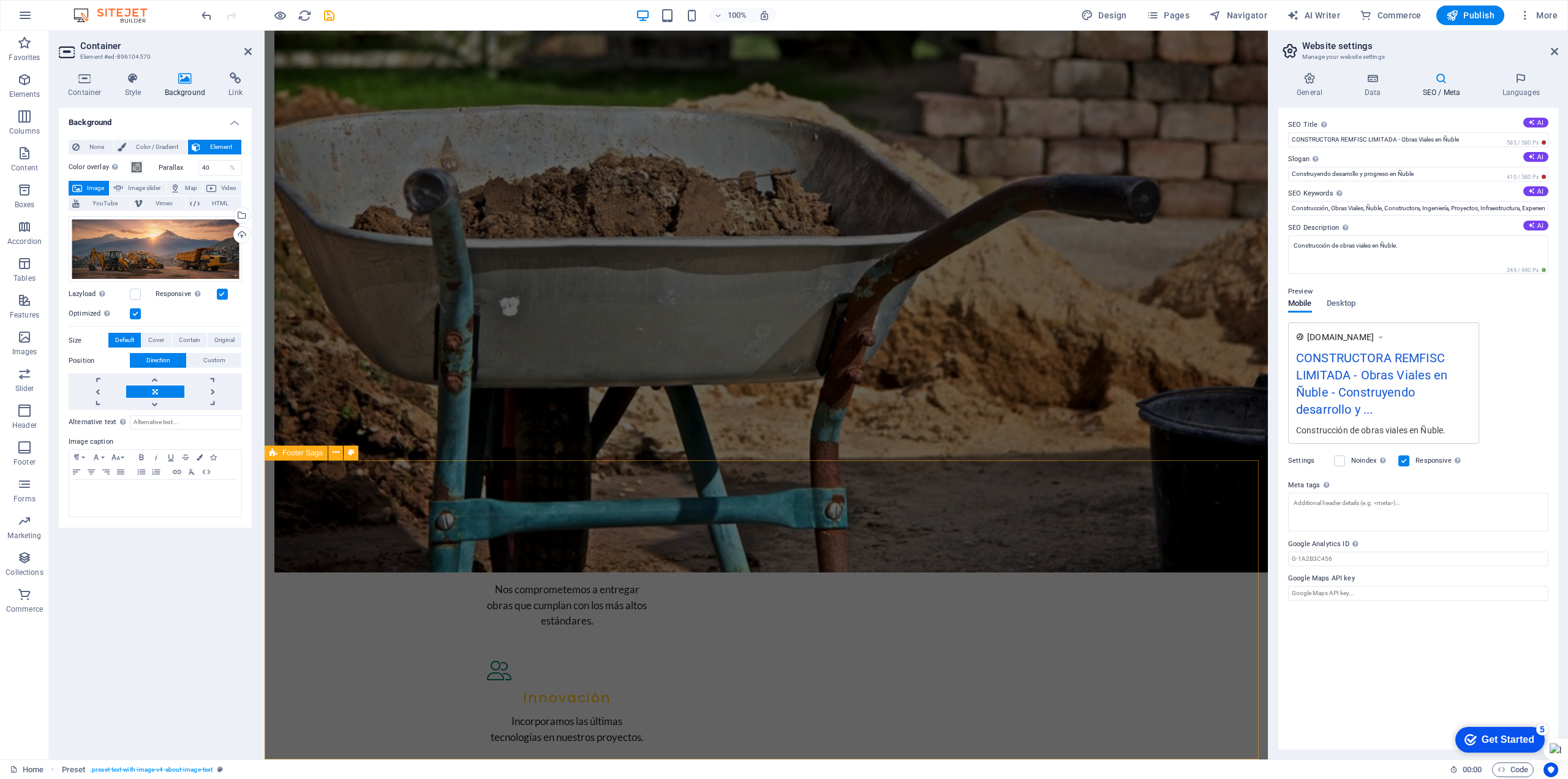
drag, startPoint x: 1036, startPoint y: 594, endPoint x: 1018, endPoint y: 588, distance: 19.0
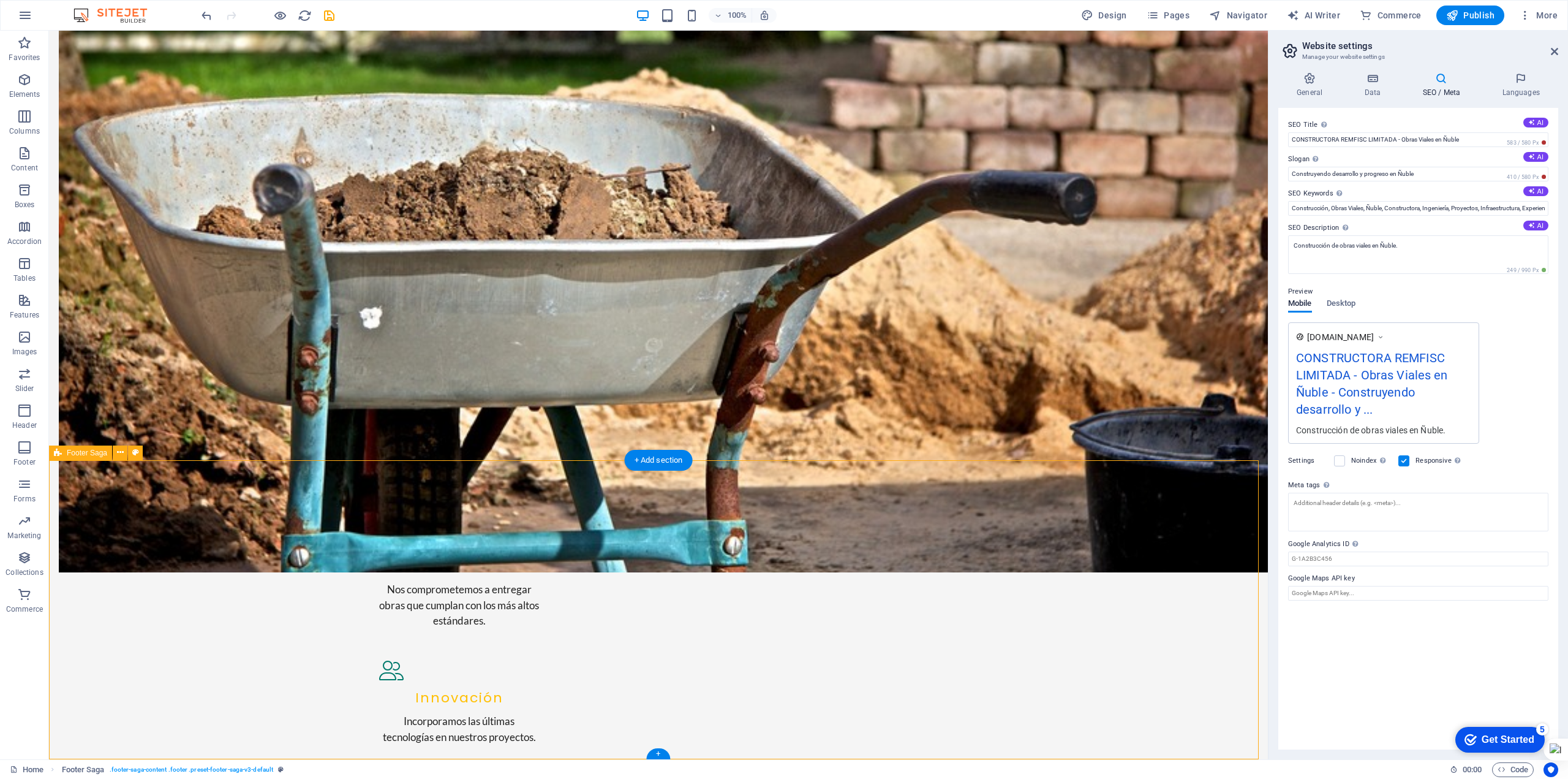
select select "footer"
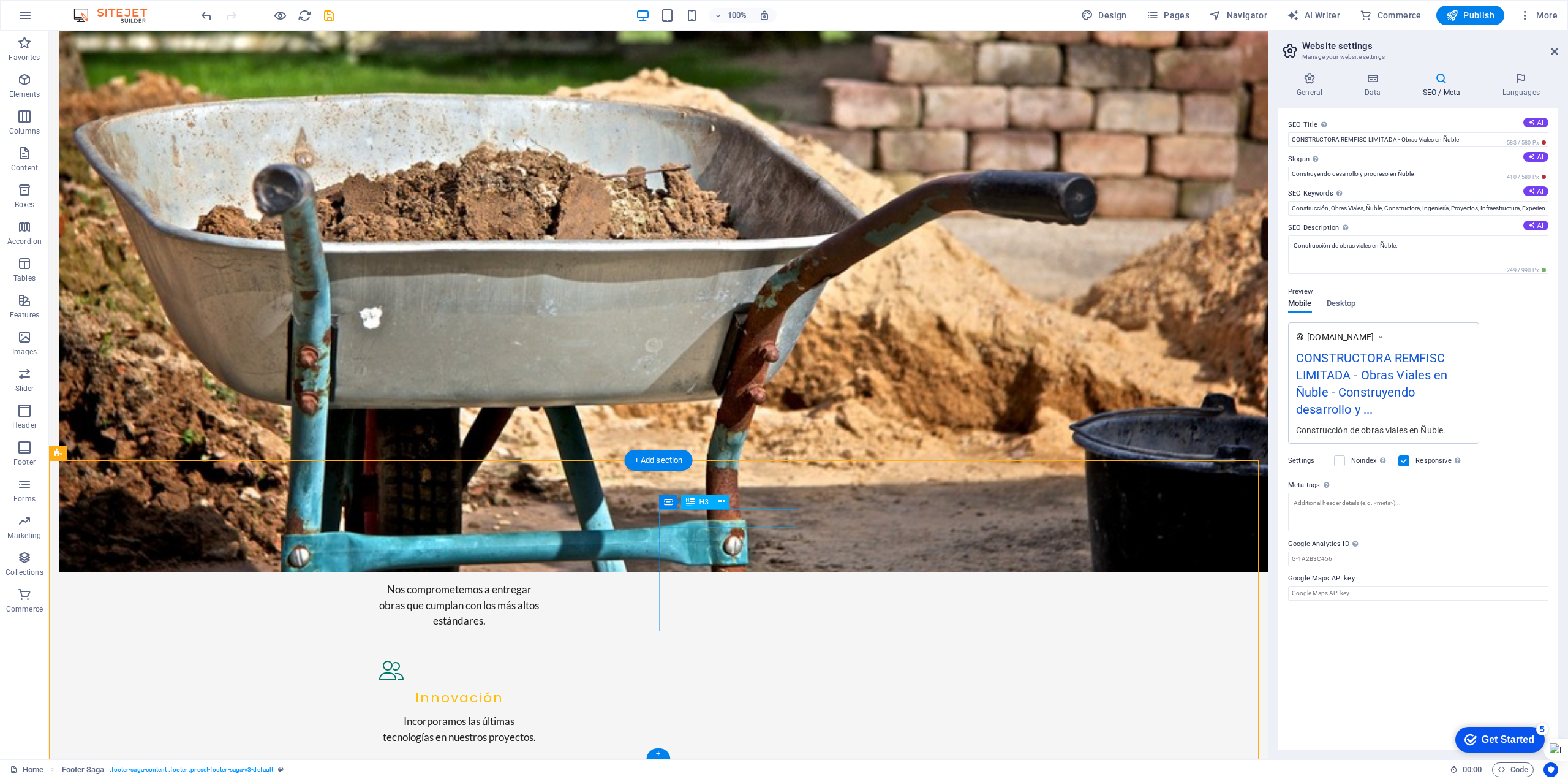
scroll to position [1326, 0]
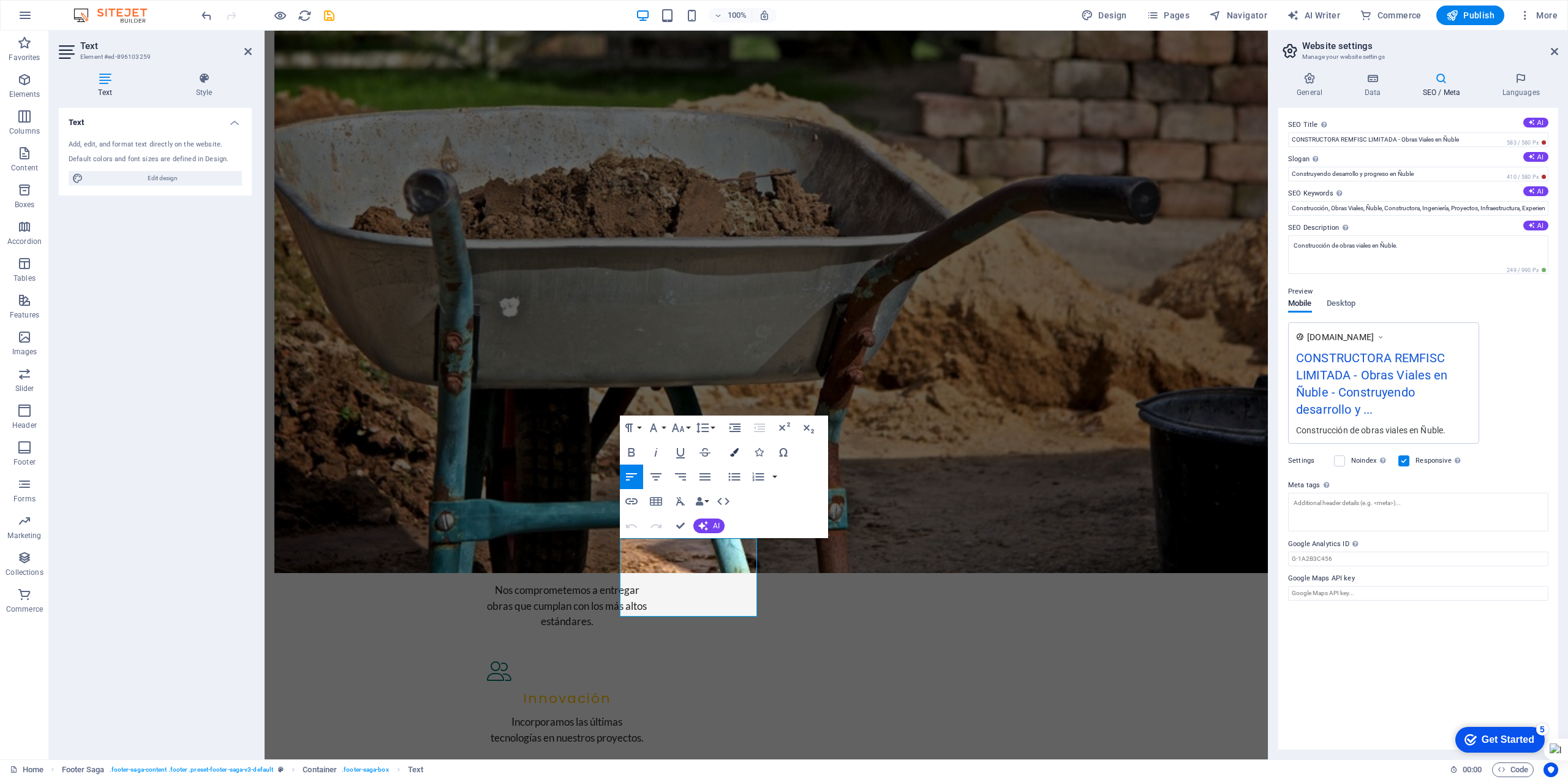
click at [736, 454] on icon "button" at bounding box center [734, 452] width 9 height 9
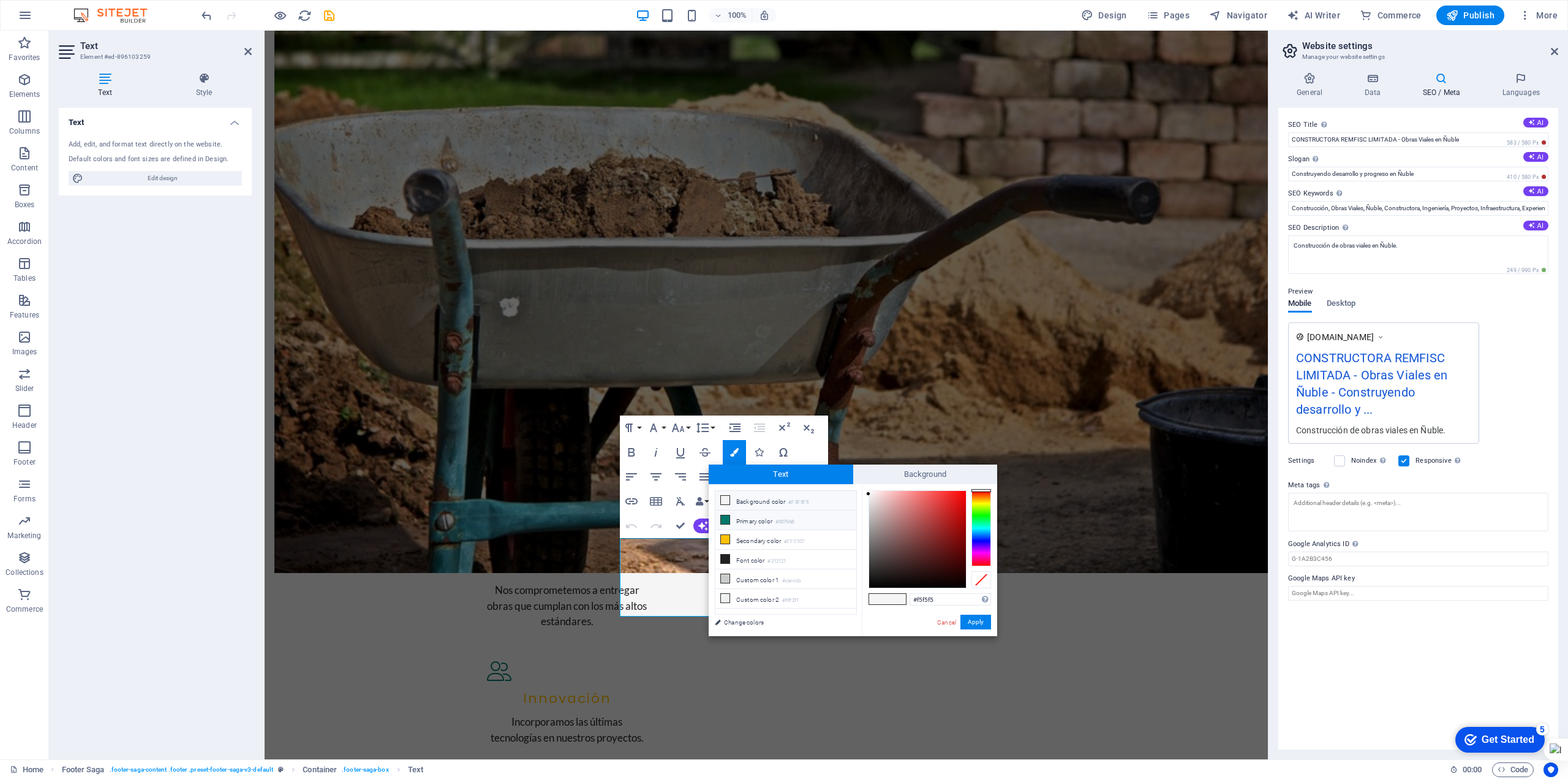
click at [736, 518] on li "Primary color #00796B" at bounding box center [786, 520] width 141 height 20
type input "#00796b"
click at [977, 620] on button "Apply" at bounding box center [975, 622] width 31 height 15
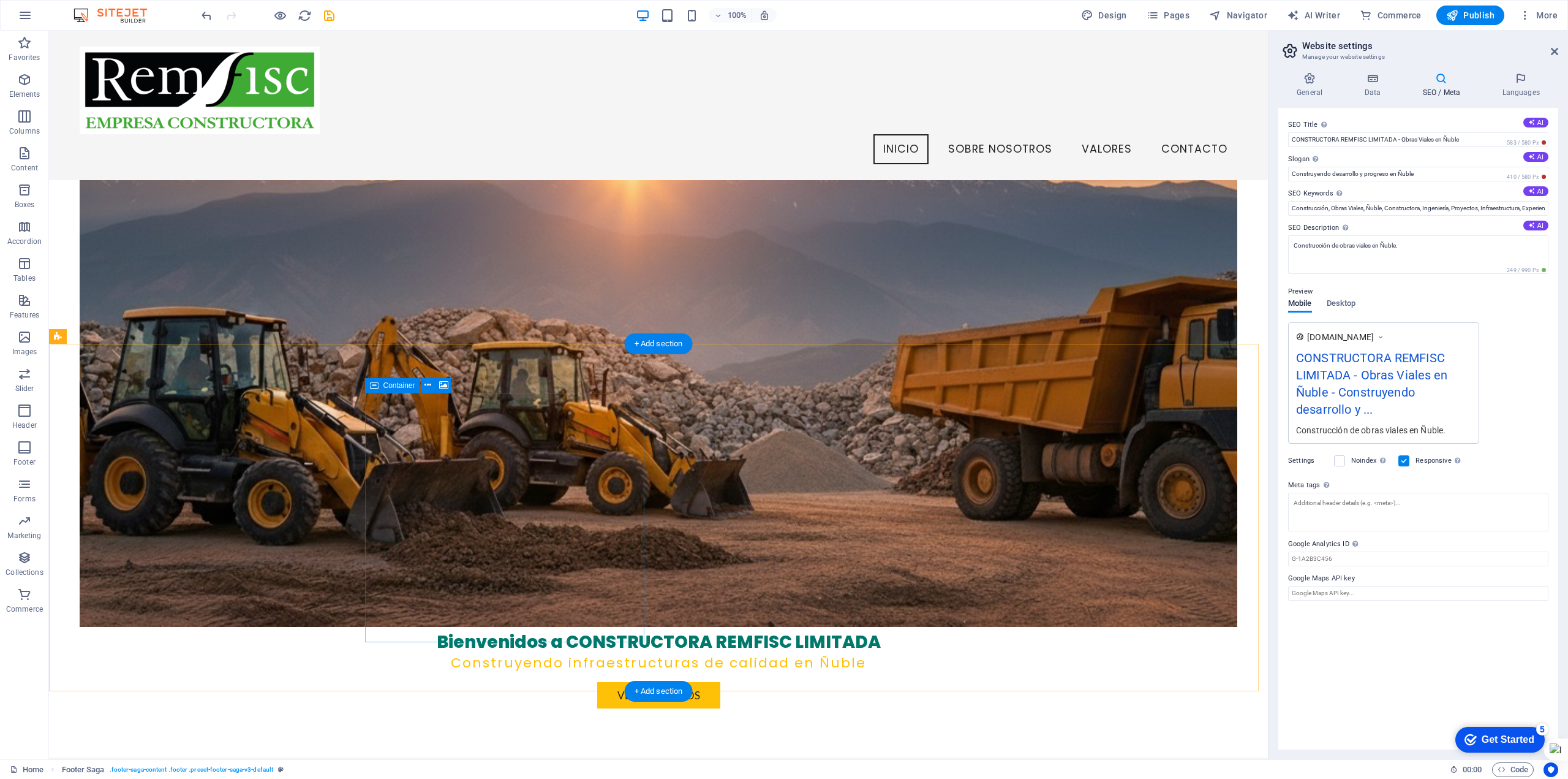
scroll to position [0, 0]
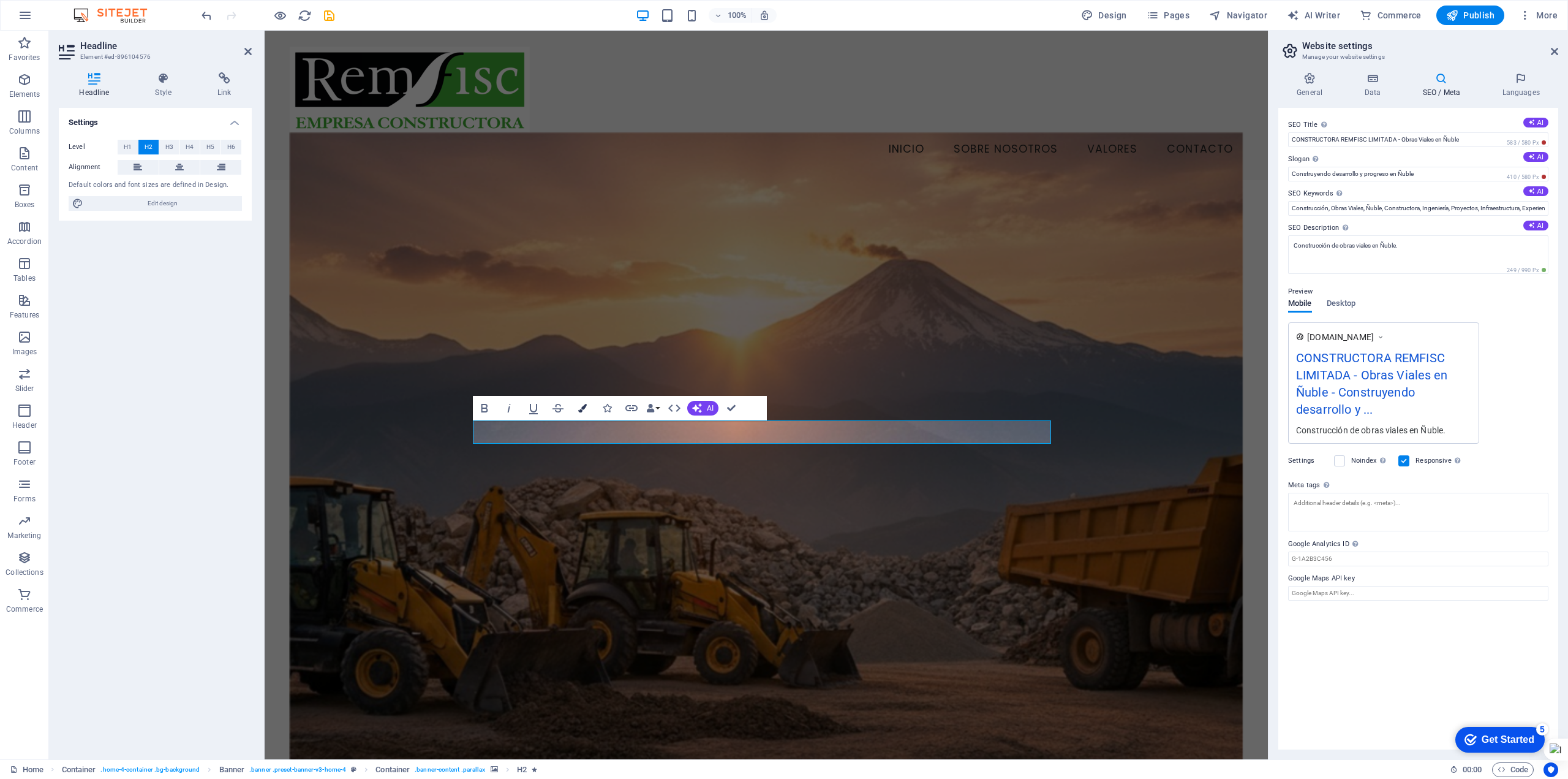
click at [581, 410] on icon "button" at bounding box center [582, 408] width 9 height 9
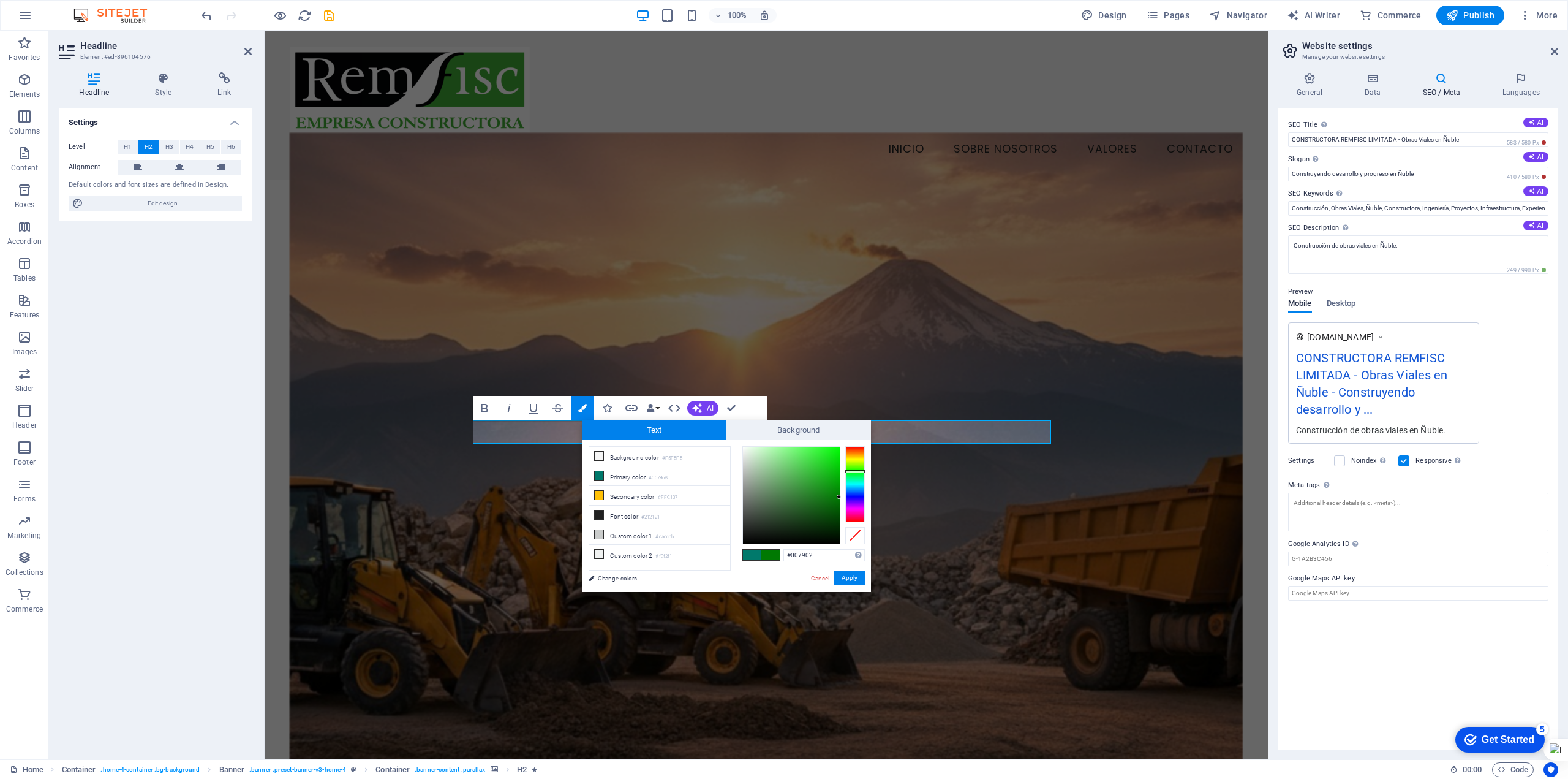
click at [859, 471] on div at bounding box center [855, 484] width 20 height 76
type input "#14a816"
drag, startPoint x: 810, startPoint y: 472, endPoint x: 828, endPoint y: 479, distance: 19.3
click at [828, 479] on div at bounding box center [792, 495] width 97 height 97
click at [849, 581] on button "Apply" at bounding box center [850, 578] width 31 height 15
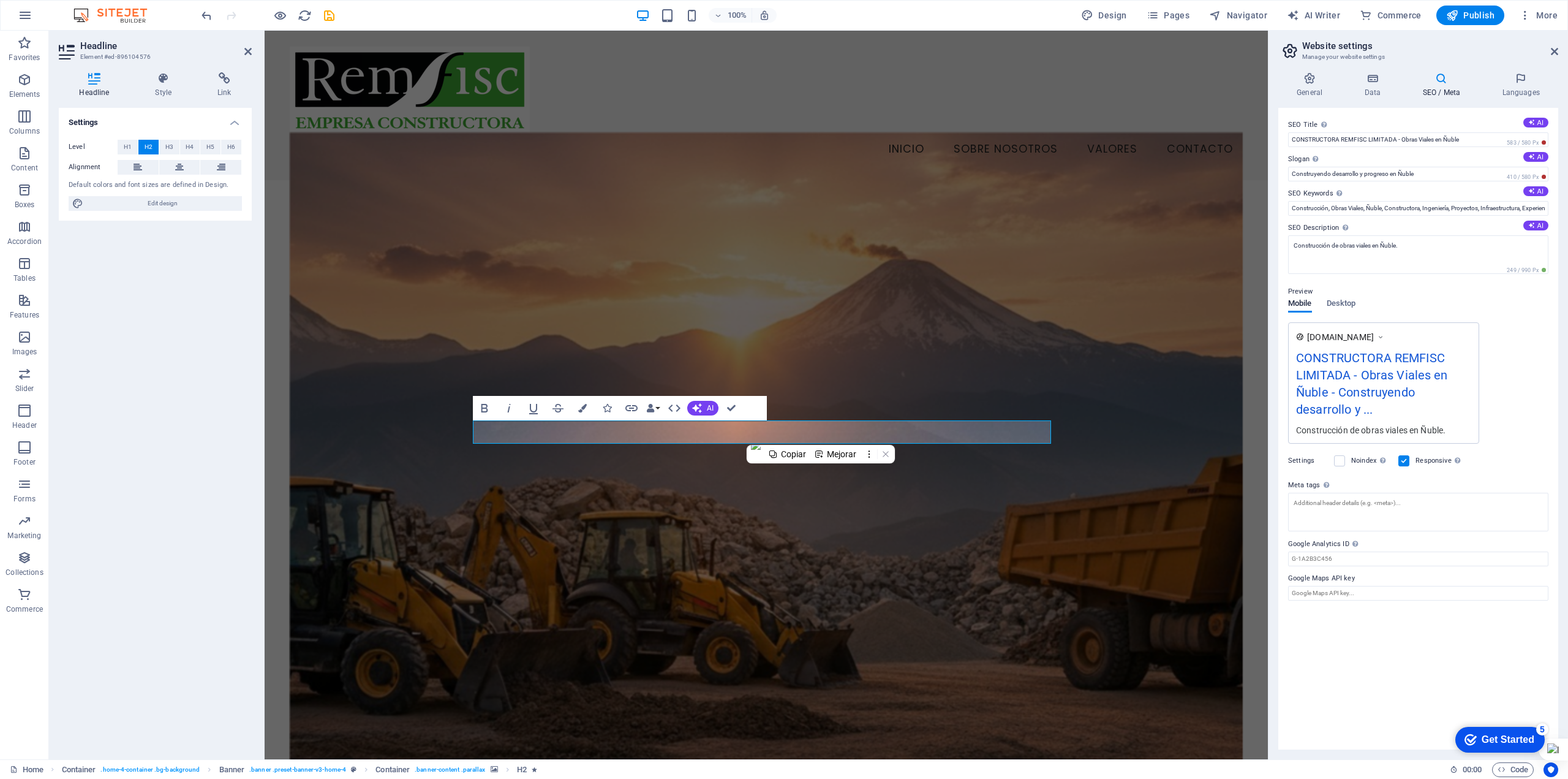
click at [779, 544] on figure at bounding box center [766, 464] width 953 height 664
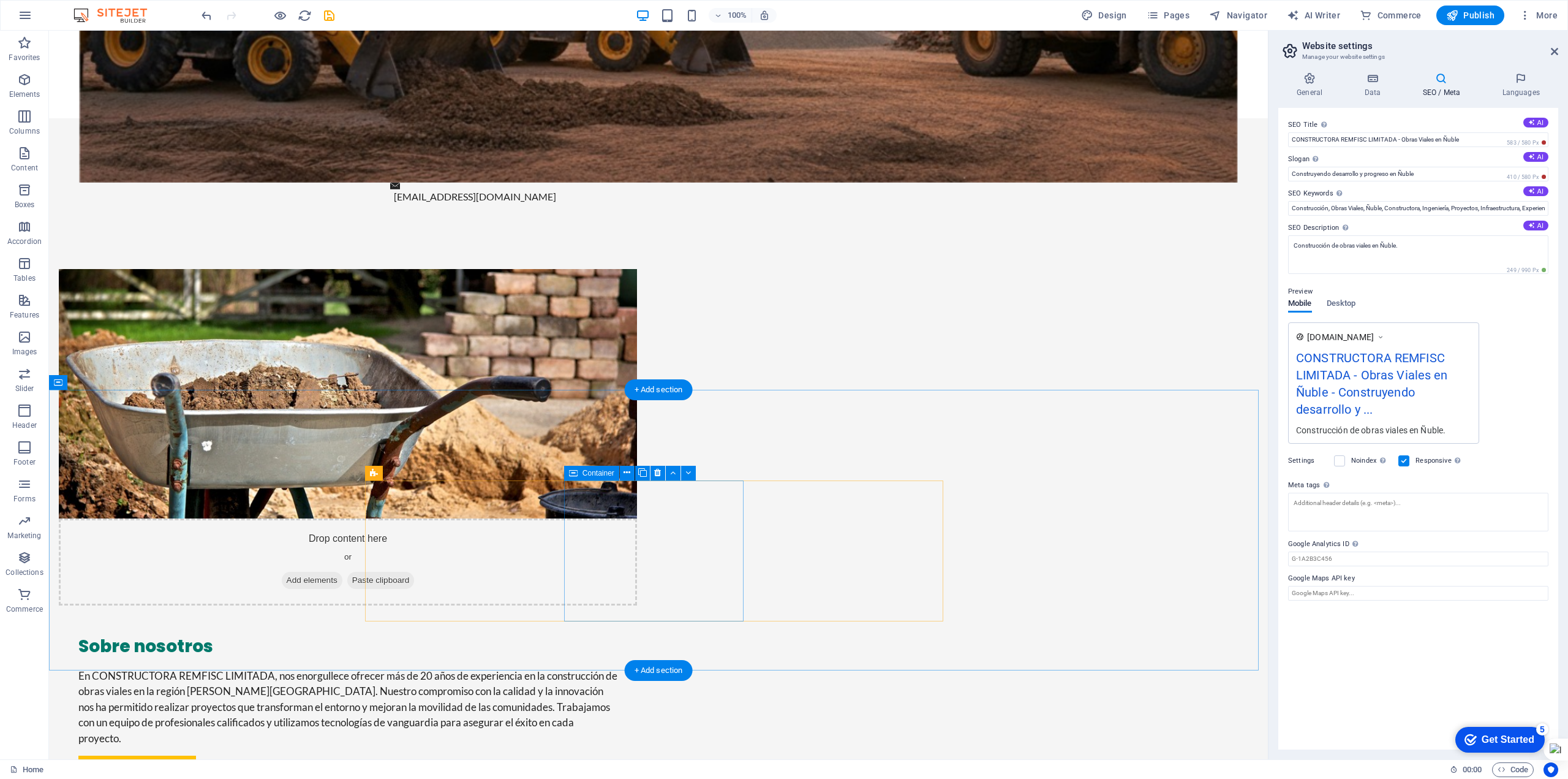
scroll to position [919, 0]
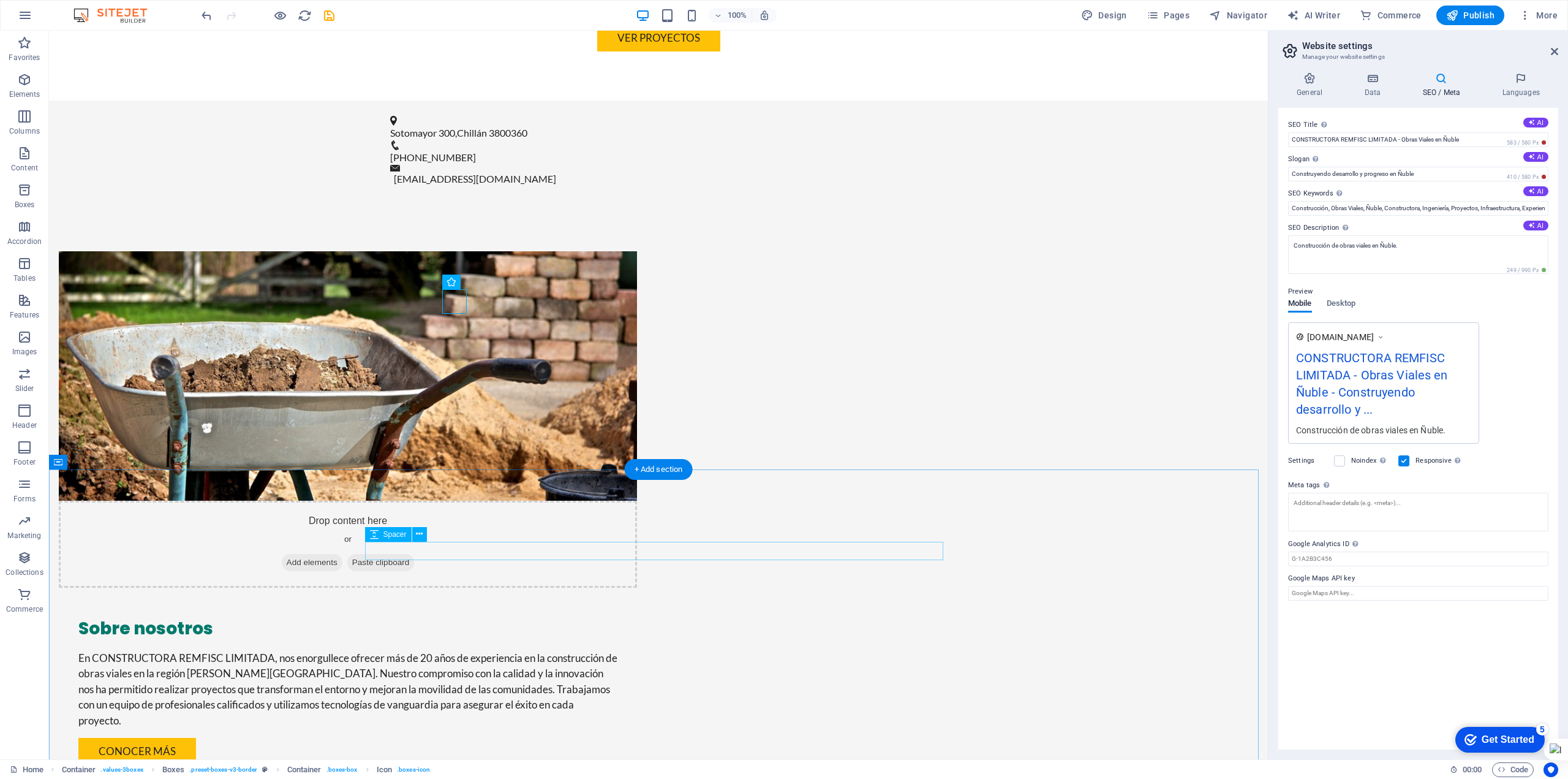
scroll to position [1226, 0]
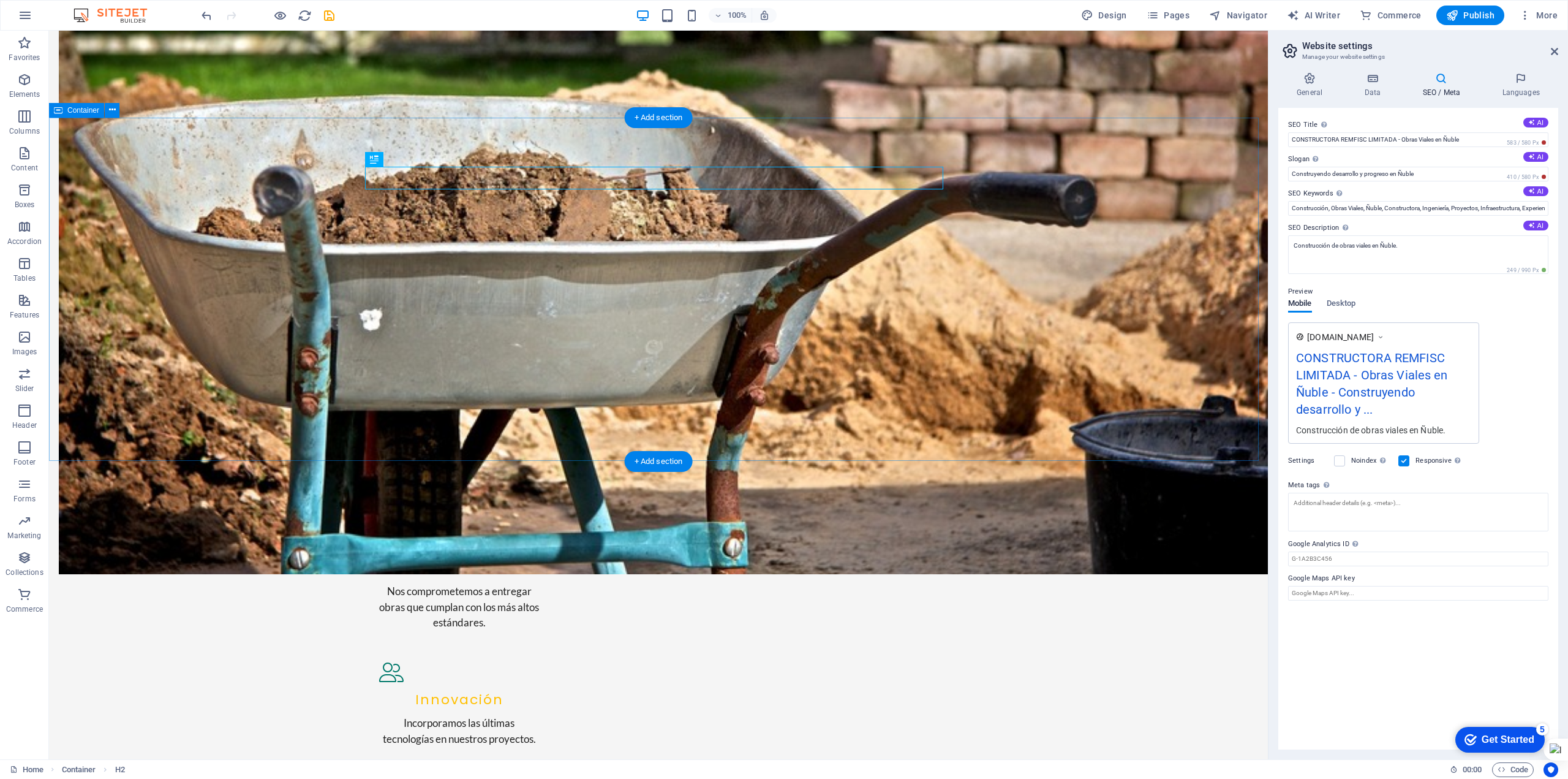
scroll to position [1327, 0]
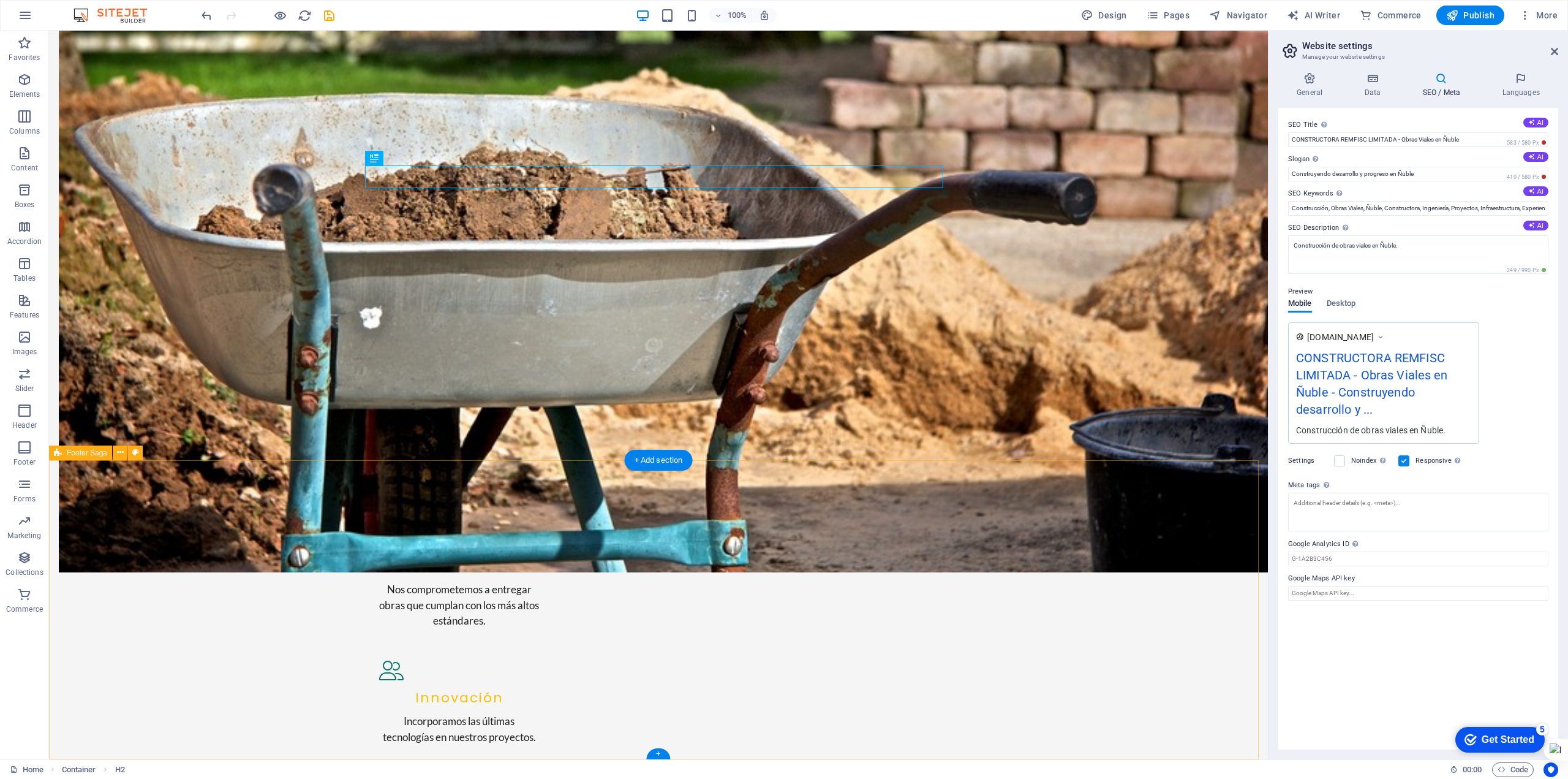
select select "footer"
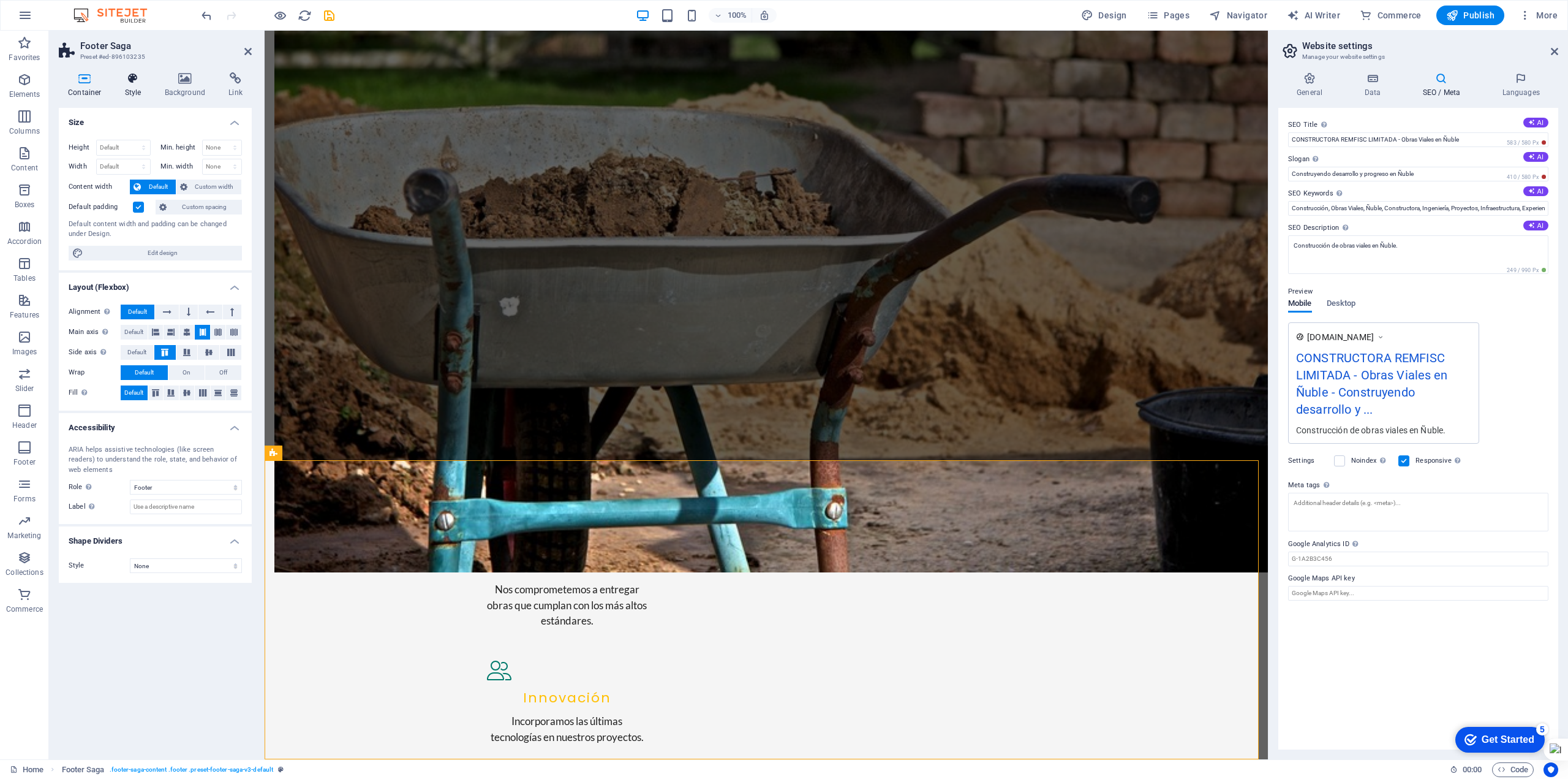
click at [137, 75] on icon at bounding box center [133, 79] width 35 height 12
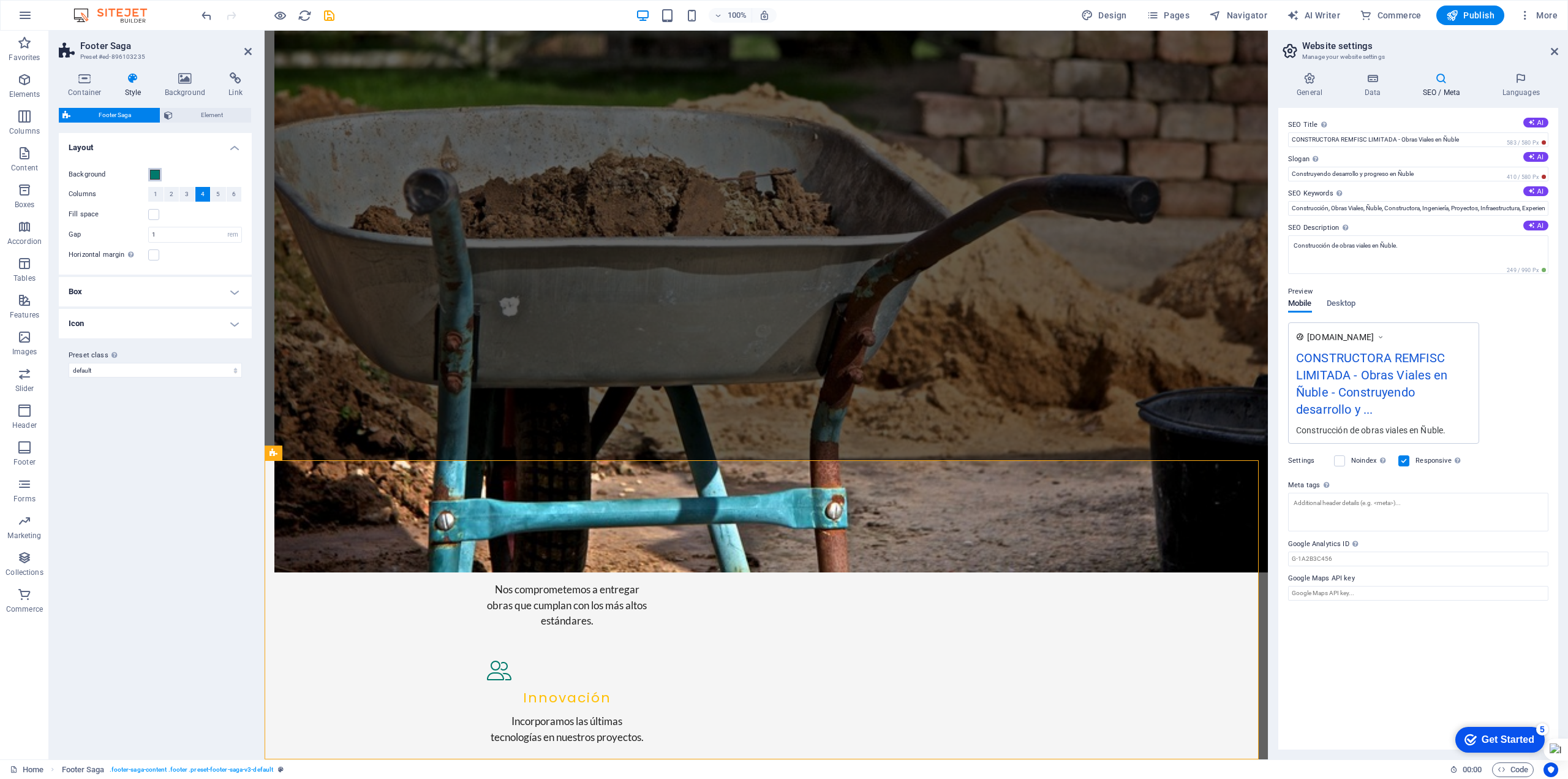
click at [159, 172] on span at bounding box center [155, 174] width 10 height 10
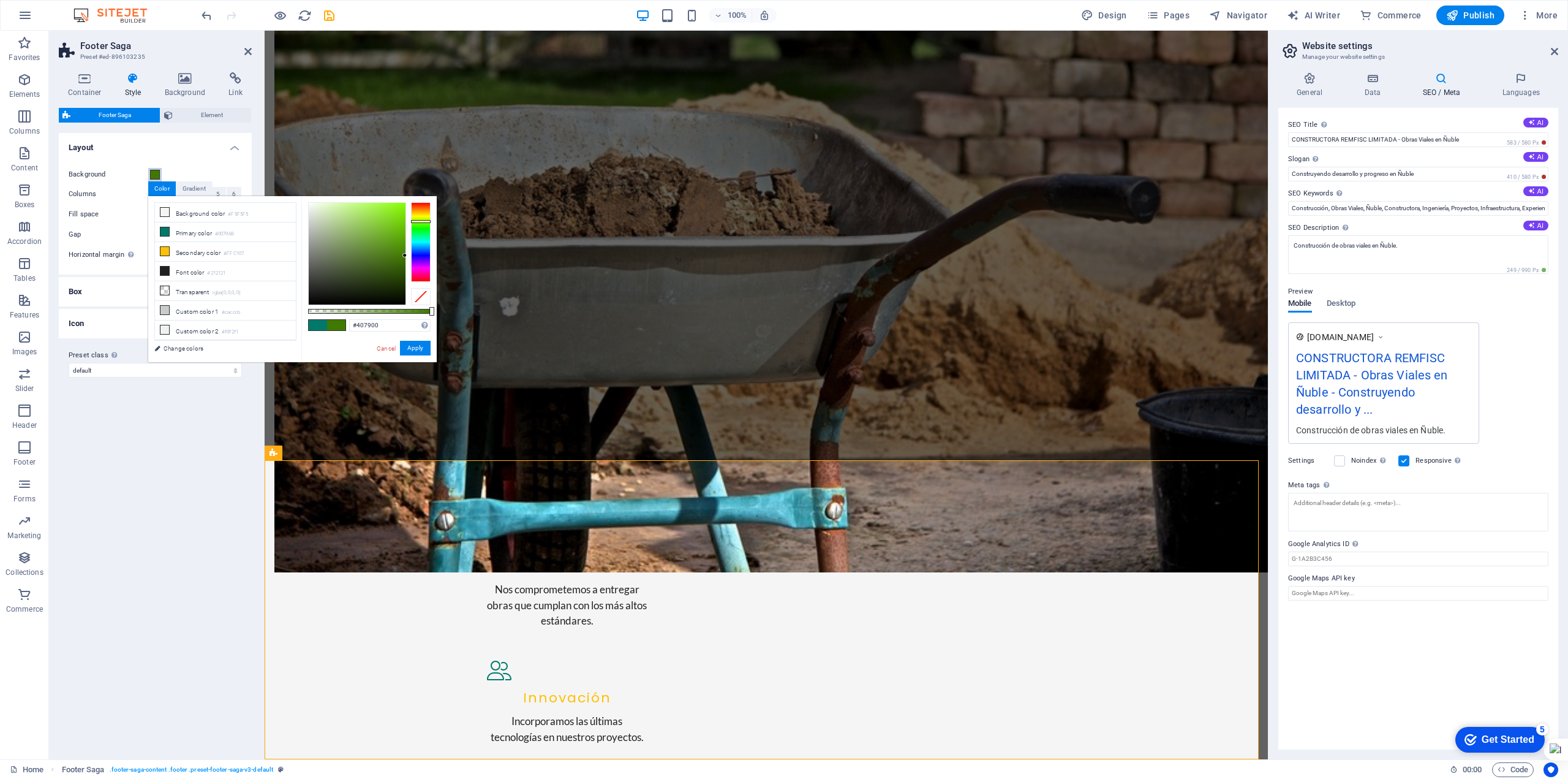
drag, startPoint x: 419, startPoint y: 239, endPoint x: 428, endPoint y: 222, distance: 19.2
click at [428, 222] on div at bounding box center [420, 222] width 20 height 3
click at [354, 236] on div at bounding box center [357, 254] width 97 height 102
drag, startPoint x: 396, startPoint y: 225, endPoint x: 405, endPoint y: 225, distance: 9.0
click at [405, 225] on div at bounding box center [357, 254] width 97 height 102
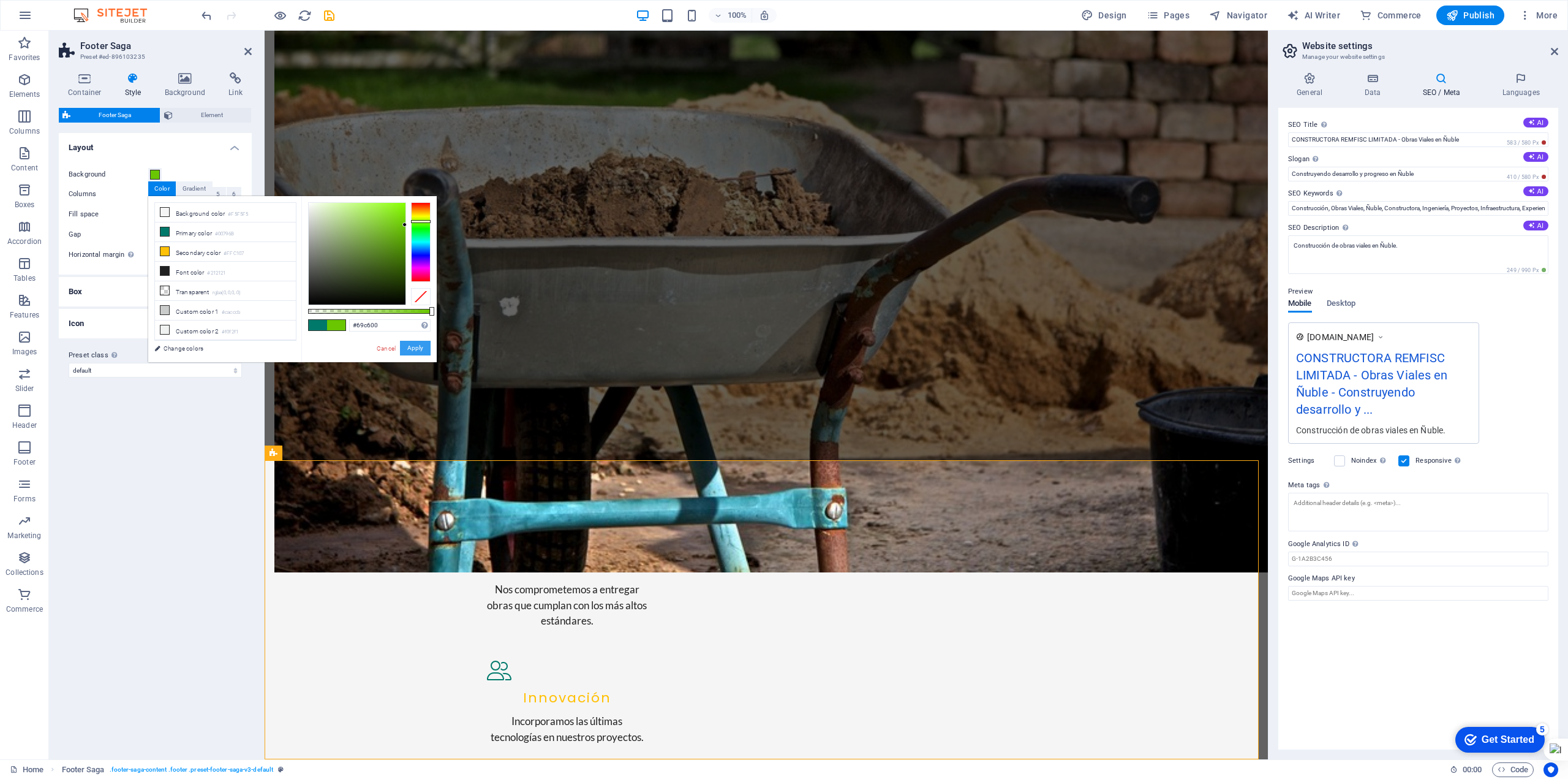
click at [414, 349] on button "Apply" at bounding box center [415, 348] width 31 height 15
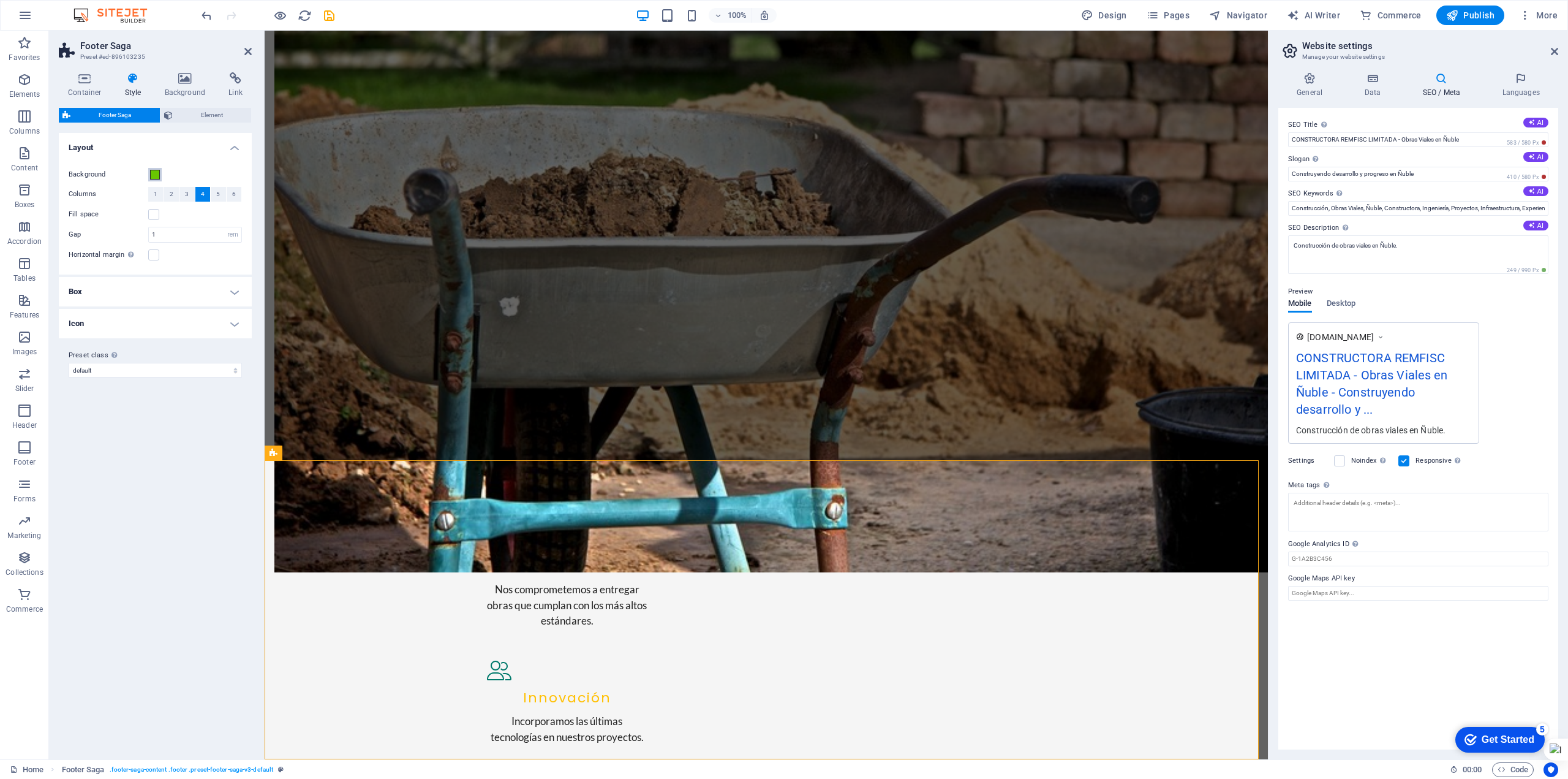
click at [157, 174] on span at bounding box center [155, 174] width 10 height 10
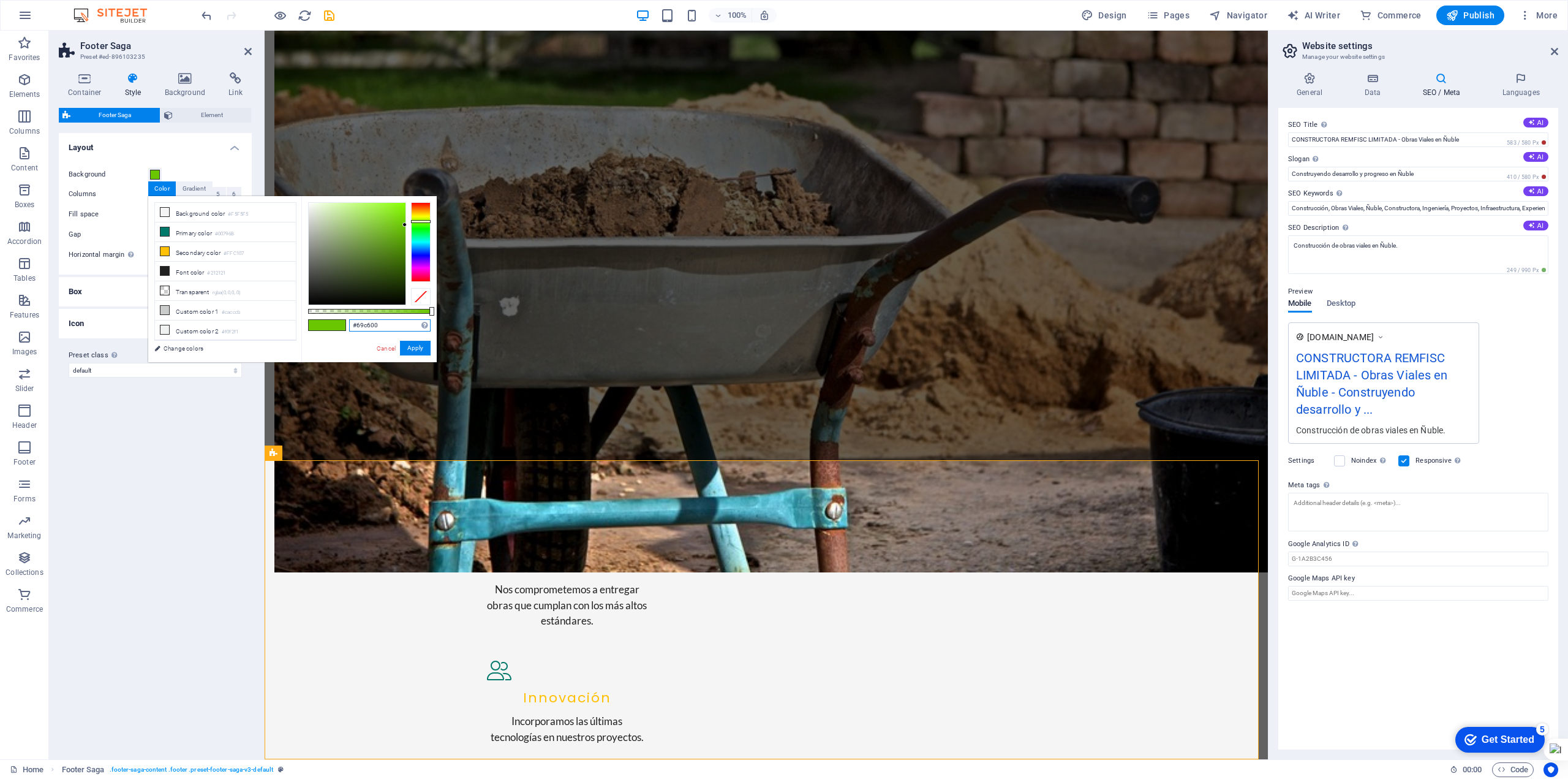
drag, startPoint x: 380, startPoint y: 324, endPoint x: 339, endPoint y: 322, distance: 41.0
click at [339, 322] on div "#69c600 Supported formats #0852ed rgb(8, 82, 237) rgba(8, 82, 237, 90%) hsv(221…" at bounding box center [369, 368] width 135 height 344
paste input "00bf"
type input "#00bf00"
click at [418, 347] on button "Apply" at bounding box center [415, 348] width 31 height 15
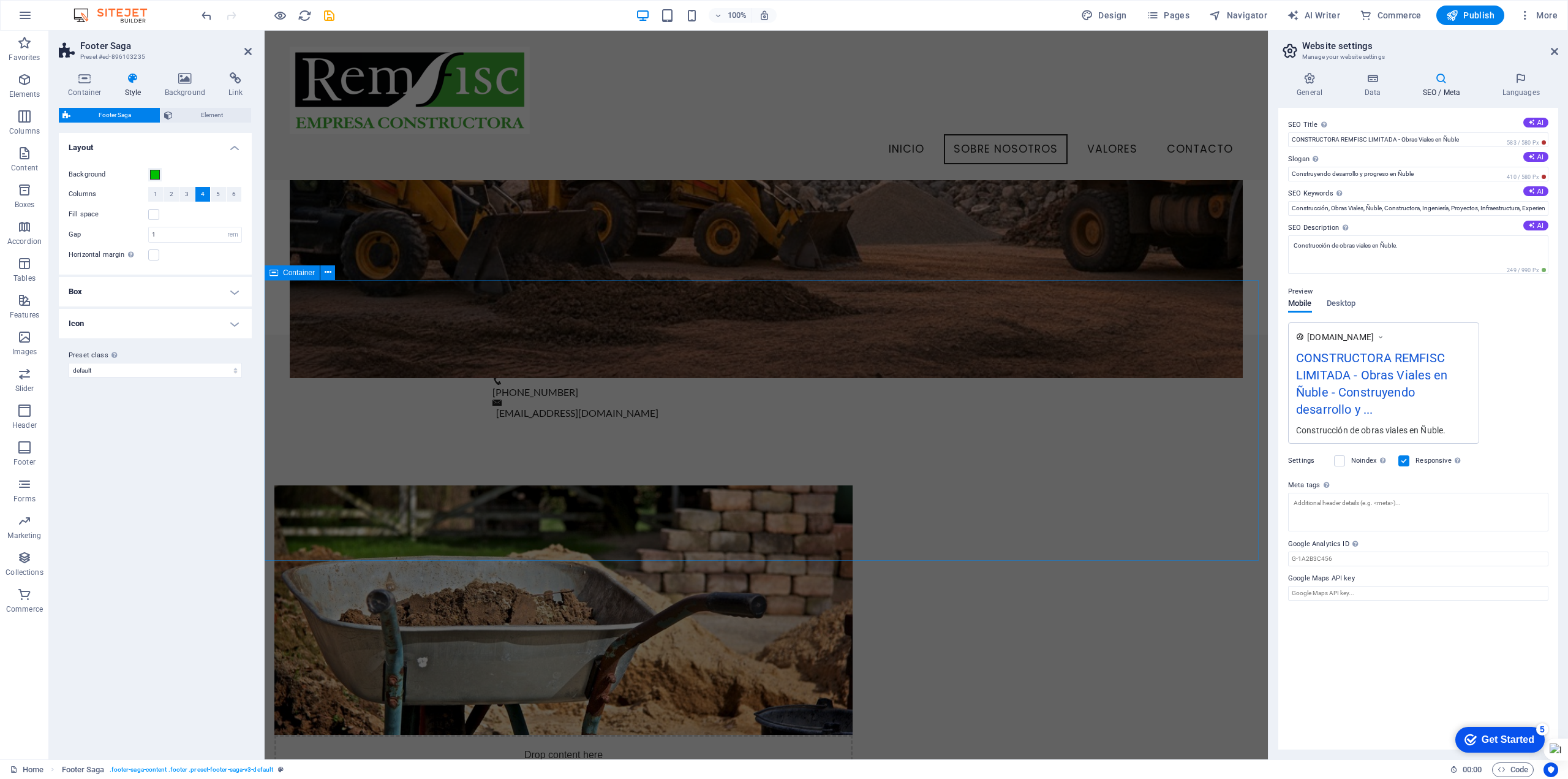
scroll to position [654, 0]
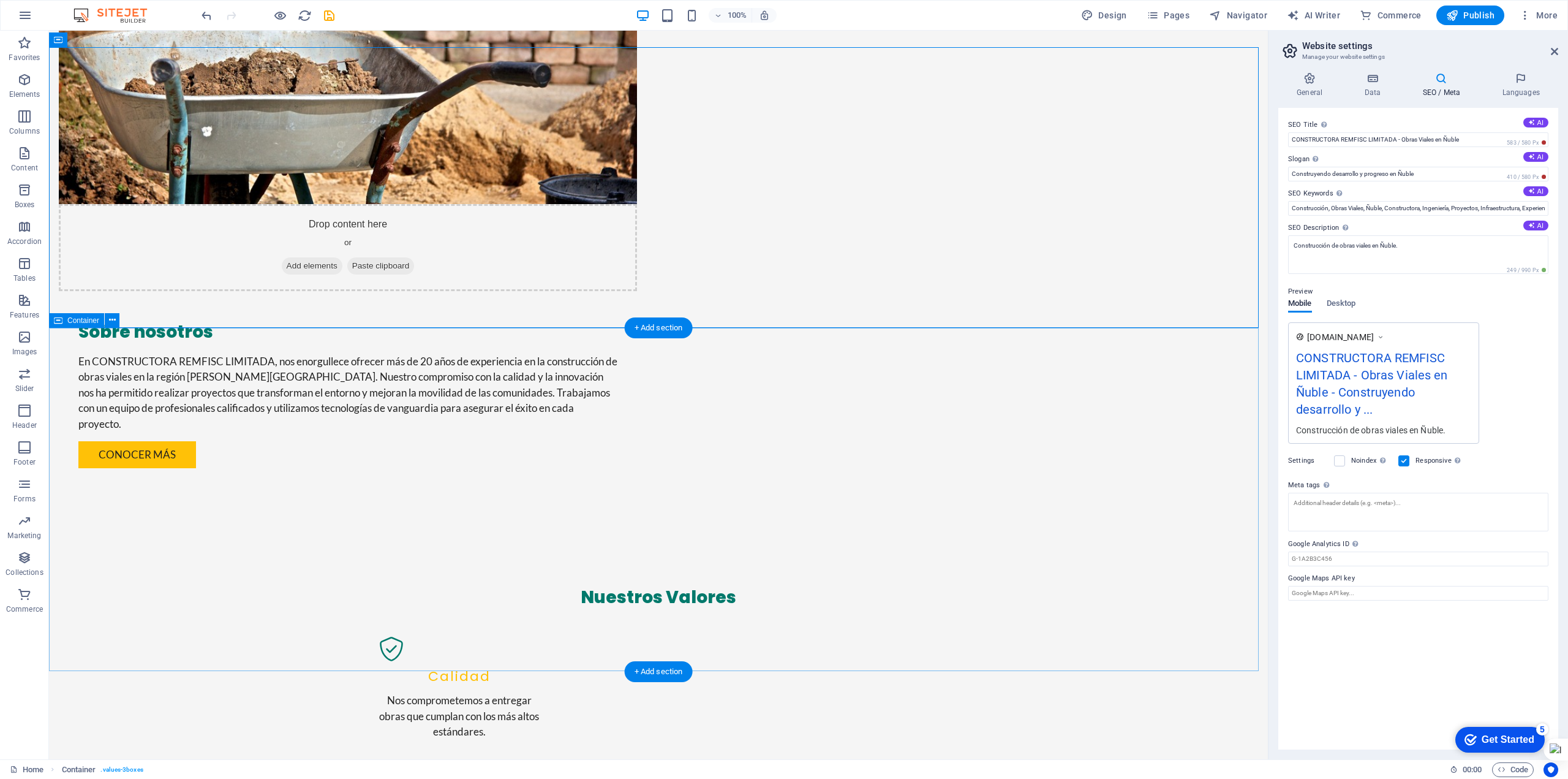
scroll to position [1327, 0]
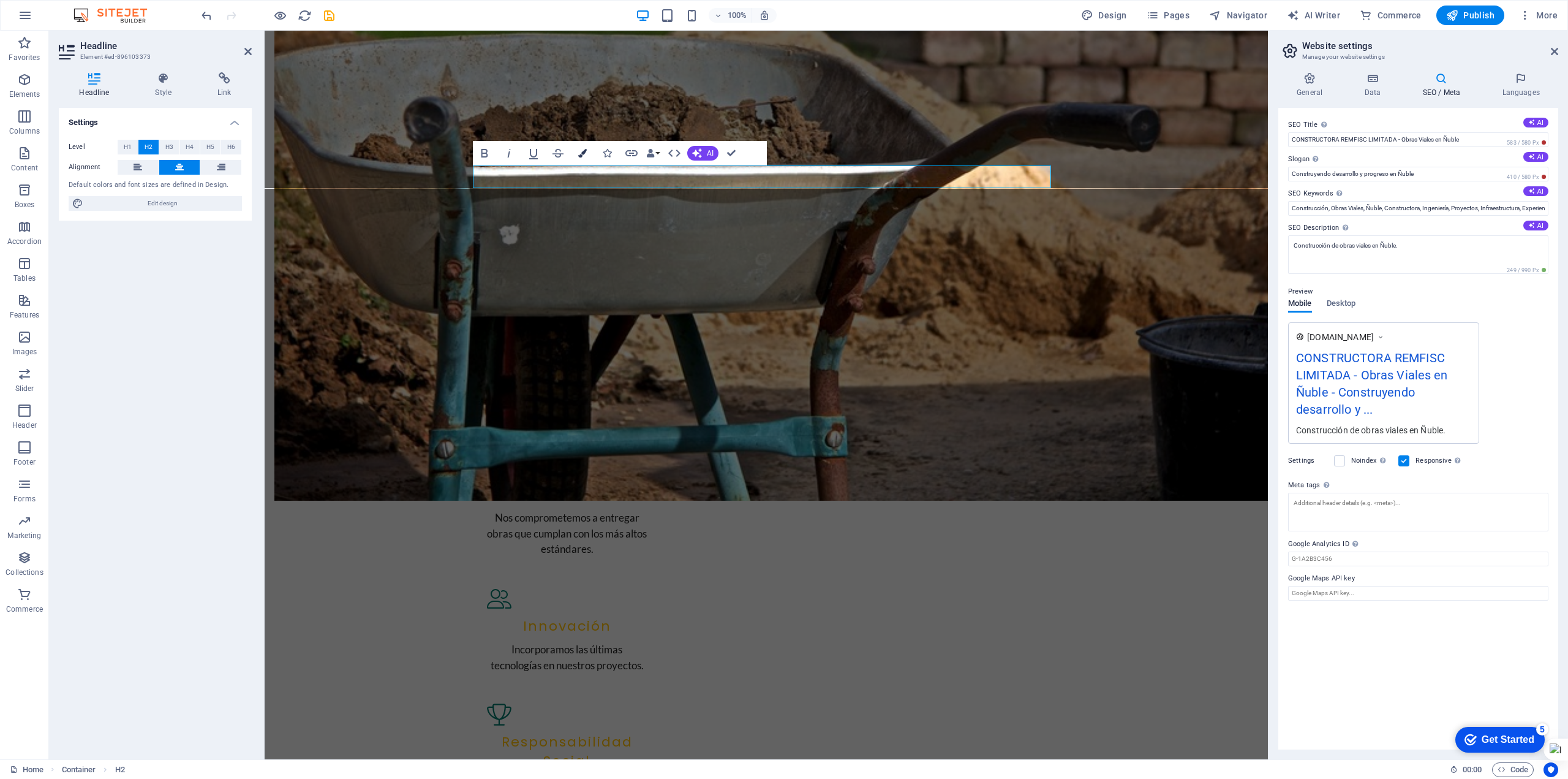
click at [580, 153] on icon "button" at bounding box center [582, 153] width 9 height 9
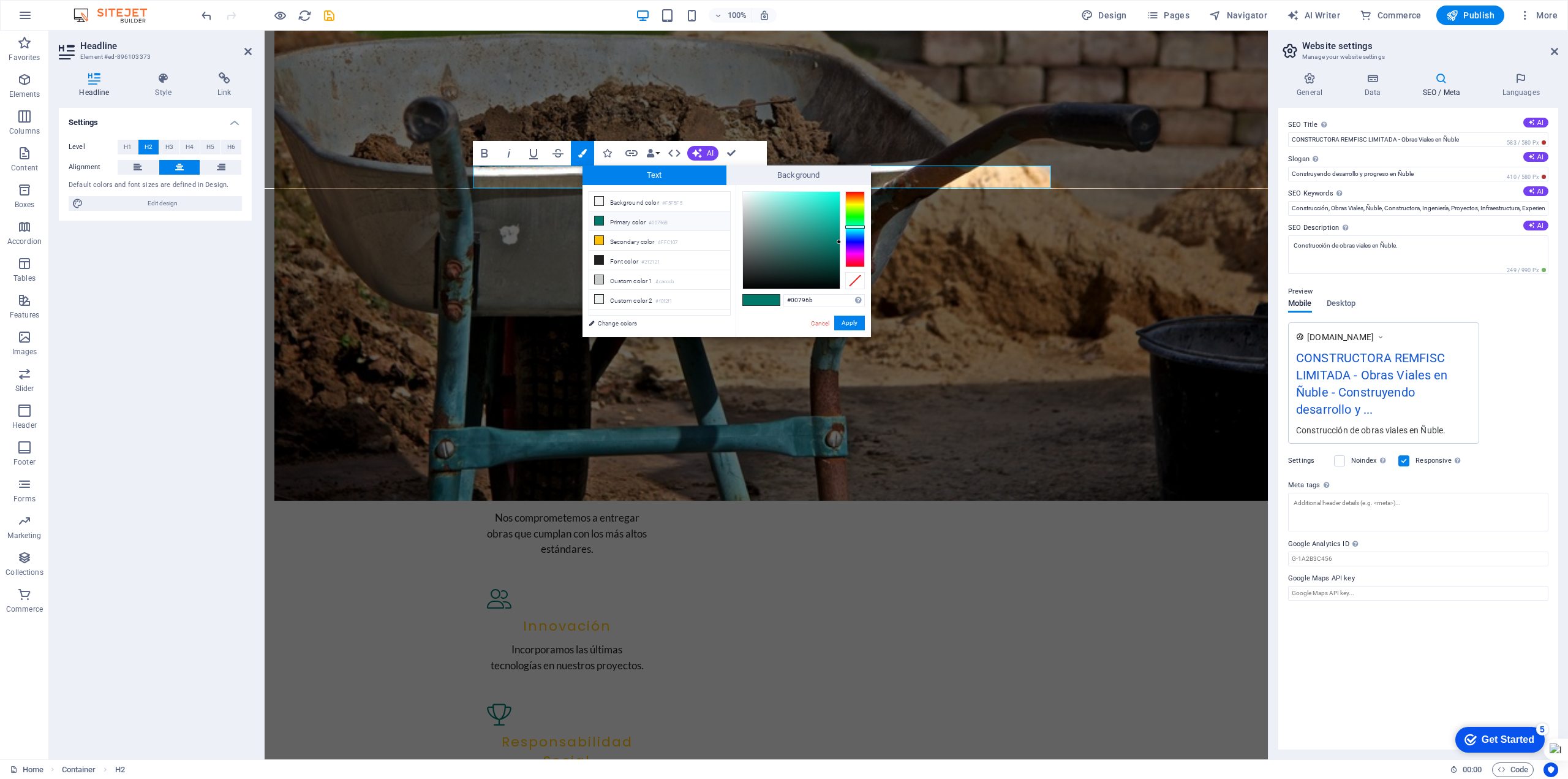
drag, startPoint x: 820, startPoint y: 298, endPoint x: 762, endPoint y: 300, distance: 58.0
click at [762, 300] on div "#00796b Supported formats #0852ed rgb(8, 82, 237) rgba(8, 82, 237, 90%) hsv(221…" at bounding box center [803, 350] width 135 height 330
type input "#00bf00"
click at [853, 319] on button "Apply" at bounding box center [850, 324] width 31 height 15
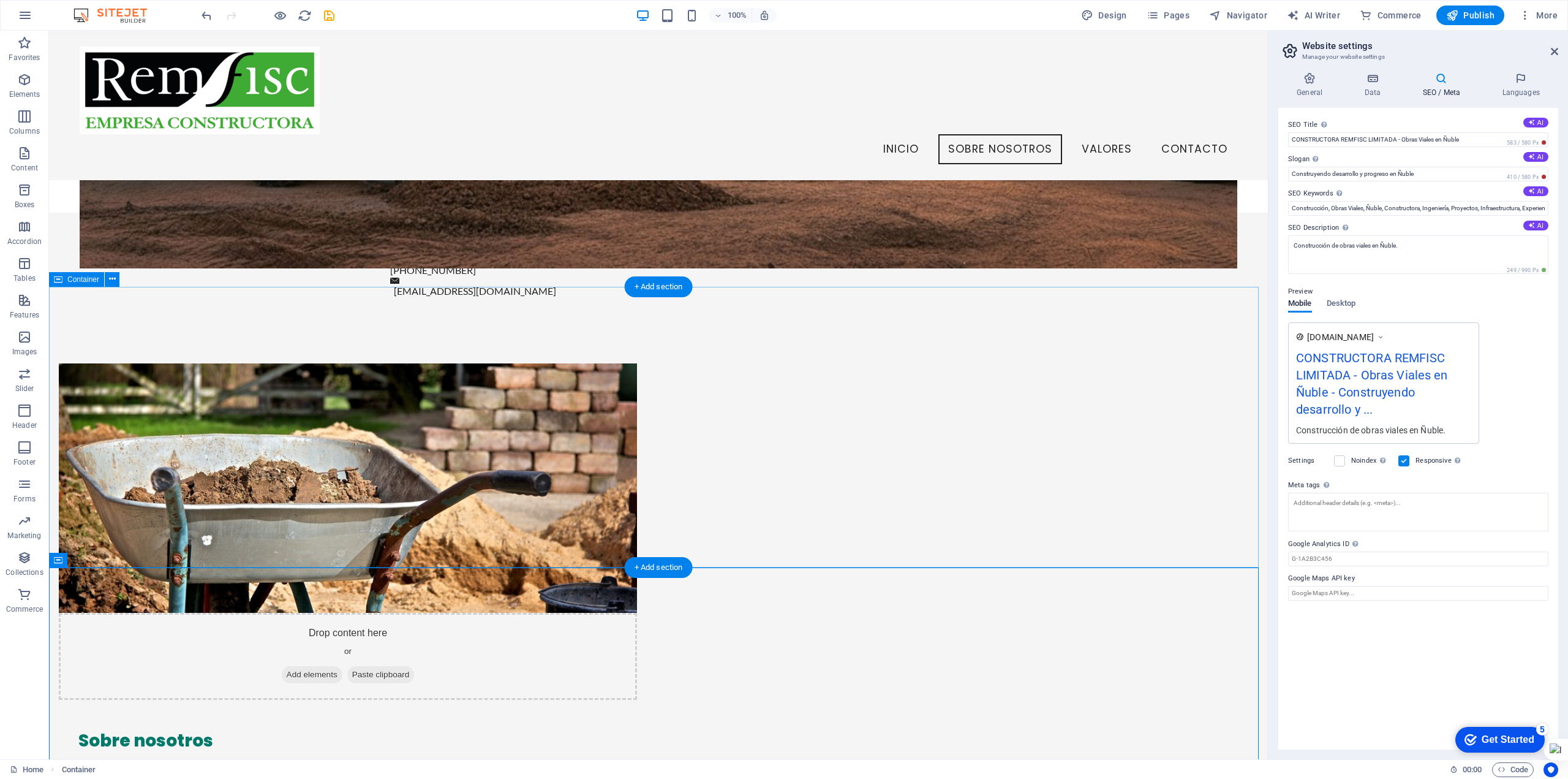
scroll to position [470, 0]
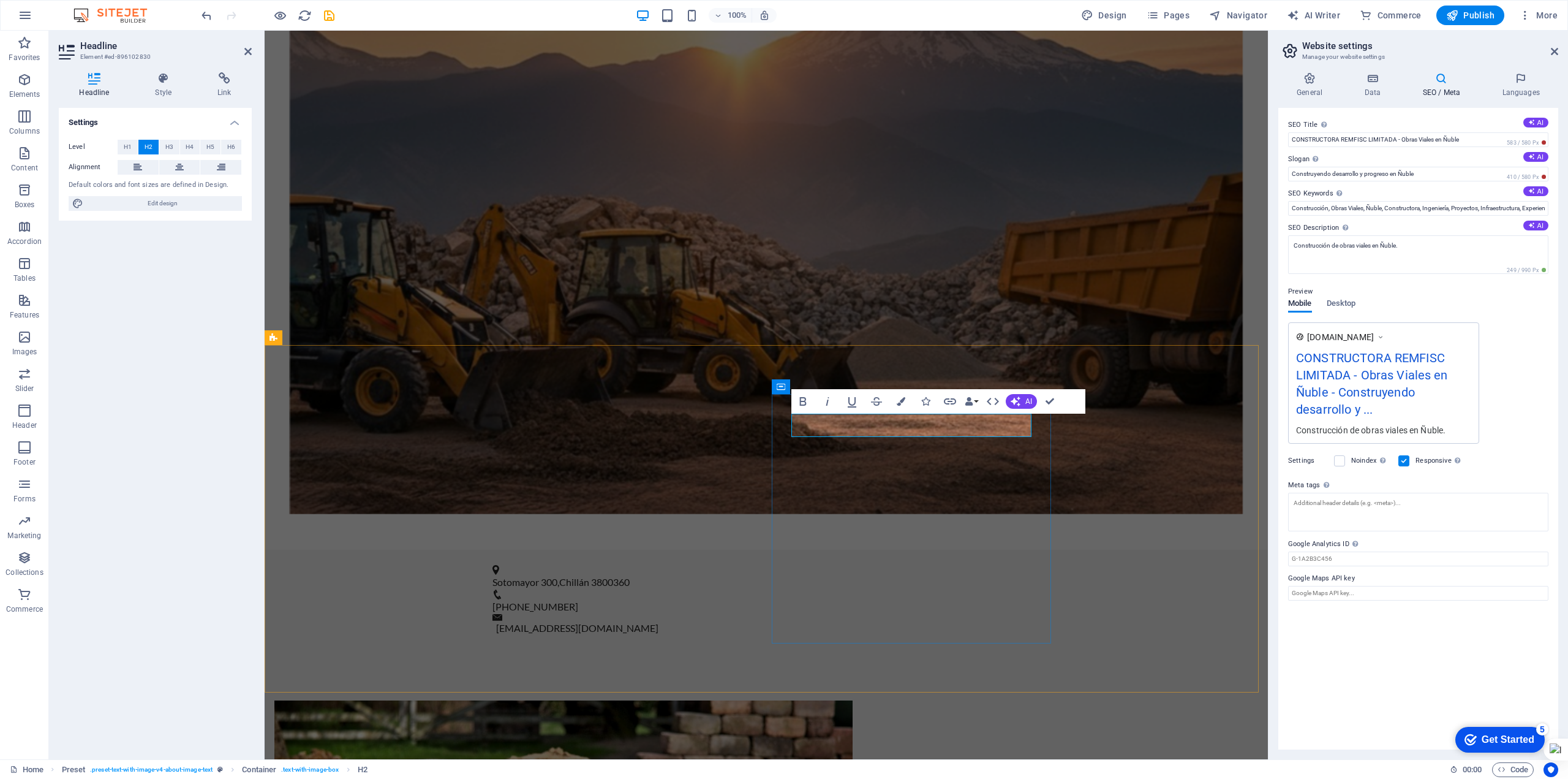
click at [901, 406] on button "Colors" at bounding box center [901, 401] width 23 height 25
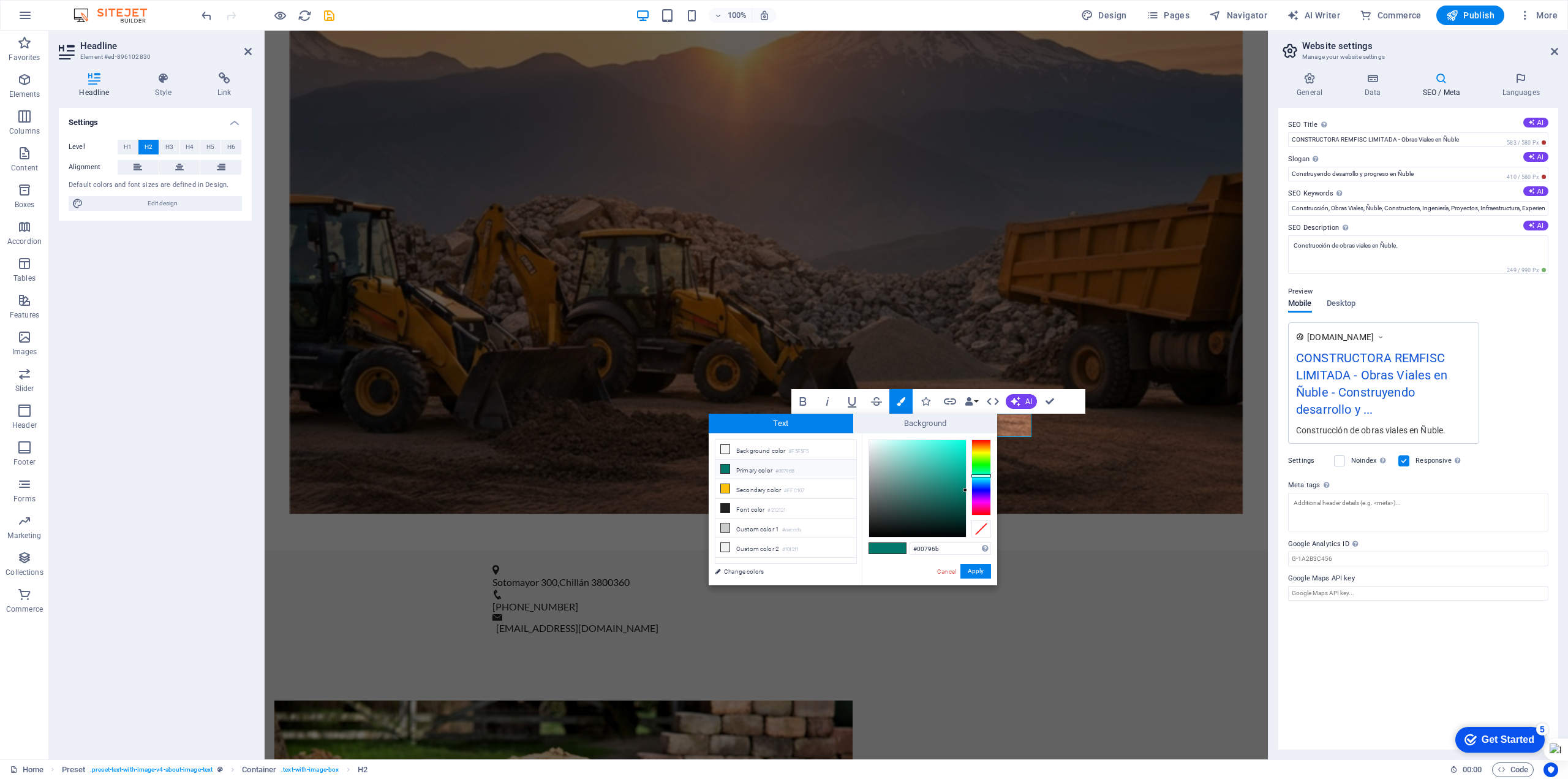
drag, startPoint x: 911, startPoint y: 553, endPoint x: 904, endPoint y: 555, distance: 7.3
click at [904, 555] on div "#00796b Supported formats #0852ed rgb(8, 82, 237) rgba(8, 82, 237, 90%) hsv(221…" at bounding box center [930, 598] width 135 height 330
type input "#00bf00"
click at [977, 570] on button "Apply" at bounding box center [975, 572] width 31 height 15
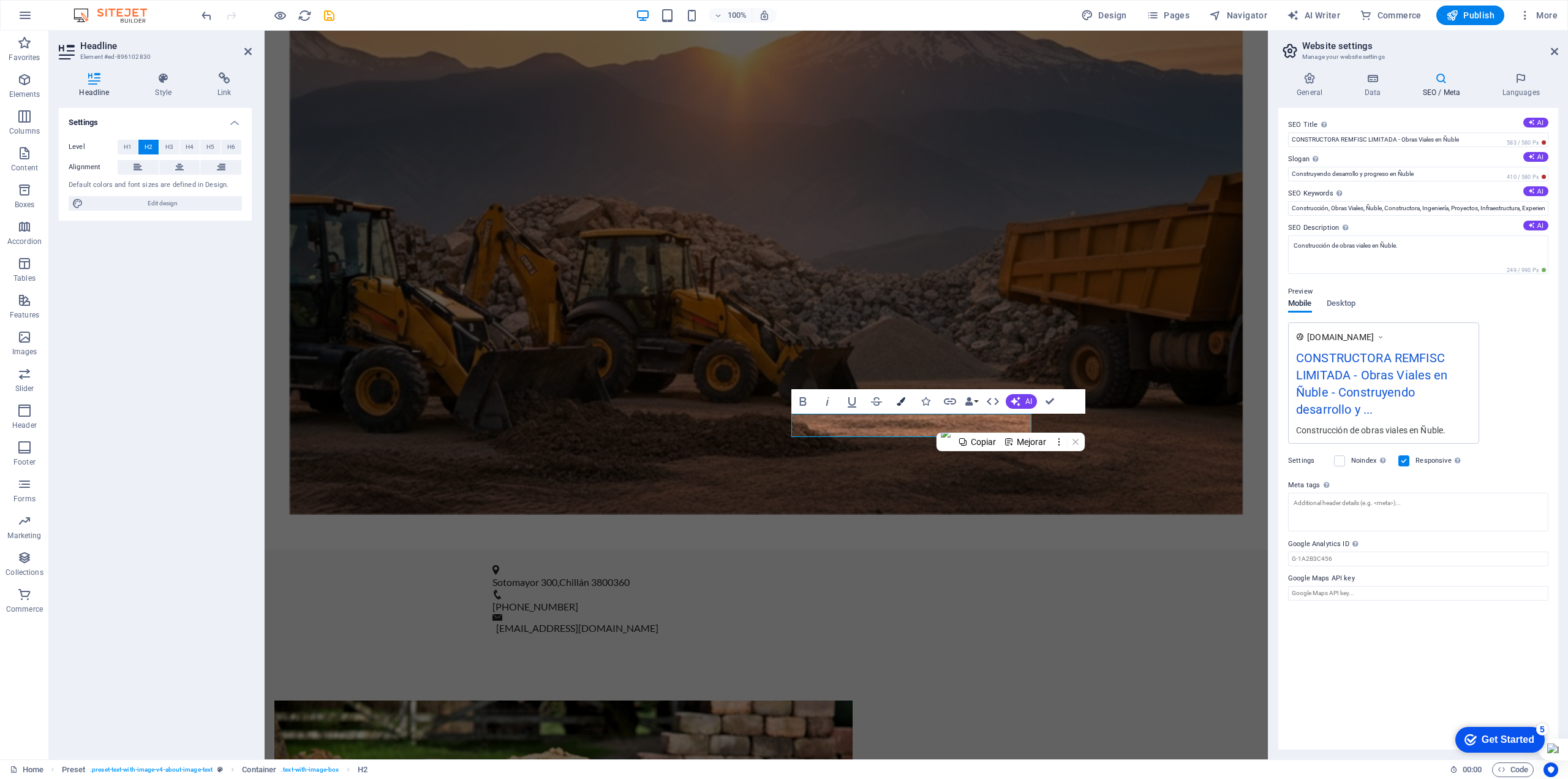
click at [897, 406] on icon "button" at bounding box center [901, 401] width 9 height 9
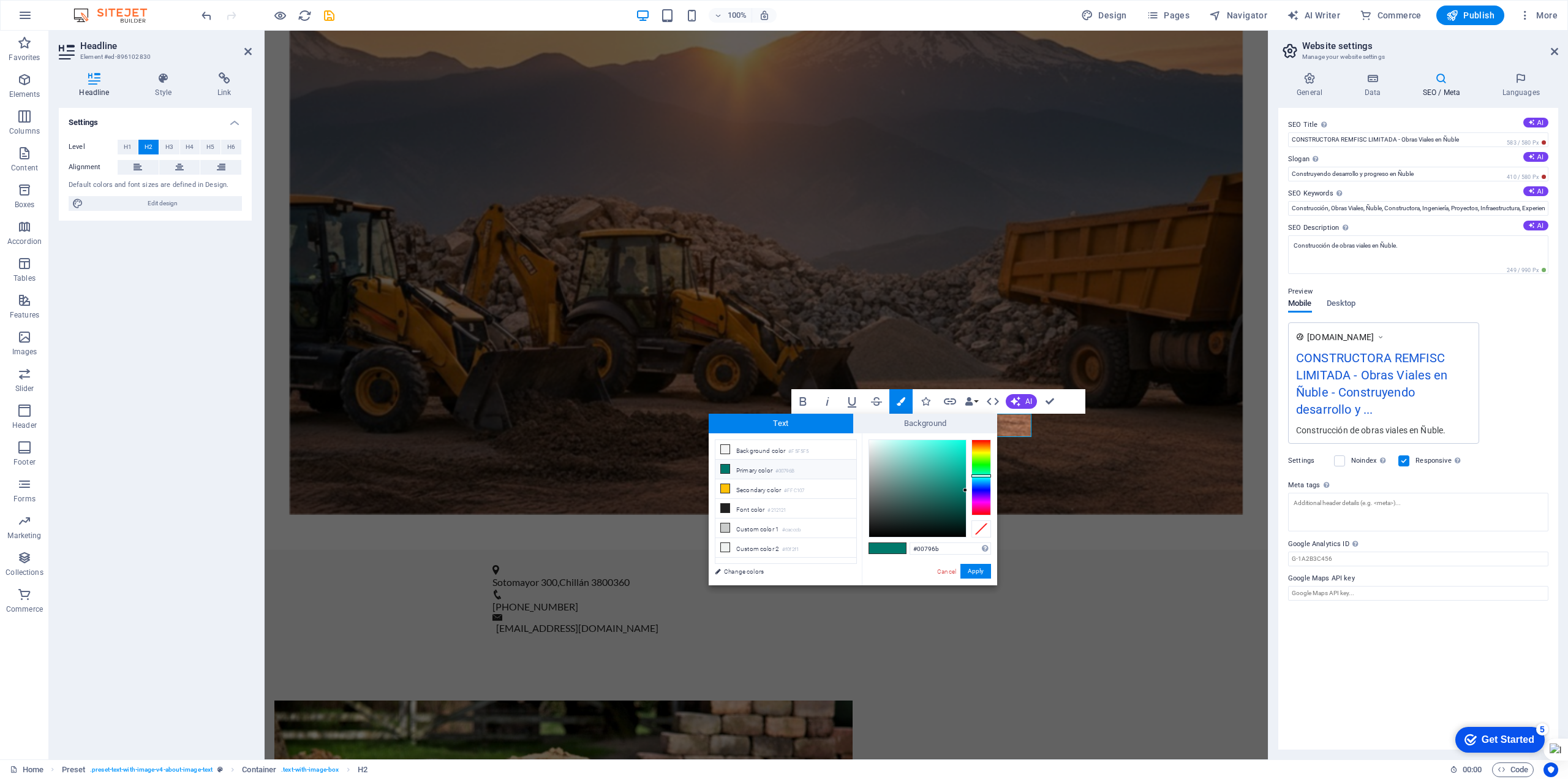
drag, startPoint x: 938, startPoint y: 546, endPoint x: 861, endPoint y: 542, distance: 77.1
click at [861, 542] on div "less Background color #F5F5F5 Primary color #00796B Secondary color #FFC107 Fon…" at bounding box center [853, 510] width 288 height 152
type input "#00bf00"
click at [986, 568] on button "Apply" at bounding box center [975, 572] width 31 height 15
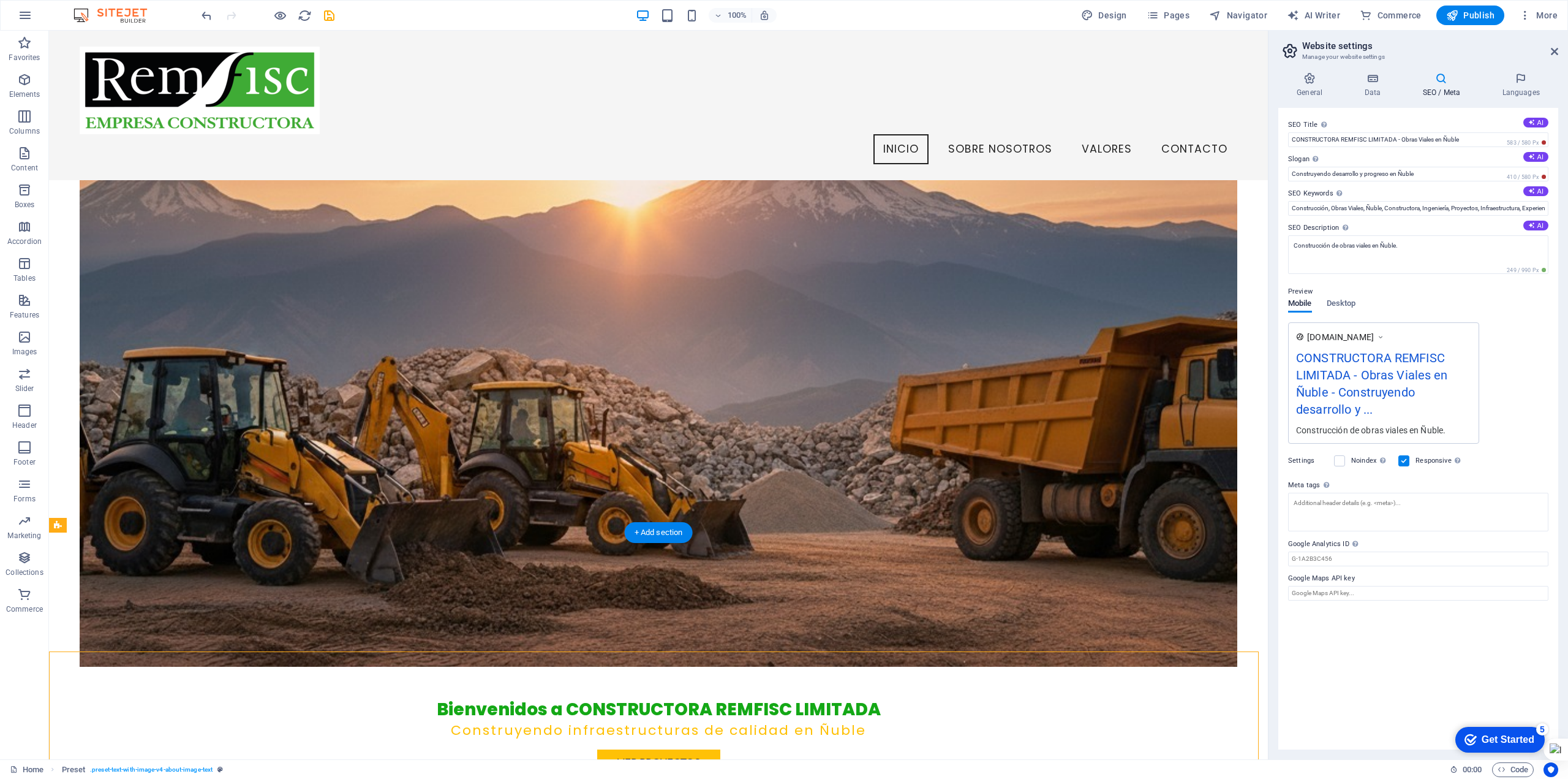
scroll to position [163, 0]
click at [660, 699] on div "Bienvenidos a CONSTRUCTORA REMFISC LIMITADA" at bounding box center [658, 711] width 578 height 23
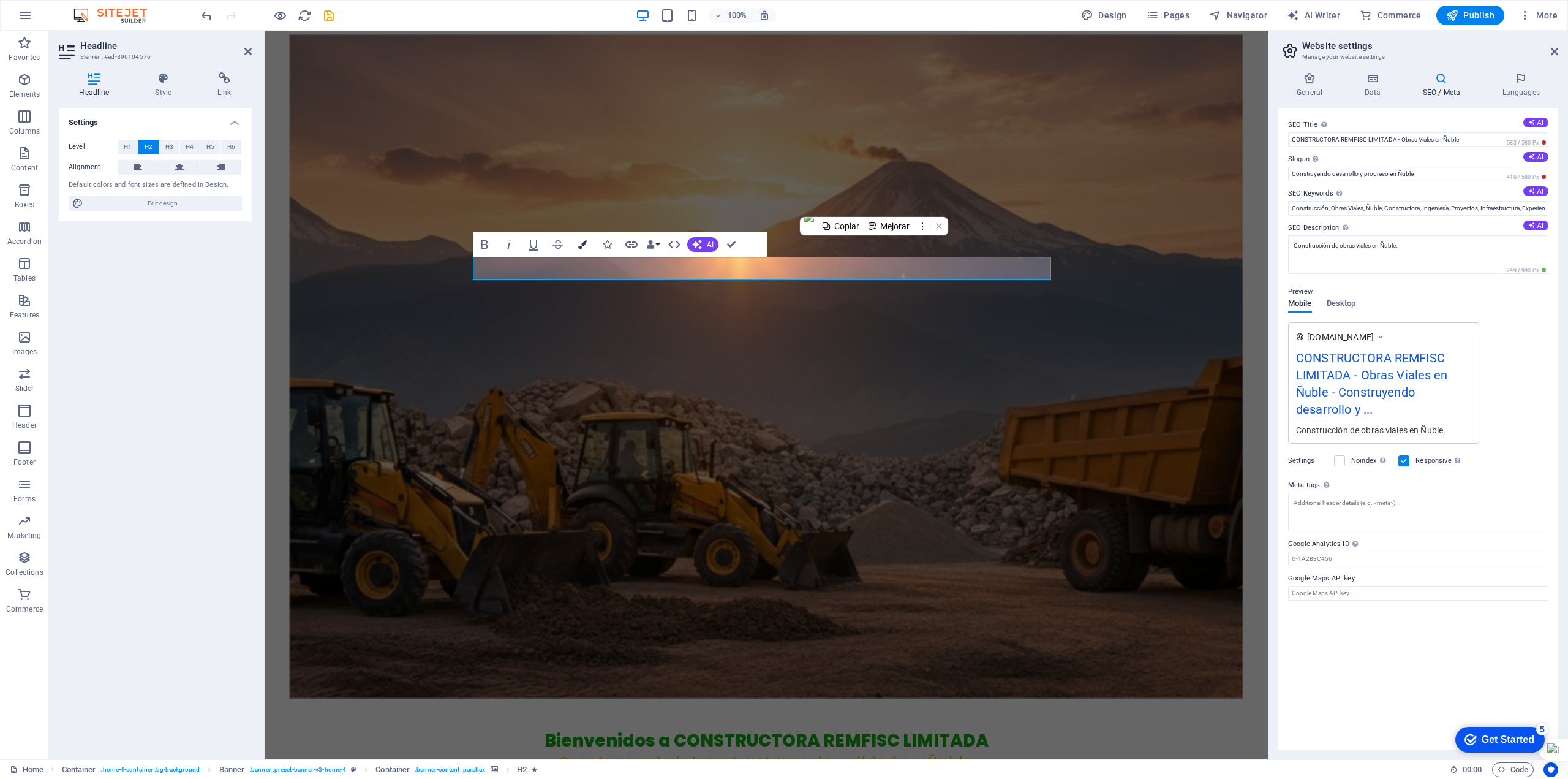
click at [582, 243] on icon "button" at bounding box center [582, 244] width 9 height 9
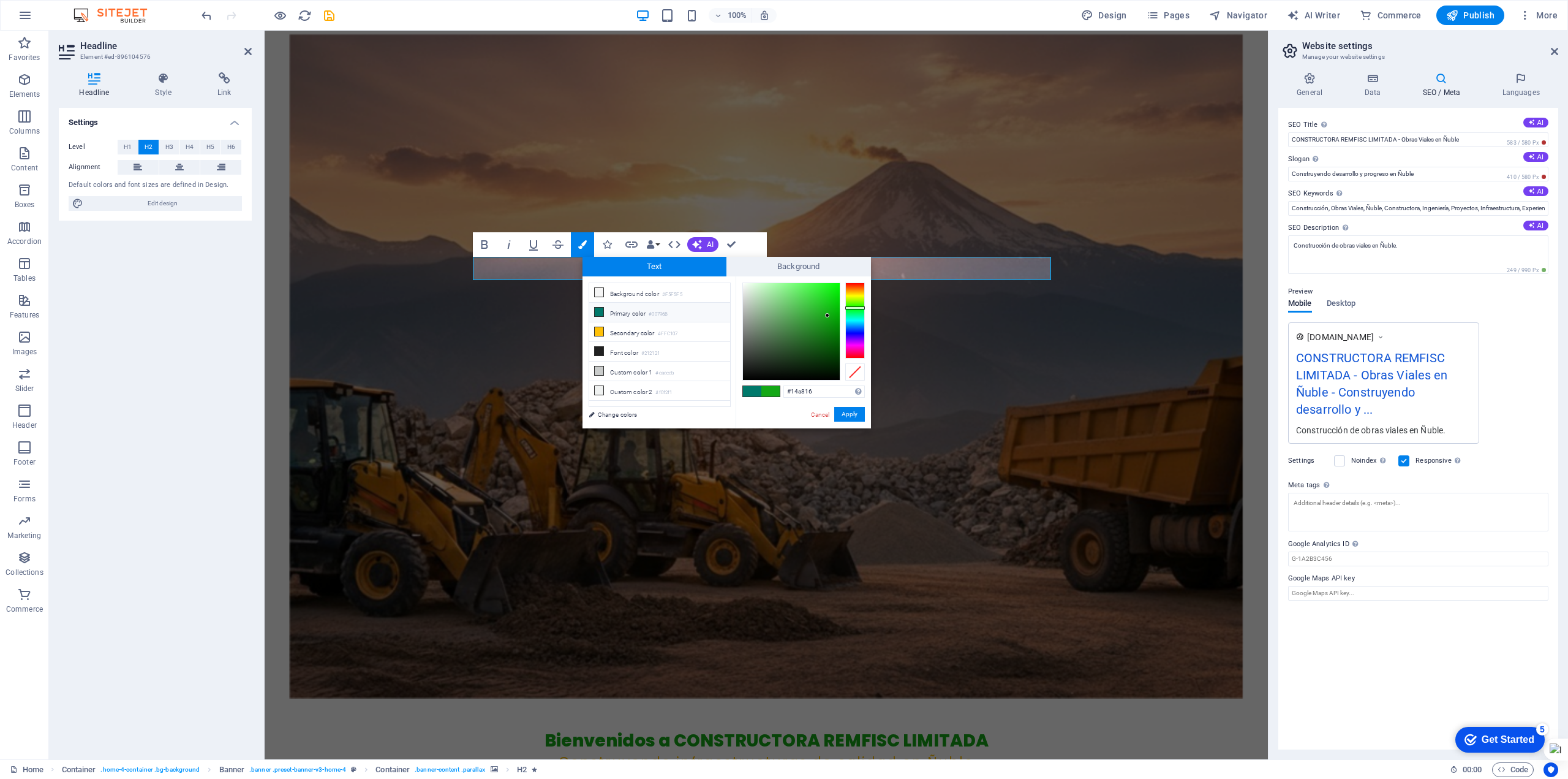
drag, startPoint x: 799, startPoint y: 393, endPoint x: 762, endPoint y: 397, distance: 37.2
click at [762, 397] on div "#14a816 Supported formats #0852ed rgb(8, 82, 237) rgba(8, 82, 237, 90%) hsv(221…" at bounding box center [803, 441] width 135 height 330
type input "#00bf00"
click at [847, 413] on button "Apply" at bounding box center [850, 414] width 31 height 15
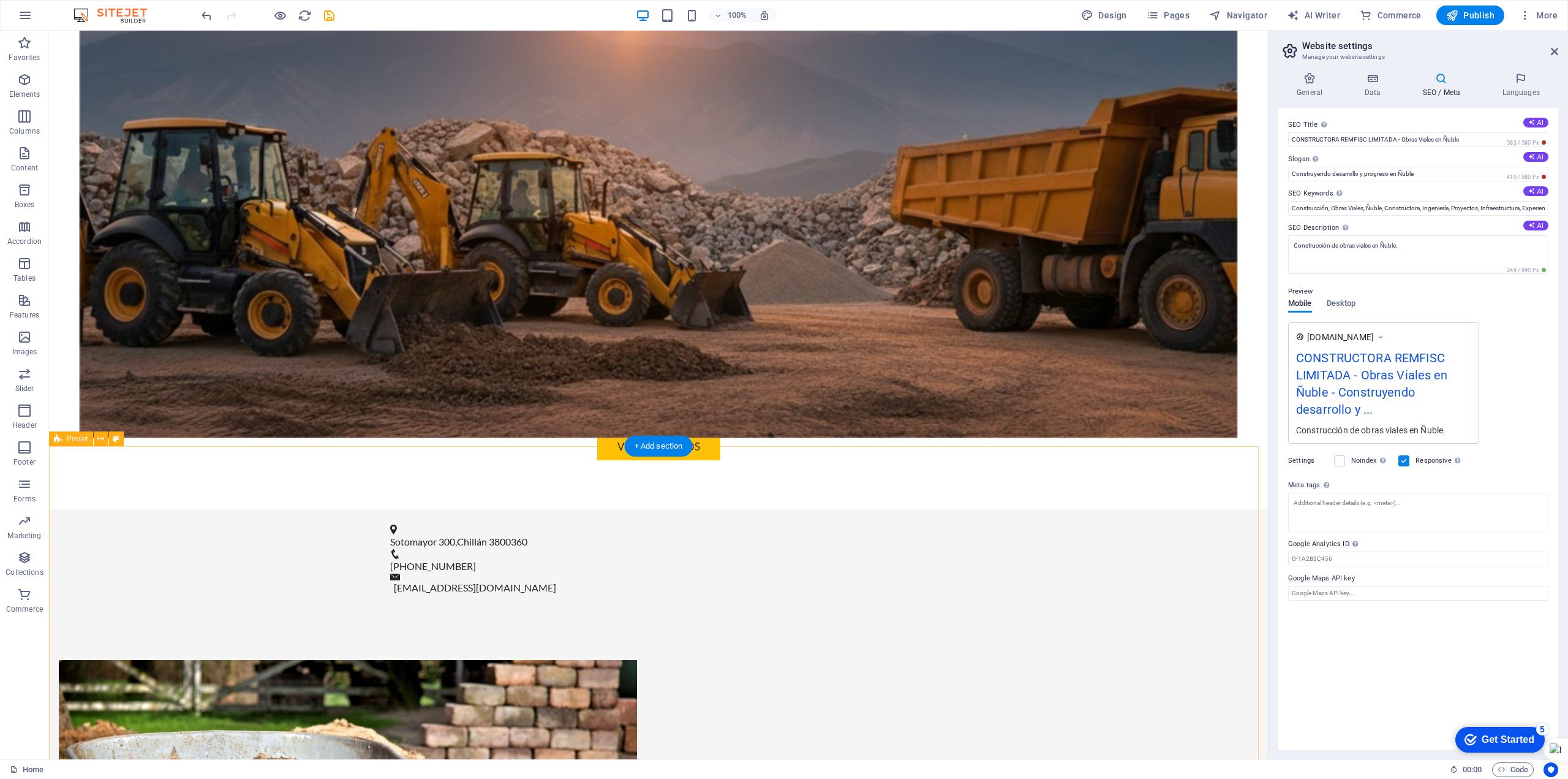
scroll to position [735, 0]
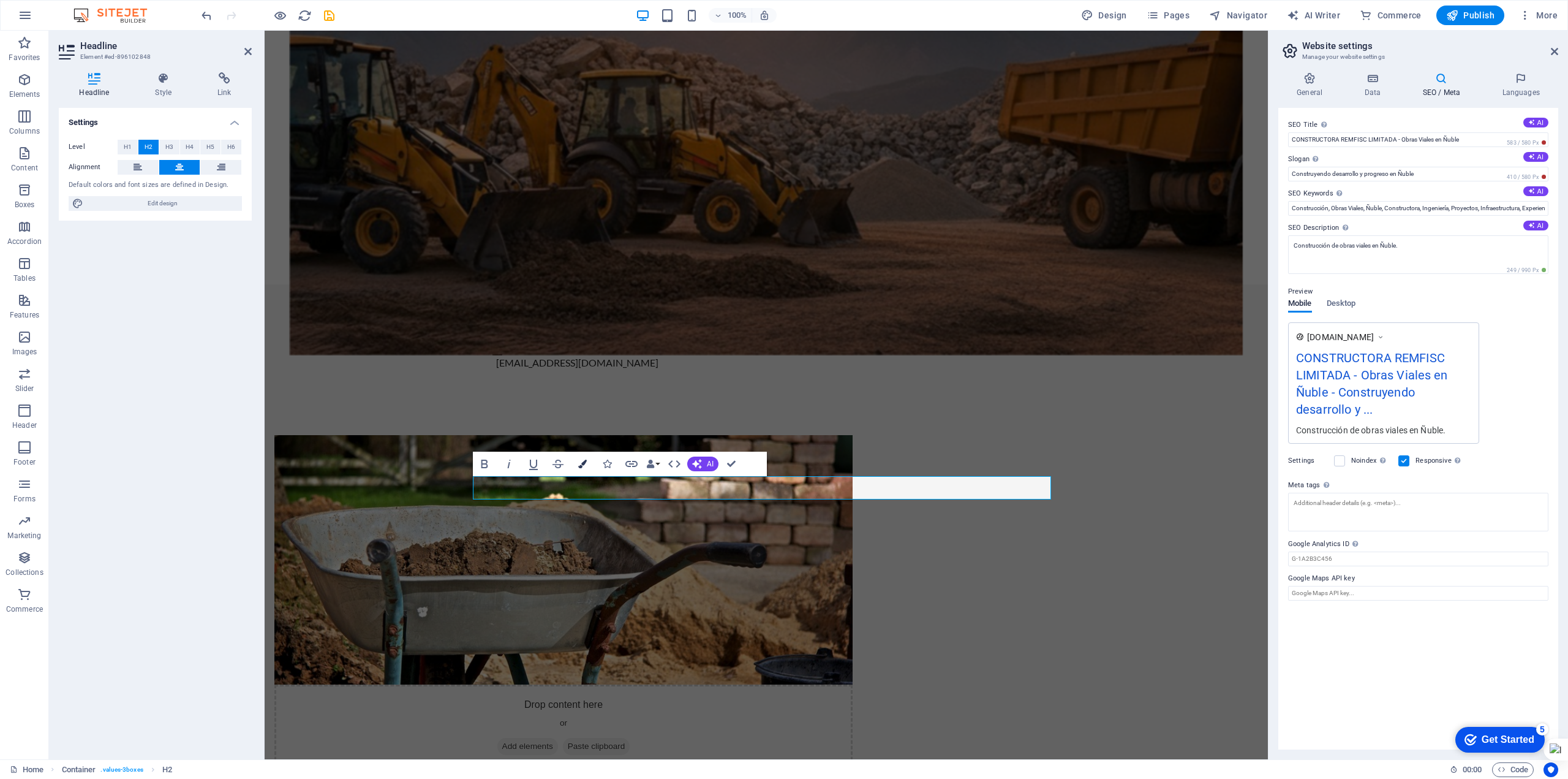
click at [585, 464] on icon "button" at bounding box center [582, 464] width 9 height 9
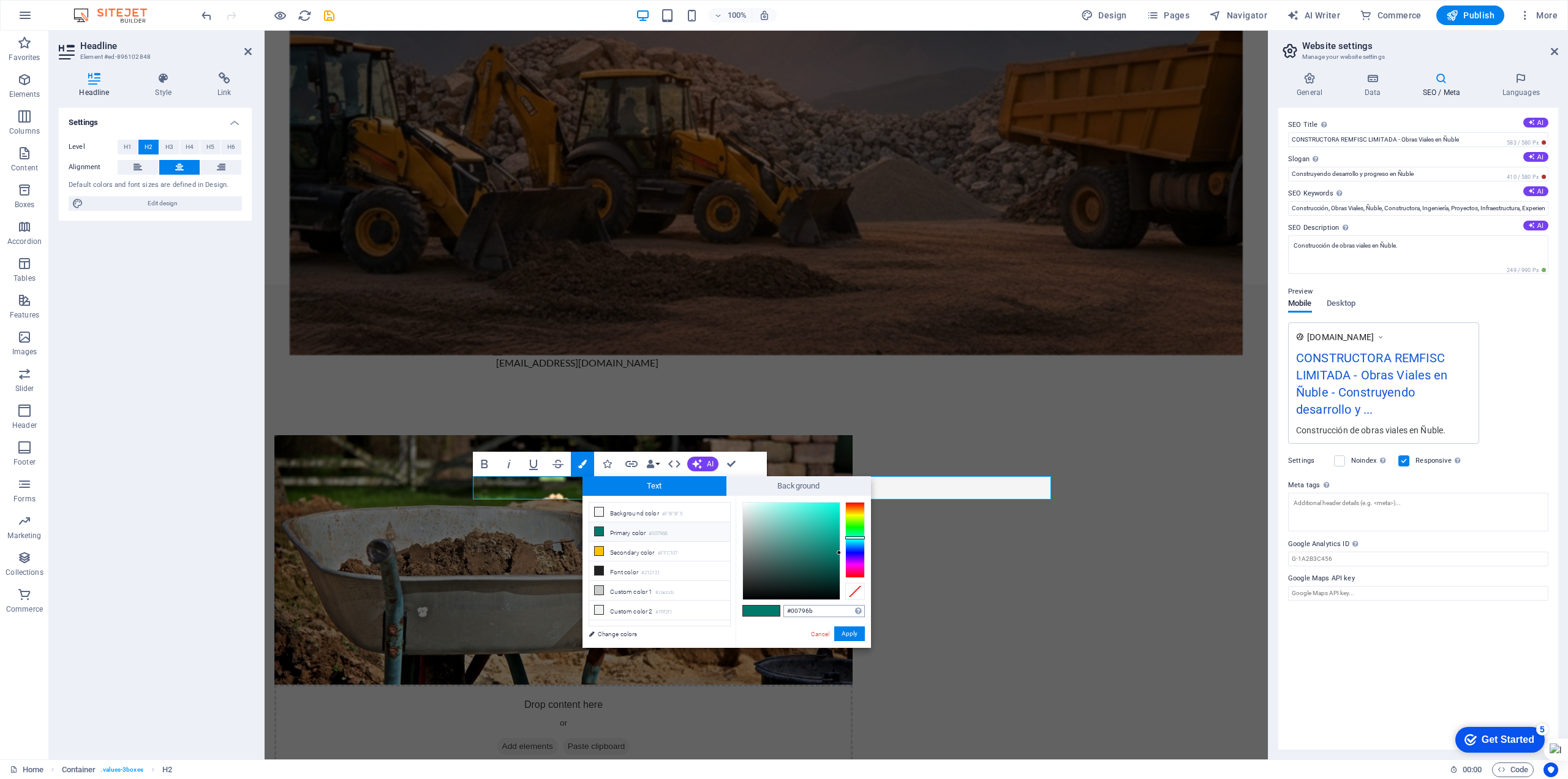
click at [811, 609] on input "#00796b" at bounding box center [824, 611] width 81 height 12
drag, startPoint x: 794, startPoint y: 611, endPoint x: 753, endPoint y: 612, distance: 41.0
click at [753, 612] on div "#00796b Supported formats #0852ed rgb(8, 82, 237) rgba(8, 82, 237, 90%) hsv(221…" at bounding box center [803, 661] width 135 height 330
type input "#00bf00"
click at [855, 636] on button "Apply" at bounding box center [850, 634] width 31 height 15
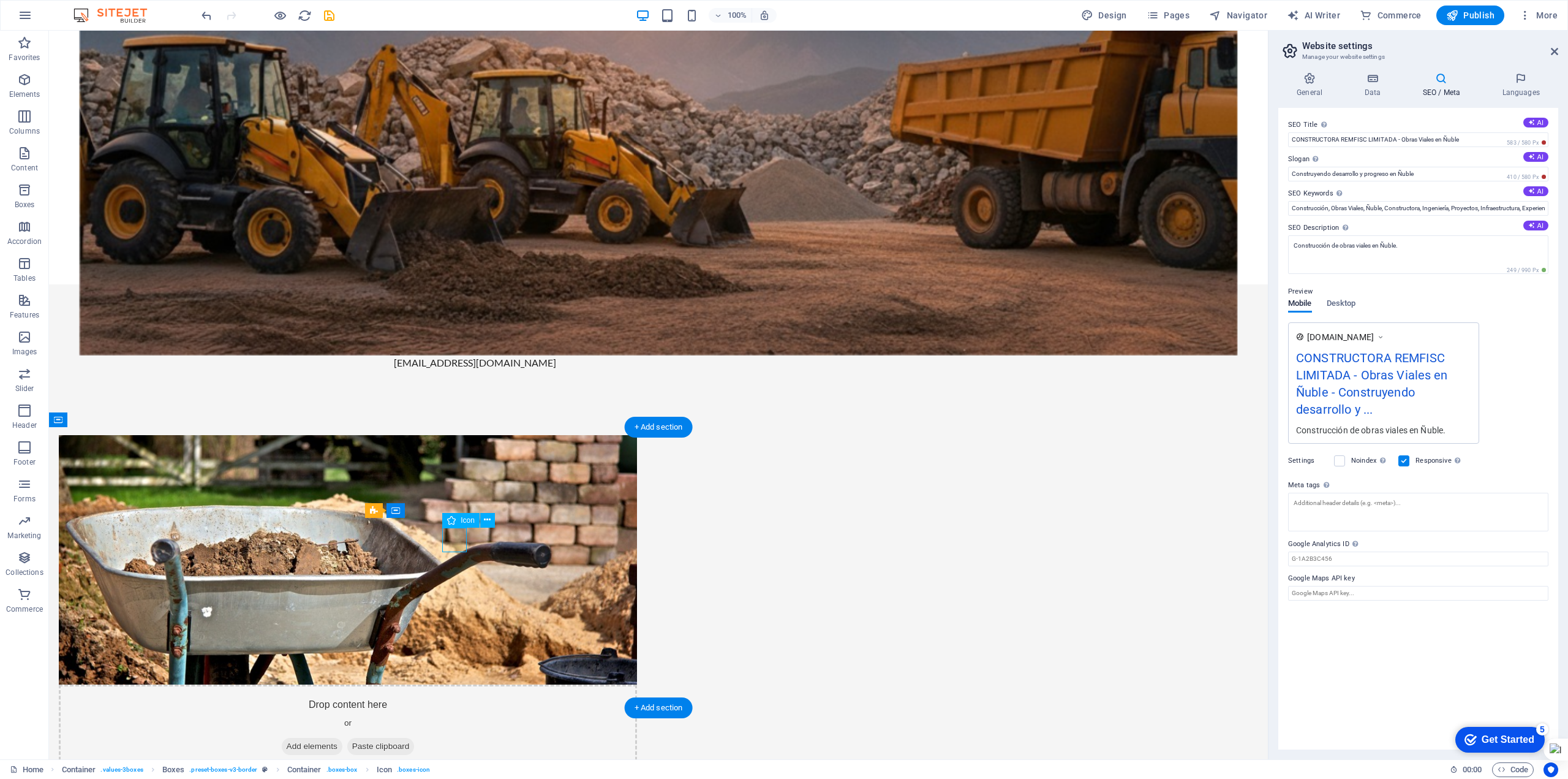
select select "xMidYMid"
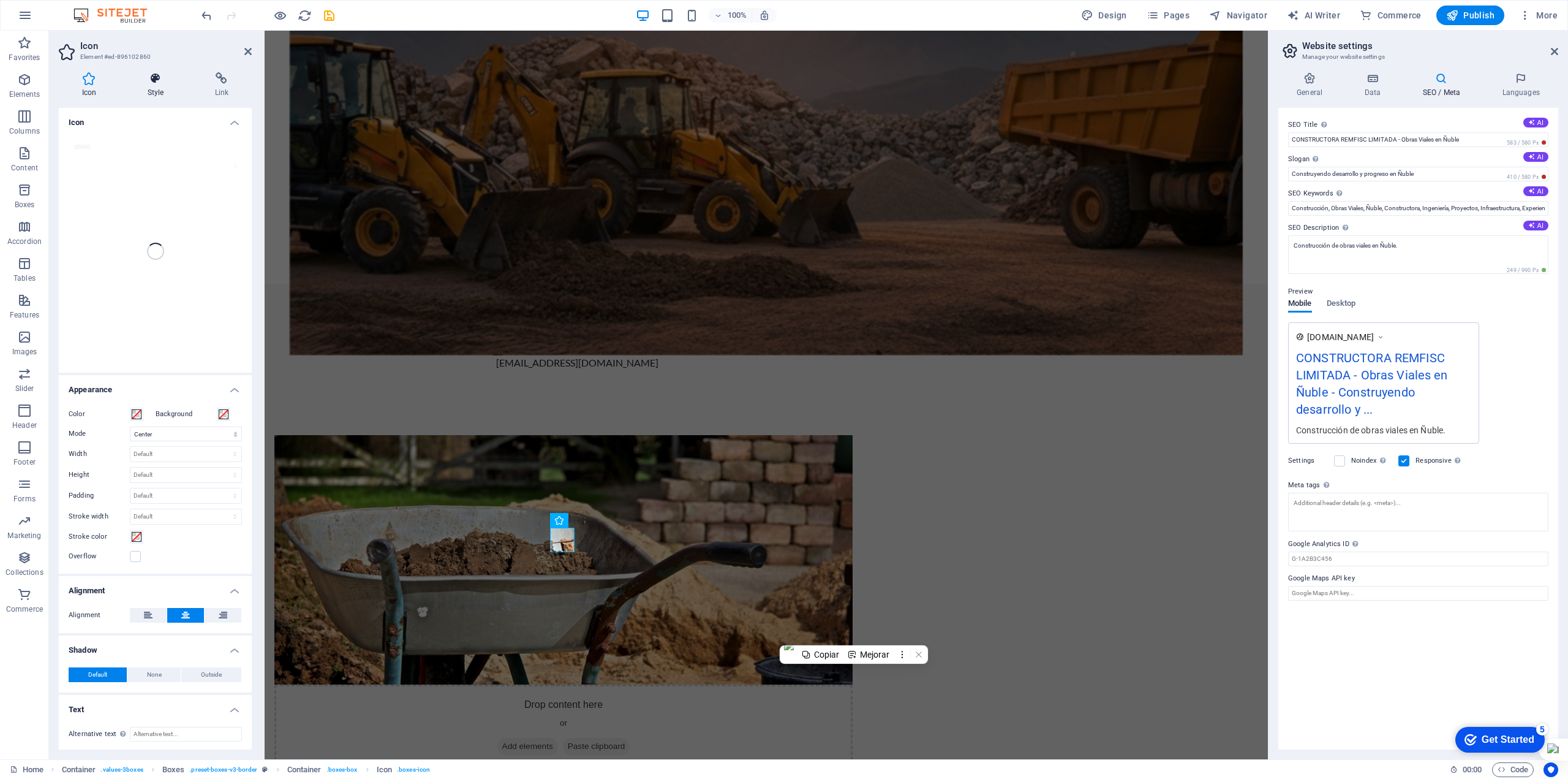
click at [159, 82] on icon at bounding box center [155, 79] width 62 height 12
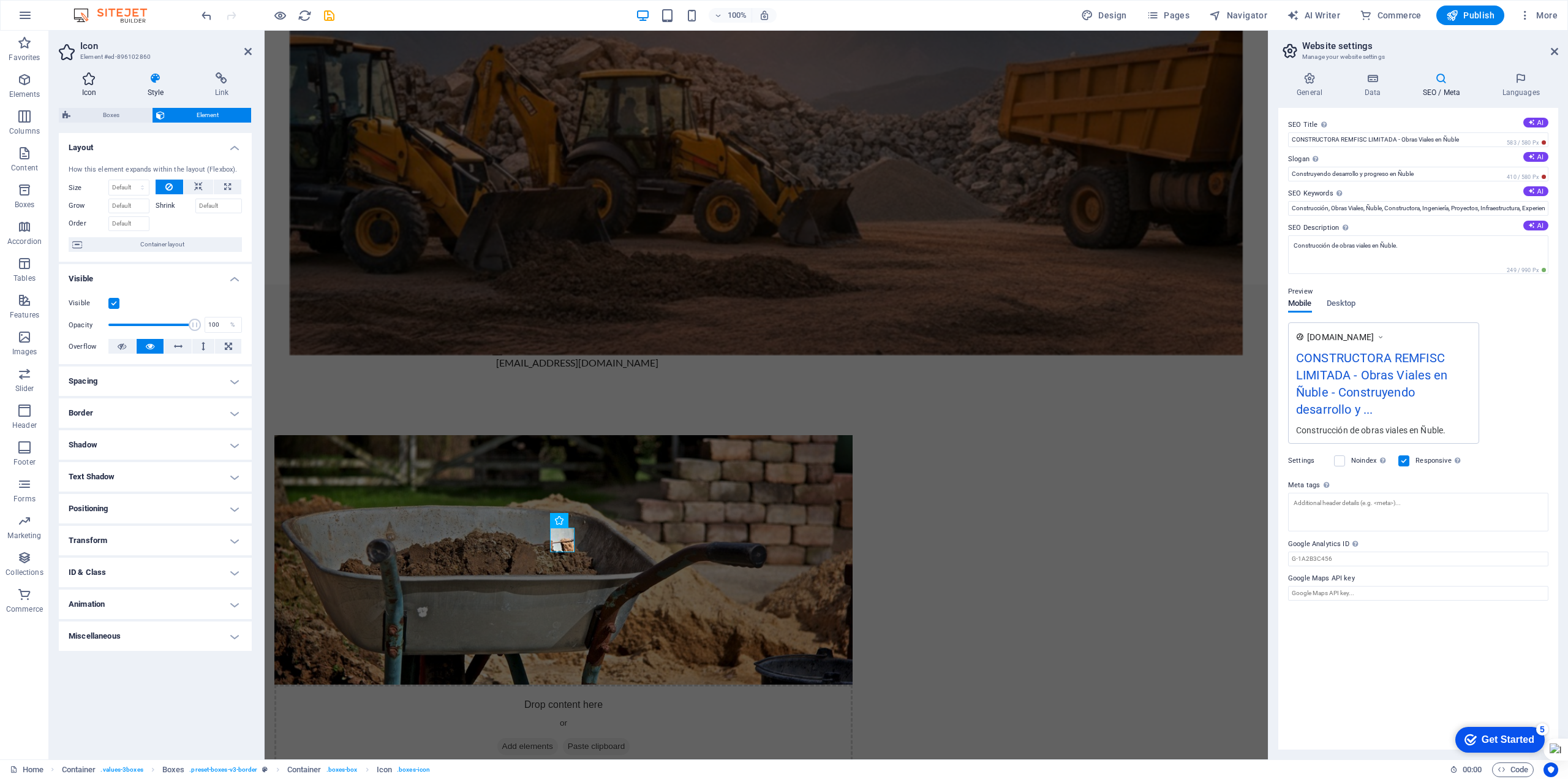
click at [85, 84] on icon at bounding box center [89, 79] width 61 height 12
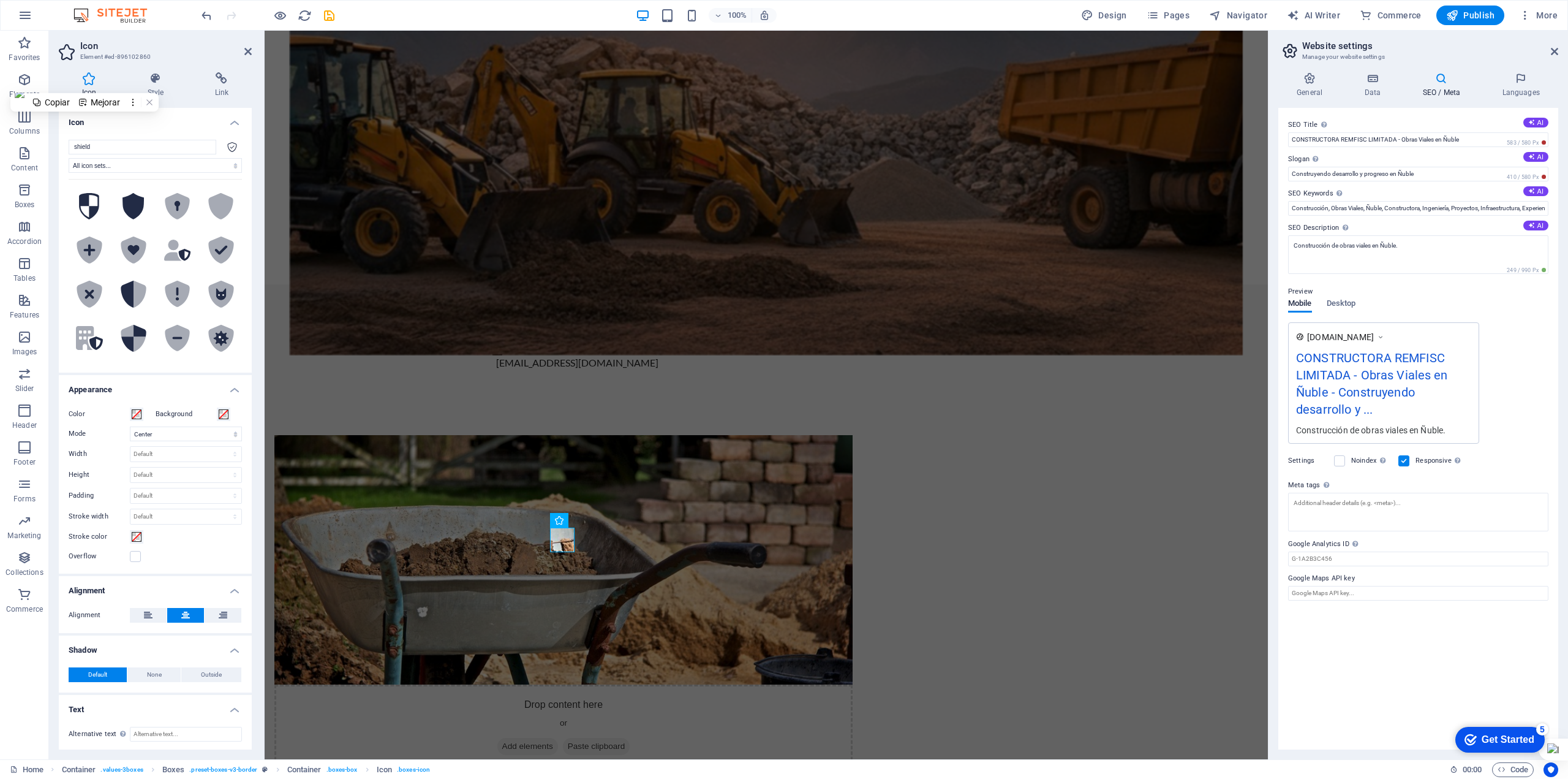
scroll to position [2, 0]
click at [156, 76] on icon at bounding box center [155, 79] width 62 height 12
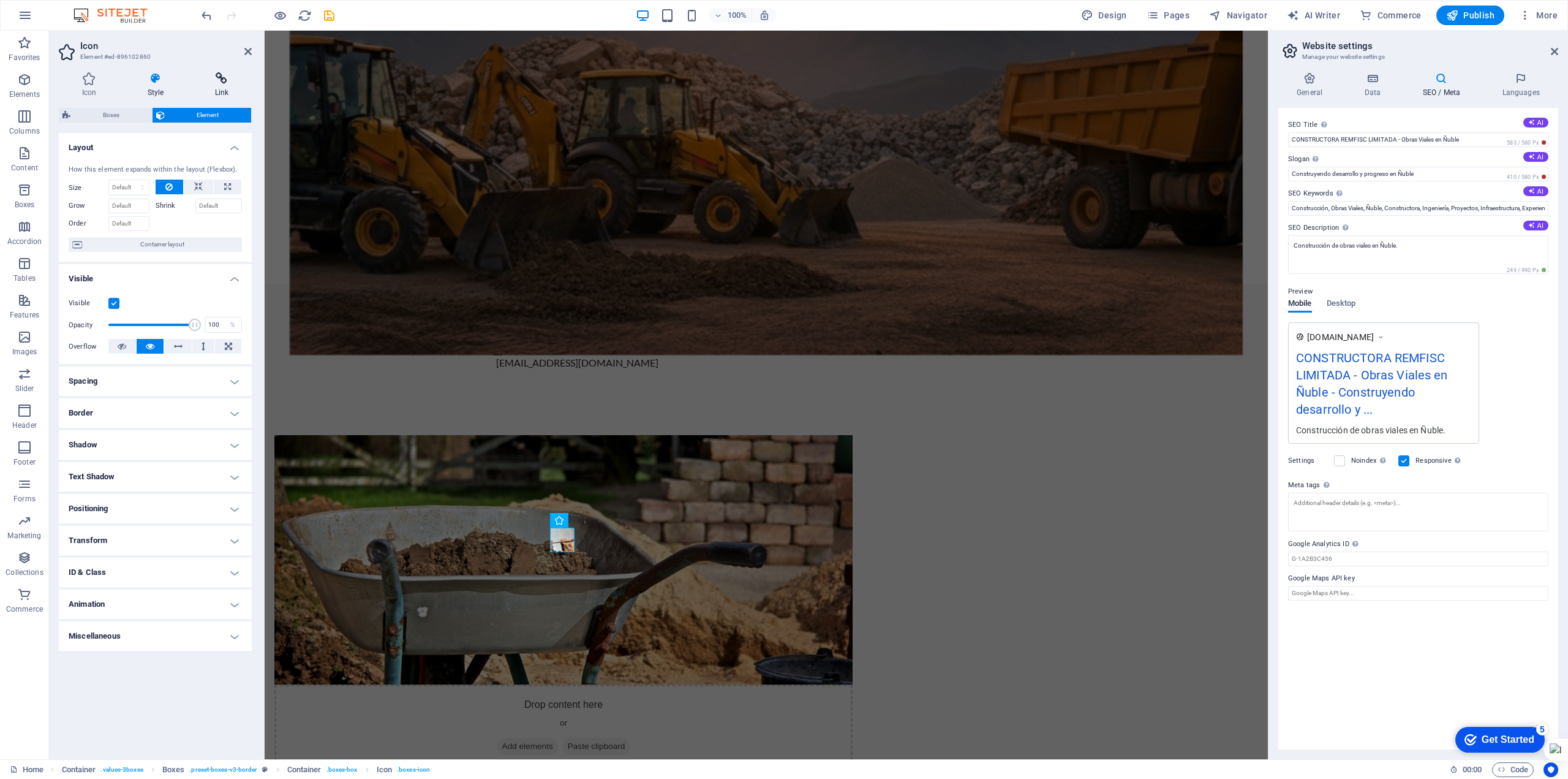
click at [228, 77] on icon at bounding box center [222, 79] width 60 height 12
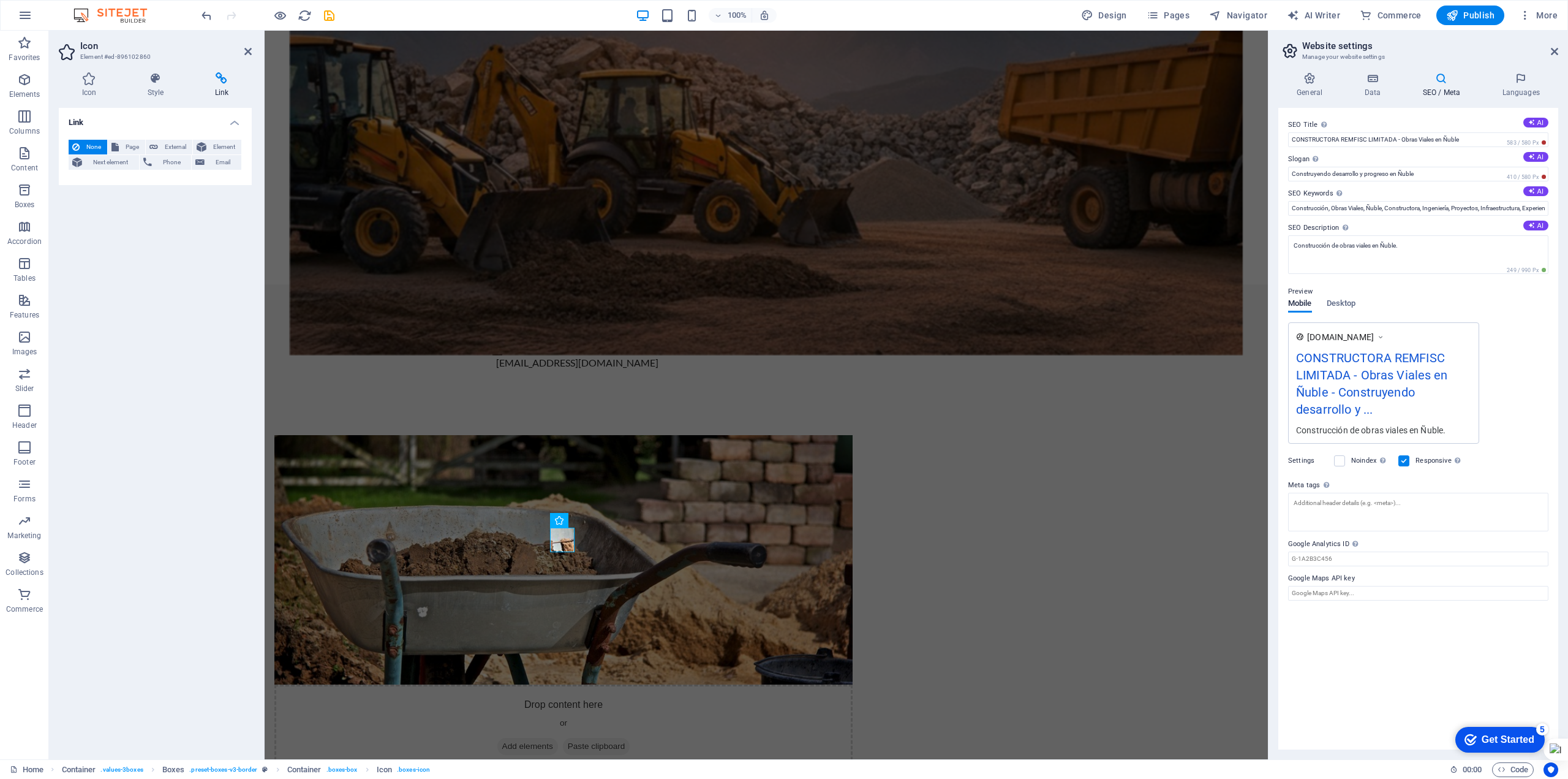
click at [250, 43] on h2 "Icon" at bounding box center [165, 46] width 172 height 11
click at [248, 51] on icon at bounding box center [248, 51] width 8 height 10
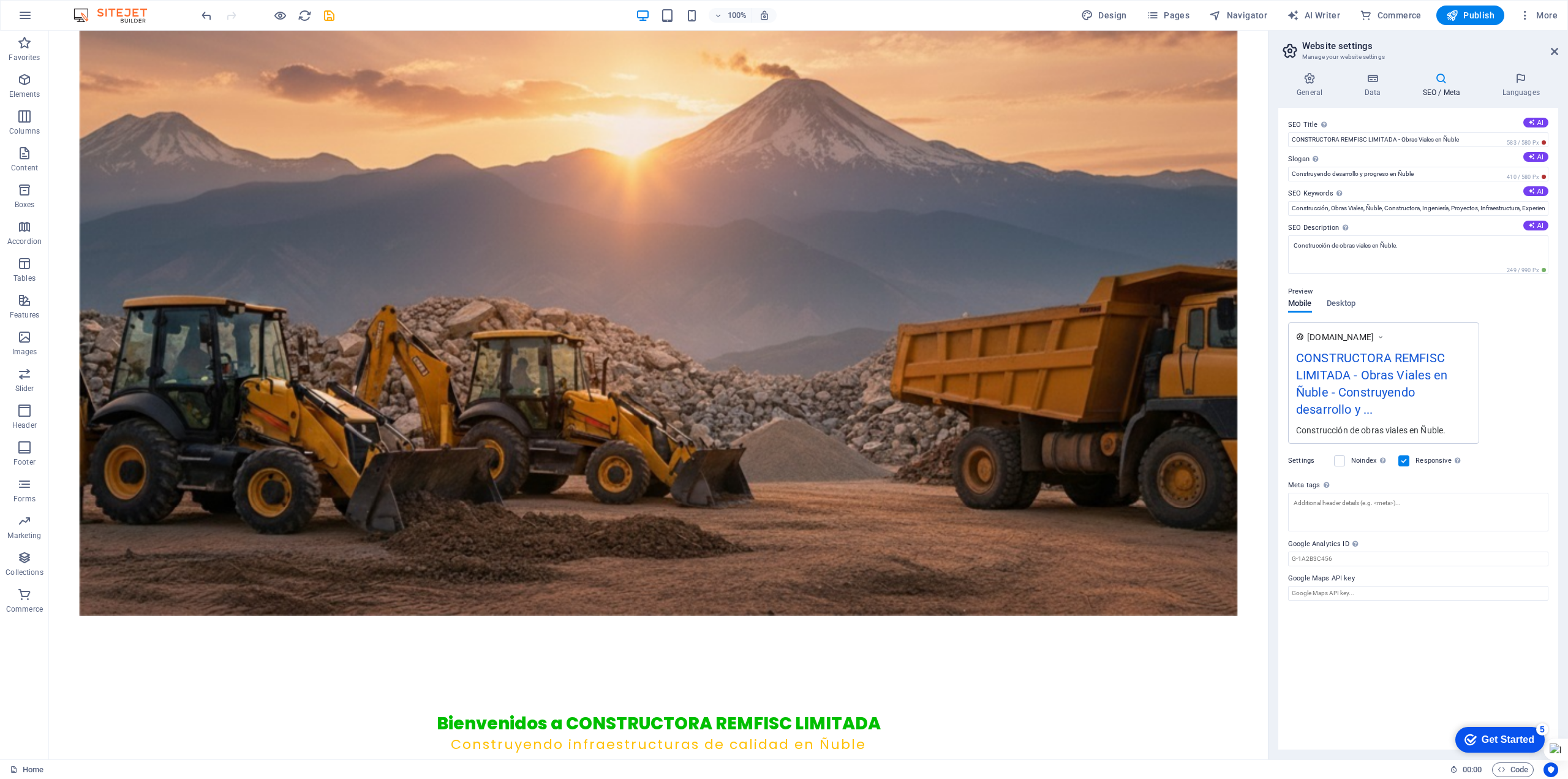
scroll to position [0, 0]
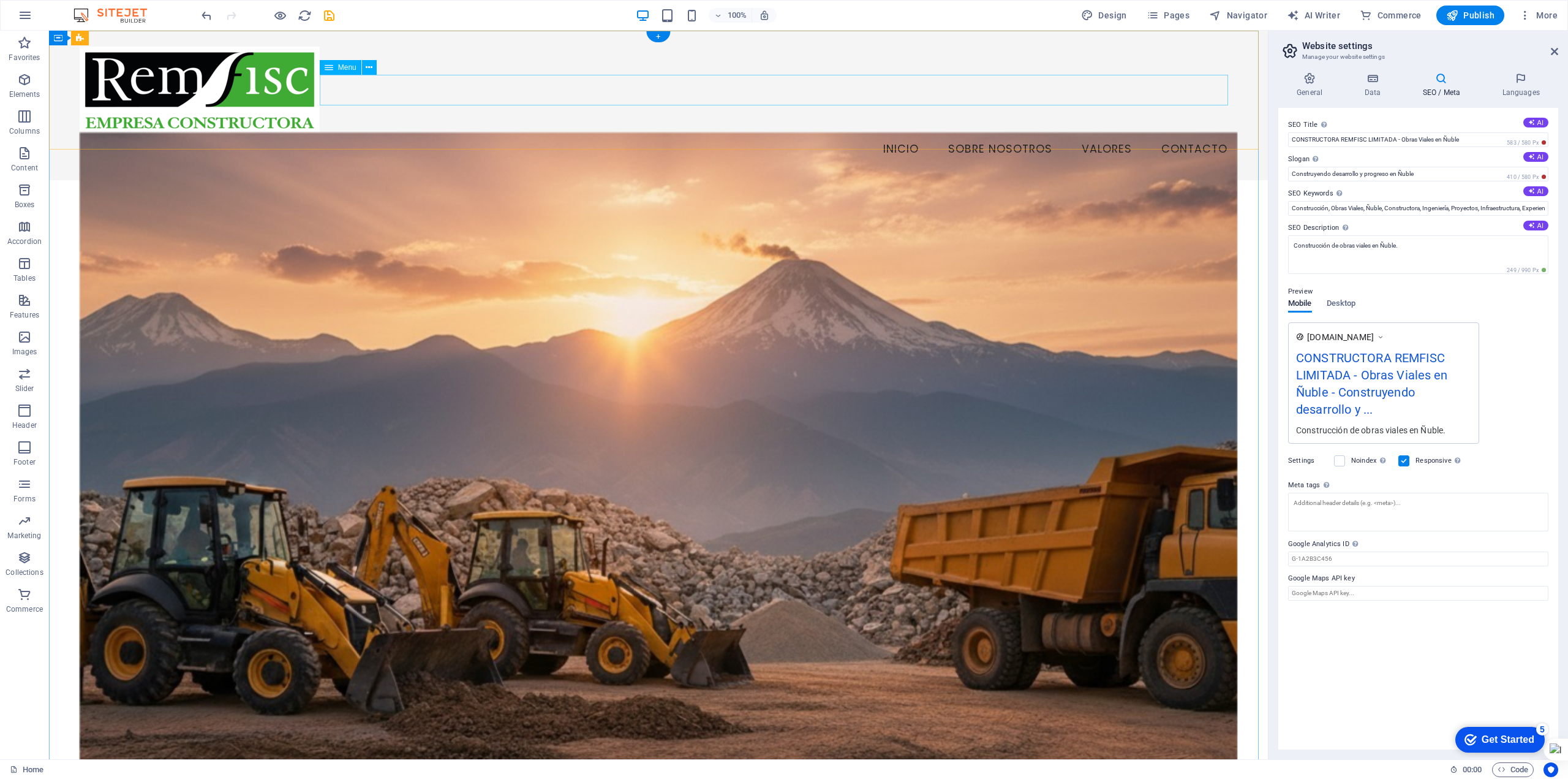
click at [889, 134] on nav "Inicio Sobre Nosotros Valores Contacto" at bounding box center [659, 149] width 1159 height 31
select select
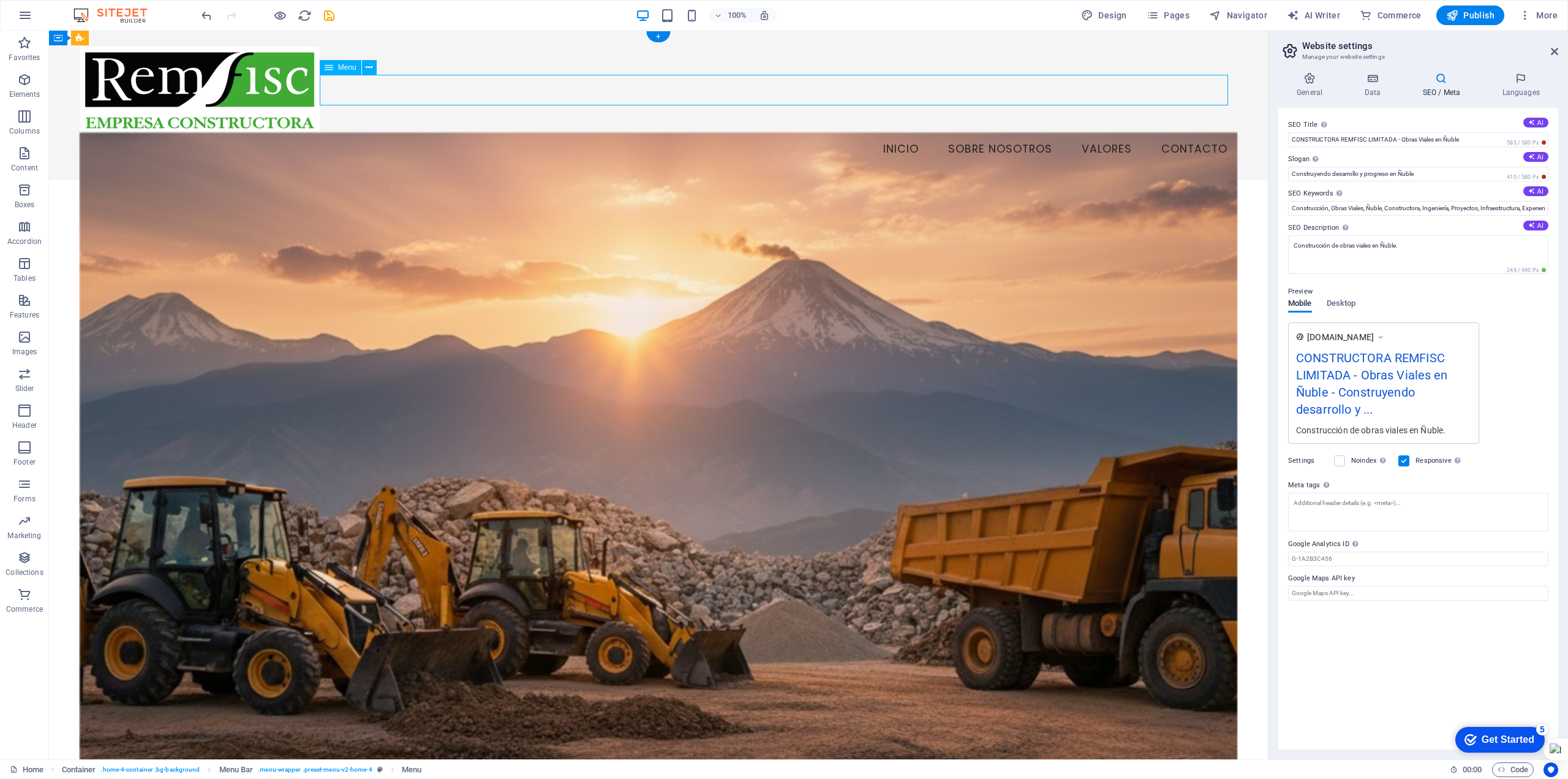
select select
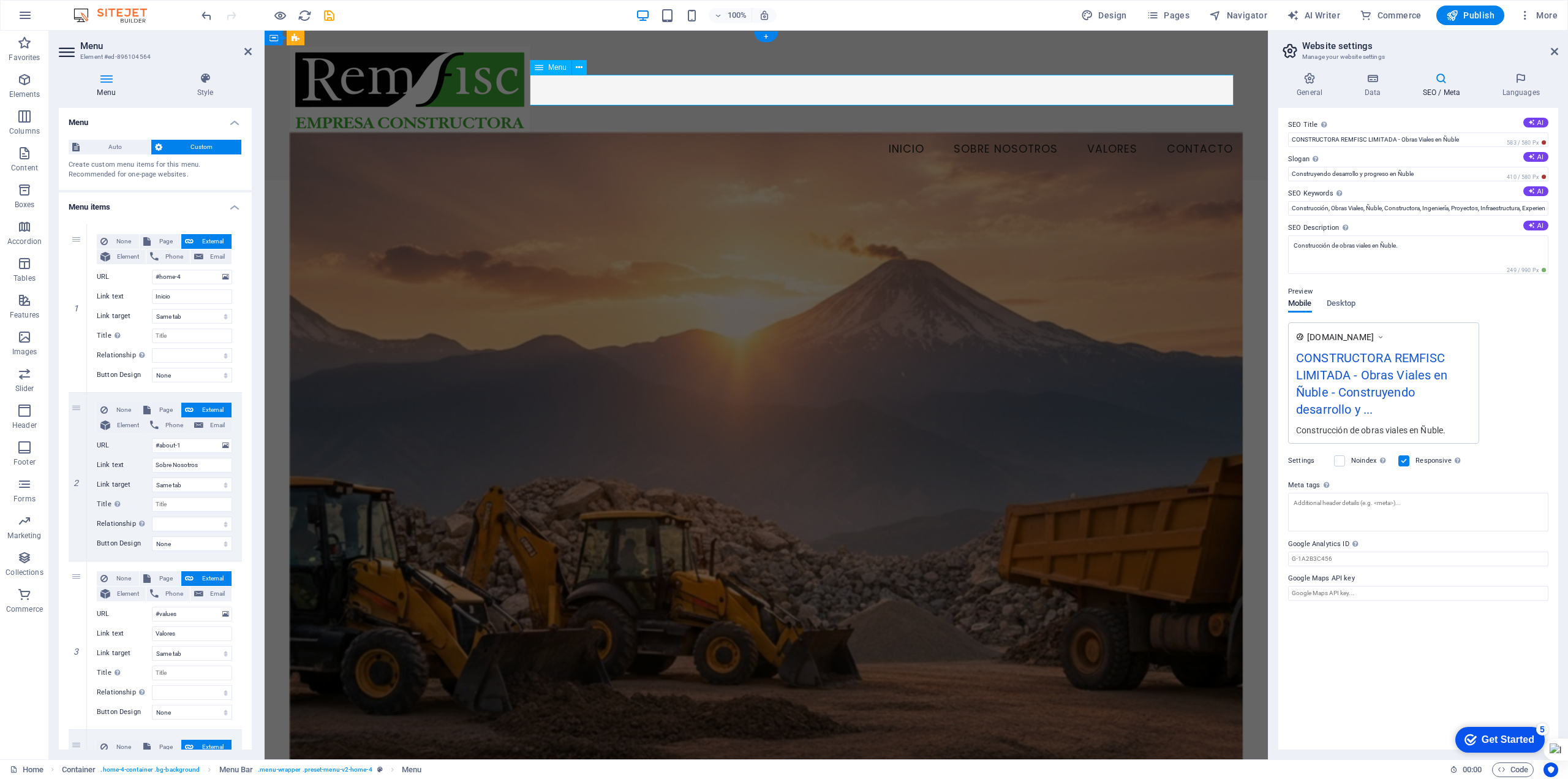
click at [898, 134] on nav "Inicio Sobre Nosotros Valores Contacto" at bounding box center [766, 149] width 953 height 31
click at [896, 134] on nav "Inicio Sobre Nosotros Valores Contacto" at bounding box center [766, 149] width 953 height 31
click at [209, 84] on icon at bounding box center [205, 79] width 93 height 12
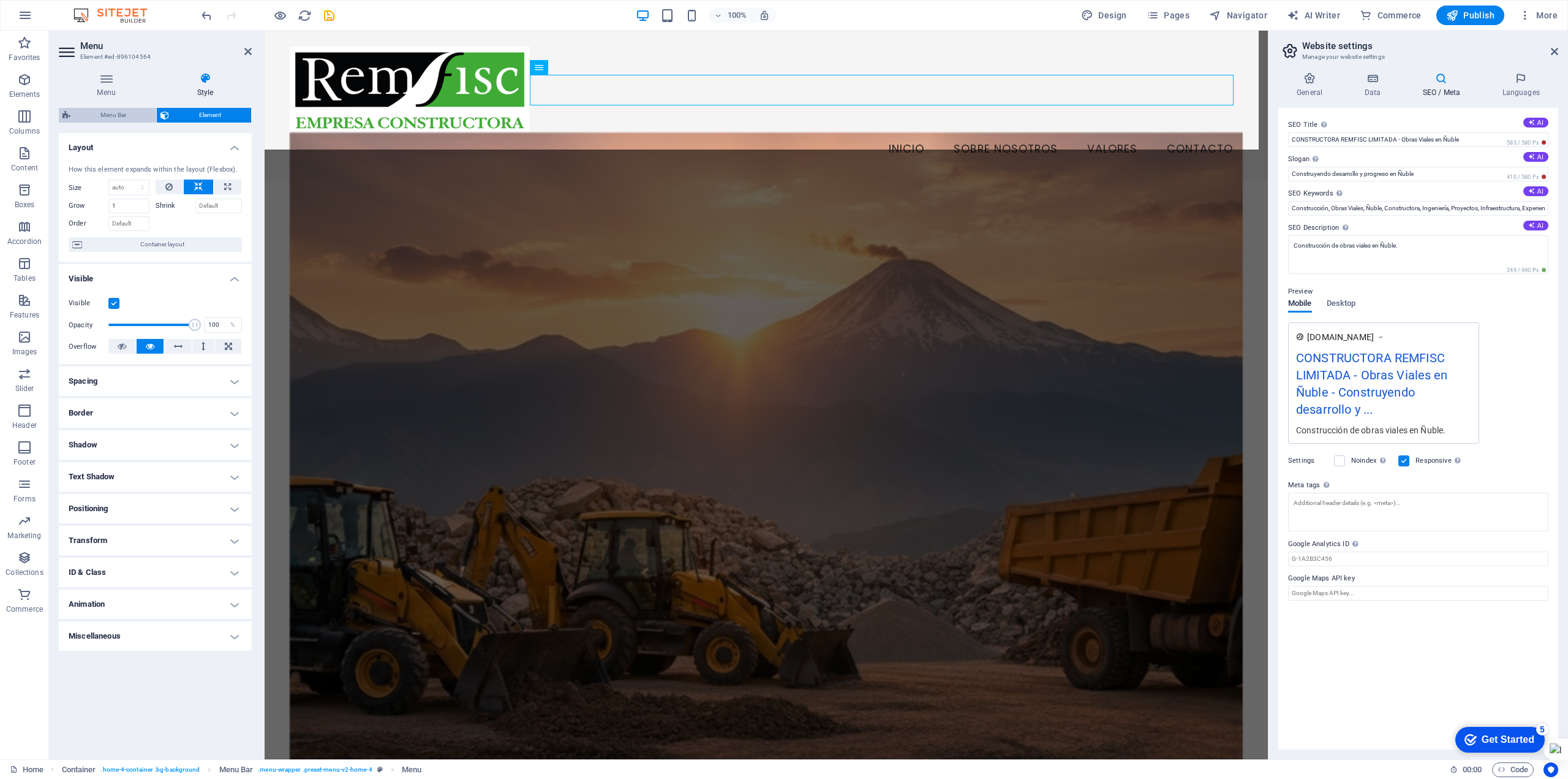
click at [122, 114] on span "Menu Bar" at bounding box center [113, 116] width 79 height 15
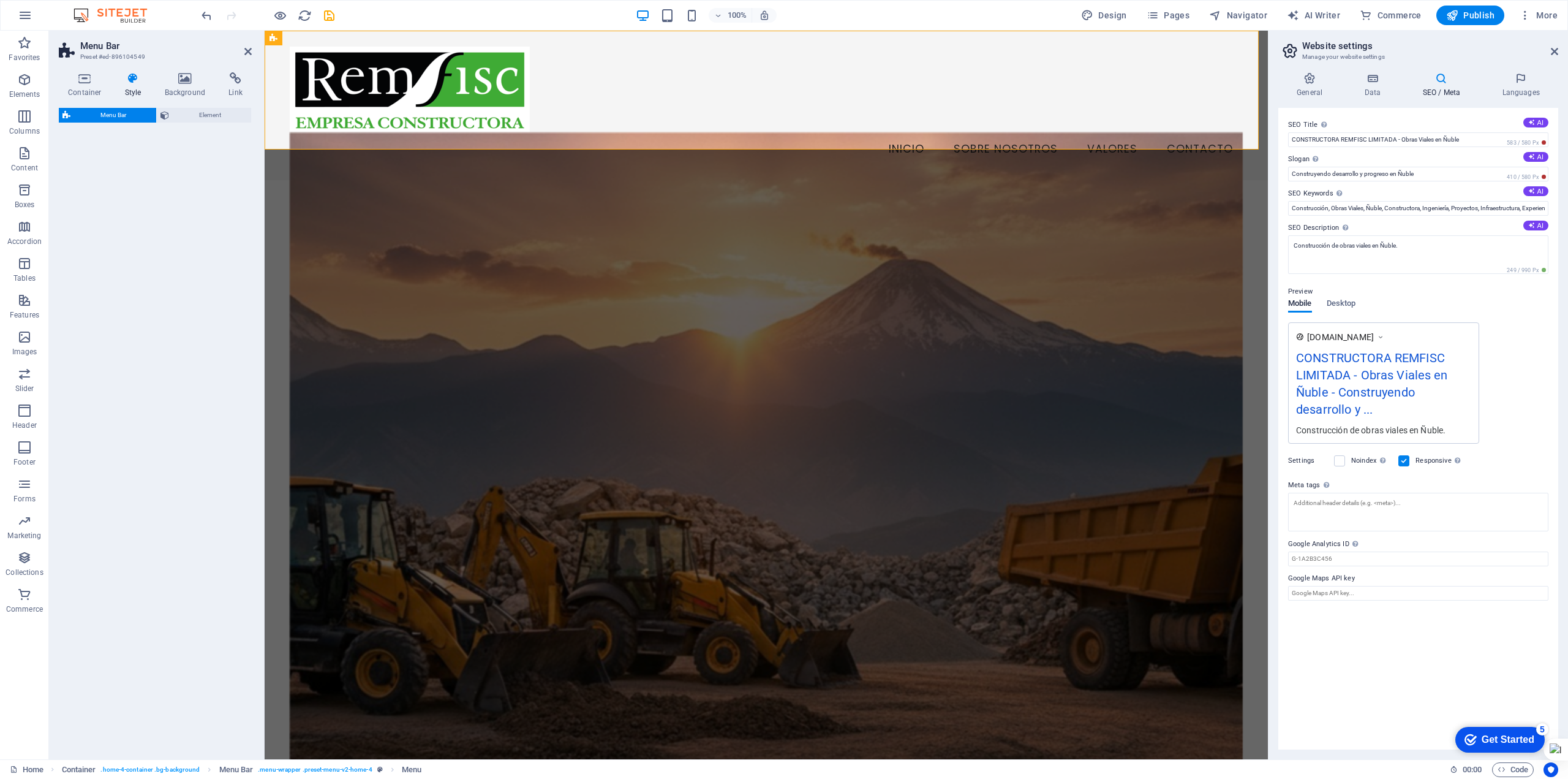
select select "vw"
select select "rem"
select select "vw"
select select "preset-menu-v2-home-4"
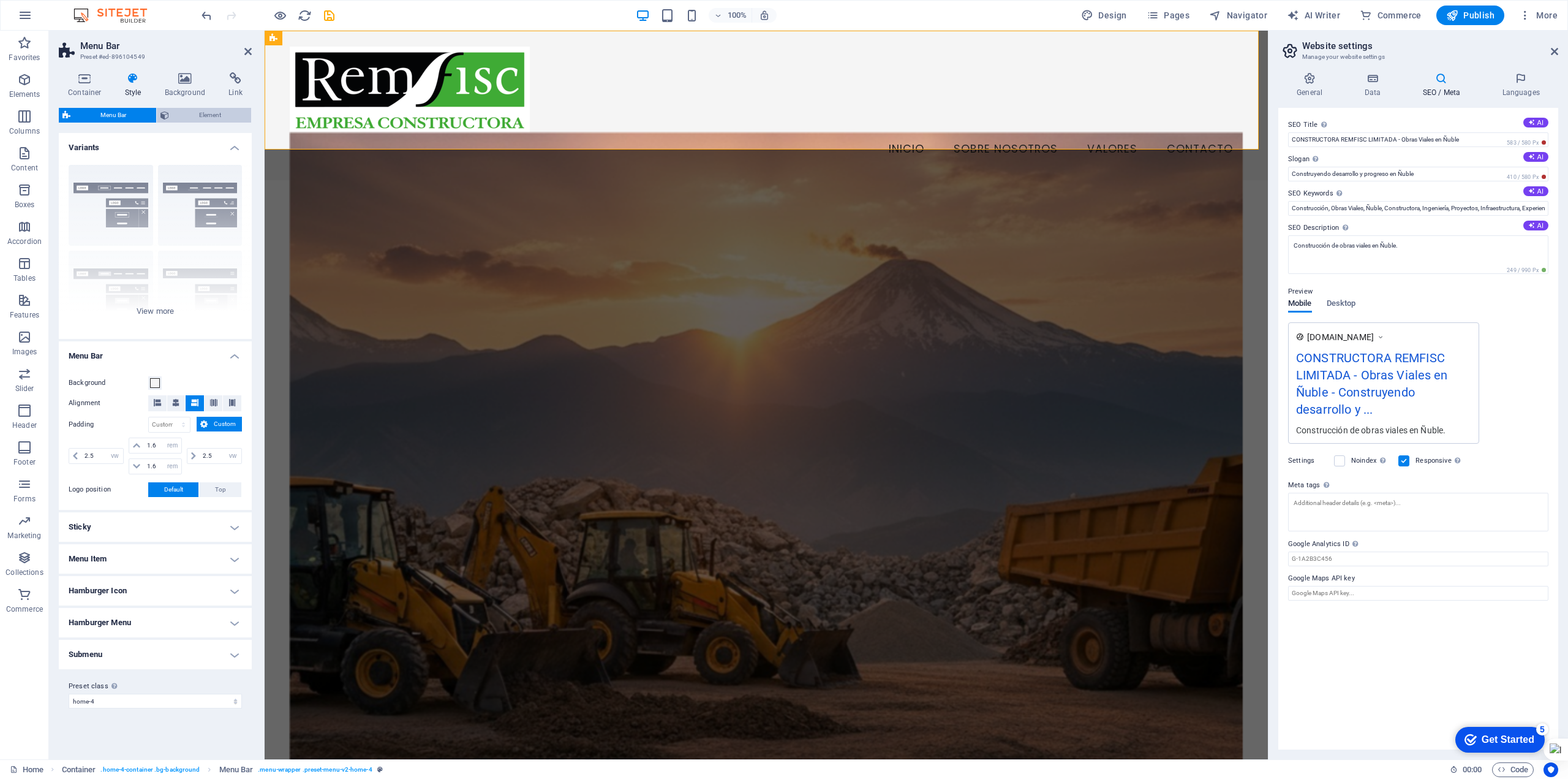
click at [190, 117] on span "Element" at bounding box center [210, 116] width 75 height 15
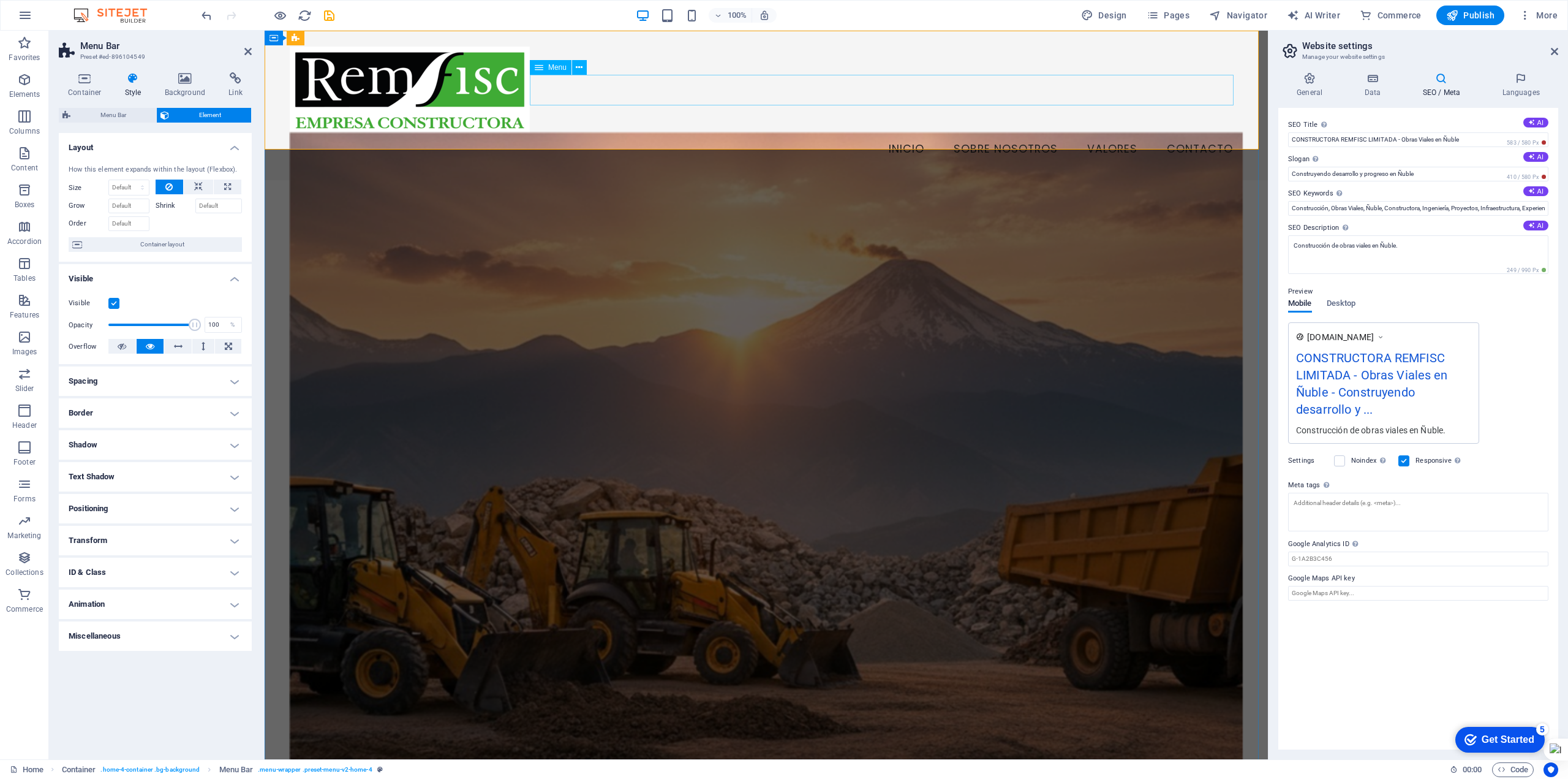
click at [898, 134] on nav "Inicio Sobre Nosotros Valores Contacto" at bounding box center [766, 149] width 953 height 31
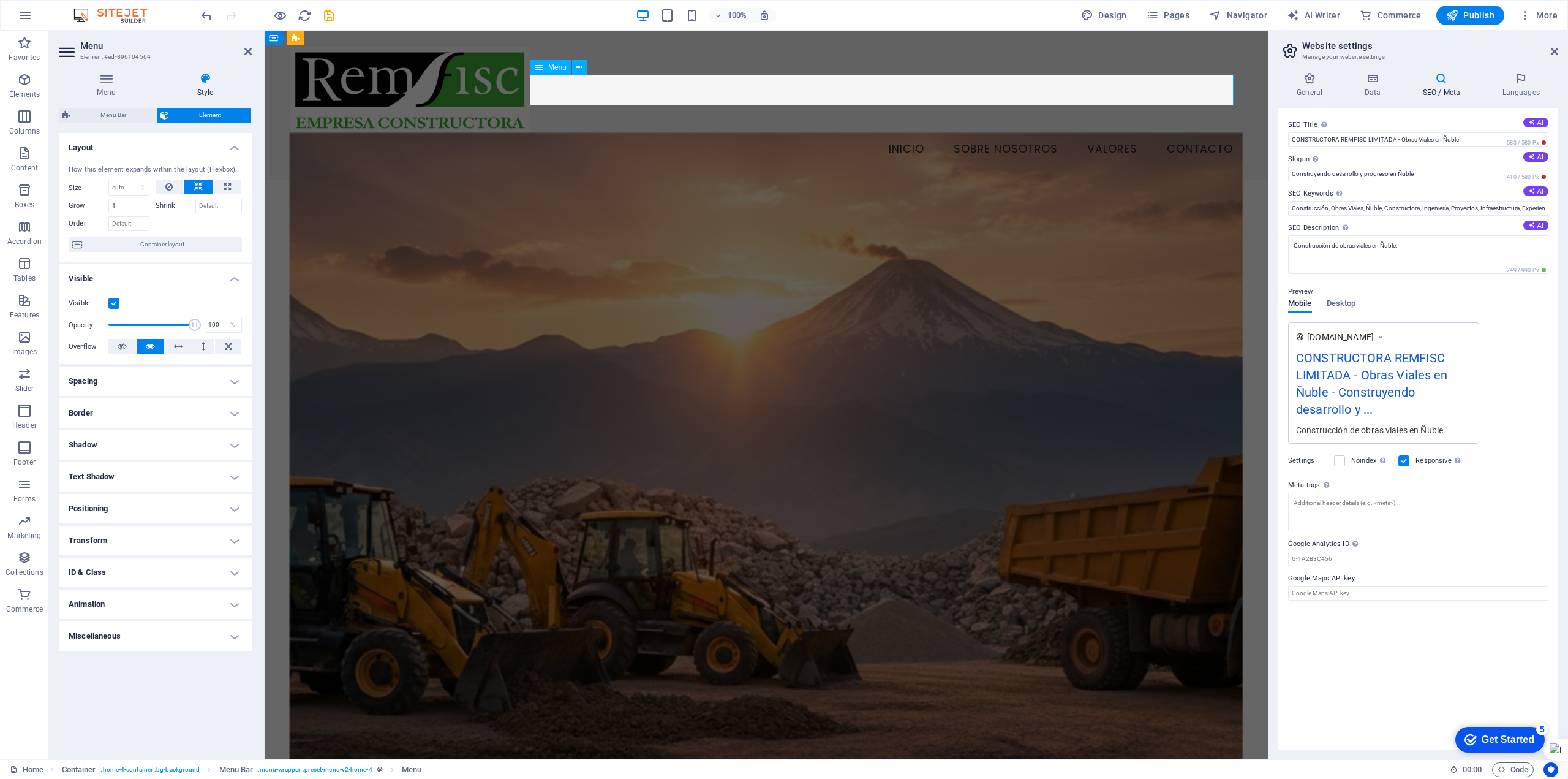
click at [898, 134] on nav "Inicio Sobre Nosotros Valores Contacto" at bounding box center [766, 149] width 953 height 31
click at [900, 134] on nav "Inicio Sobre Nosotros Valores Contacto" at bounding box center [766, 149] width 953 height 31
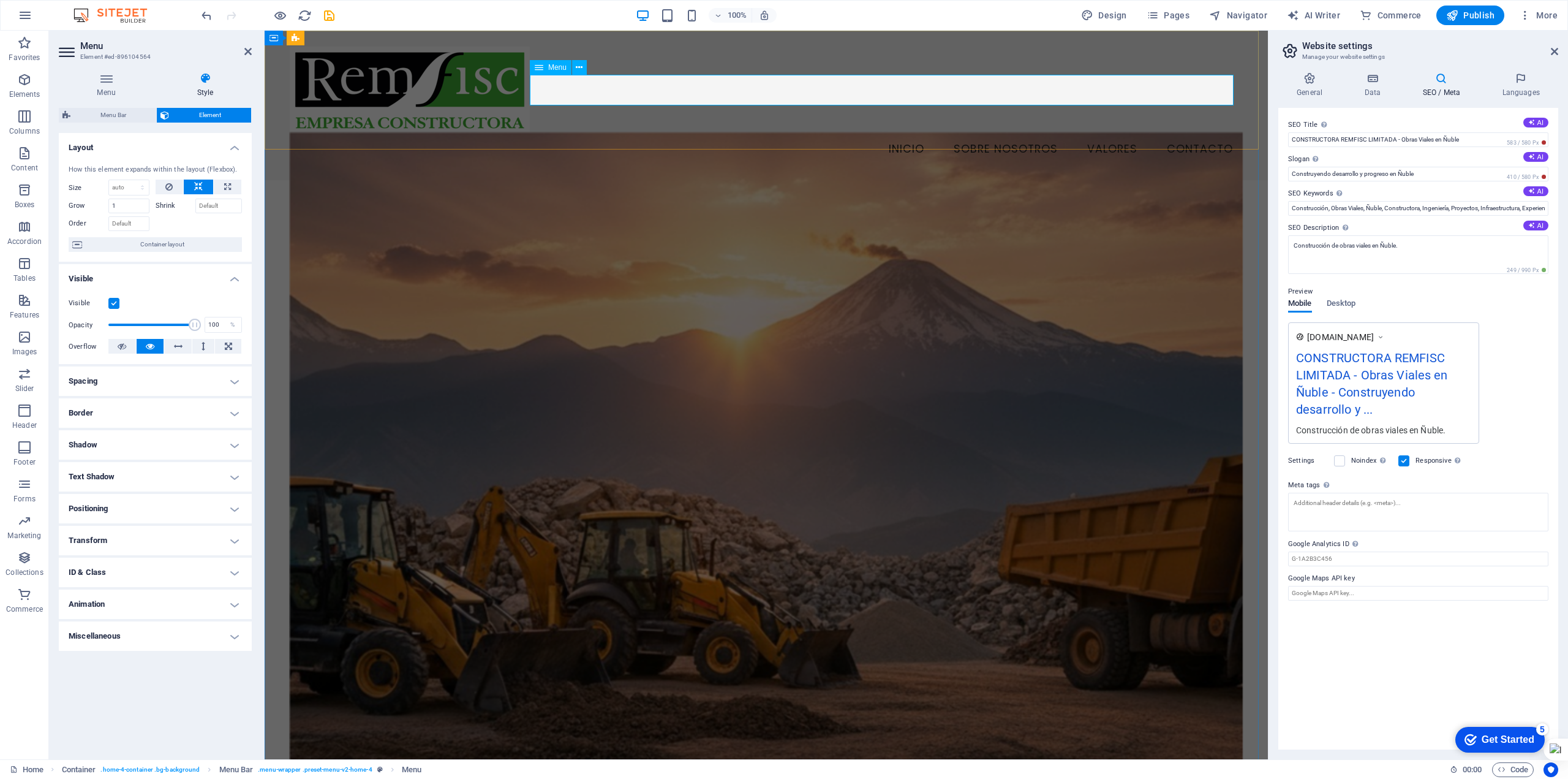
click at [561, 66] on span "Menu" at bounding box center [557, 67] width 18 height 8
click at [128, 474] on h4 "Text Shadow" at bounding box center [155, 477] width 193 height 29
click at [129, 451] on h4 "Shadow" at bounding box center [155, 445] width 193 height 29
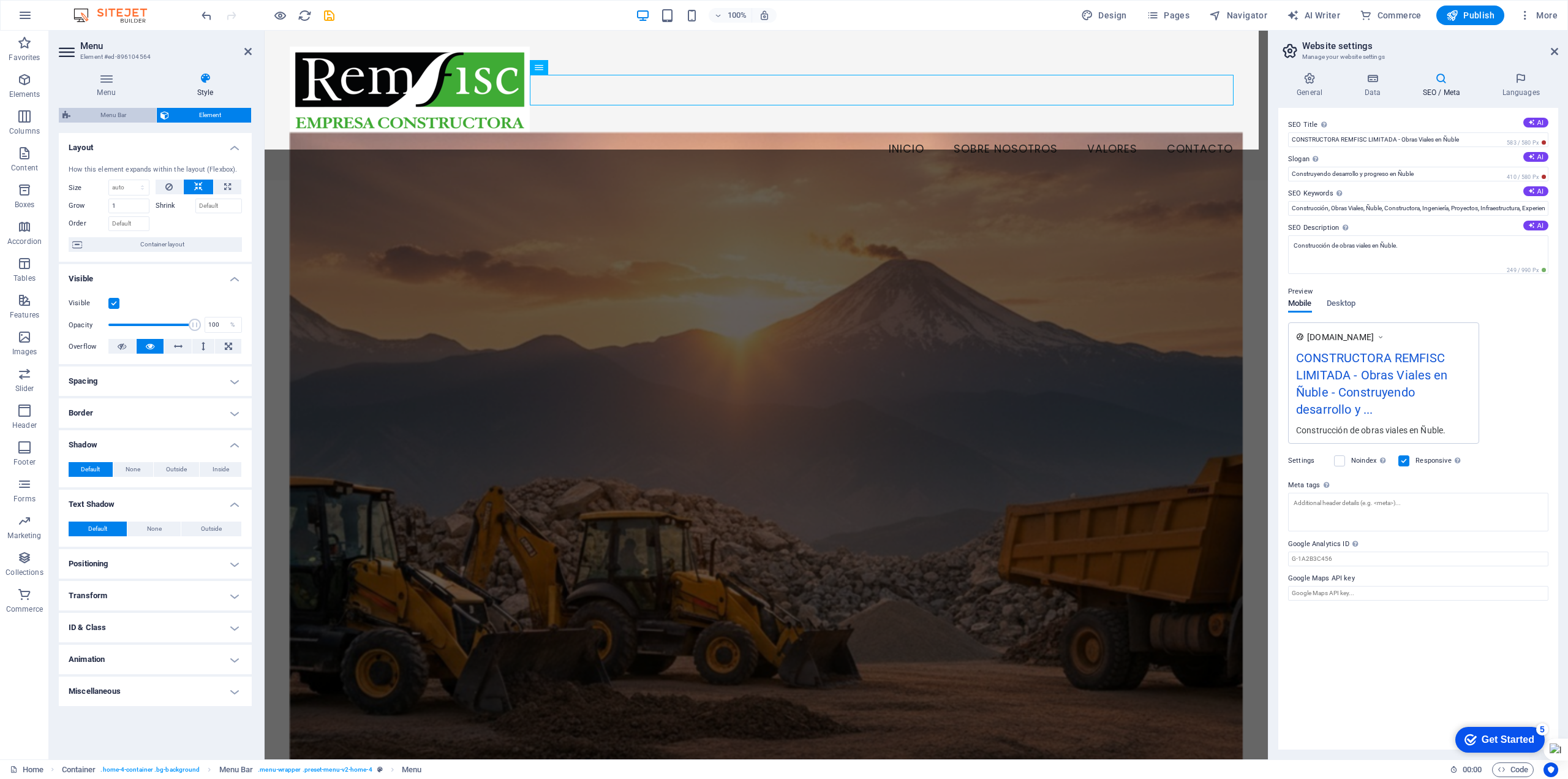
click at [120, 109] on span "Menu Bar" at bounding box center [113, 116] width 79 height 15
select select "vw"
select select "rem"
select select "vw"
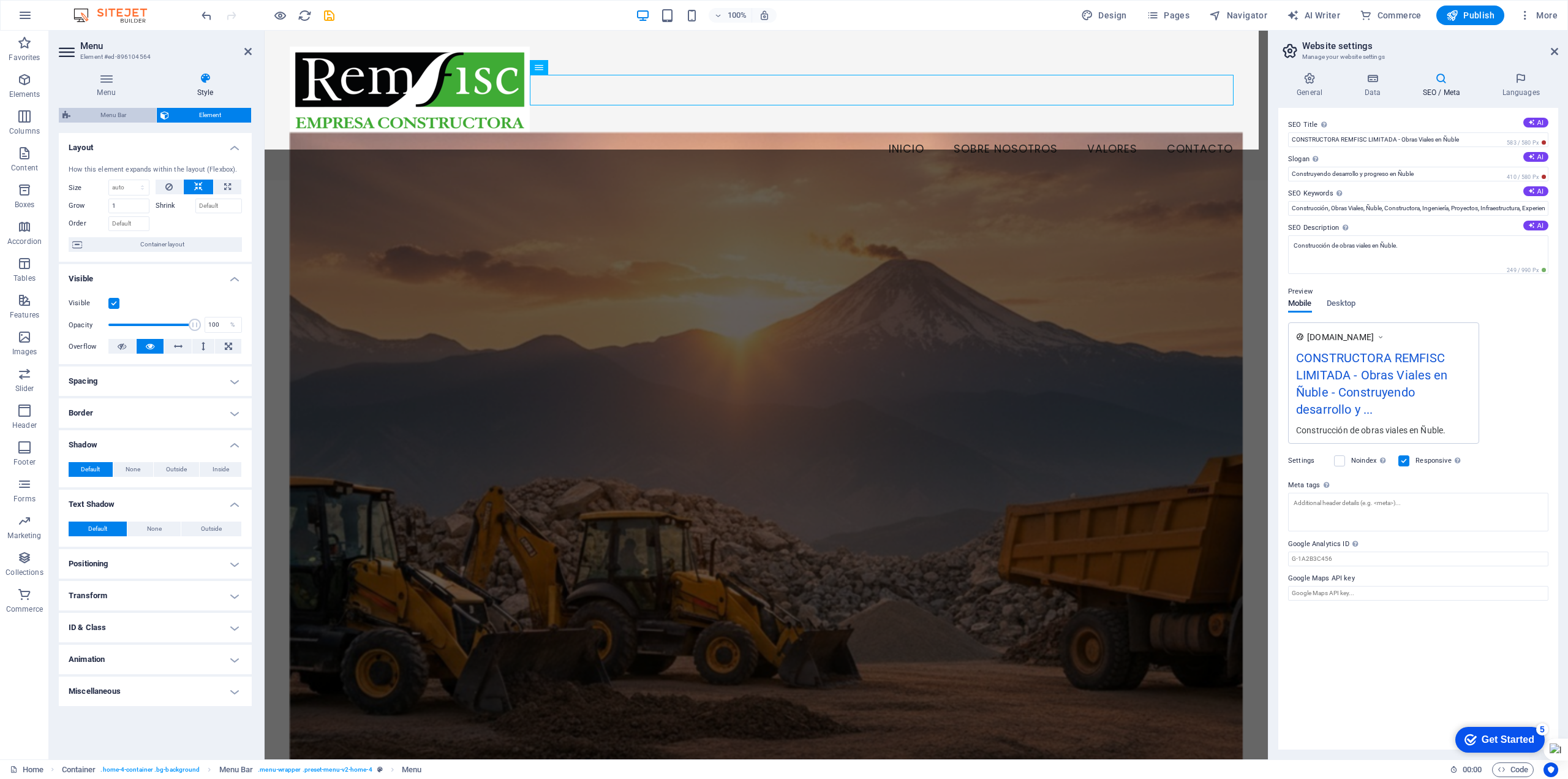
select select "preset-menu-v2-home-4"
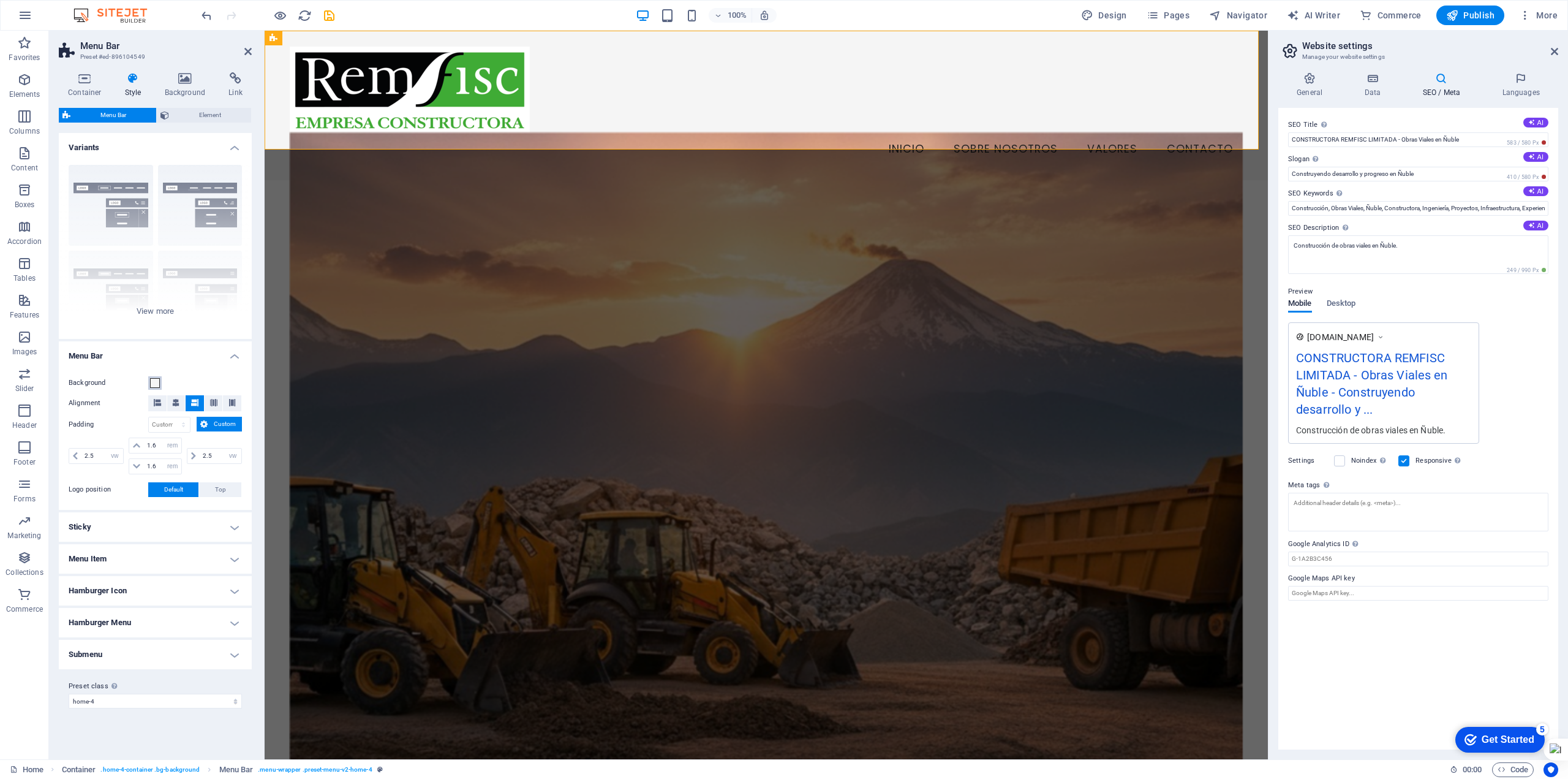
click at [154, 384] on span at bounding box center [155, 383] width 10 height 10
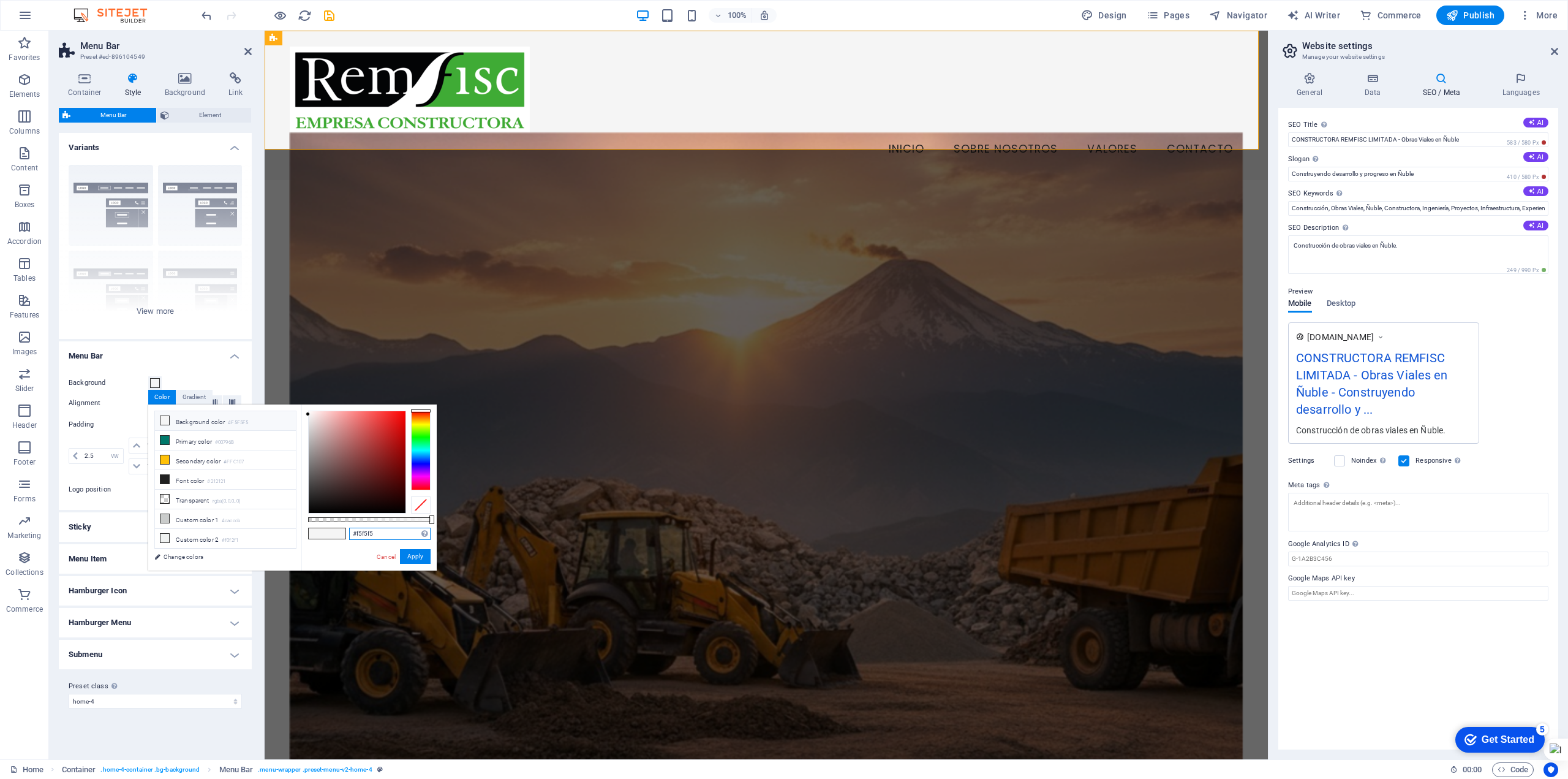
click at [388, 536] on input "#f5f5f5" at bounding box center [390, 534] width 81 height 12
drag, startPoint x: 388, startPoint y: 536, endPoint x: 409, endPoint y: 534, distance: 21.1
click at [409, 534] on input "#f5f5f5" at bounding box center [390, 534] width 81 height 12
click at [385, 557] on link "Cancel" at bounding box center [386, 556] width 21 height 9
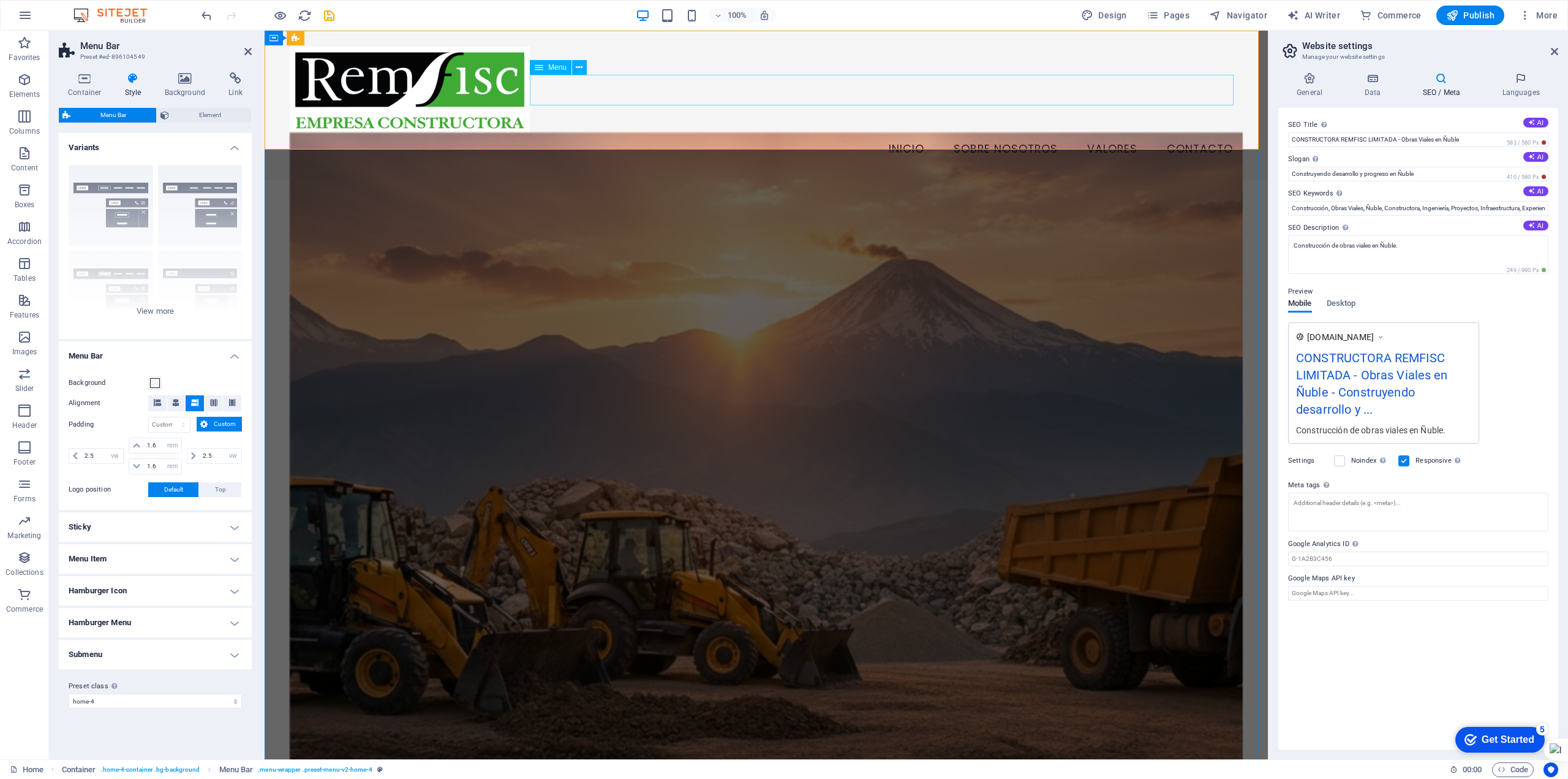
click at [924, 134] on nav "Inicio Sobre Nosotros Valores Contacto" at bounding box center [766, 149] width 953 height 31
click at [912, 134] on nav "Inicio Sobre Nosotros Valores Contacto" at bounding box center [766, 149] width 953 height 31
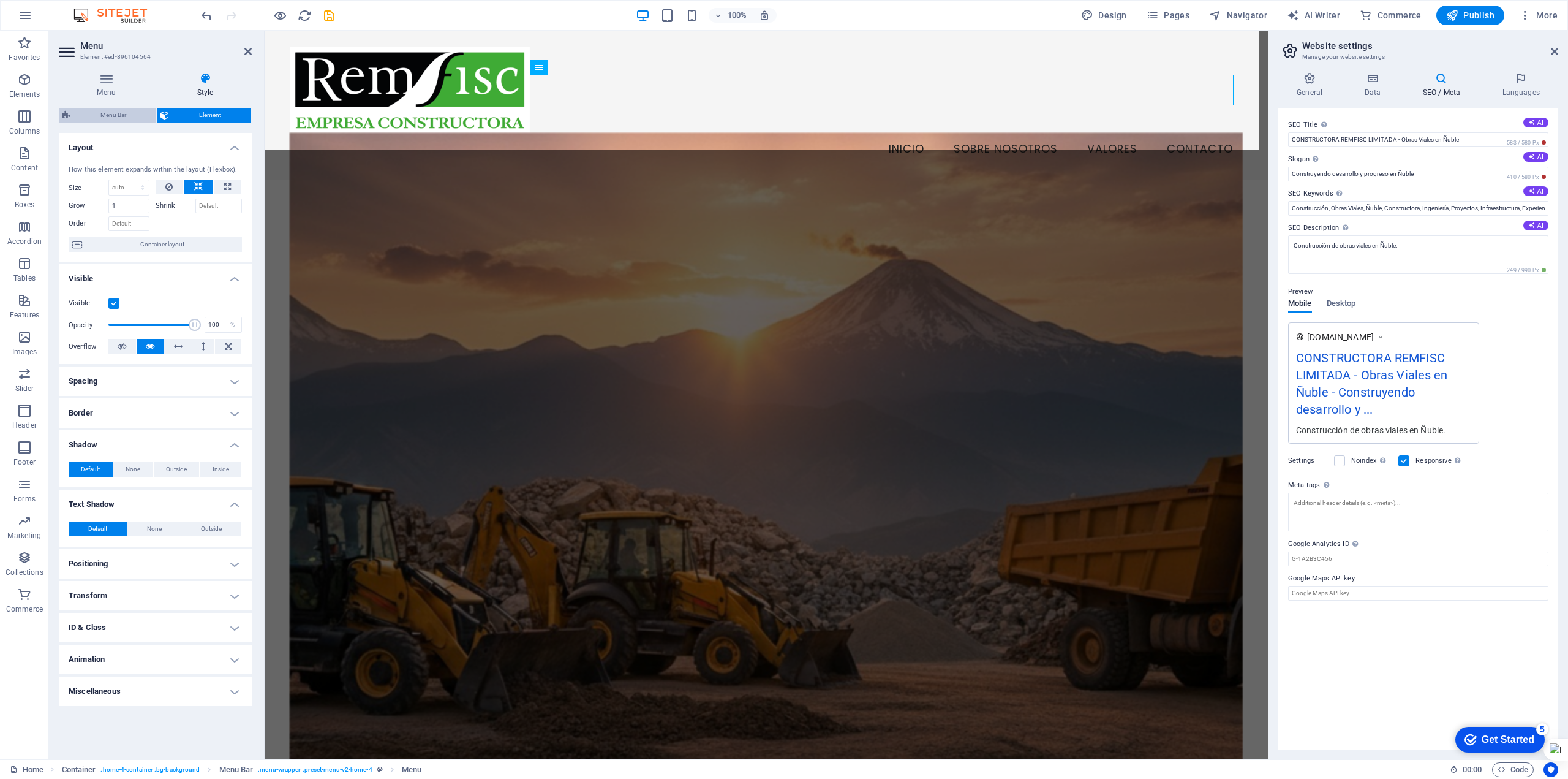
click at [106, 115] on span "Menu Bar" at bounding box center [113, 116] width 79 height 15
select select "vw"
select select "rem"
select select "vw"
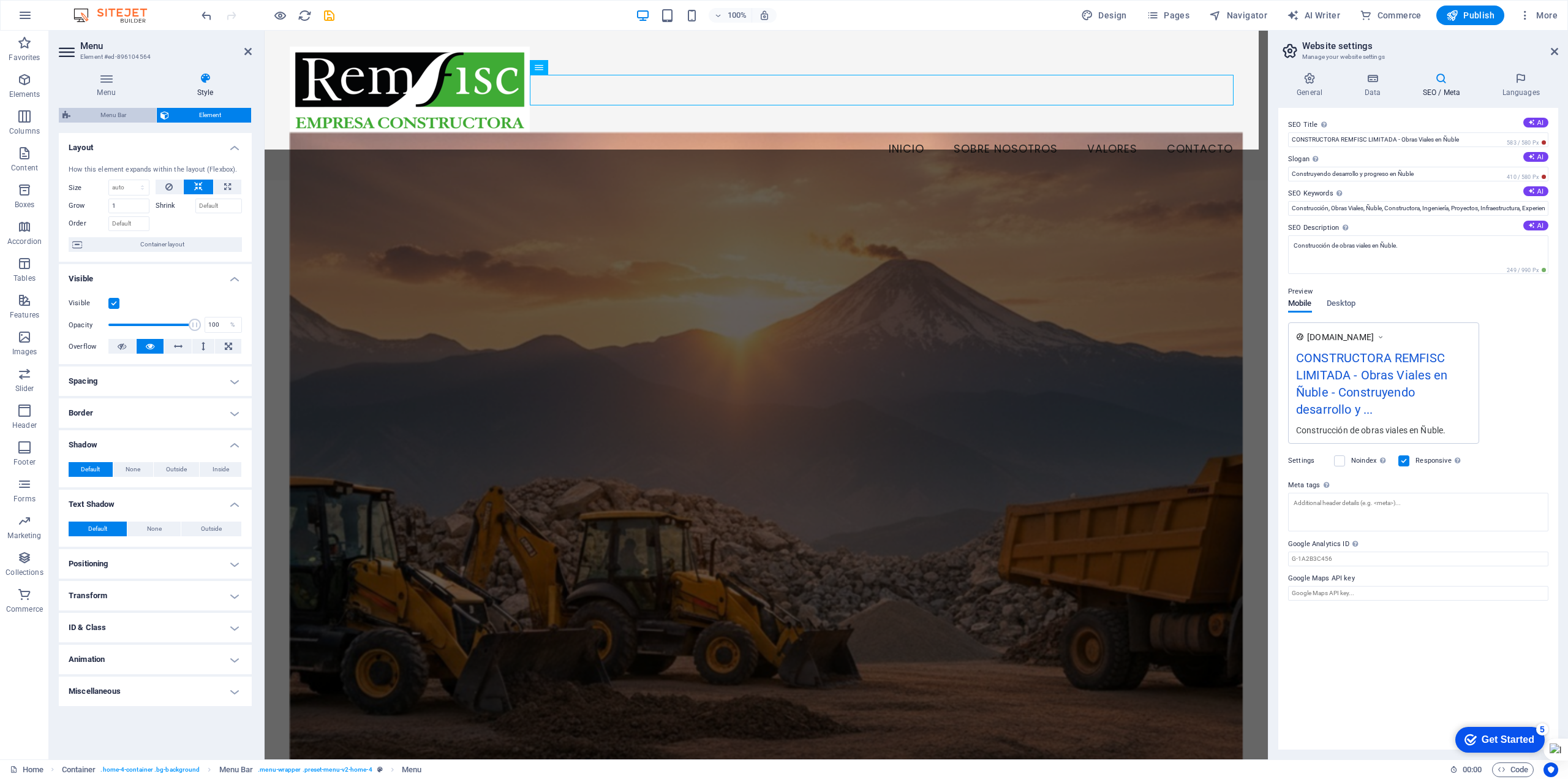
select select "preset-menu-v2-home-4"
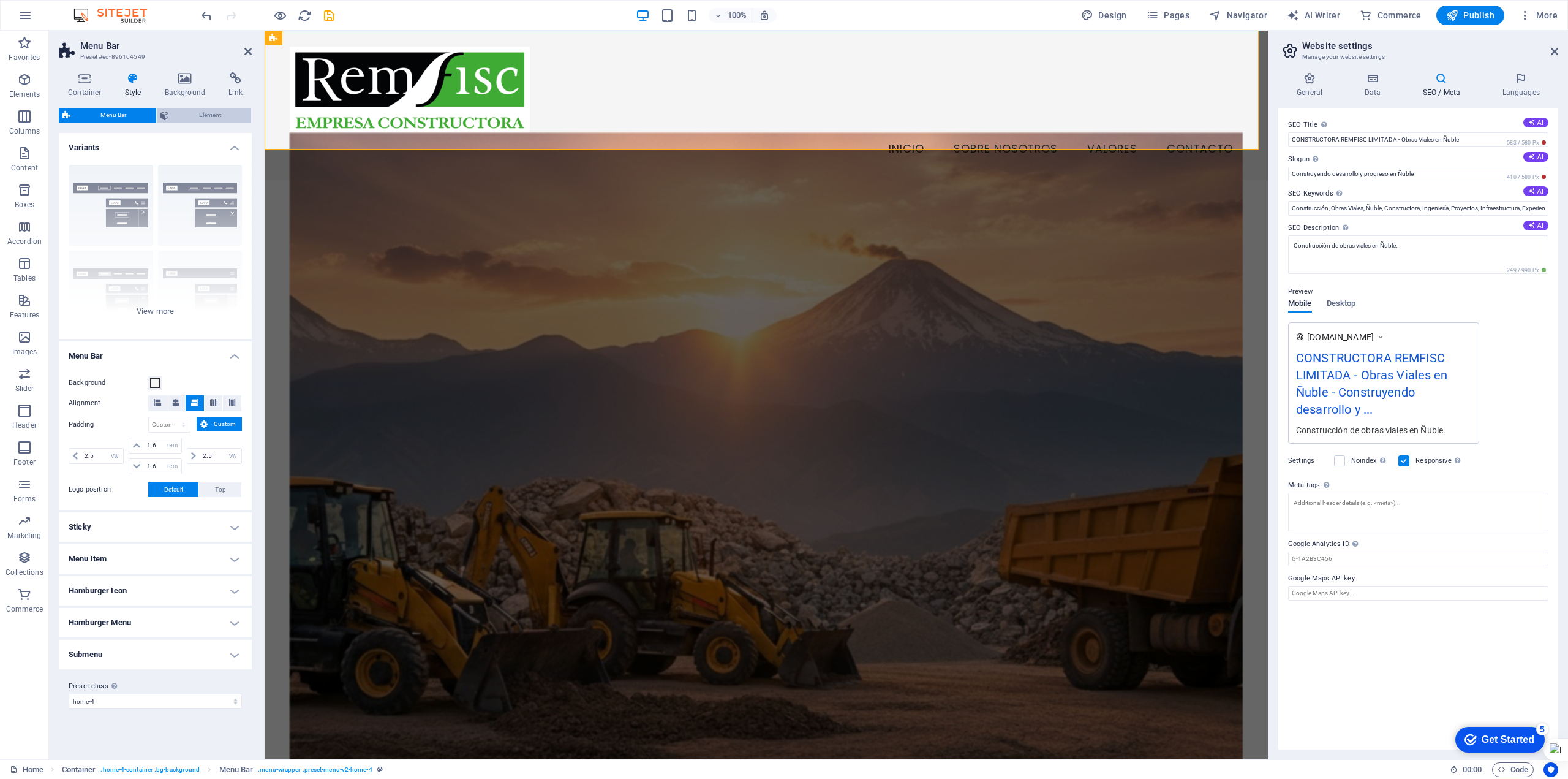
click at [215, 118] on span "Element" at bounding box center [210, 116] width 75 height 15
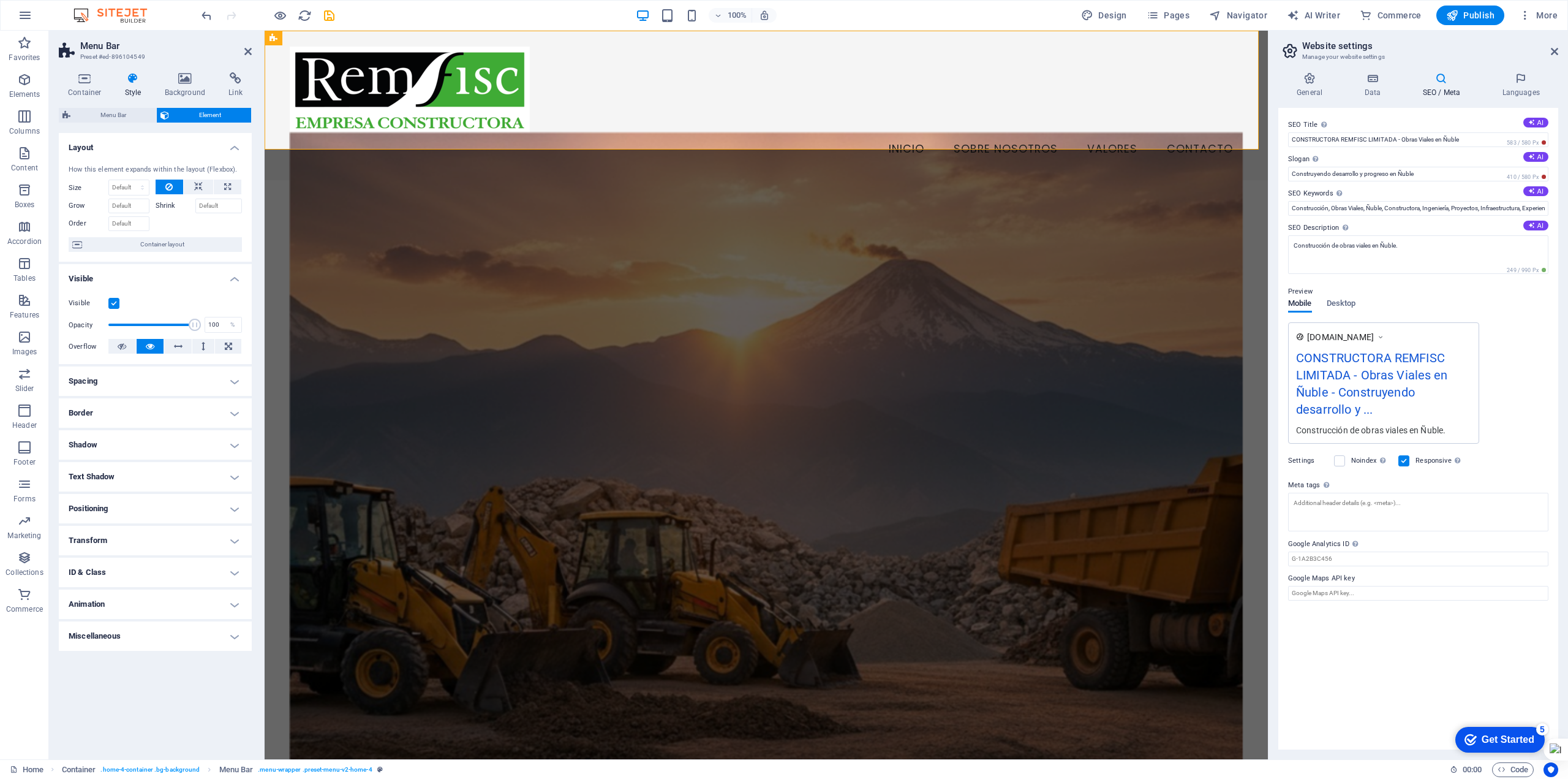
click at [210, 116] on span "Element" at bounding box center [210, 116] width 75 height 15
click at [211, 115] on span "Element" at bounding box center [210, 116] width 75 height 15
click at [949, 134] on nav "Inicio Sobre Nosotros Valores Contacto" at bounding box center [766, 149] width 953 height 31
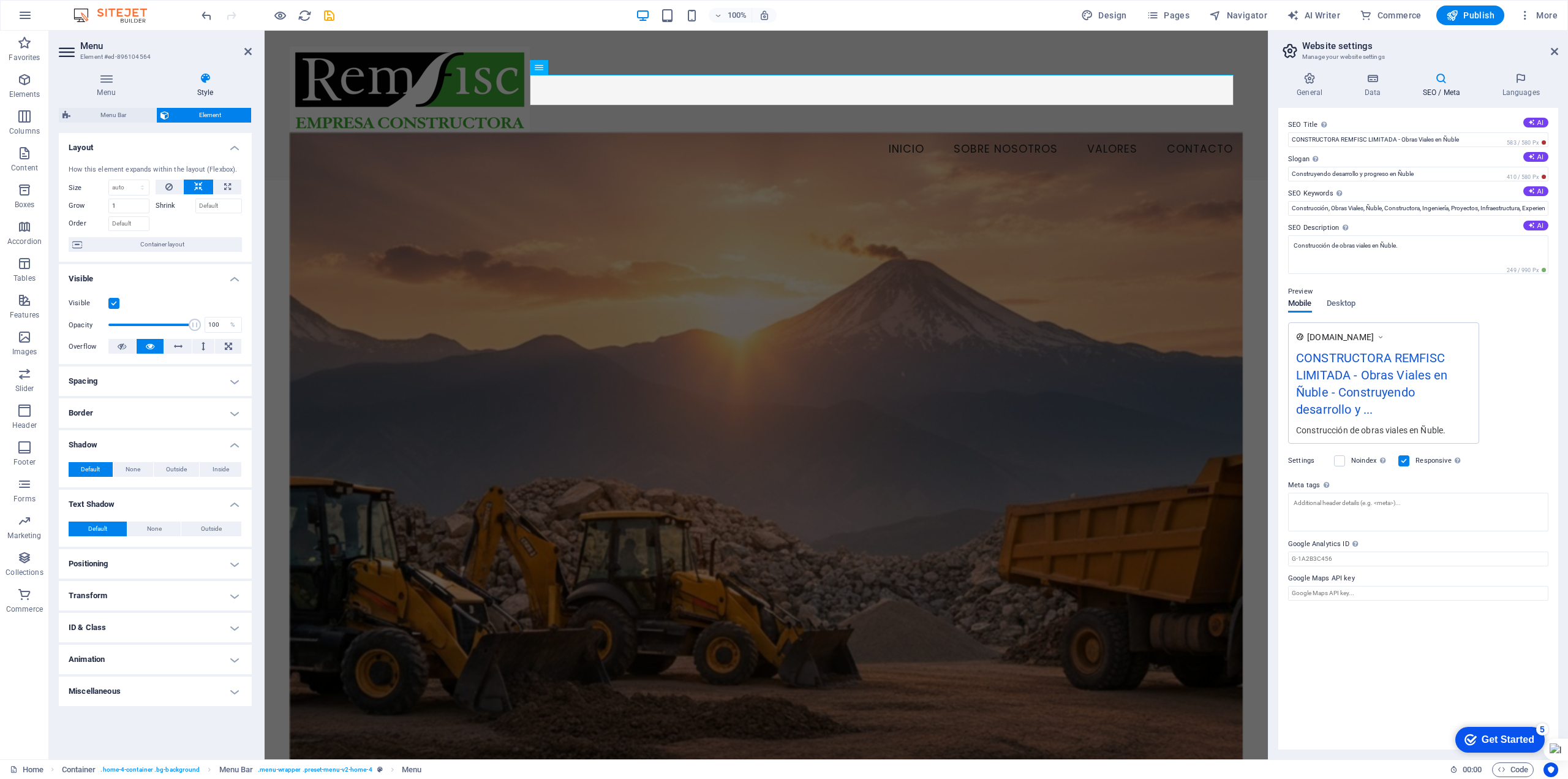
click at [162, 410] on h4 "Border" at bounding box center [155, 413] width 193 height 29
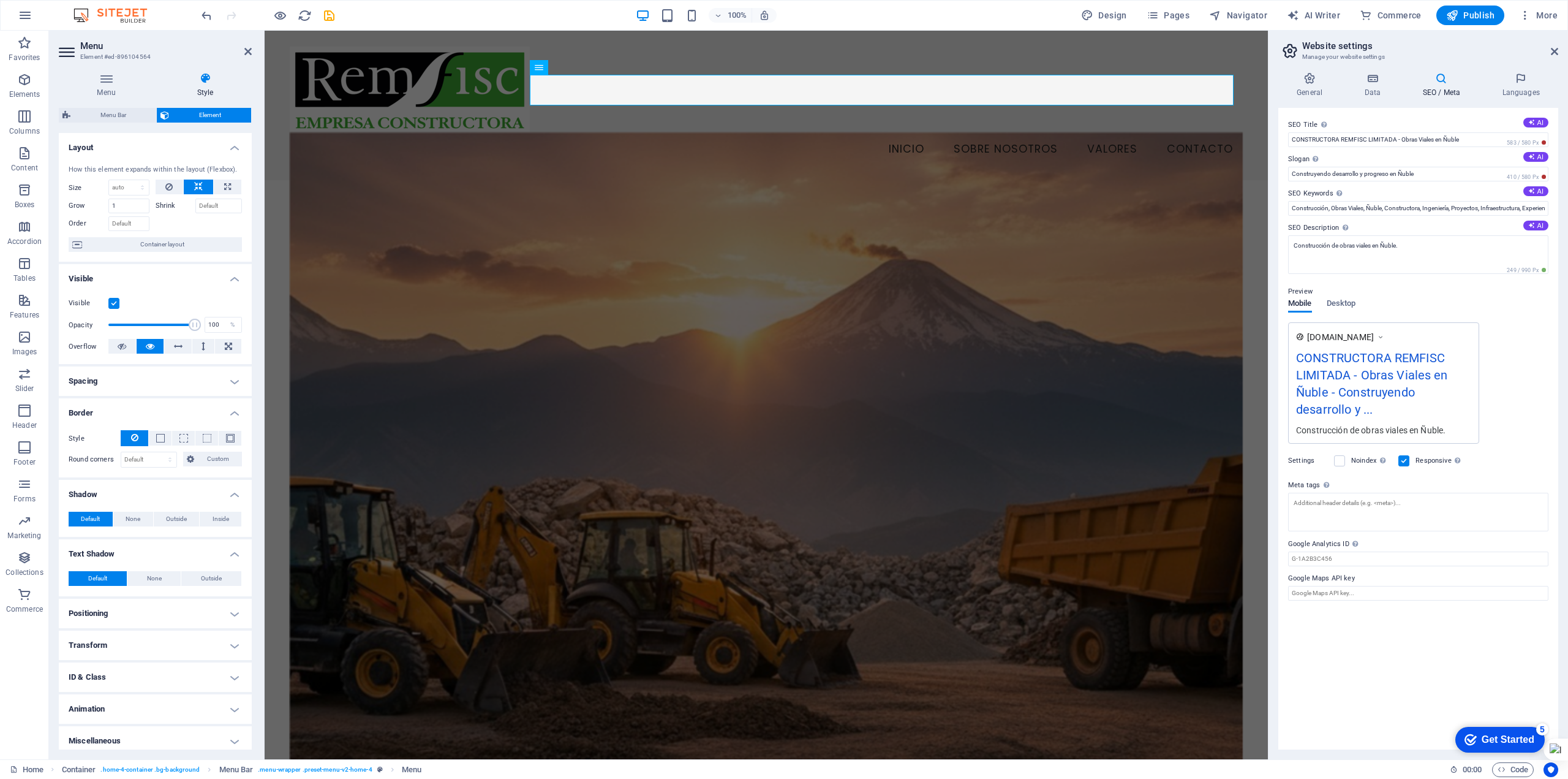
click at [157, 494] on h4 "Shadow" at bounding box center [155, 491] width 193 height 22
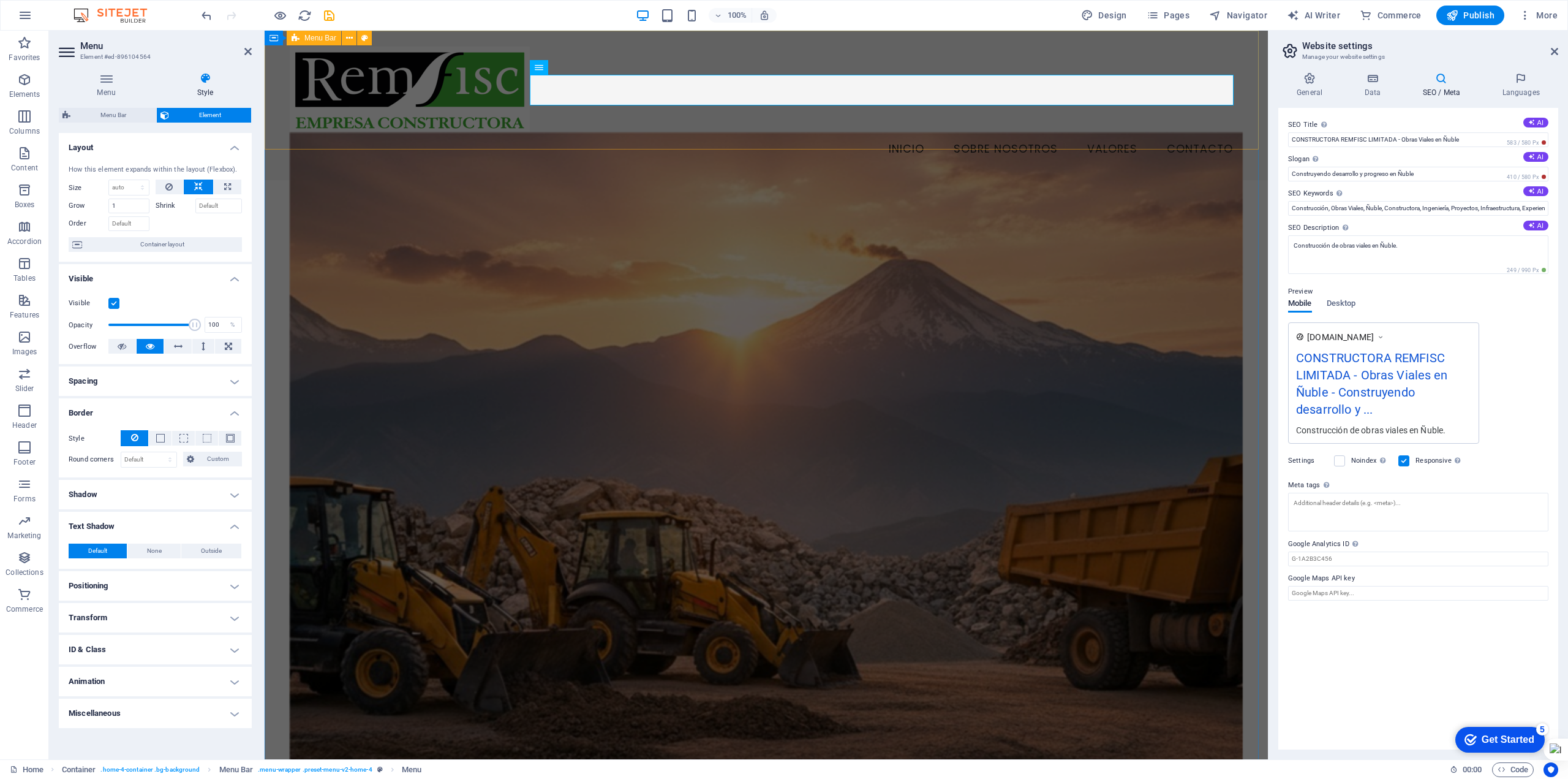
click at [977, 146] on div "Menu Inicio Sobre Nosotros Valores Contacto" at bounding box center [766, 105] width 1003 height 150
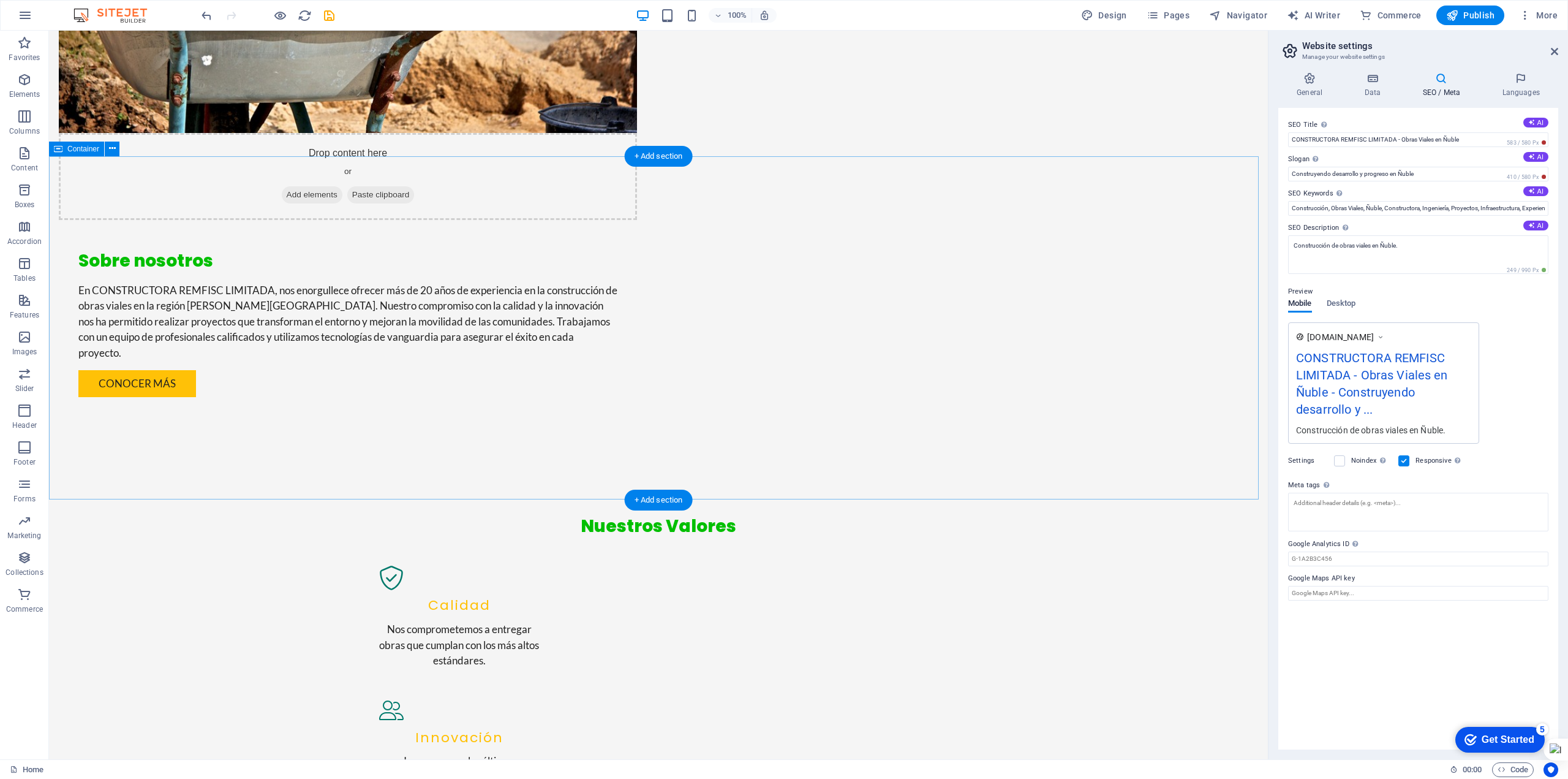
scroll to position [1327, 0]
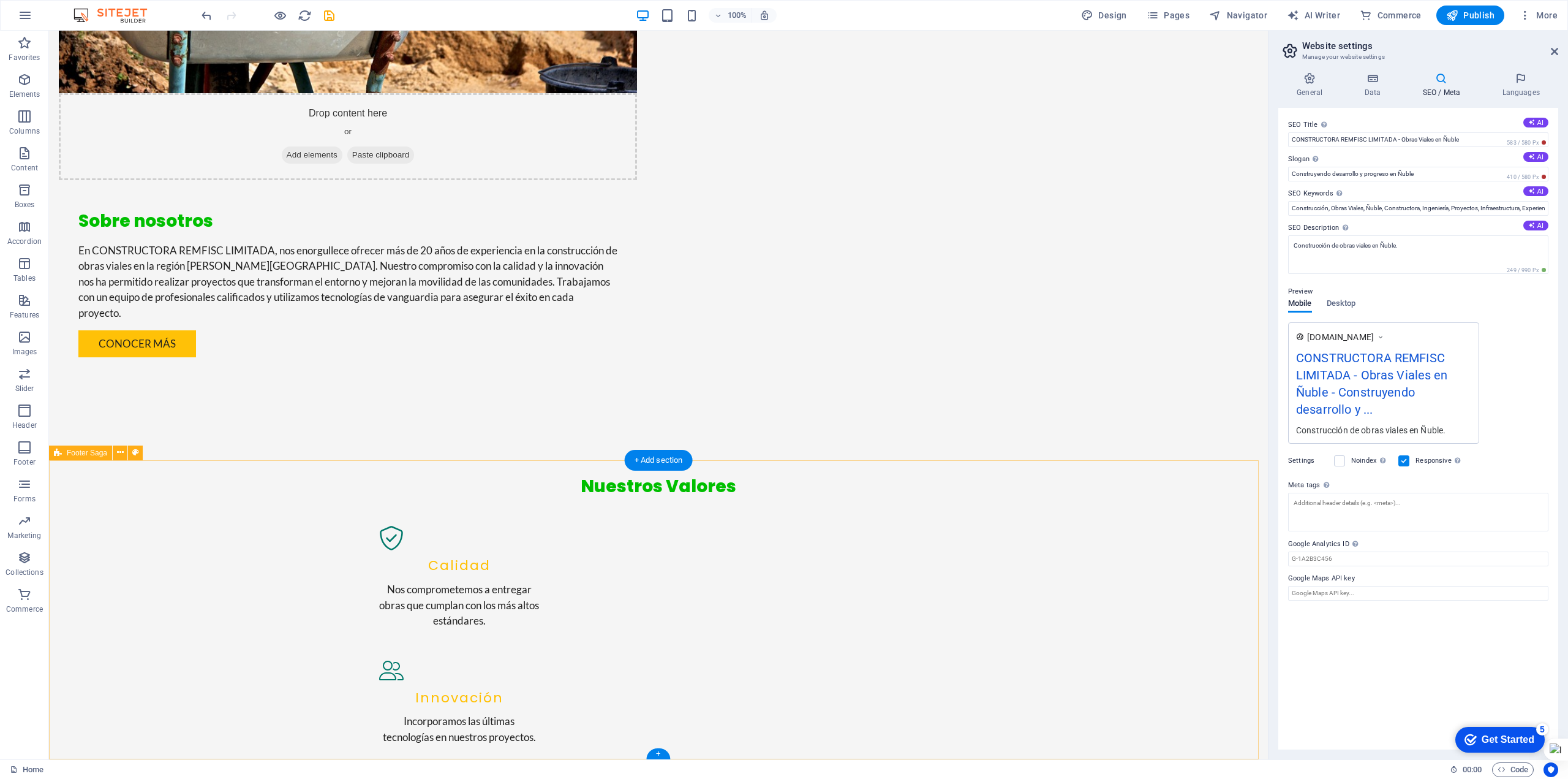
drag, startPoint x: 970, startPoint y: 492, endPoint x: 941, endPoint y: 501, distance: 30.4
click at [871, 501] on icon at bounding box center [868, 501] width 7 height 13
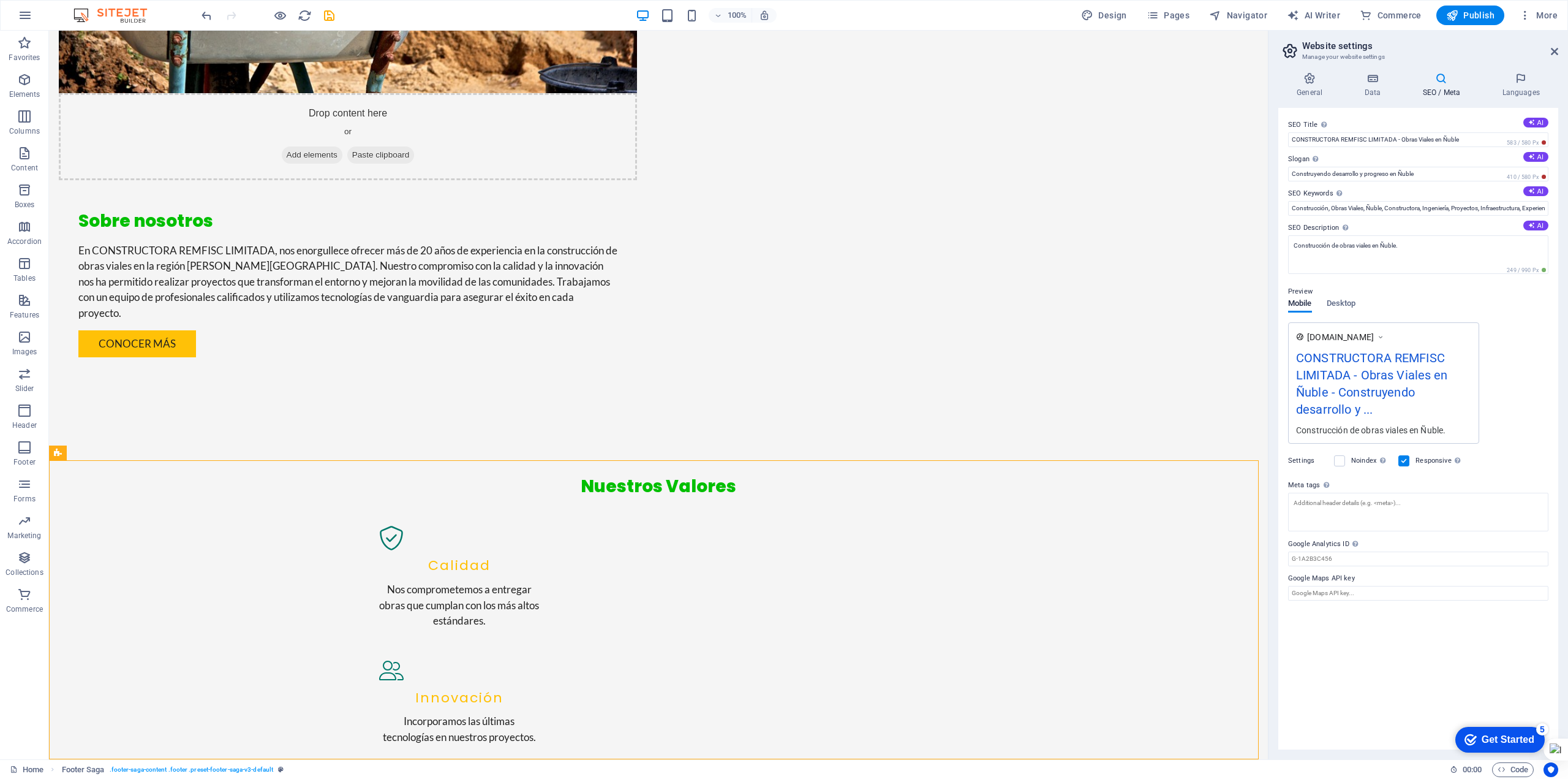
click at [1483, 735] on div "Get Started" at bounding box center [1508, 740] width 53 height 11
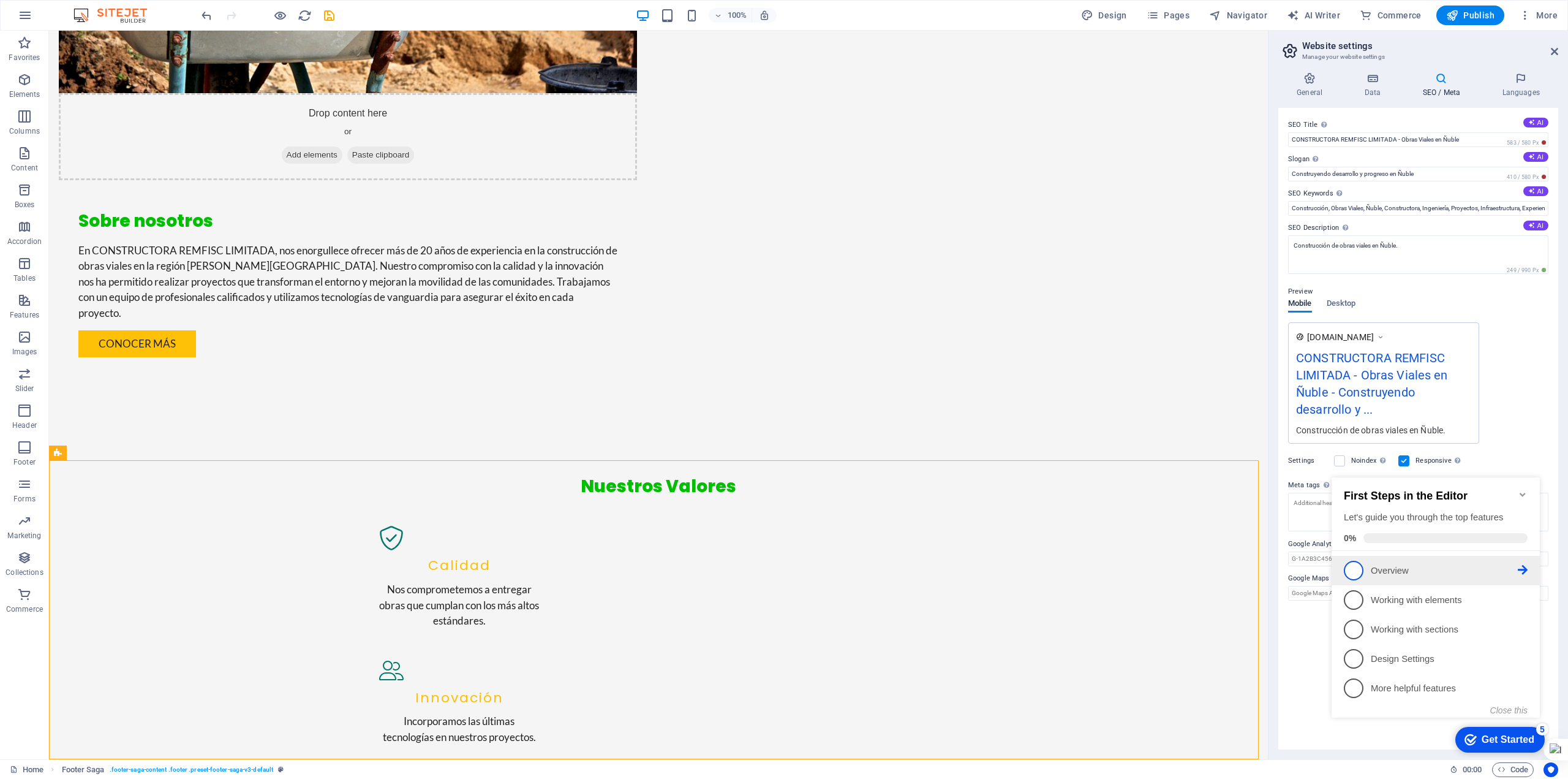
click at [1378, 570] on p "Overview - incomplete" at bounding box center [1444, 570] width 147 height 13
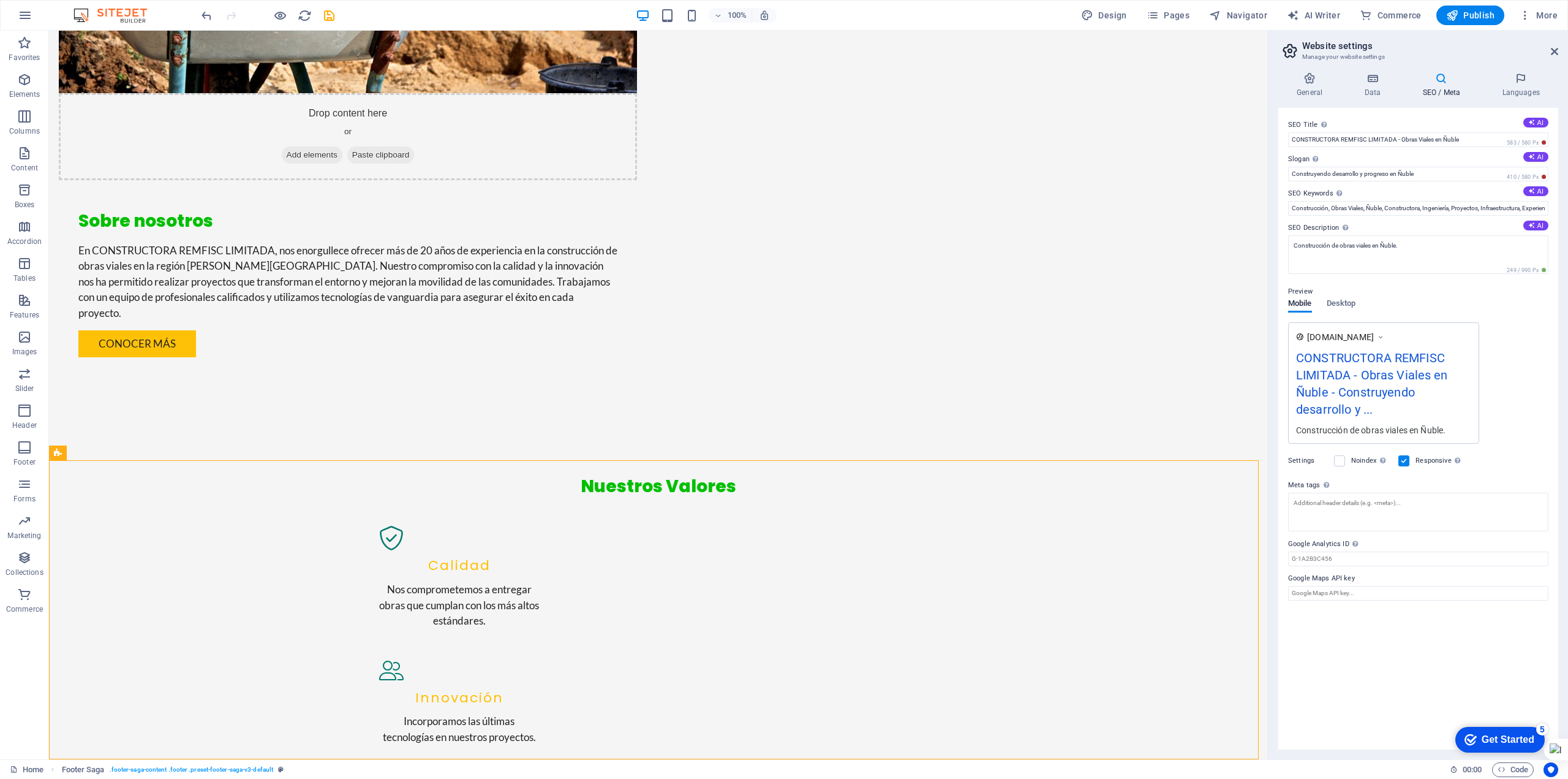
click at [1497, 735] on div "Get Started" at bounding box center [1508, 740] width 53 height 11
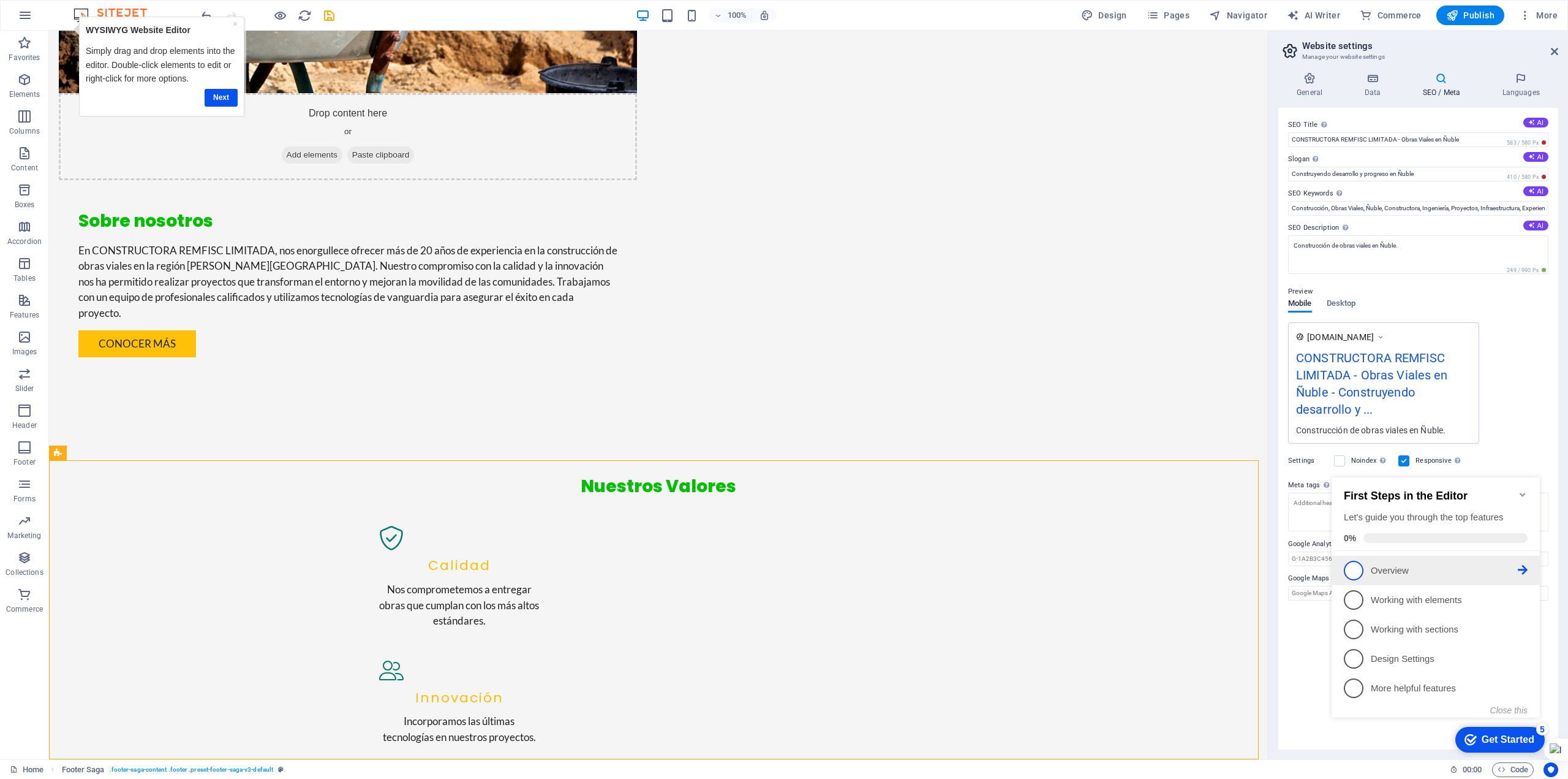
click at [1515, 567] on p "Overview - incomplete" at bounding box center [1444, 570] width 147 height 13
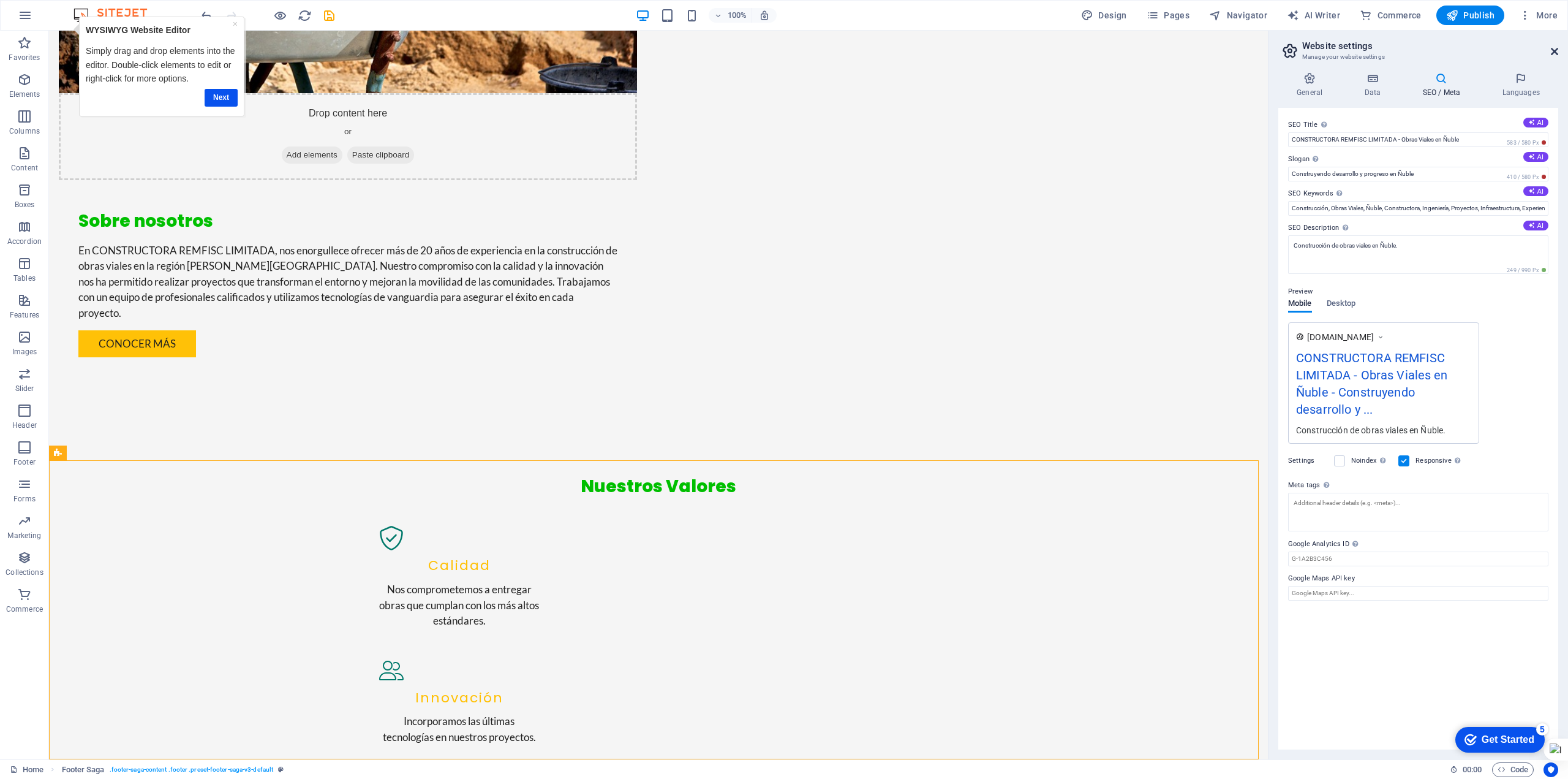
drag, startPoint x: 1554, startPoint y: 51, endPoint x: 1505, endPoint y: 21, distance: 57.5
click at [1554, 51] on icon at bounding box center [1554, 51] width 8 height 10
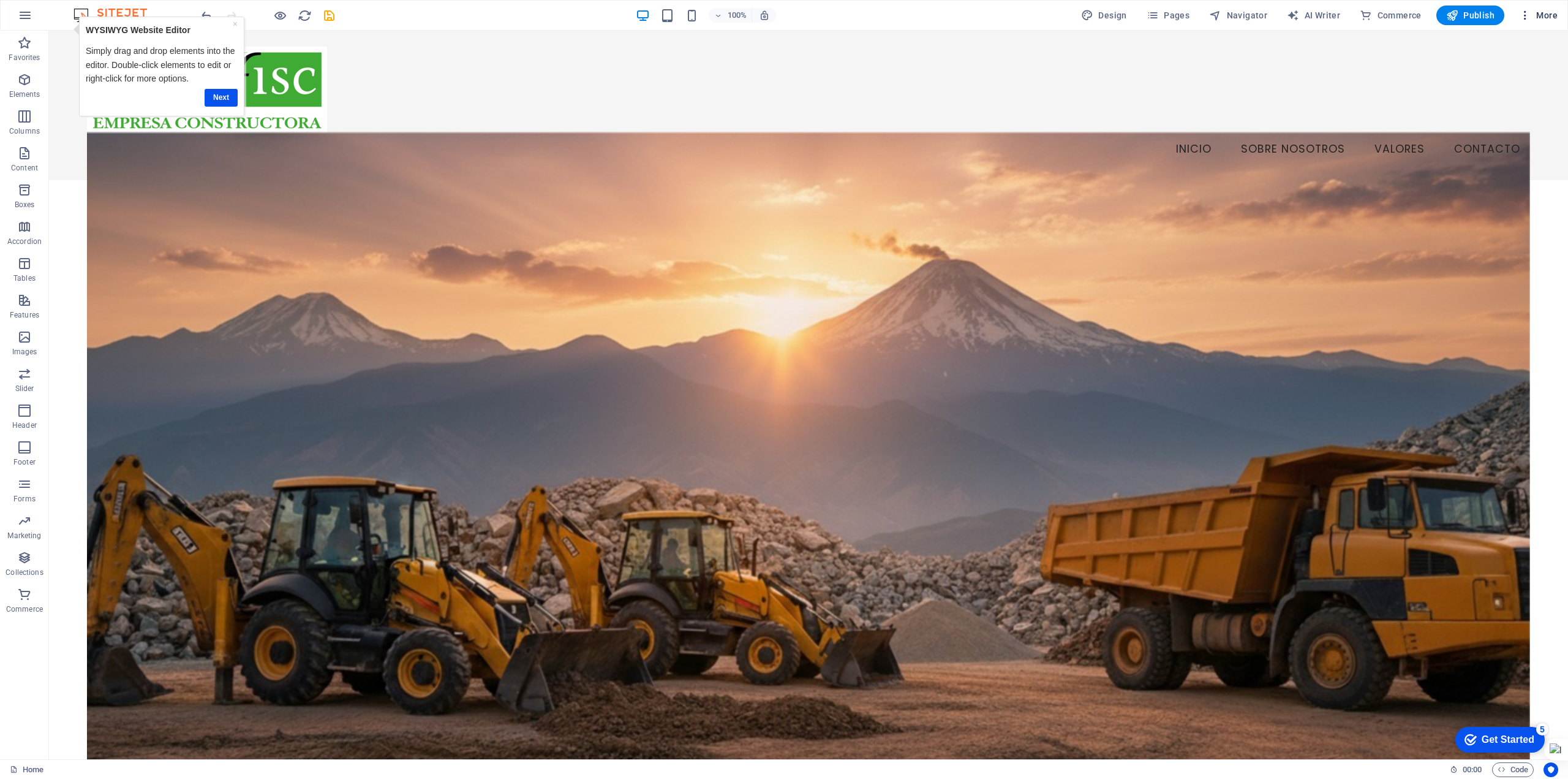
click at [1534, 15] on span "More" at bounding box center [1539, 15] width 38 height 12
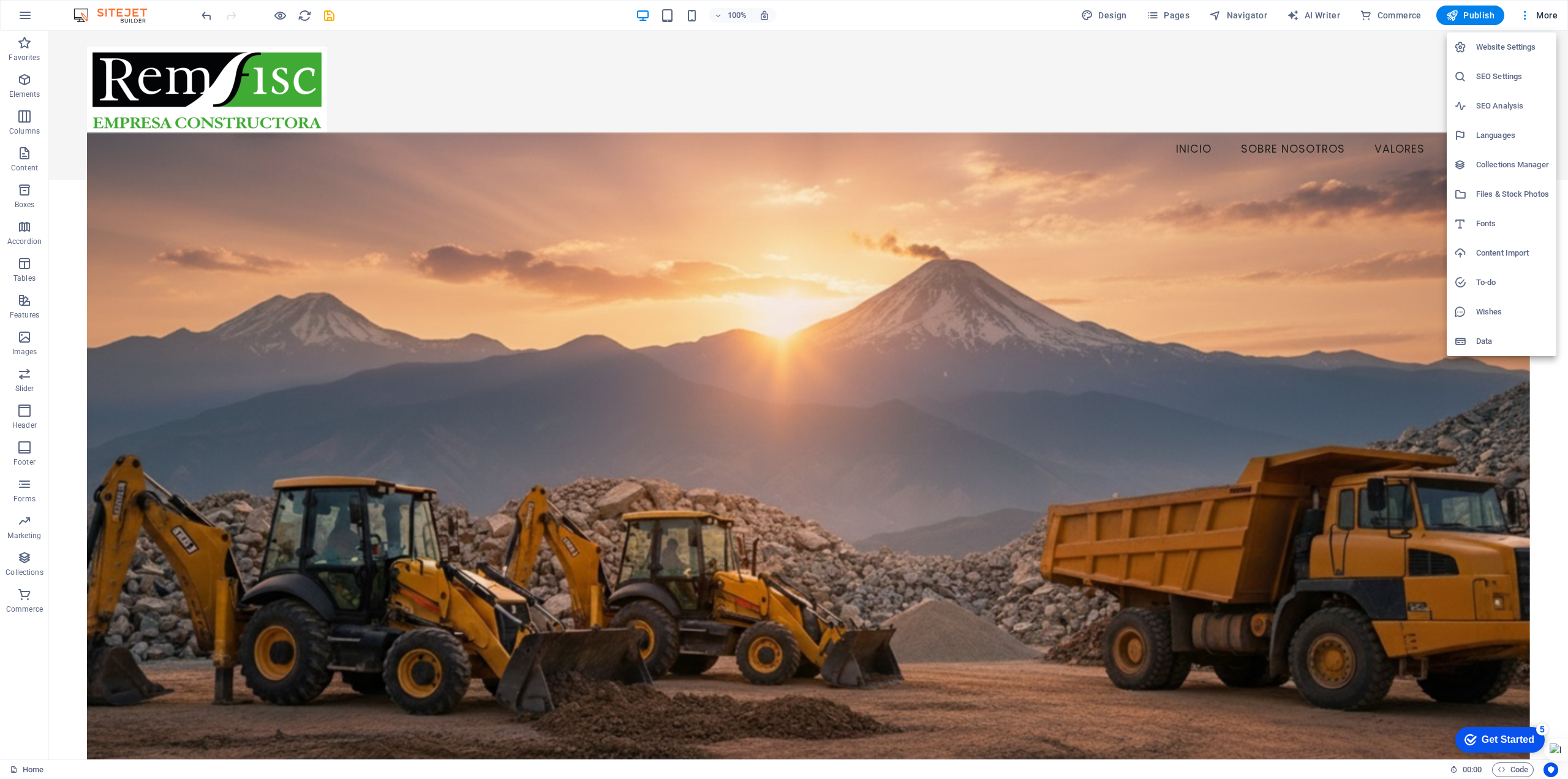
click at [1103, 14] on div at bounding box center [784, 389] width 1568 height 779
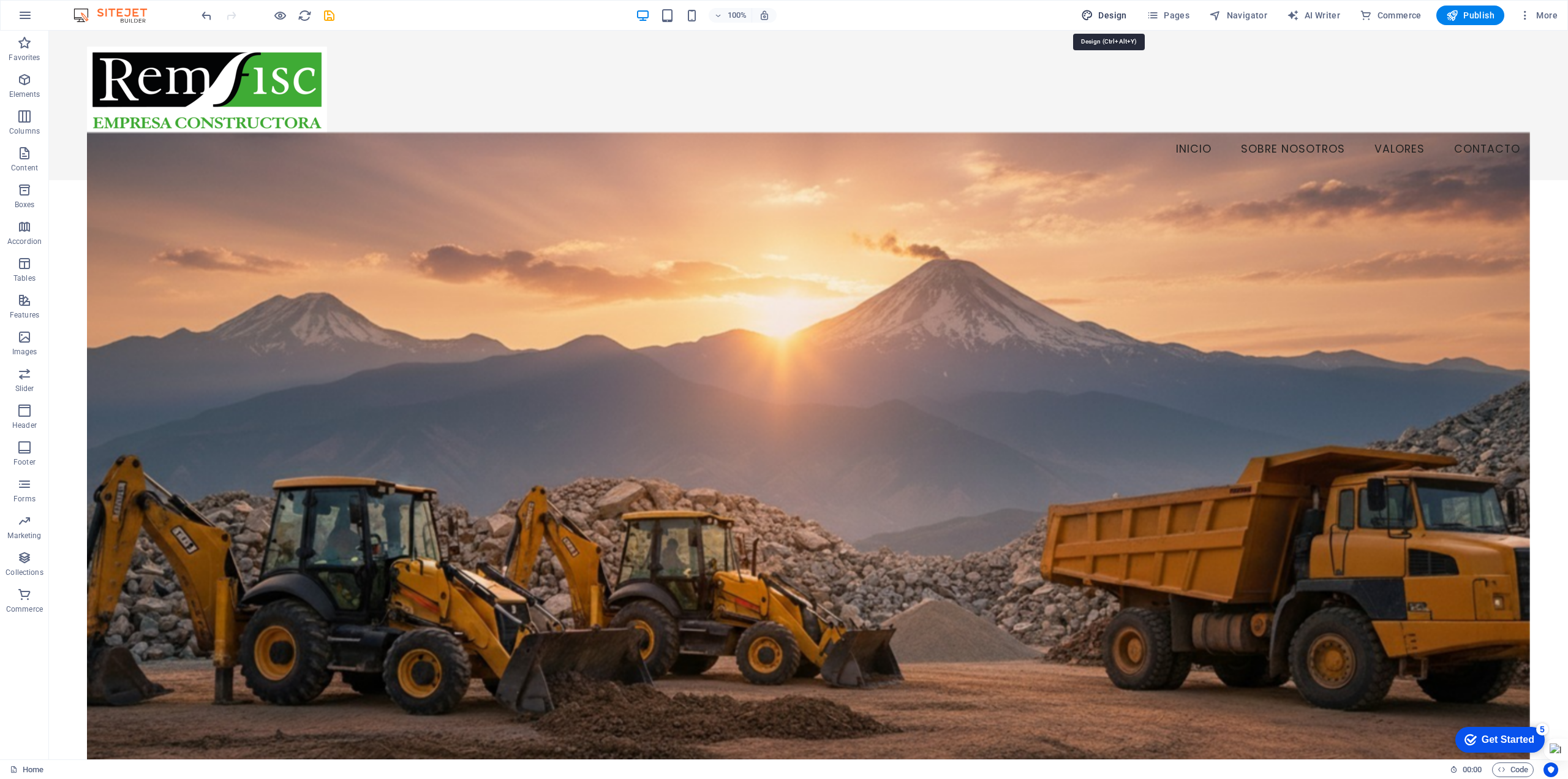
click at [1108, 14] on span "Design" at bounding box center [1104, 15] width 46 height 12
select select "px"
select select "200"
select select "px"
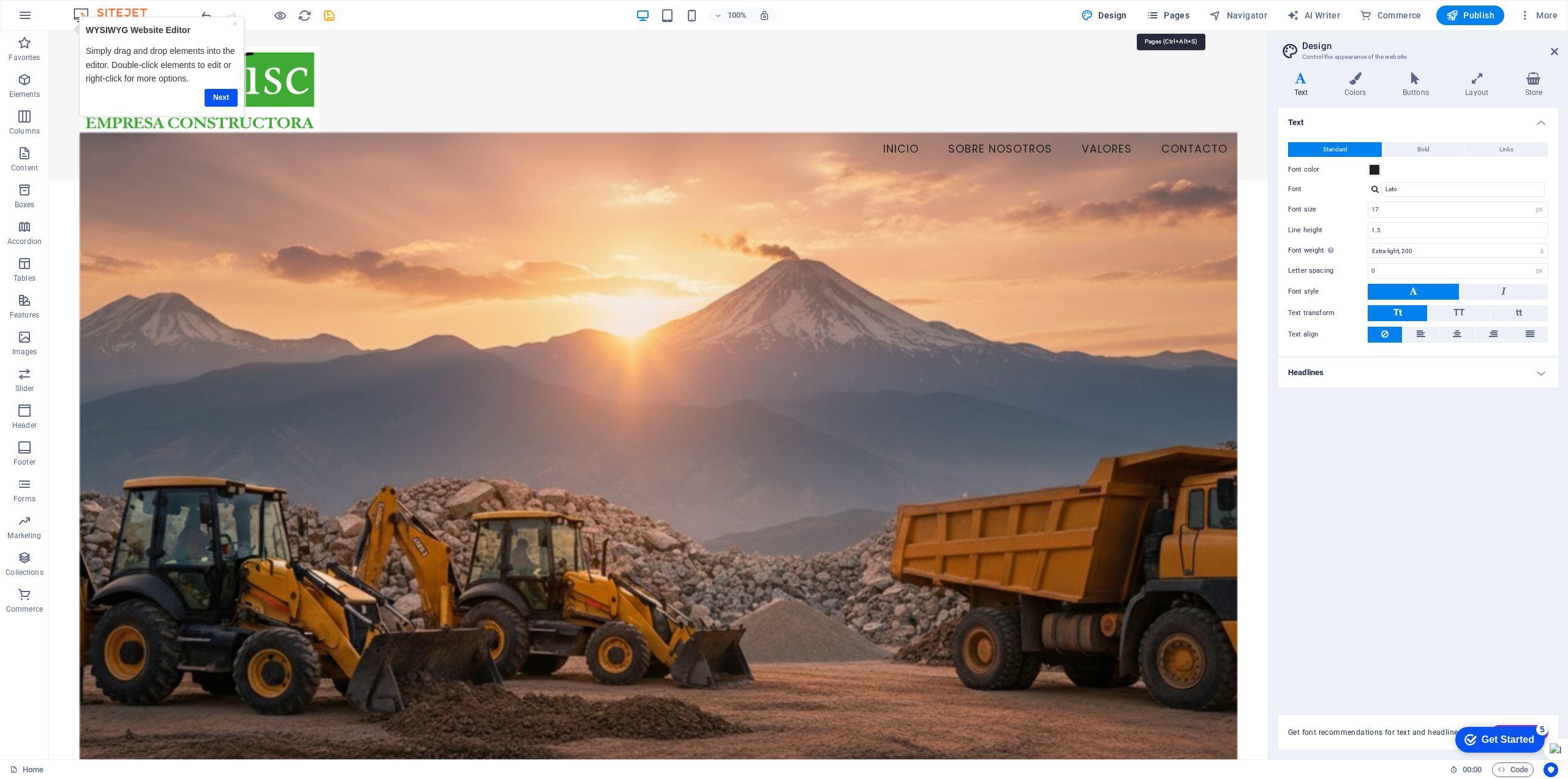
click at [1182, 15] on span "Pages" at bounding box center [1168, 15] width 43 height 12
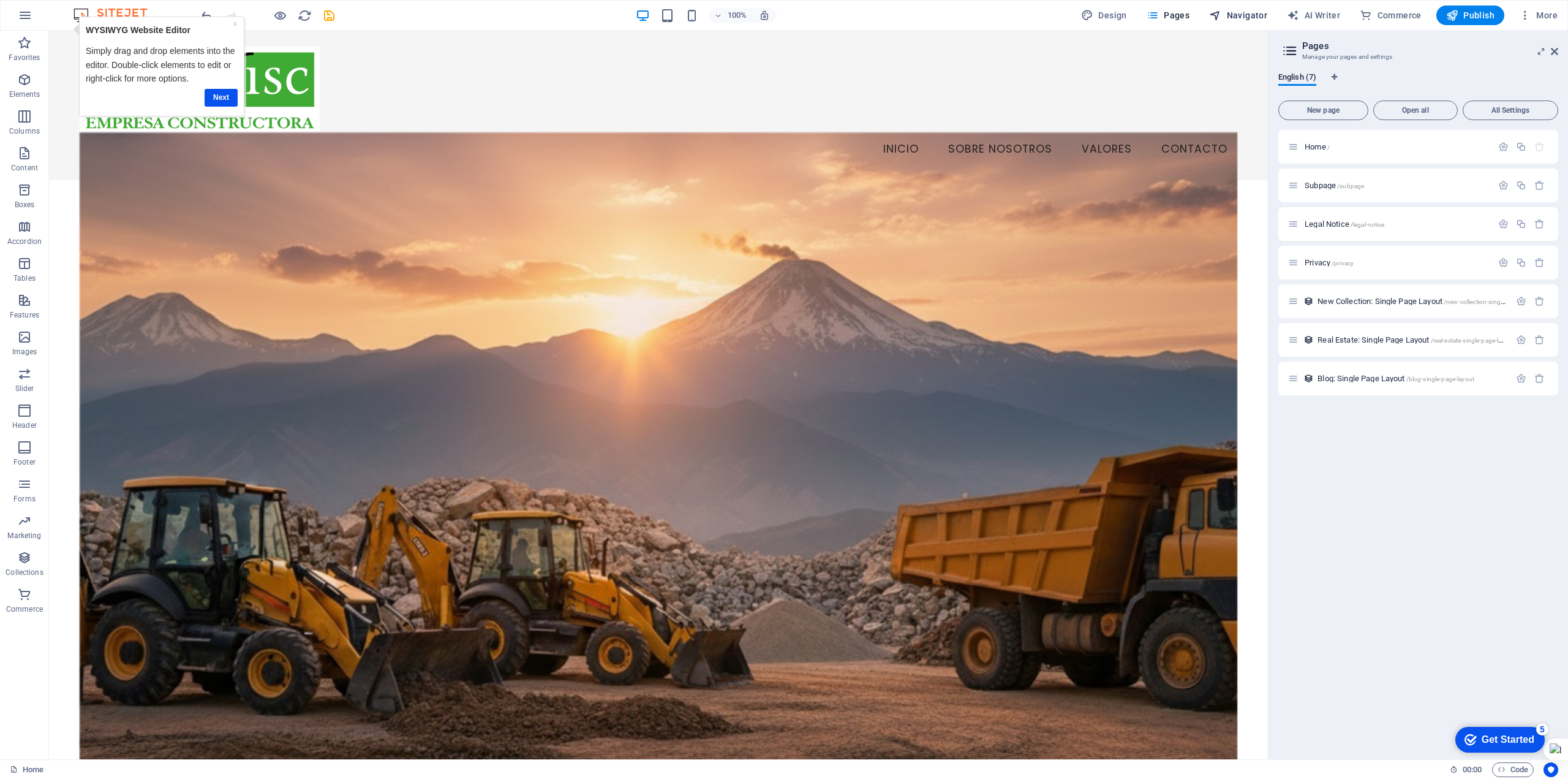
click at [1230, 14] on span "Navigator" at bounding box center [1238, 15] width 58 height 12
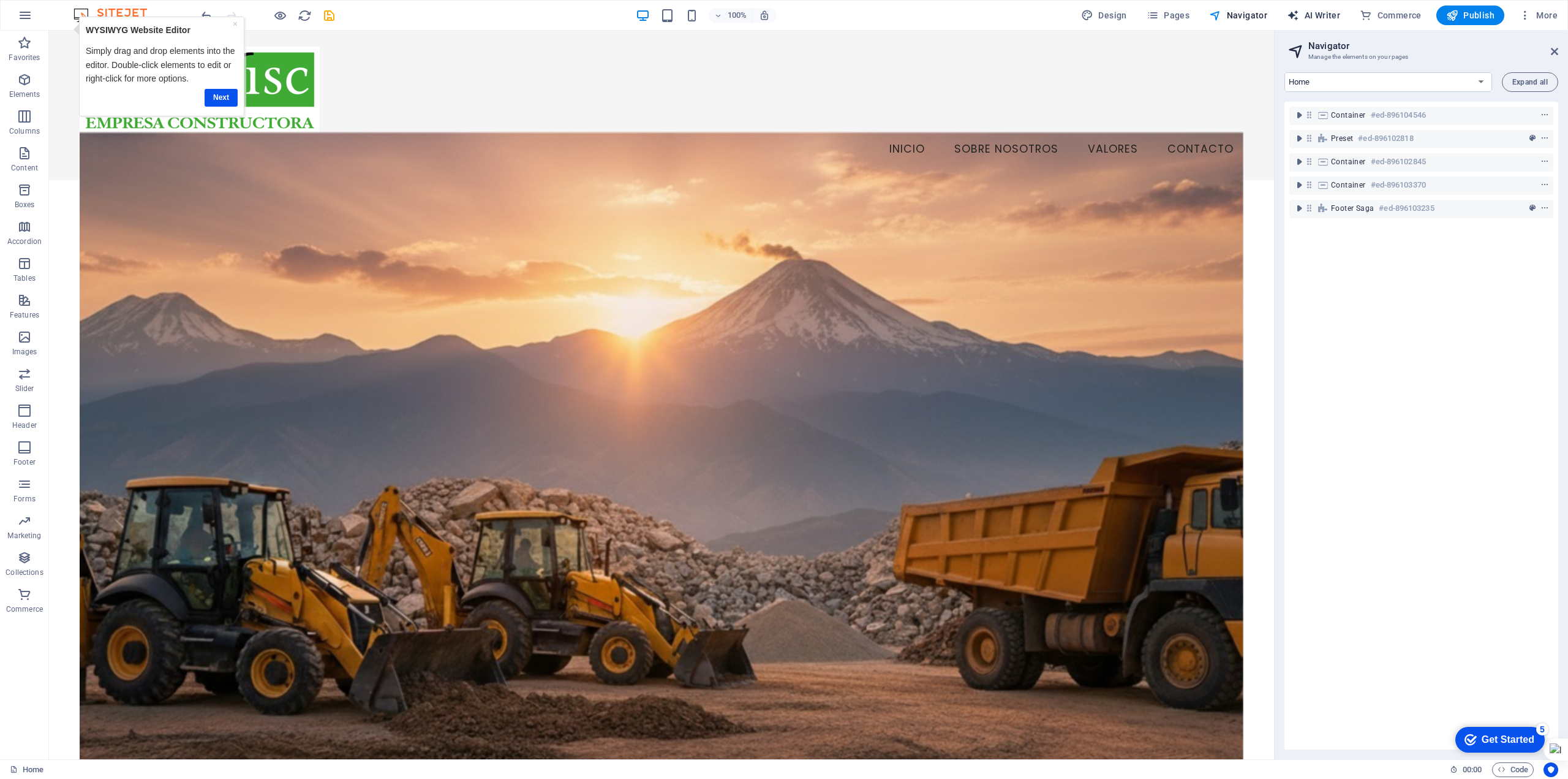
click at [1327, 14] on span "AI Writer" at bounding box center [1314, 15] width 53 height 12
select select "English"
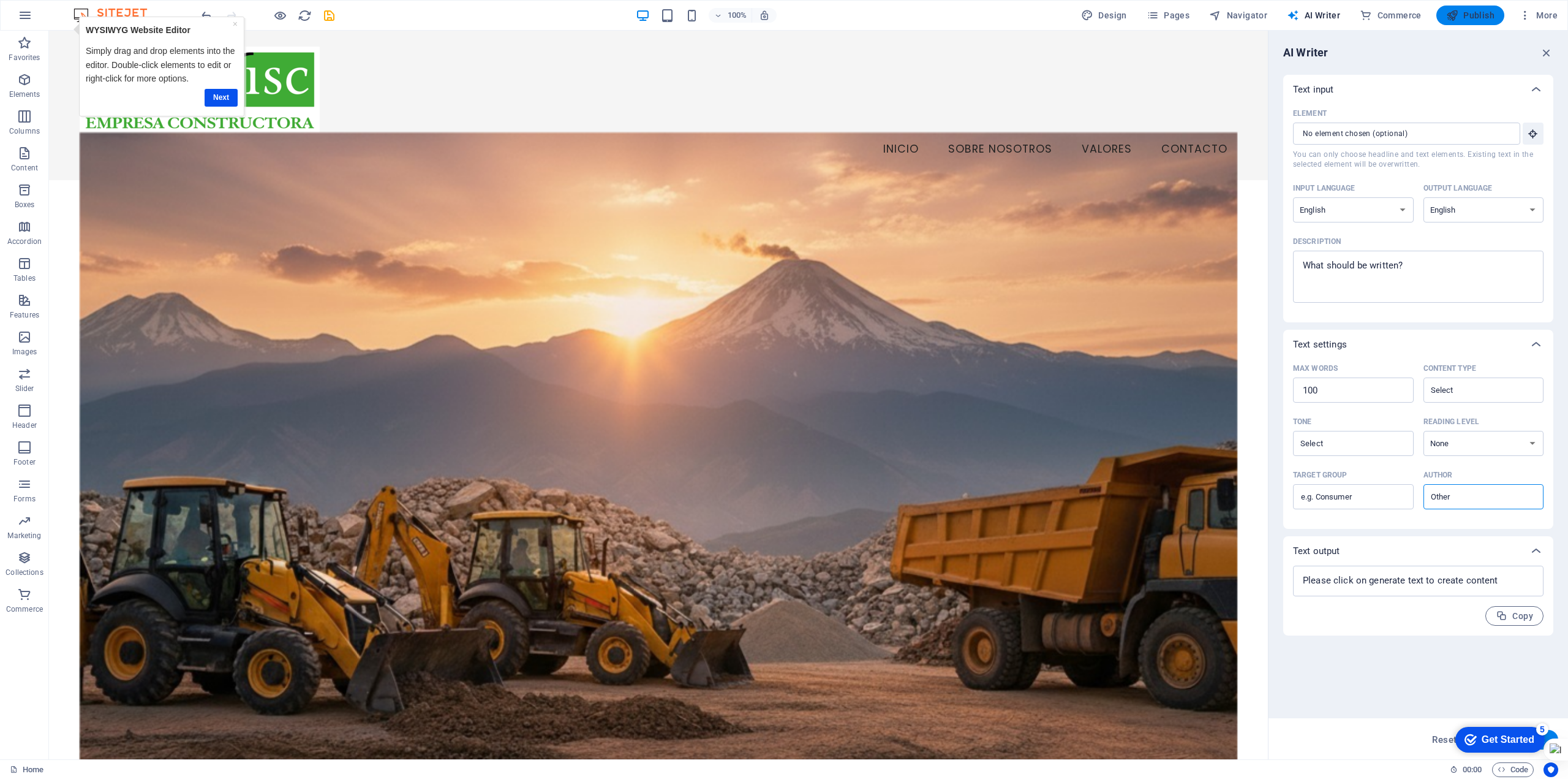
click at [1461, 20] on span "Publish" at bounding box center [1470, 15] width 49 height 12
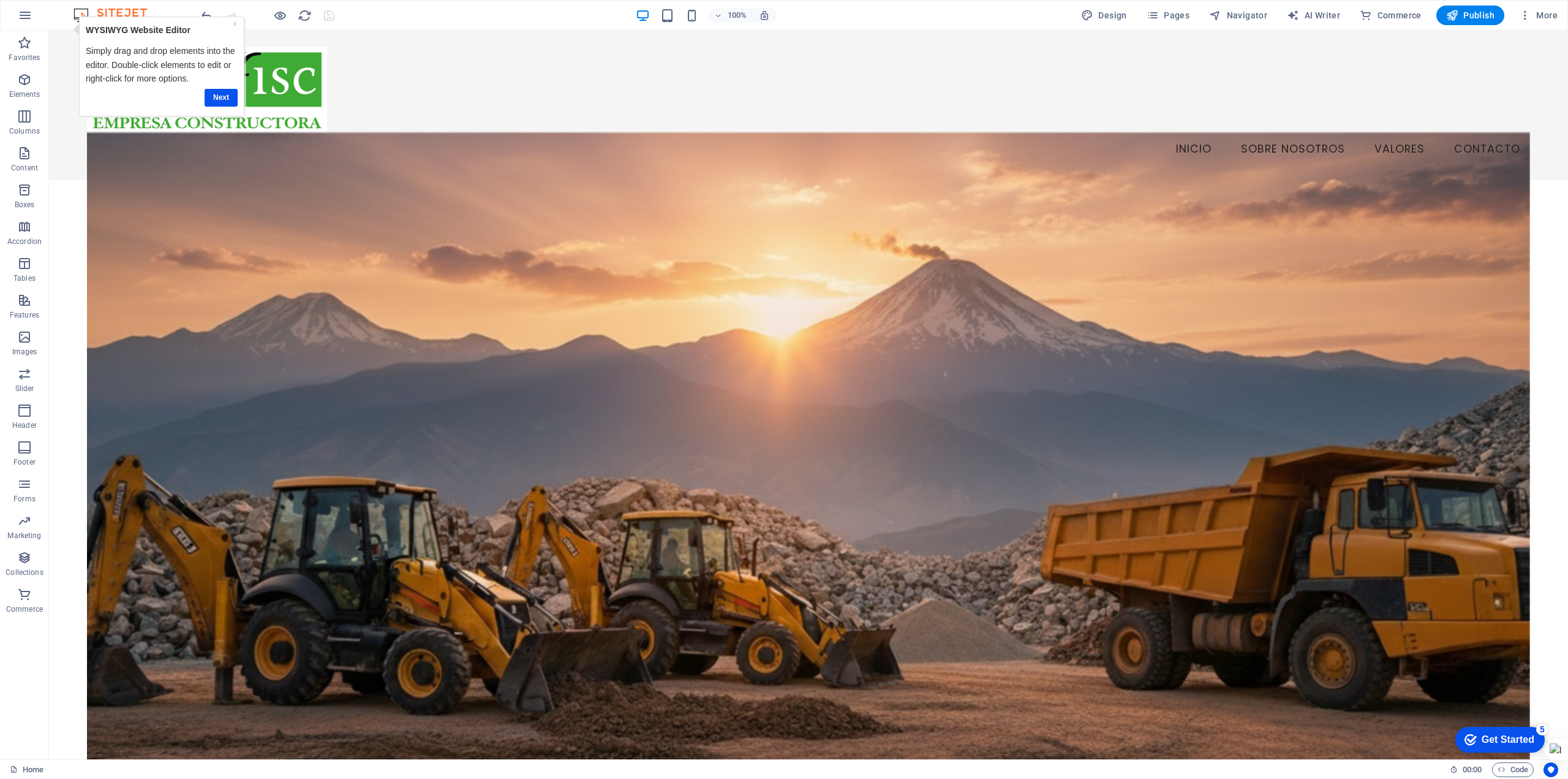
drag, startPoint x: 232, startPoint y: 25, endPoint x: 312, endPoint y: 25, distance: 80.0
click at [232, 25] on p "WYSIWYG Website Editor" at bounding box center [161, 30] width 152 height 14
click at [1498, 741] on div "Get Started" at bounding box center [1508, 740] width 53 height 11
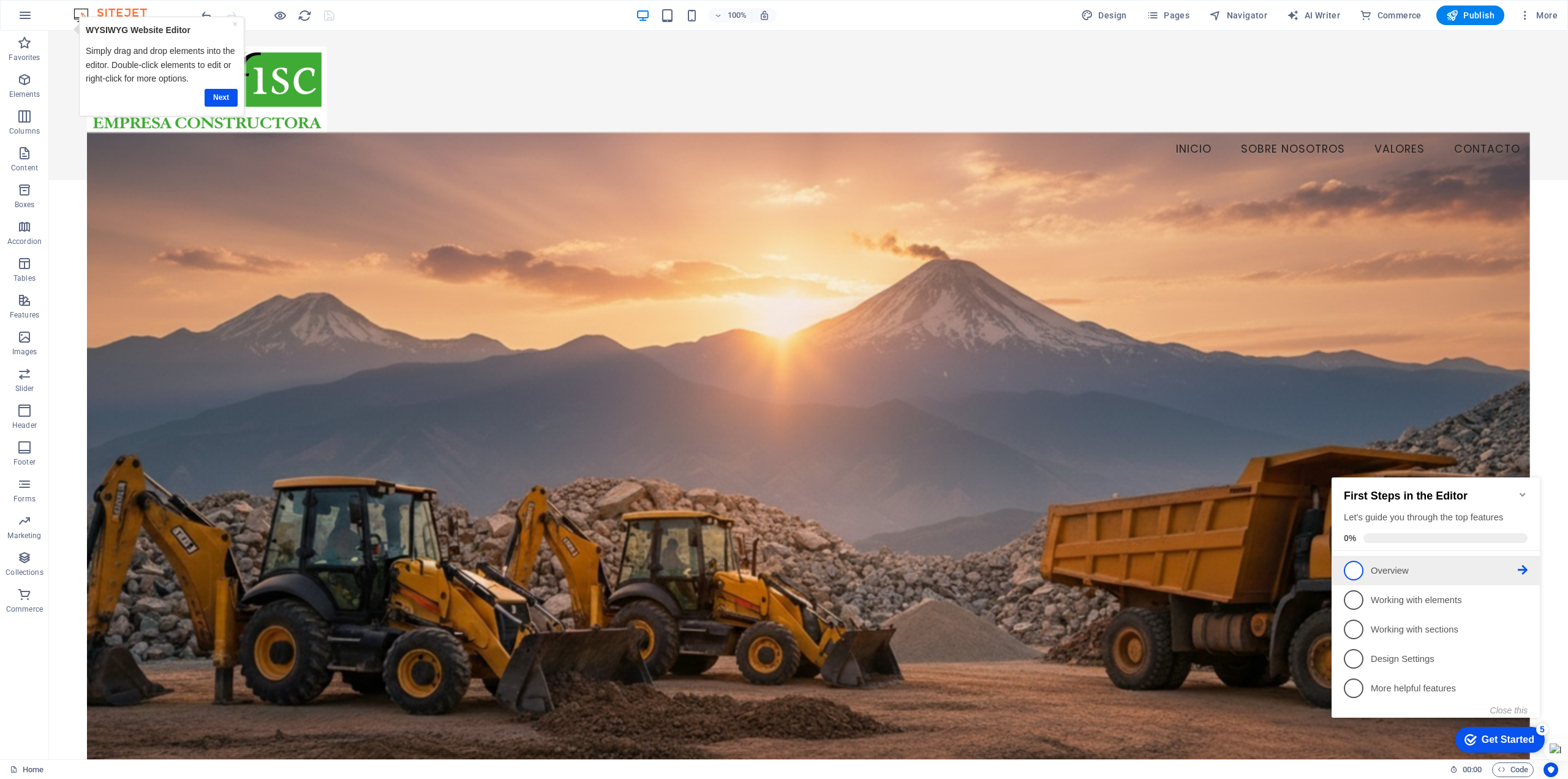
click at [1355, 572] on span "1" at bounding box center [1353, 570] width 20 height 20
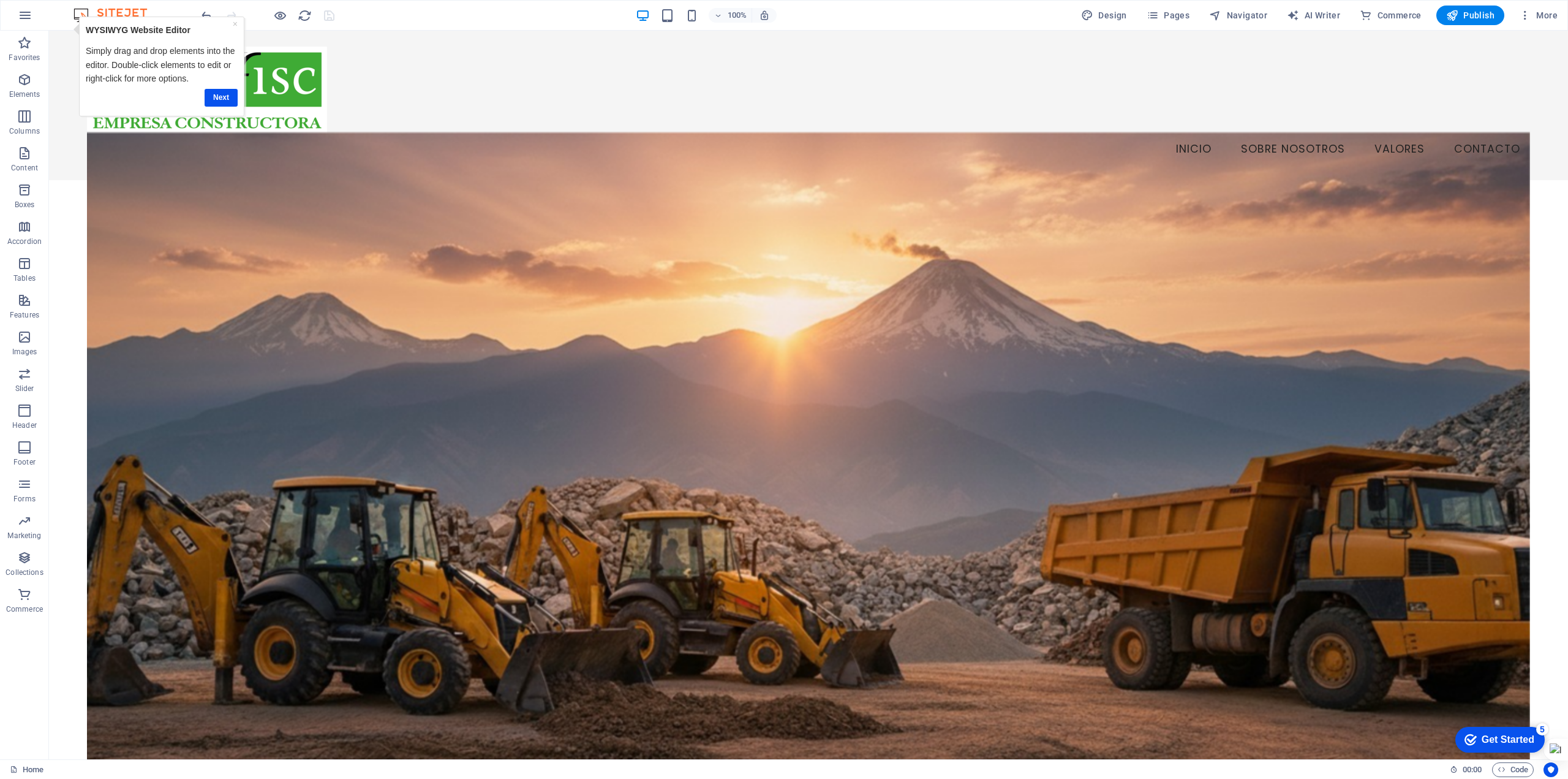
click at [1477, 735] on div "checkmark Get Started 5" at bounding box center [1500, 740] width 70 height 12
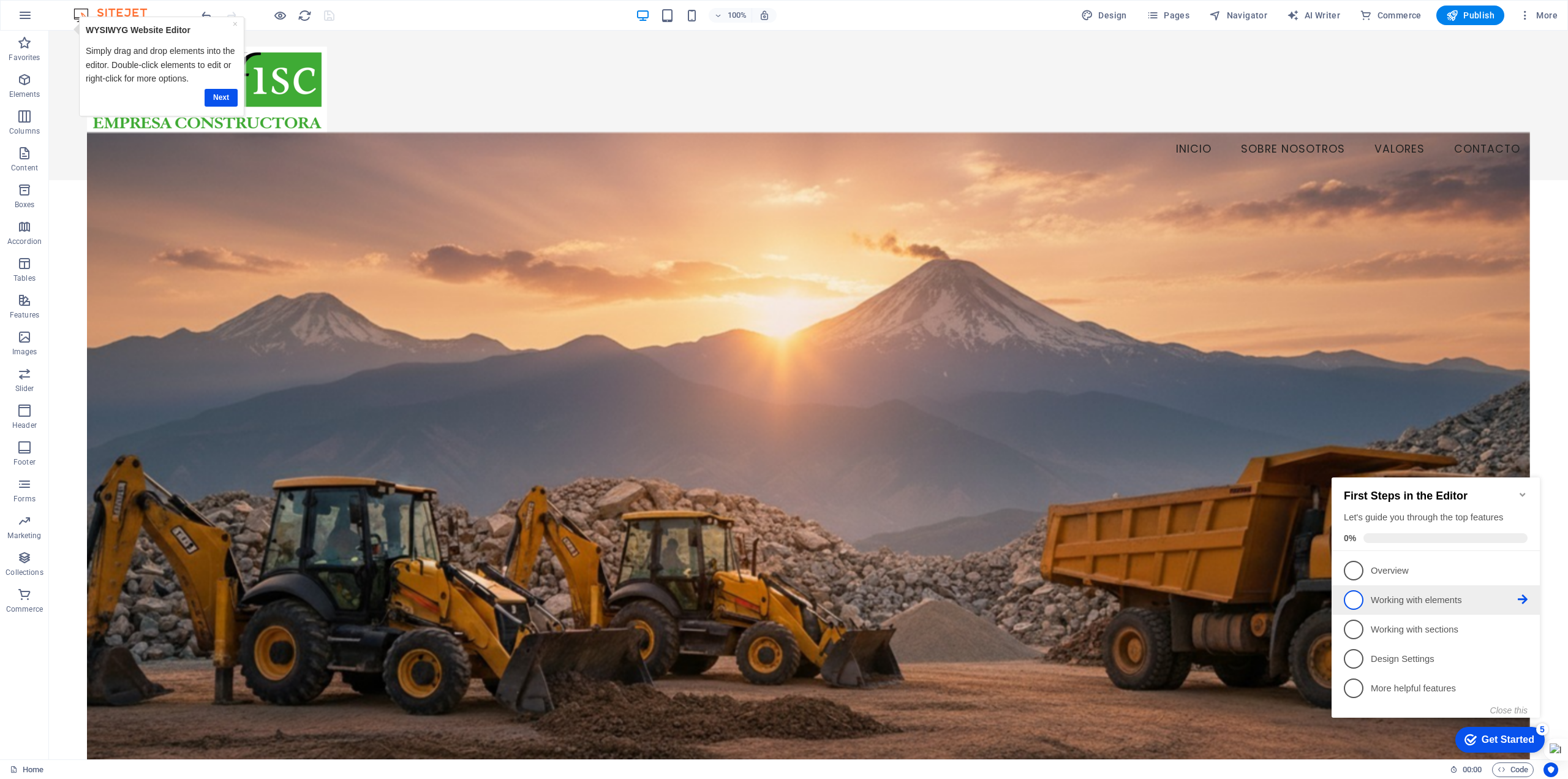
click at [1481, 608] on li "2 Working with elements - incomplete" at bounding box center [1435, 600] width 208 height 29
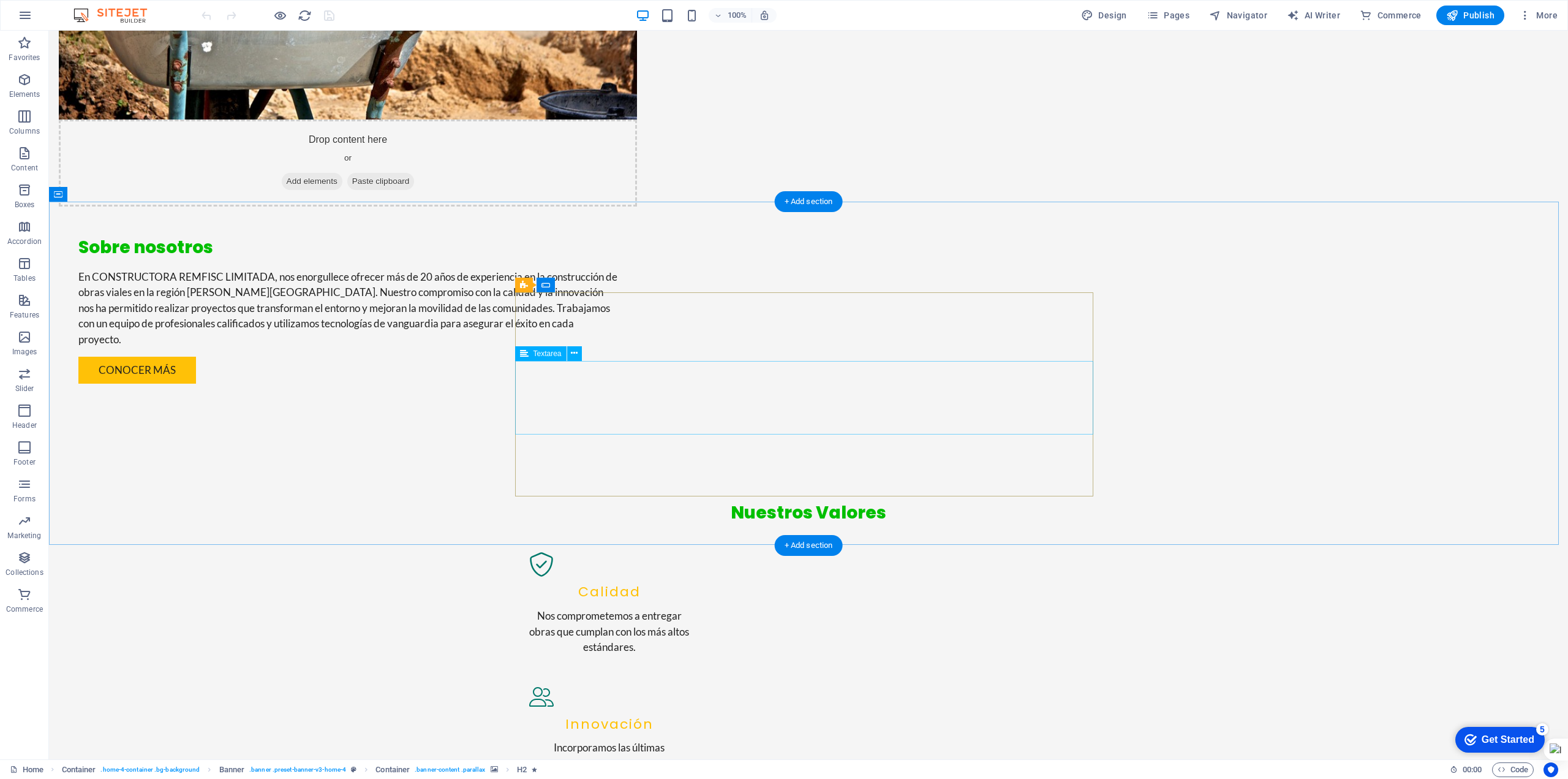
scroll to position [1327, 0]
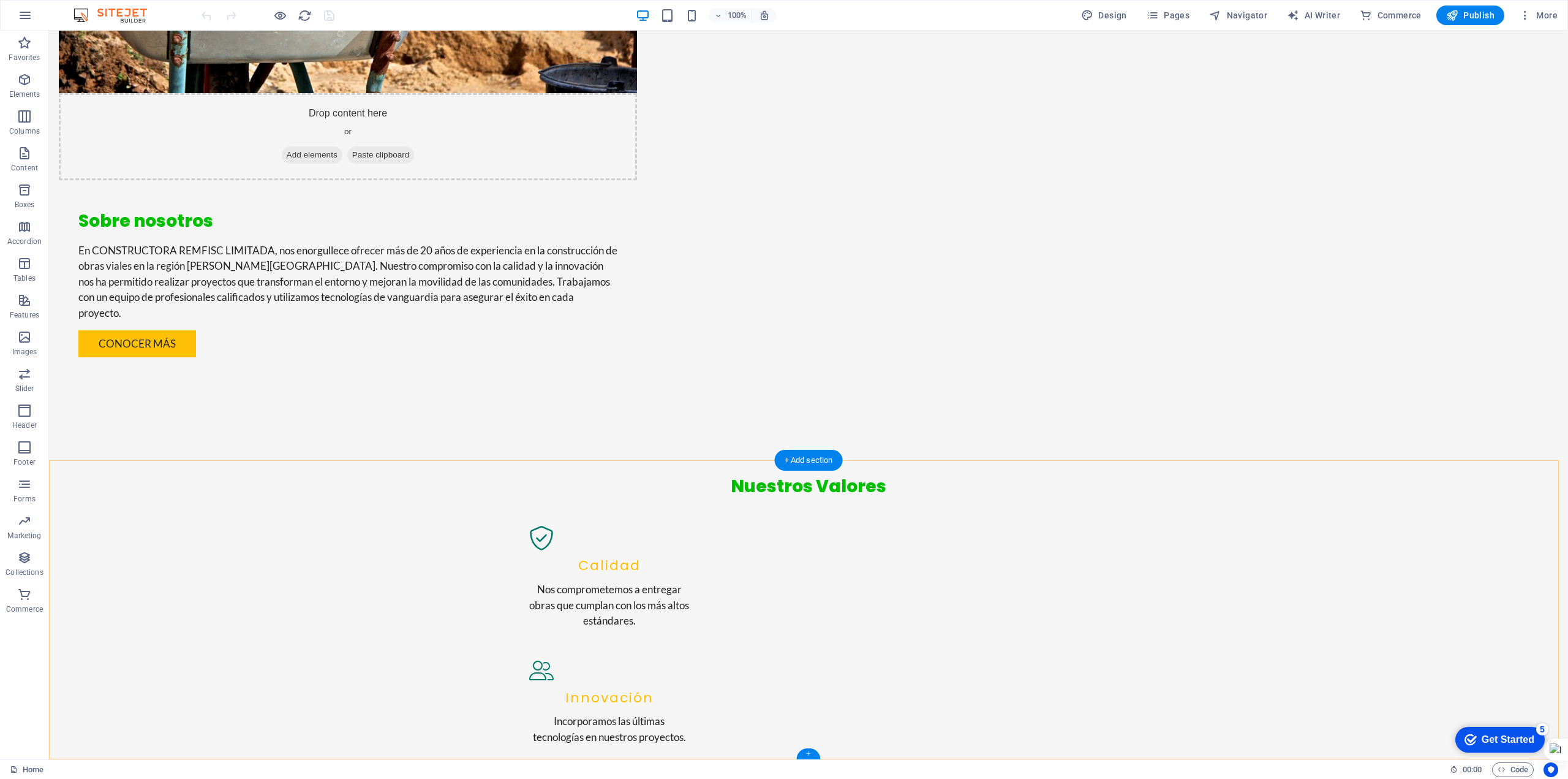
drag, startPoint x: 759, startPoint y: 728, endPoint x: 809, endPoint y: 756, distance: 57.3
click at [809, 756] on div "+" at bounding box center [808, 754] width 24 height 11
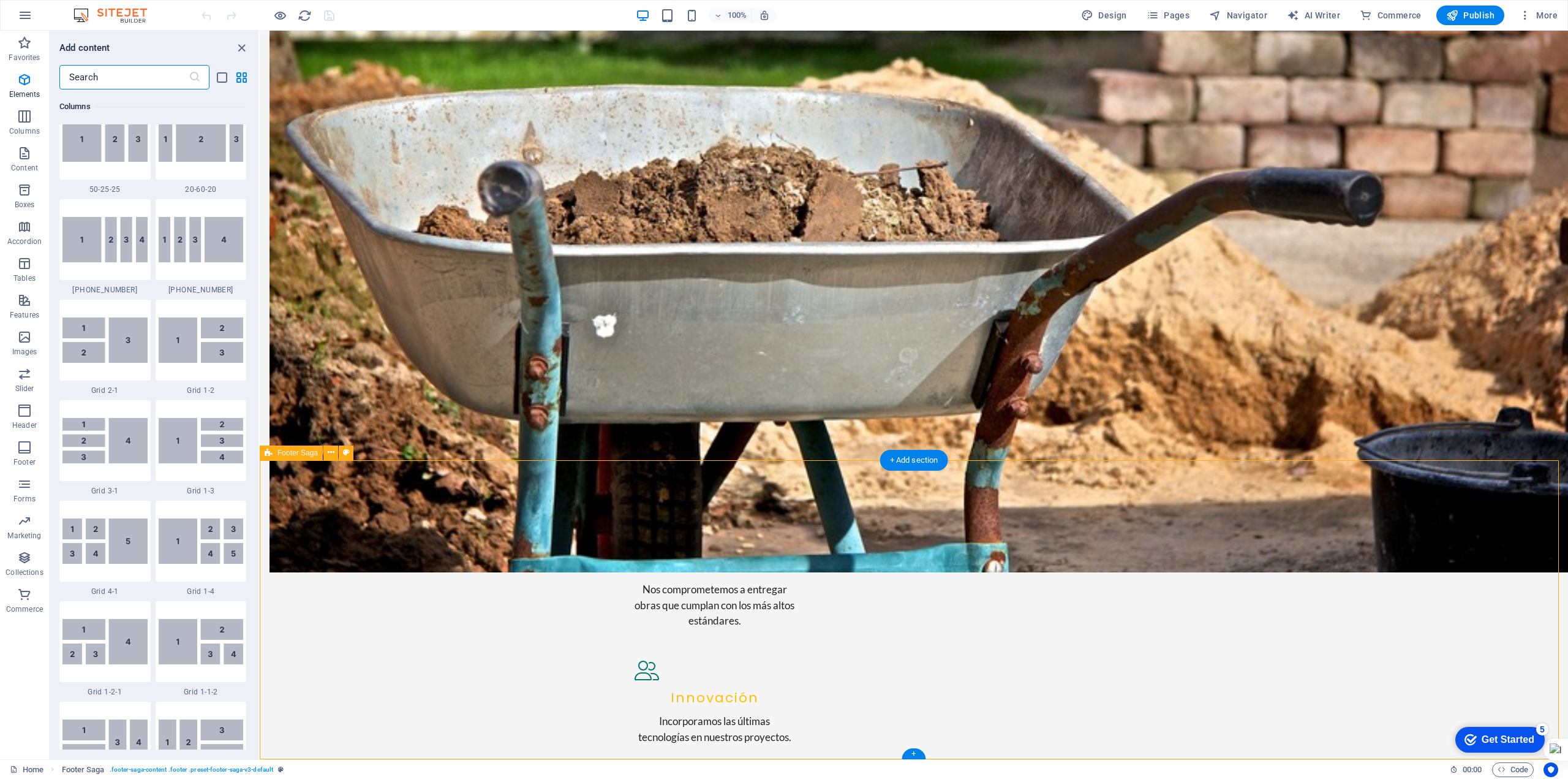
scroll to position [2145, 0]
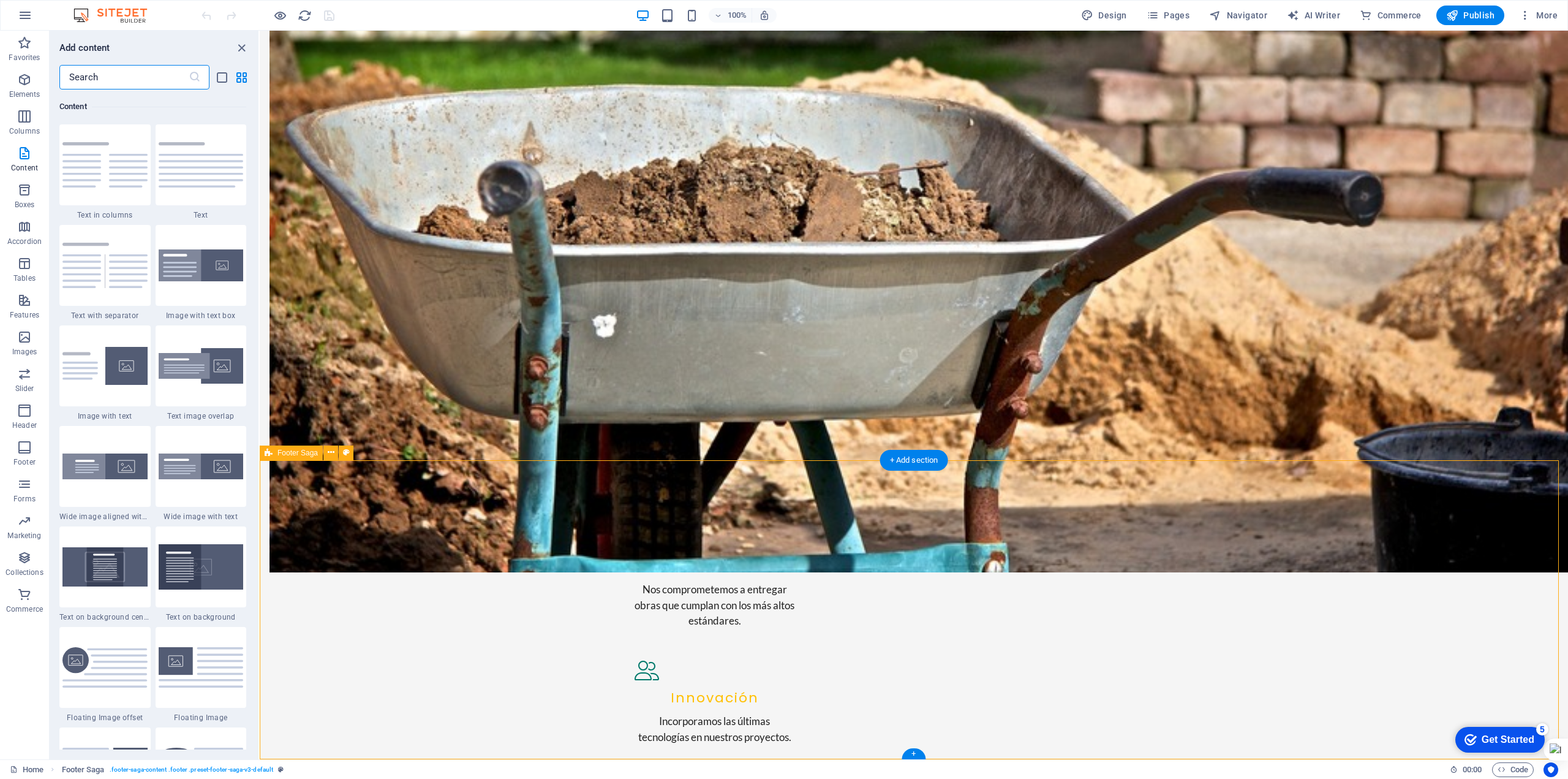
drag, startPoint x: 201, startPoint y: 265, endPoint x: 227, endPoint y: 277, distance: 28.6
click at [202, 265] on img at bounding box center [201, 265] width 85 height 32
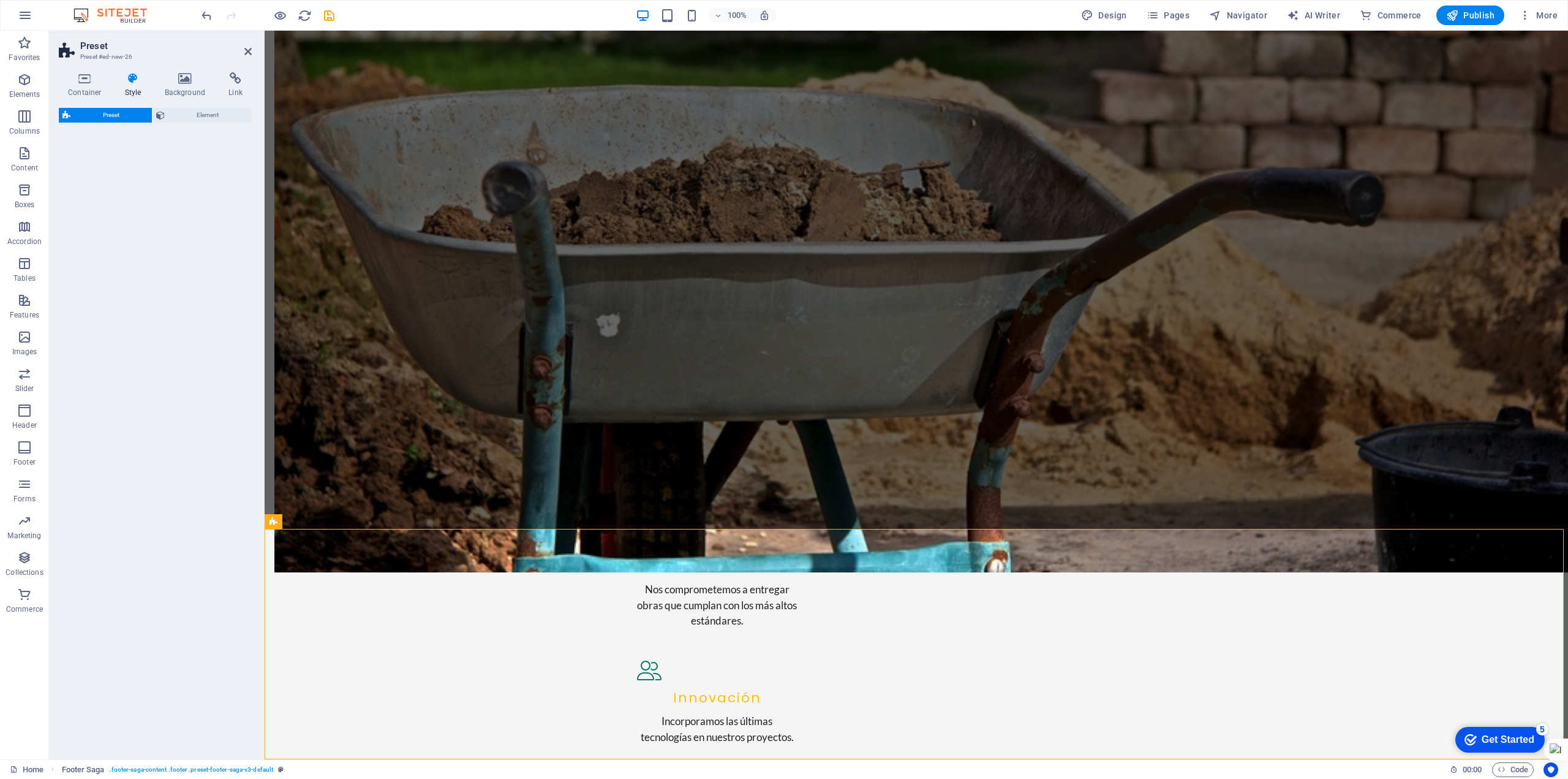
select select "rem"
select select "px"
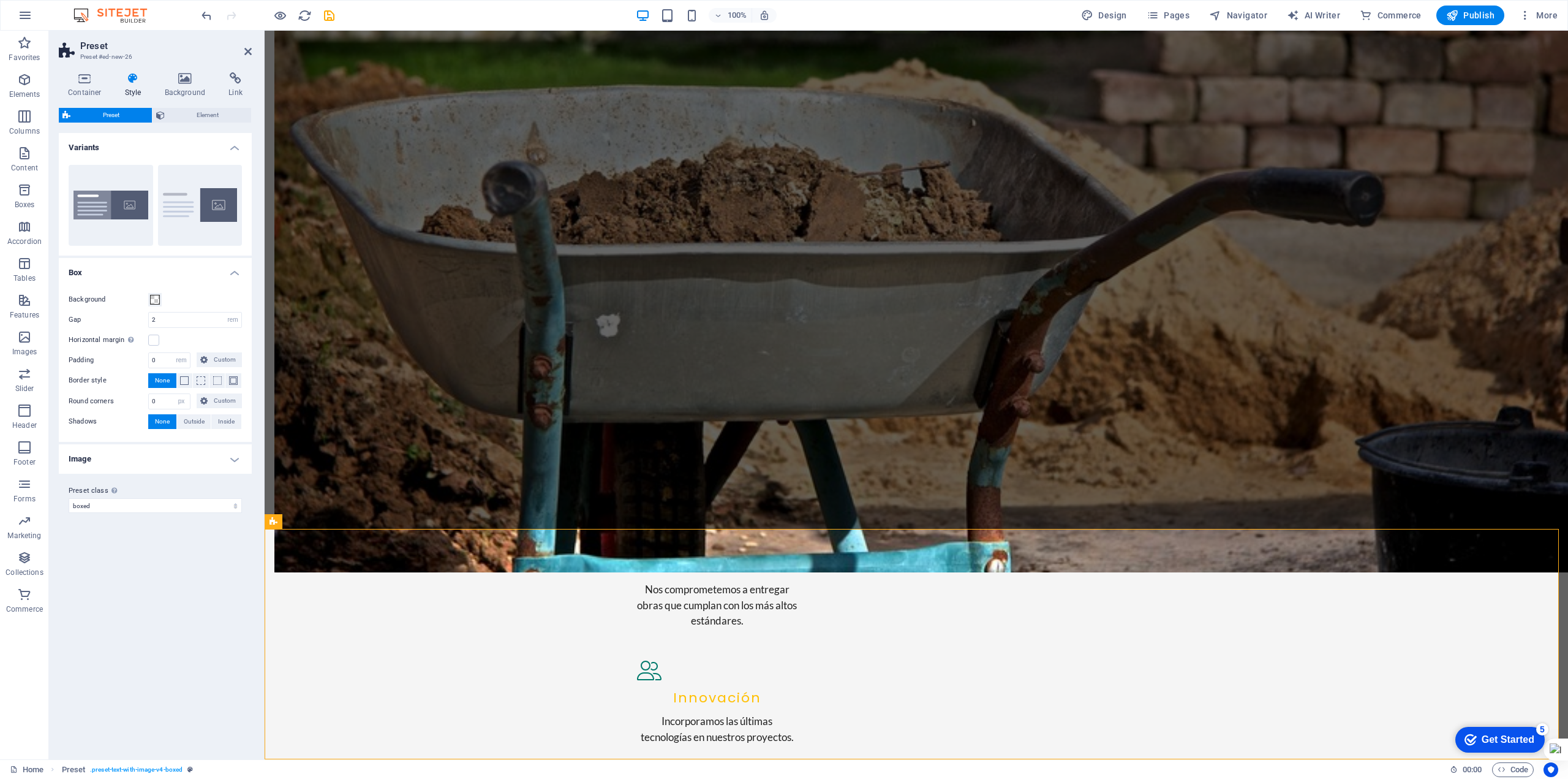
scroll to position [1557, 0]
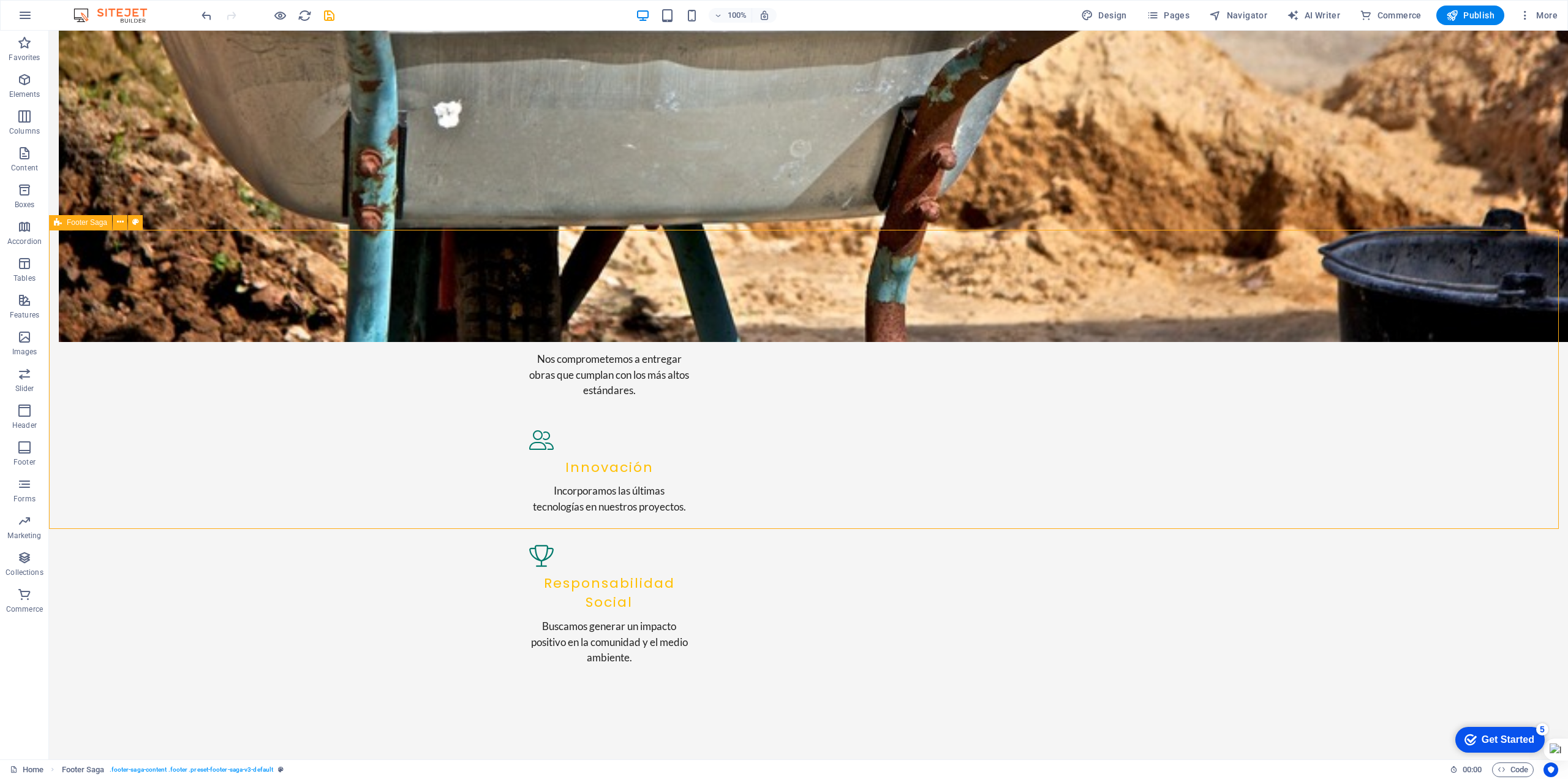
click at [81, 223] on span "Footer Saga" at bounding box center [87, 222] width 40 height 8
select select "footer"
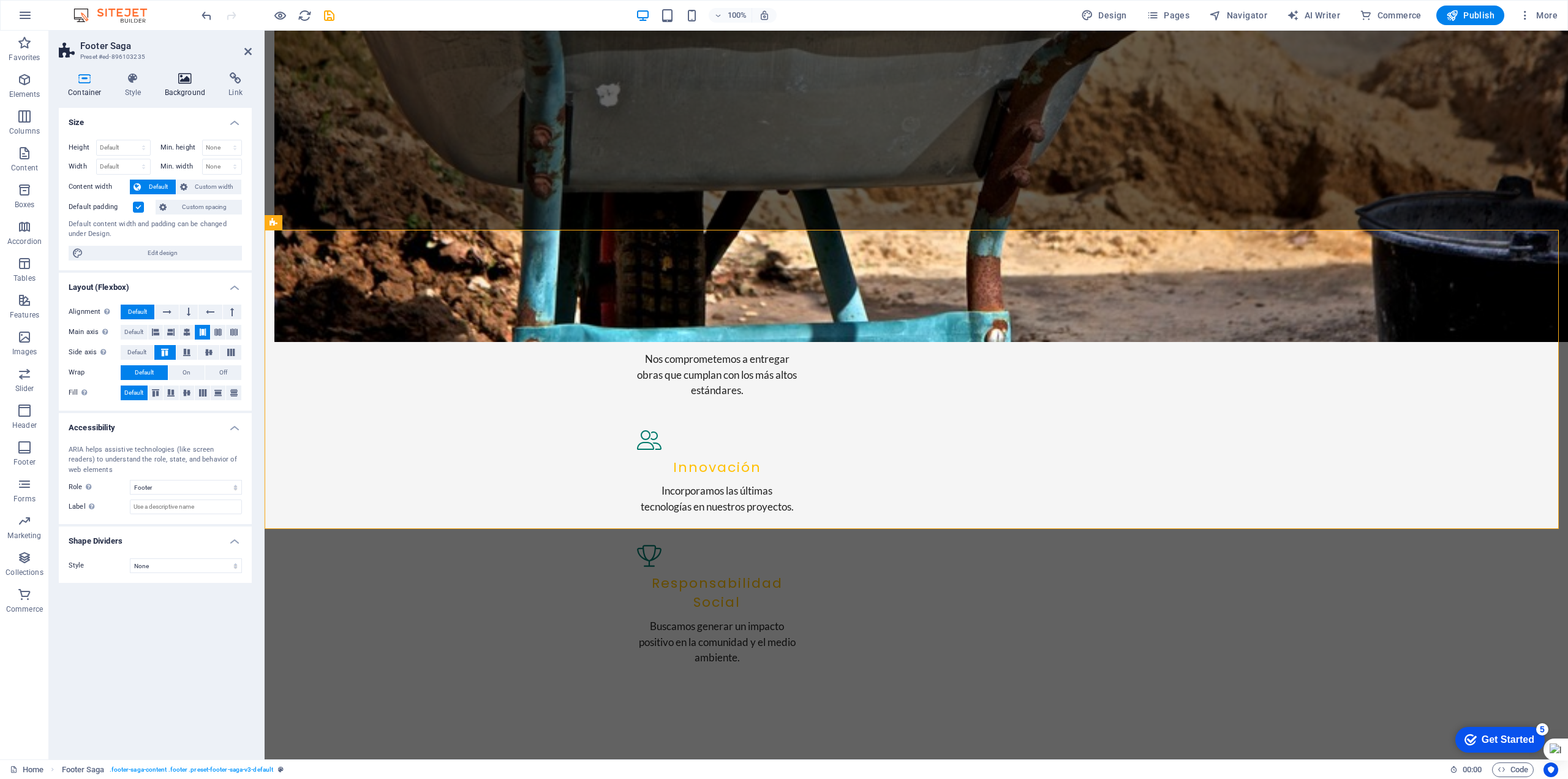
click at [186, 87] on h4 "Background" at bounding box center [188, 85] width 64 height 26
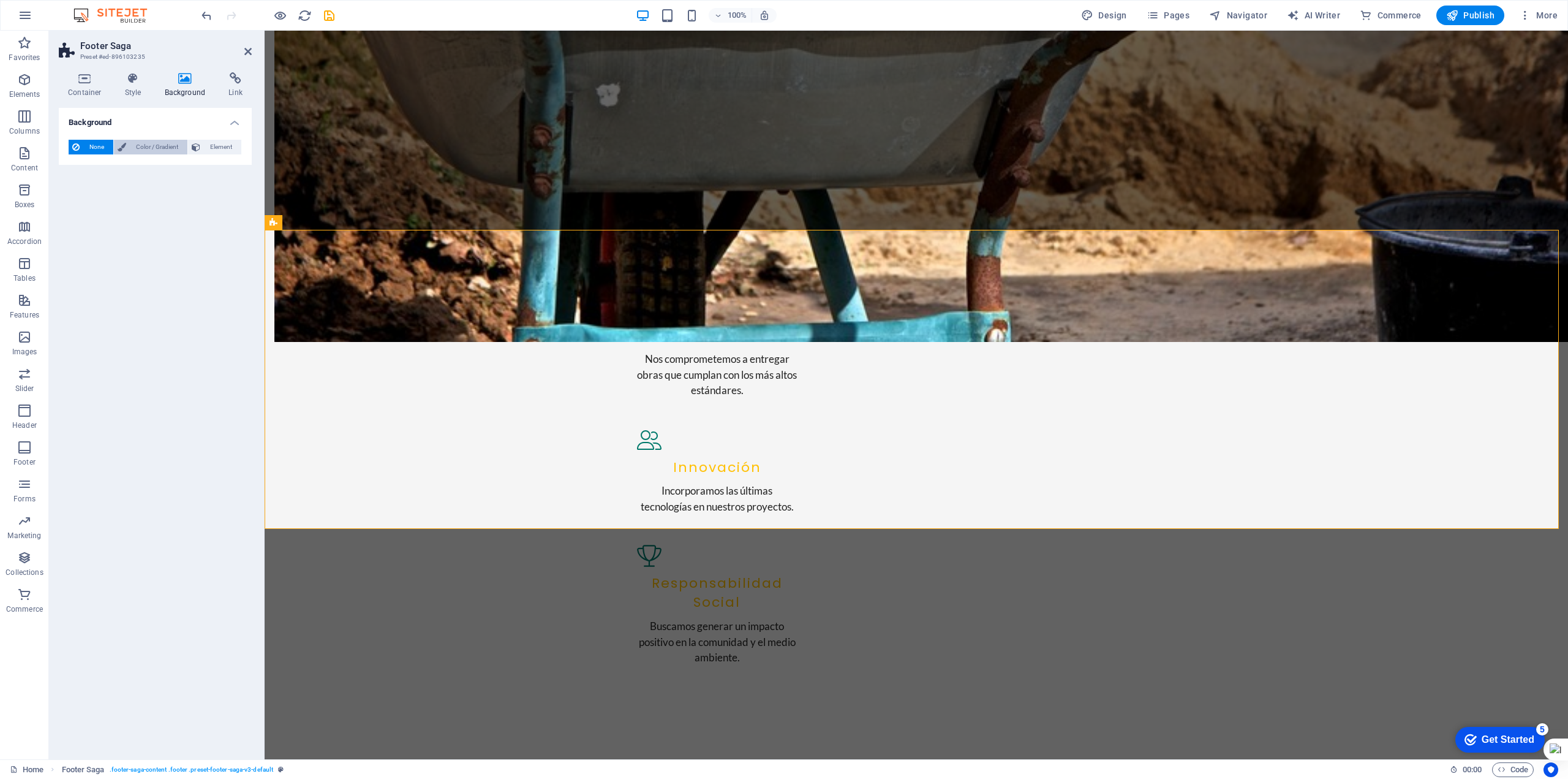
click at [157, 145] on span "Color / Gradient" at bounding box center [157, 147] width 54 height 15
click at [77, 196] on span at bounding box center [77, 196] width 14 height 14
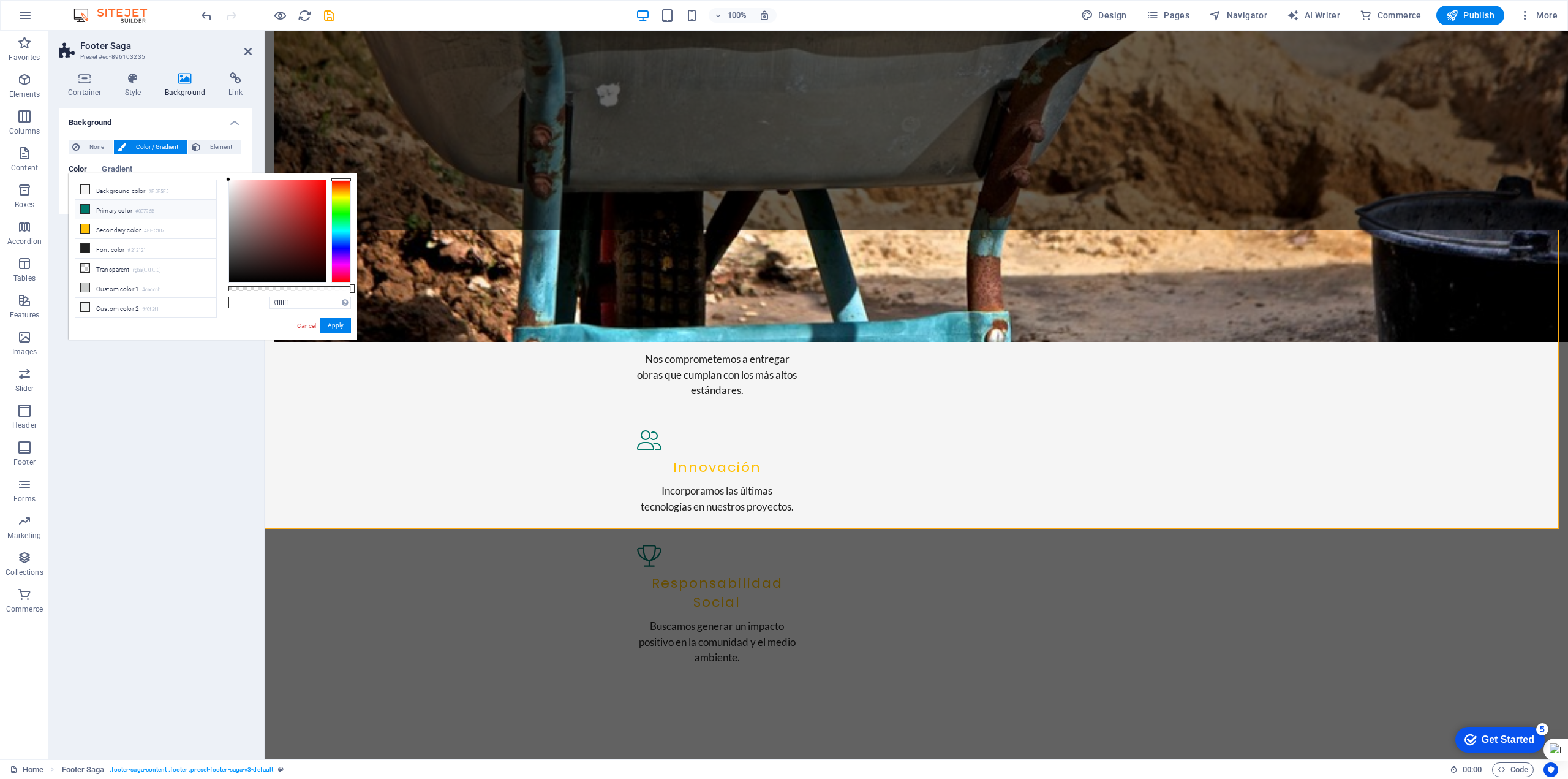
click at [89, 210] on icon at bounding box center [85, 209] width 9 height 9
click at [301, 302] on input "#00796b" at bounding box center [310, 303] width 81 height 12
drag, startPoint x: 300, startPoint y: 302, endPoint x: 254, endPoint y: 301, distance: 46.0
click at [256, 301] on div "#00796b Supported formats #0852ed rgb(8, 82, 237) rgba(8, 82, 237, 90%) hsv(221…" at bounding box center [289, 345] width 135 height 344
paste input "bf00"
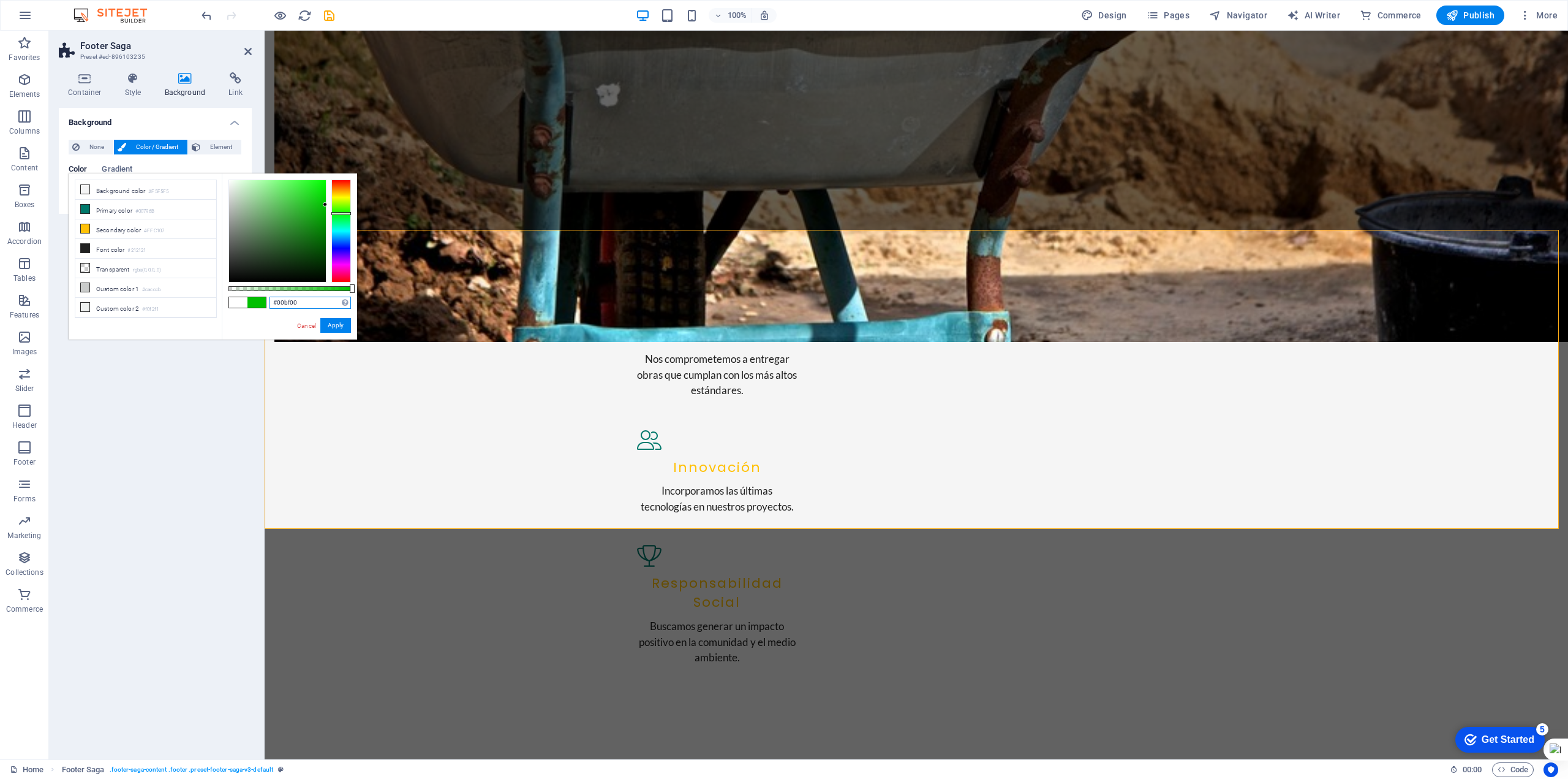
type input "#00bf00"
click at [231, 400] on div "Background None Color / Gradient Element Stretch background to full-width Color…" at bounding box center [155, 429] width 193 height 642
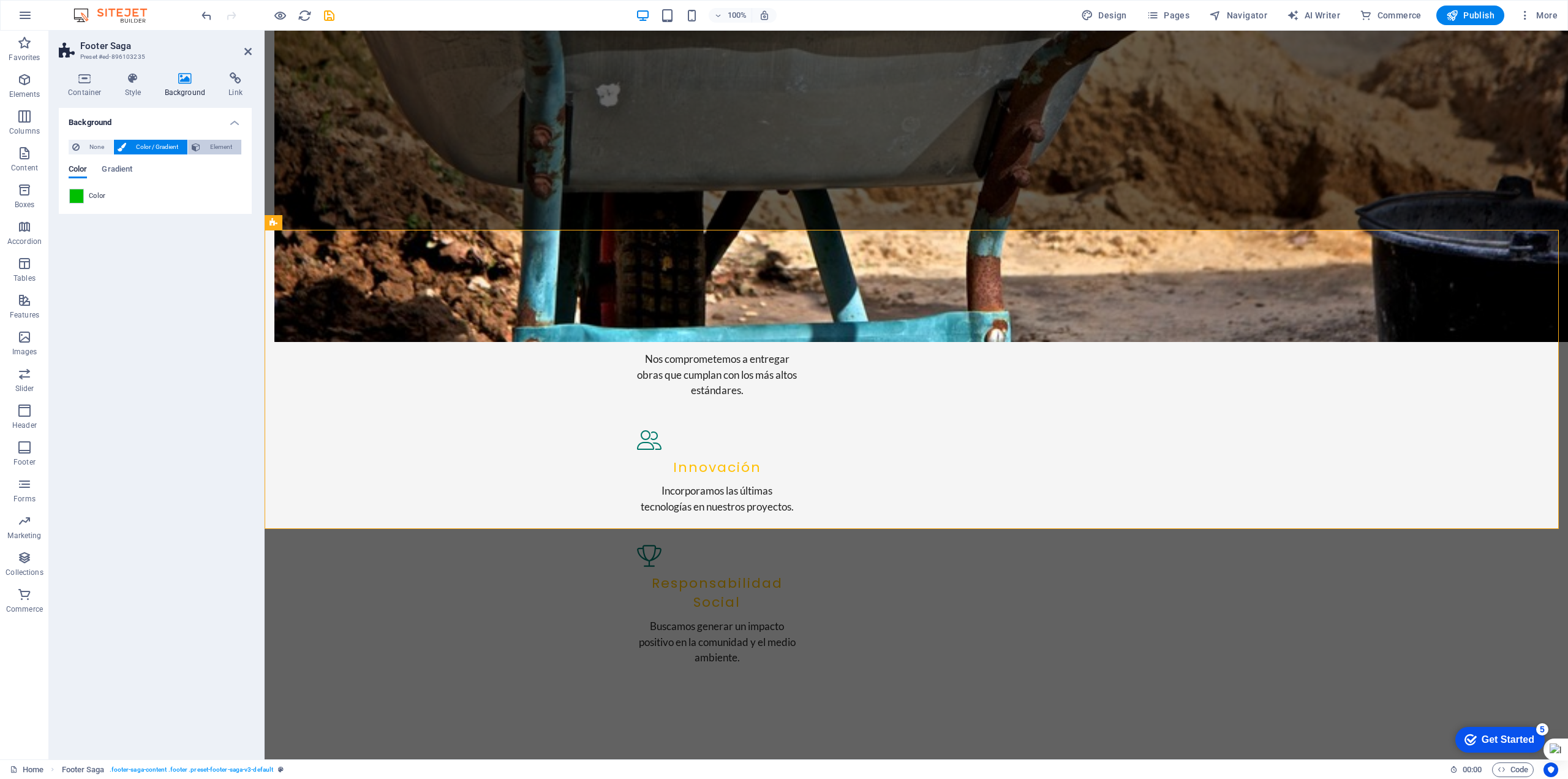
click at [206, 145] on span "Element" at bounding box center [220, 147] width 33 height 15
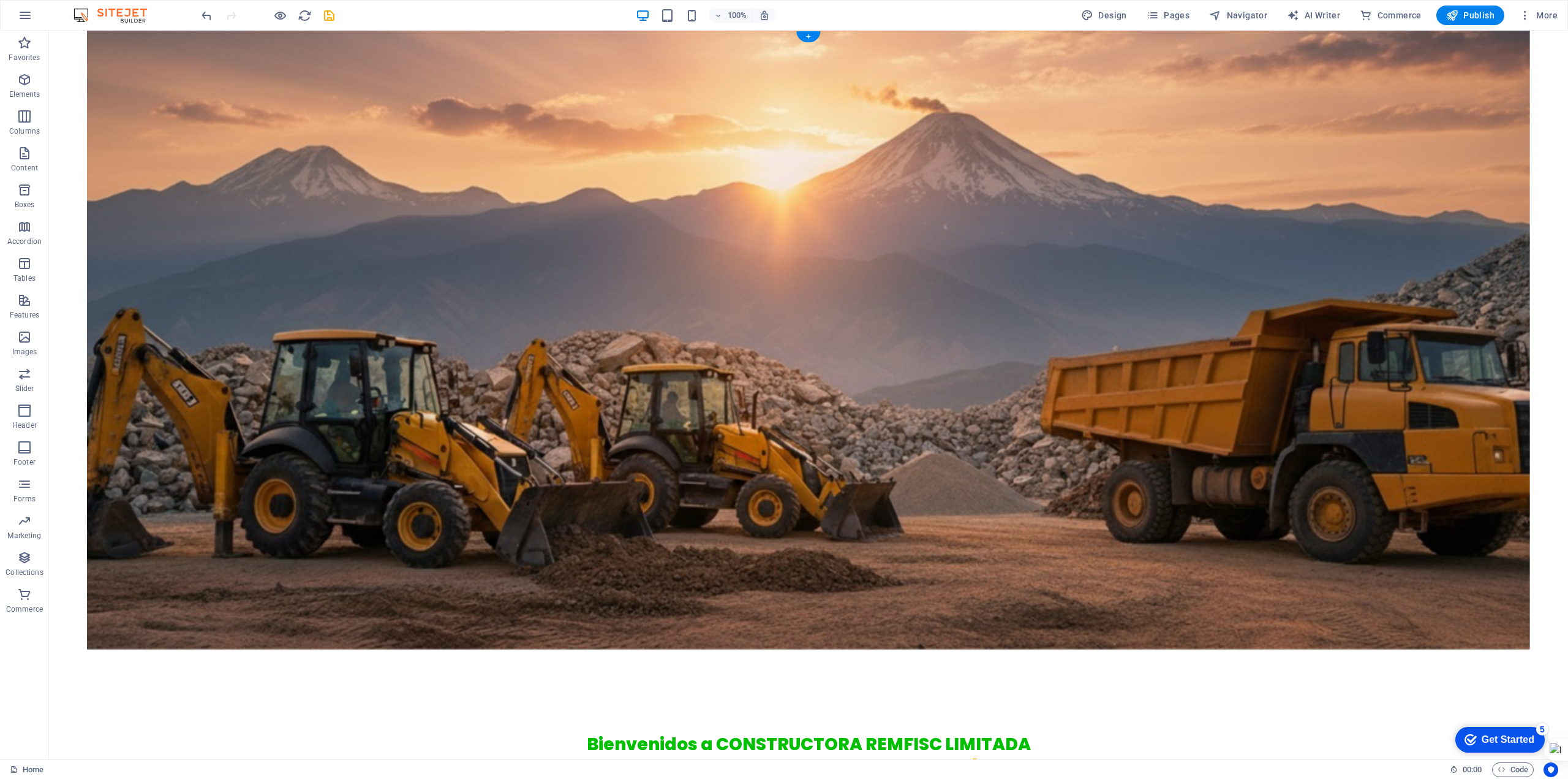
scroll to position [0, 0]
